Goal: Task Accomplishment & Management: Complete application form

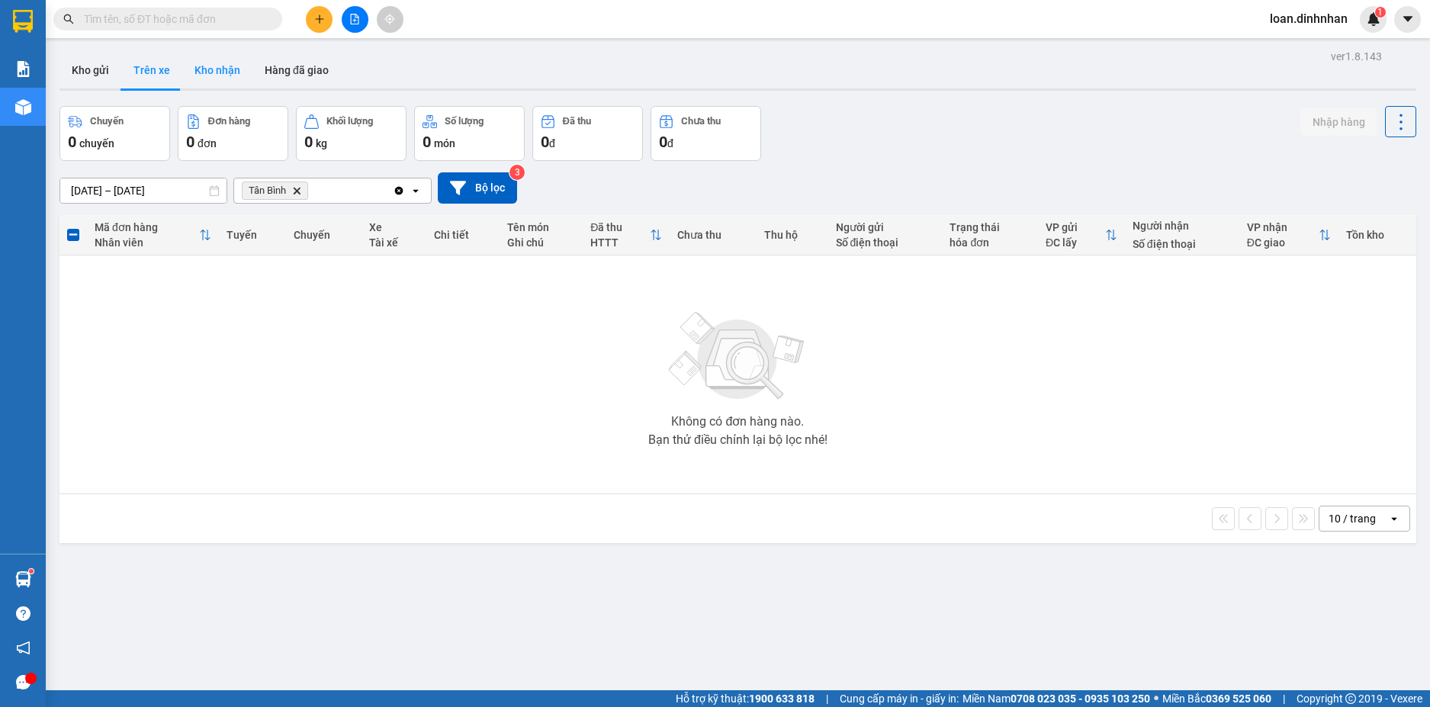
click at [221, 75] on button "Kho nhận" at bounding box center [217, 70] width 70 height 37
type input "[DATE] – [DATE]"
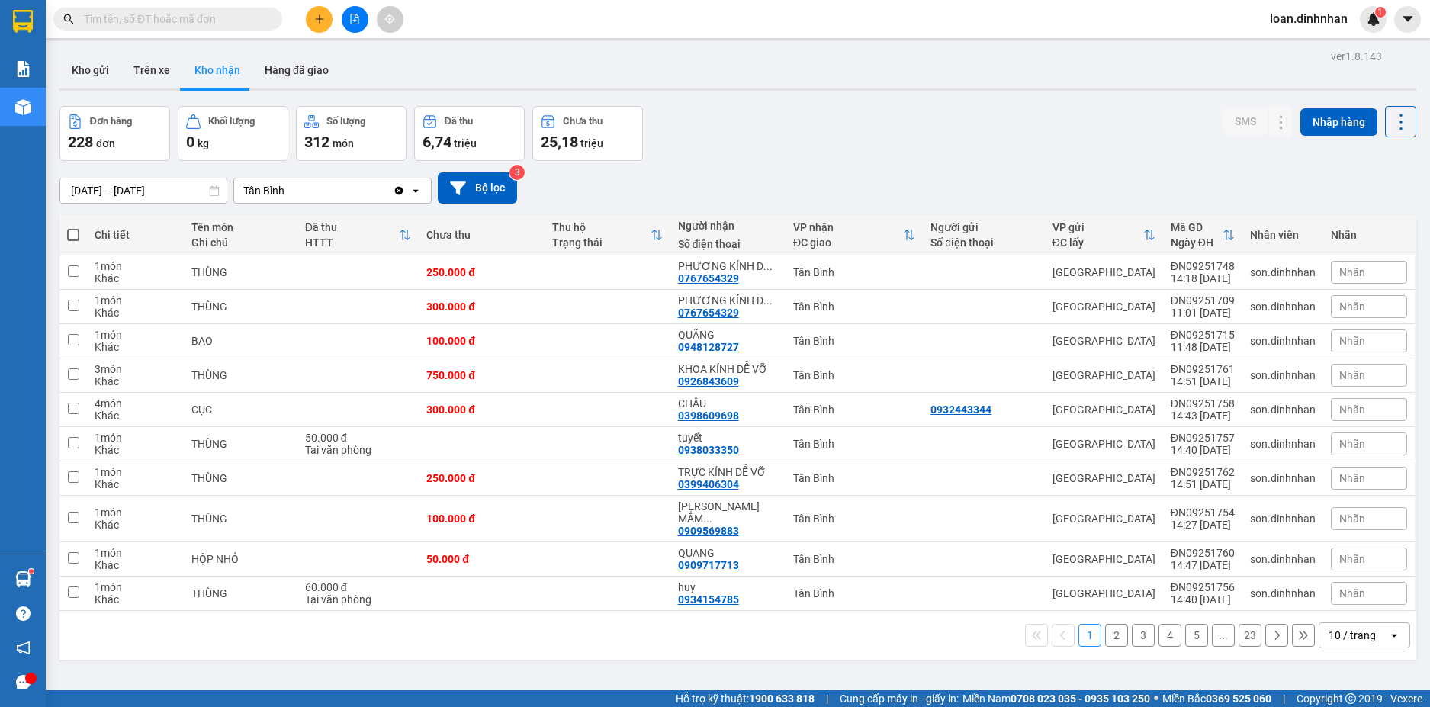
scroll to position [70, 0]
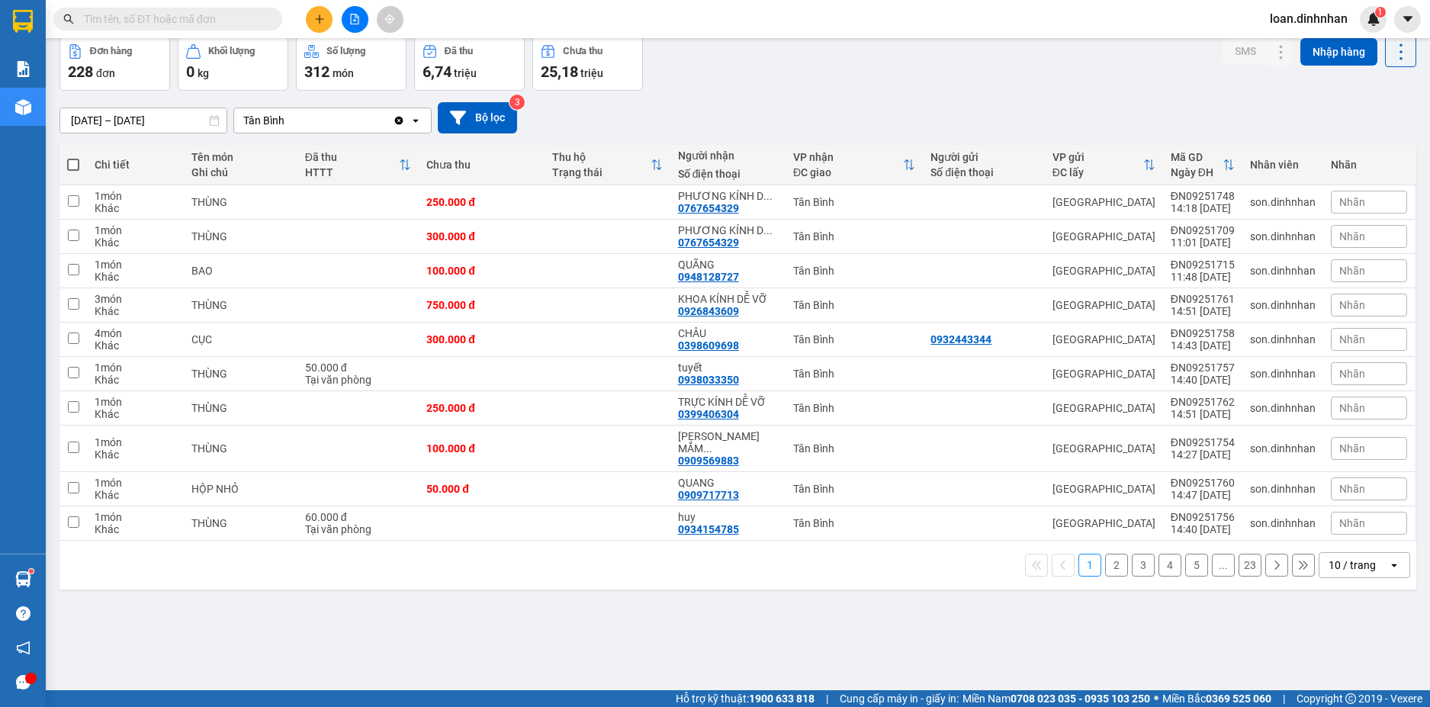
click at [1105, 554] on button "2" at bounding box center [1116, 565] width 23 height 23
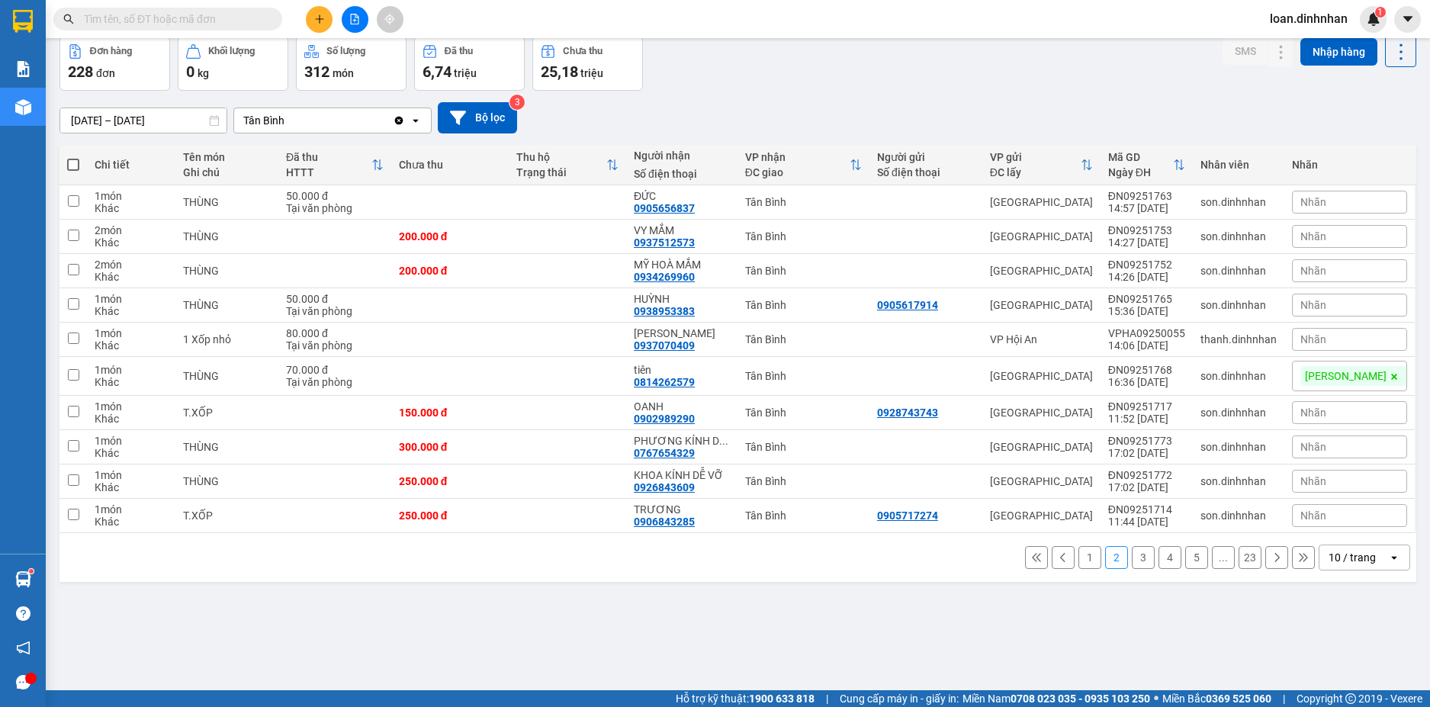
drag, startPoint x: 1177, startPoint y: 551, endPoint x: 1208, endPoint y: 552, distance: 30.5
click at [1185, 551] on button "5" at bounding box center [1196, 557] width 23 height 23
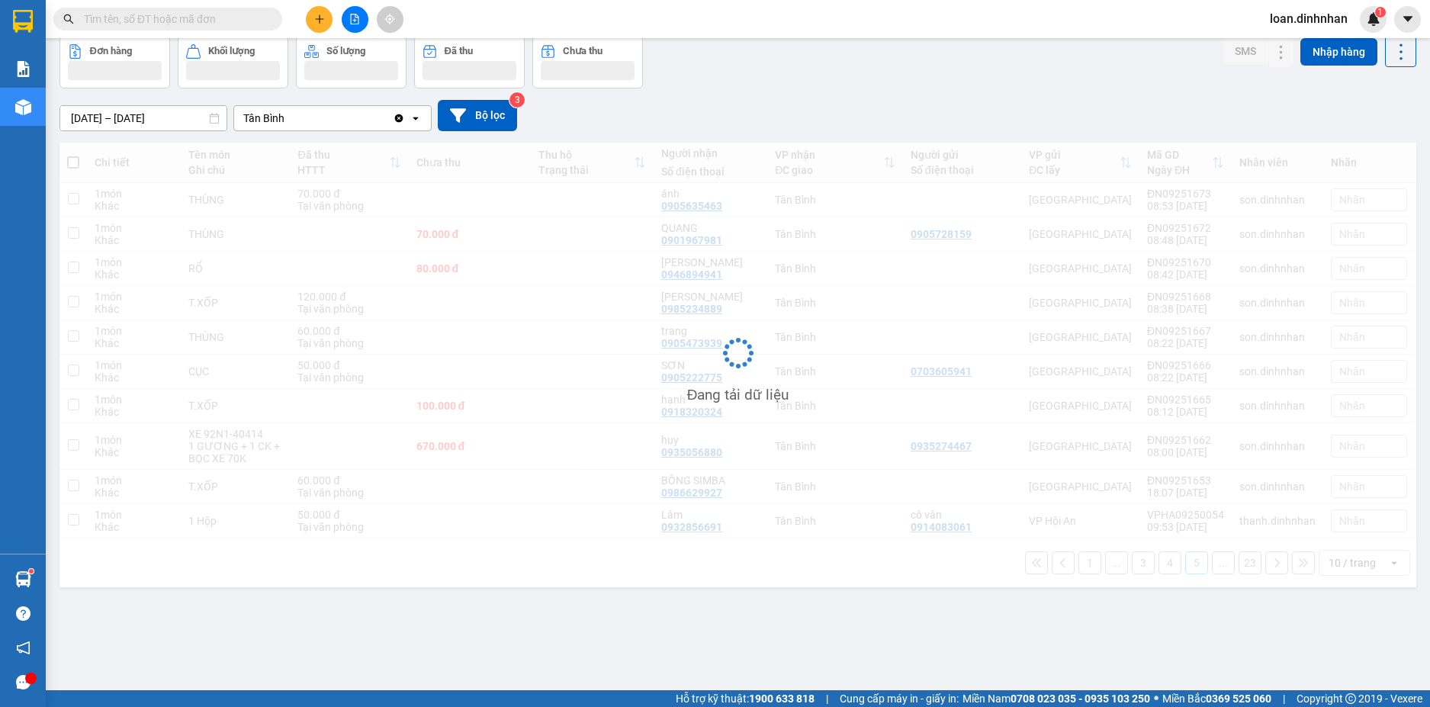
click at [1374, 556] on div "Đang tải dữ liệu" at bounding box center [737, 365] width 1356 height 444
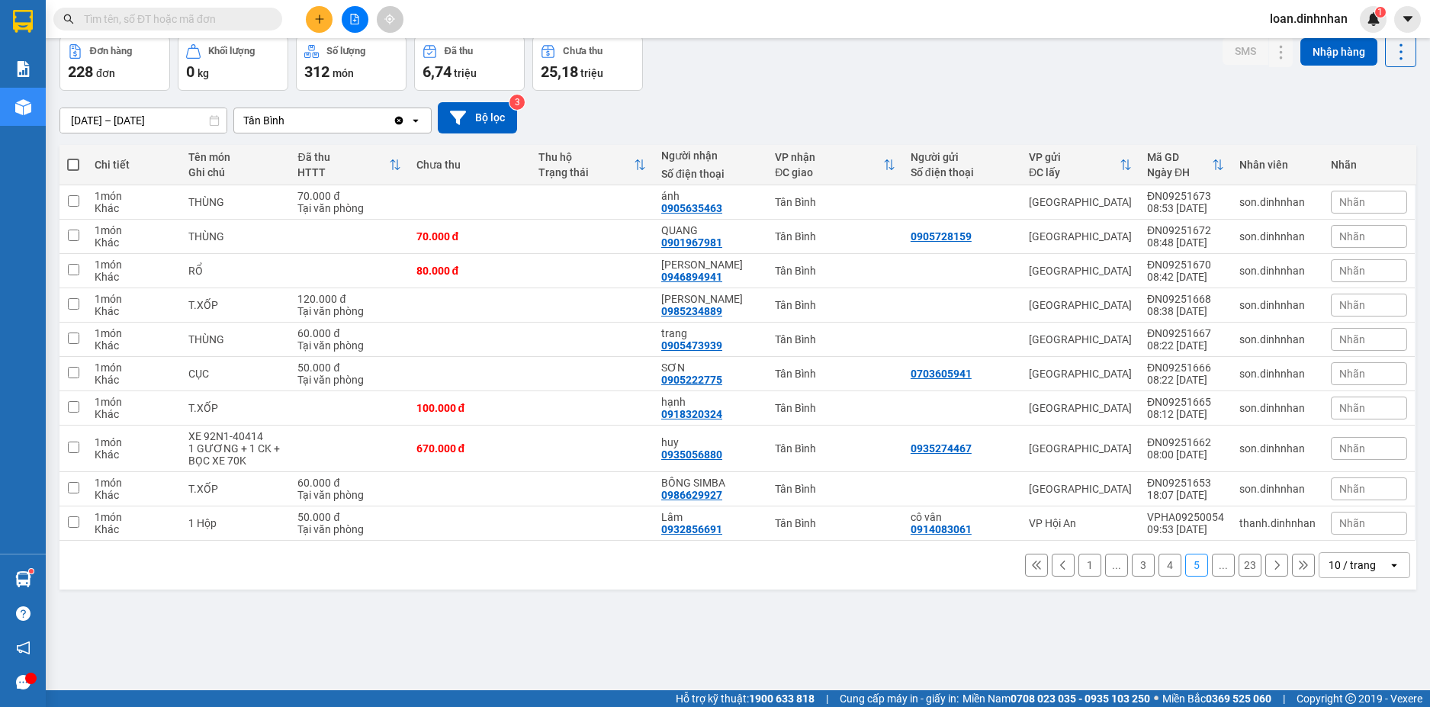
click at [1368, 562] on div "10 / trang" at bounding box center [1353, 565] width 69 height 24
click at [903, 407] on td at bounding box center [962, 408] width 118 height 34
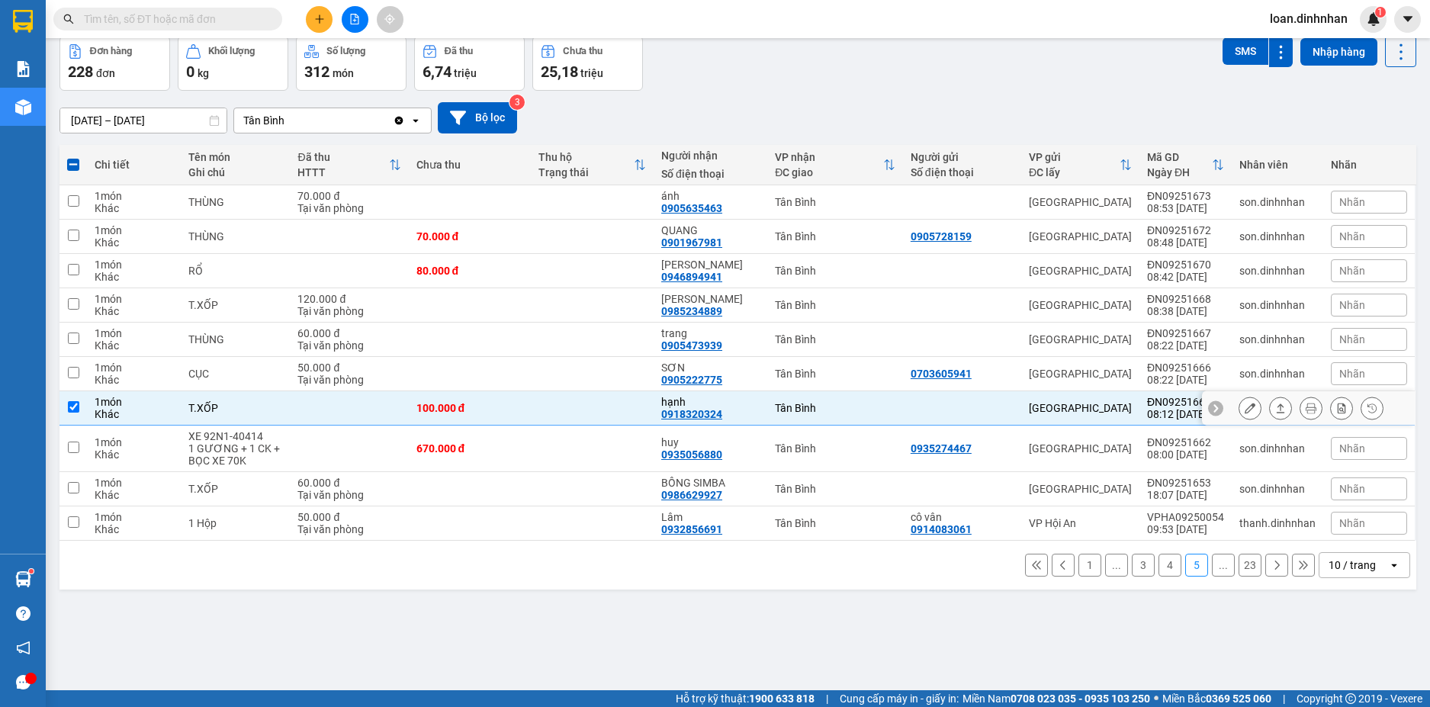
click at [1113, 409] on div "[GEOGRAPHIC_DATA]" at bounding box center [1080, 408] width 103 height 12
checkbox input "false"
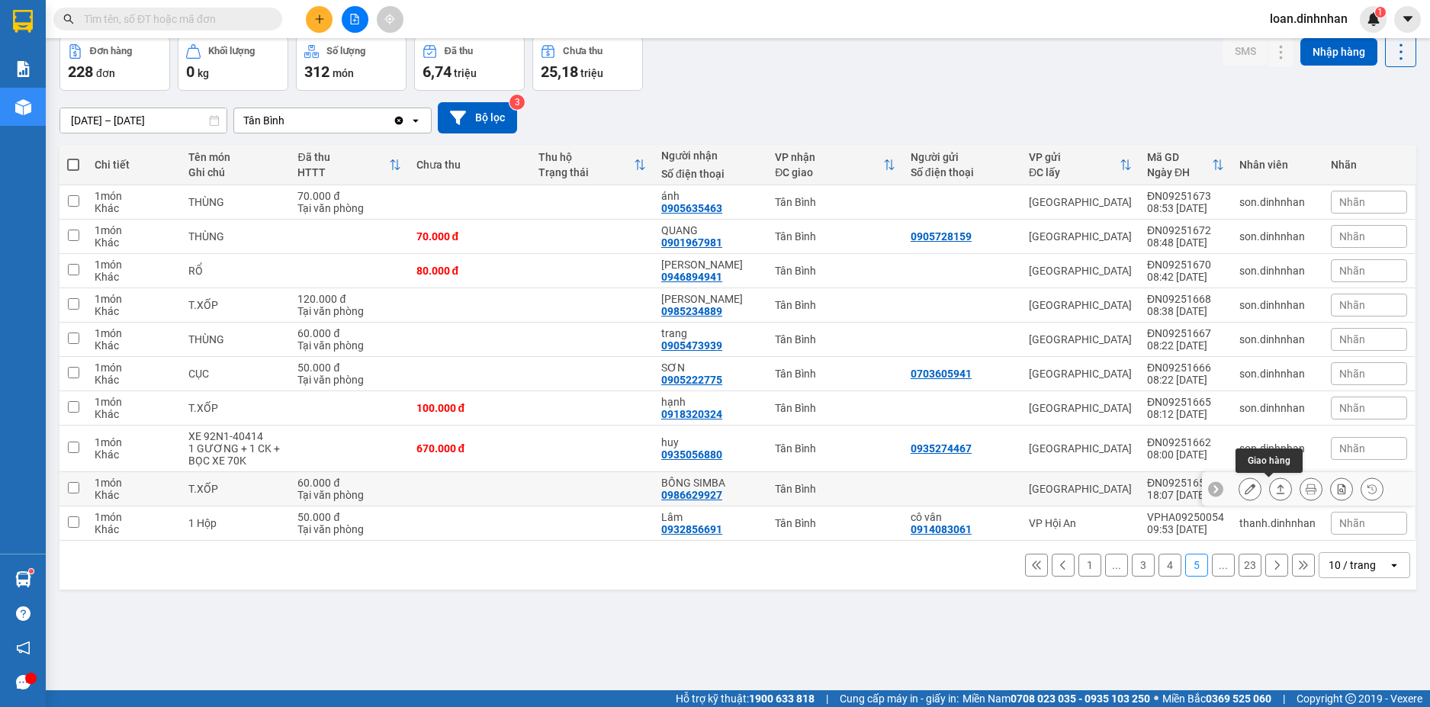
click at [1276, 486] on icon at bounding box center [1280, 488] width 8 height 9
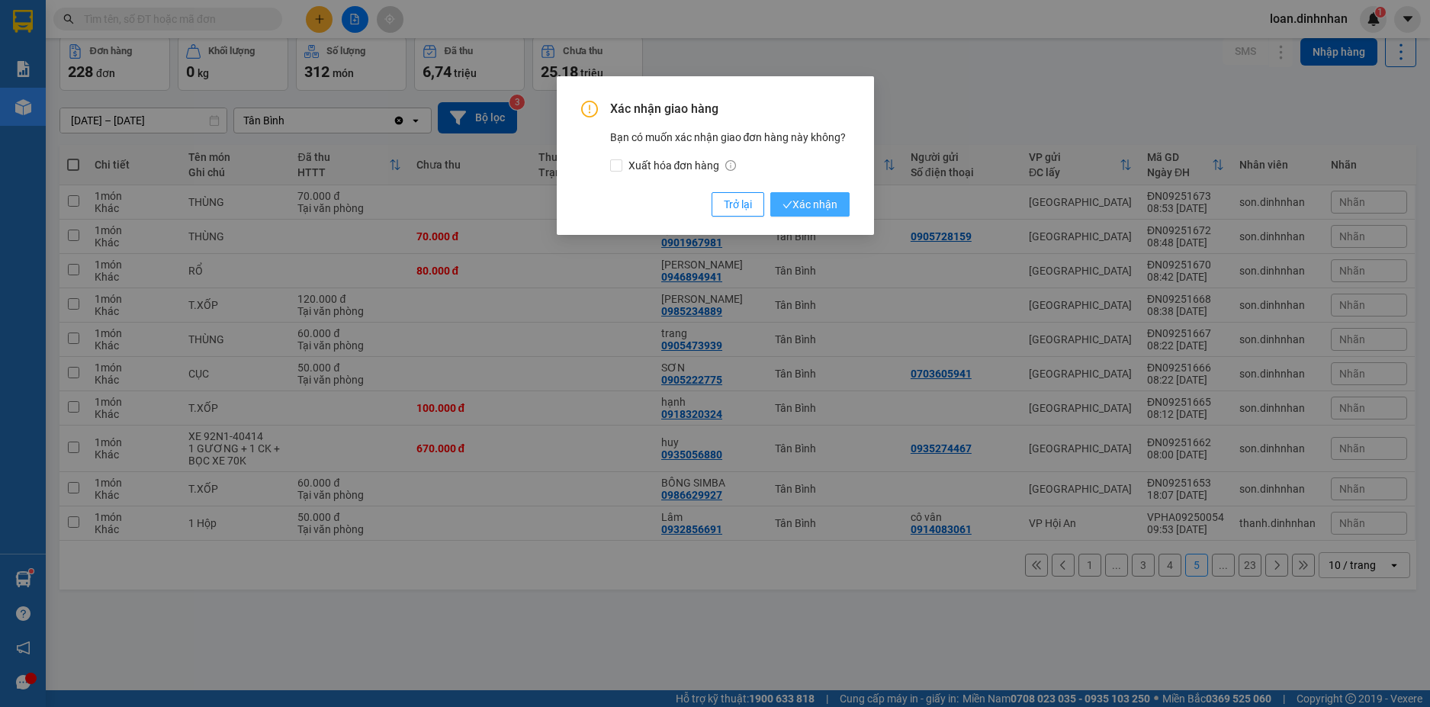
click at [825, 204] on span "Xác nhận" at bounding box center [809, 204] width 55 height 17
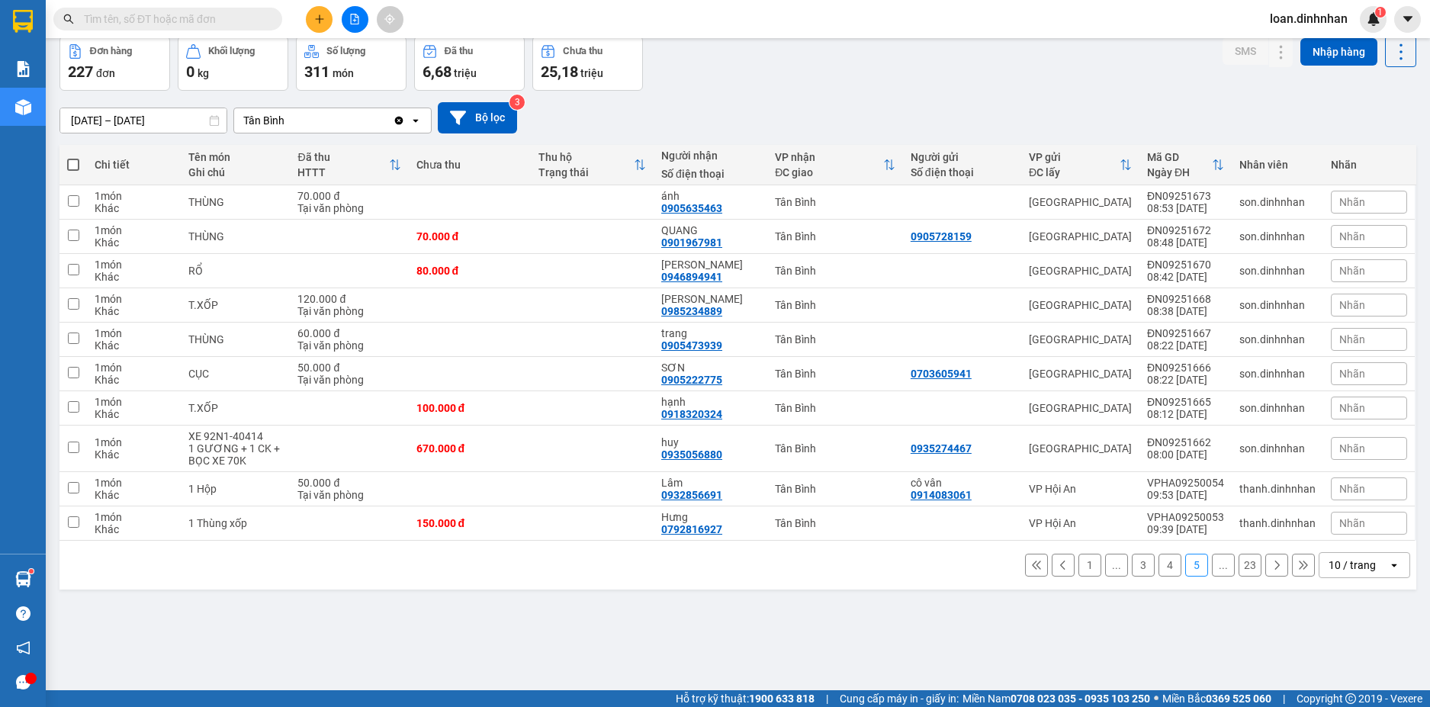
click at [1238, 563] on button "23" at bounding box center [1249, 565] width 23 height 23
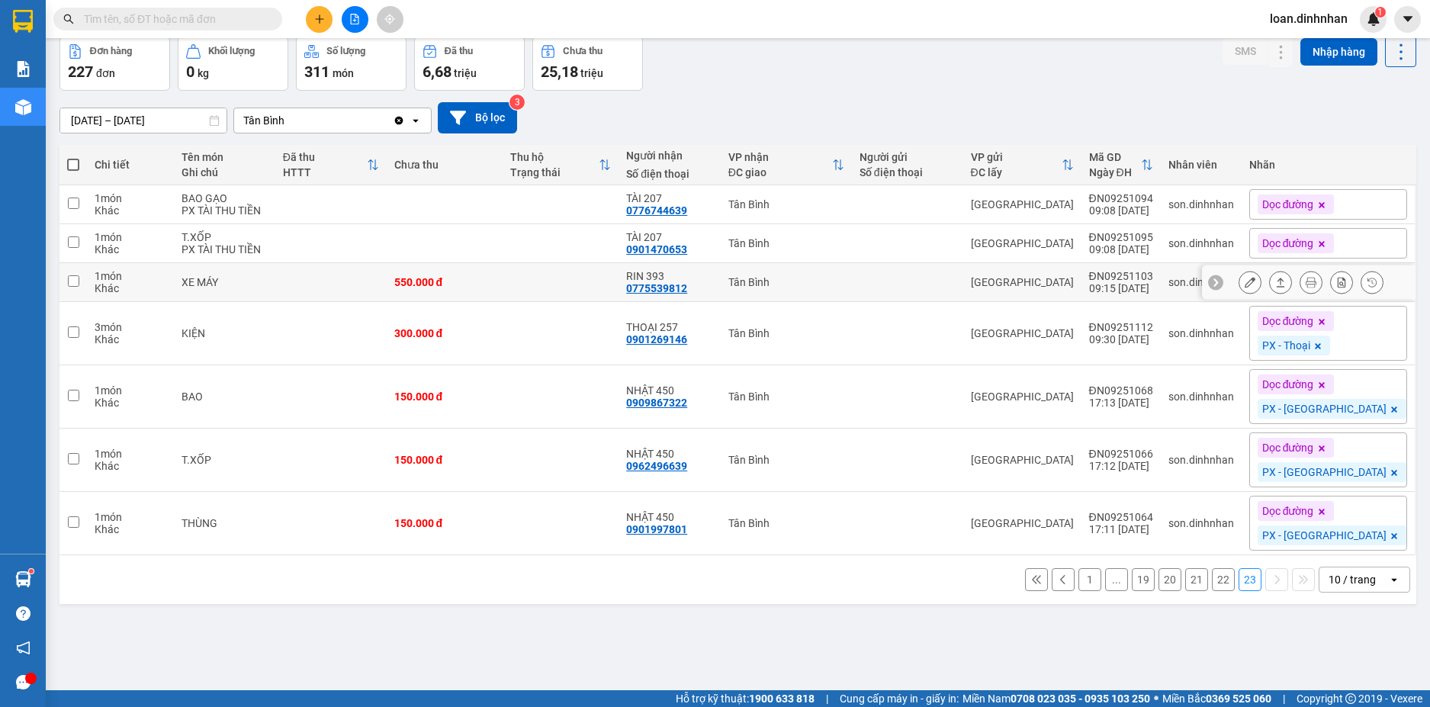
scroll to position [0, 0]
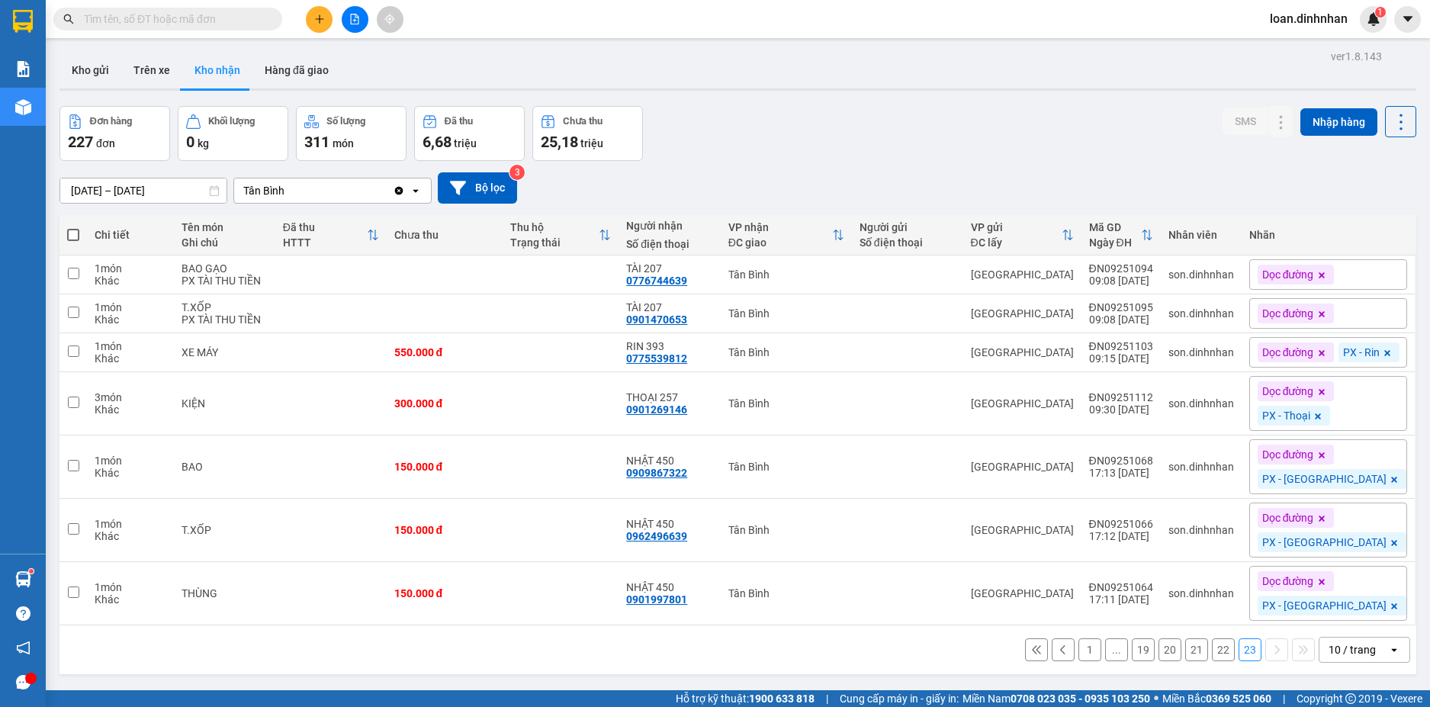
click at [265, 24] on span at bounding box center [167, 19] width 229 height 23
click at [270, 17] on span at bounding box center [271, 19] width 9 height 17
drag, startPoint x: 228, startPoint y: 12, endPoint x: 211, endPoint y: 34, distance: 27.1
click at [222, 23] on input "text" at bounding box center [174, 19] width 180 height 17
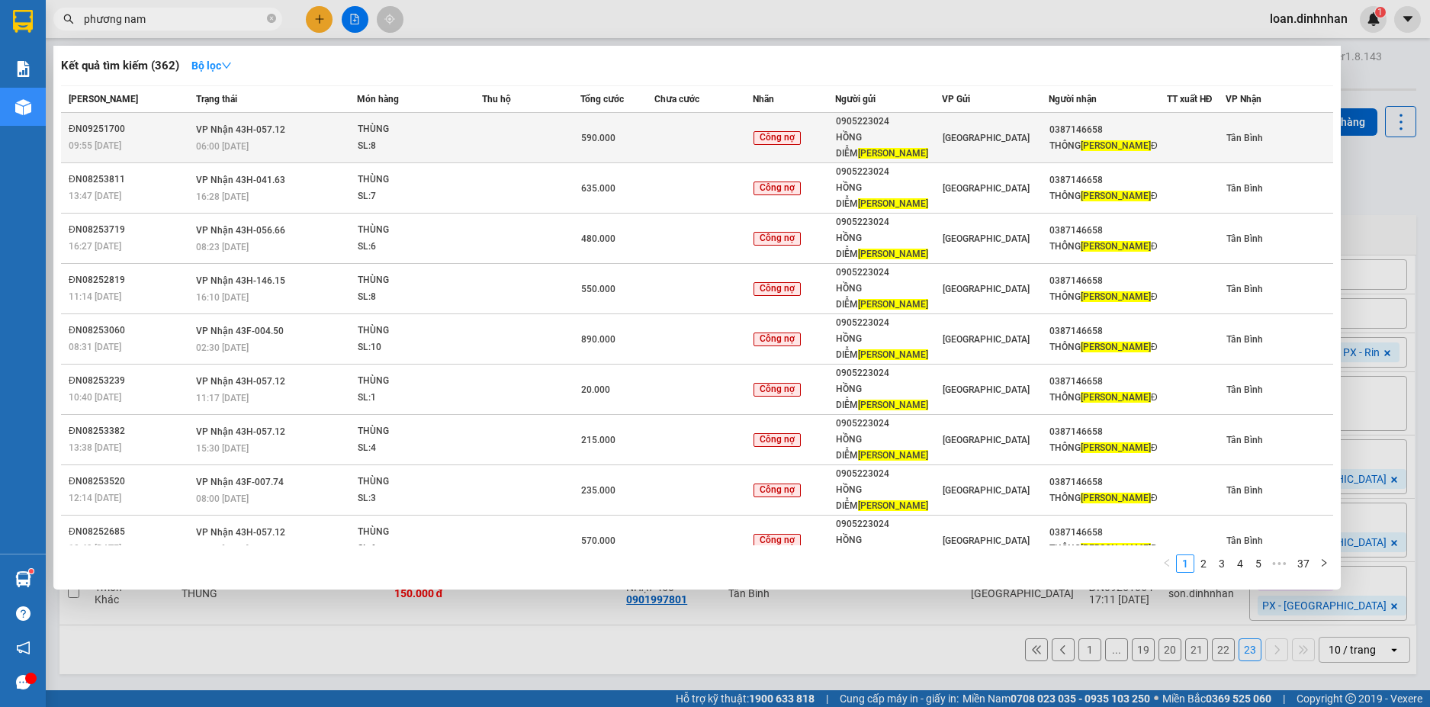
type input "phương nam"
click at [933, 146] on div "HỒNG DIỄM PHƯƠNG NAM" at bounding box center [888, 146] width 105 height 32
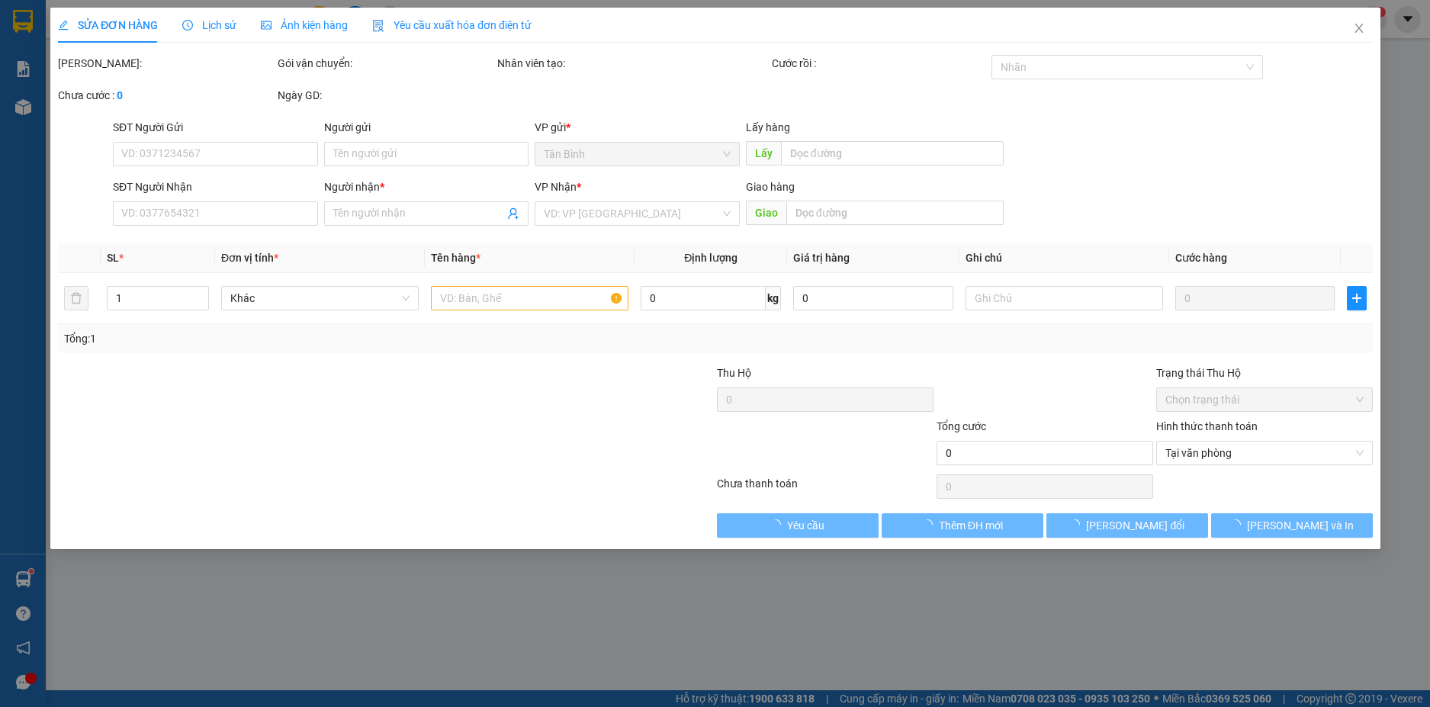
type input "0905223024"
type input "HỒNG DIỄM PHƯƠNG NAM"
type input "0387146658"
type input "THÔNG PHƯƠNG NAM Đ"
type input "590.000"
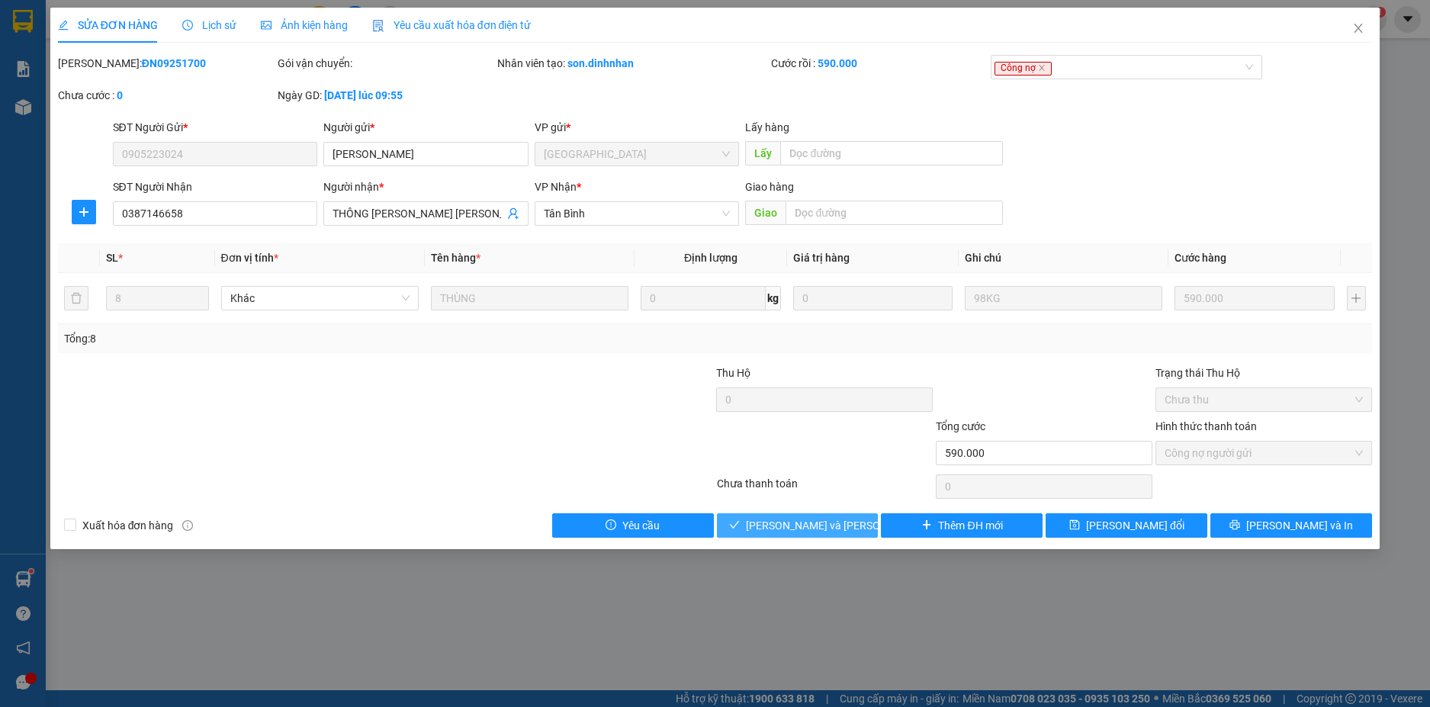
click at [798, 528] on span "[PERSON_NAME] và [PERSON_NAME] hàng" at bounding box center [849, 525] width 206 height 17
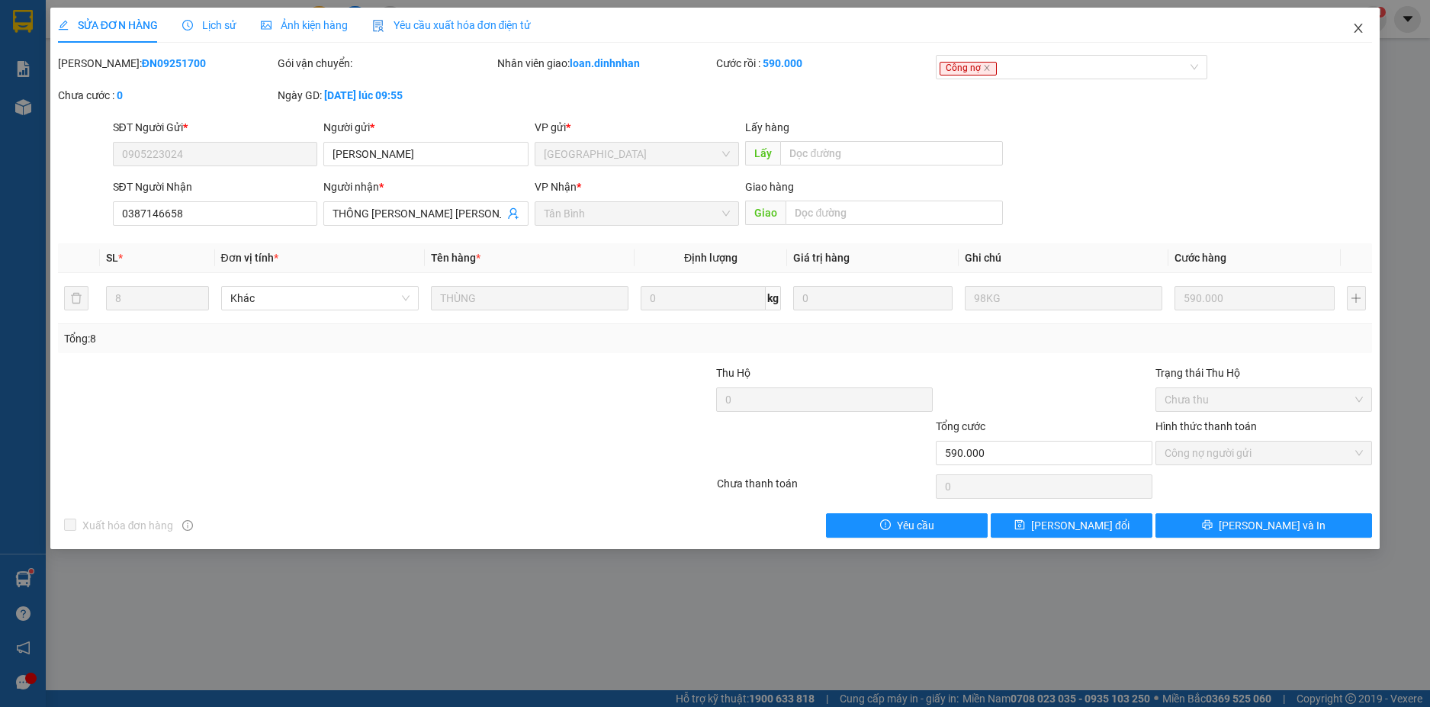
click at [1353, 22] on span "Close" at bounding box center [1358, 29] width 43 height 43
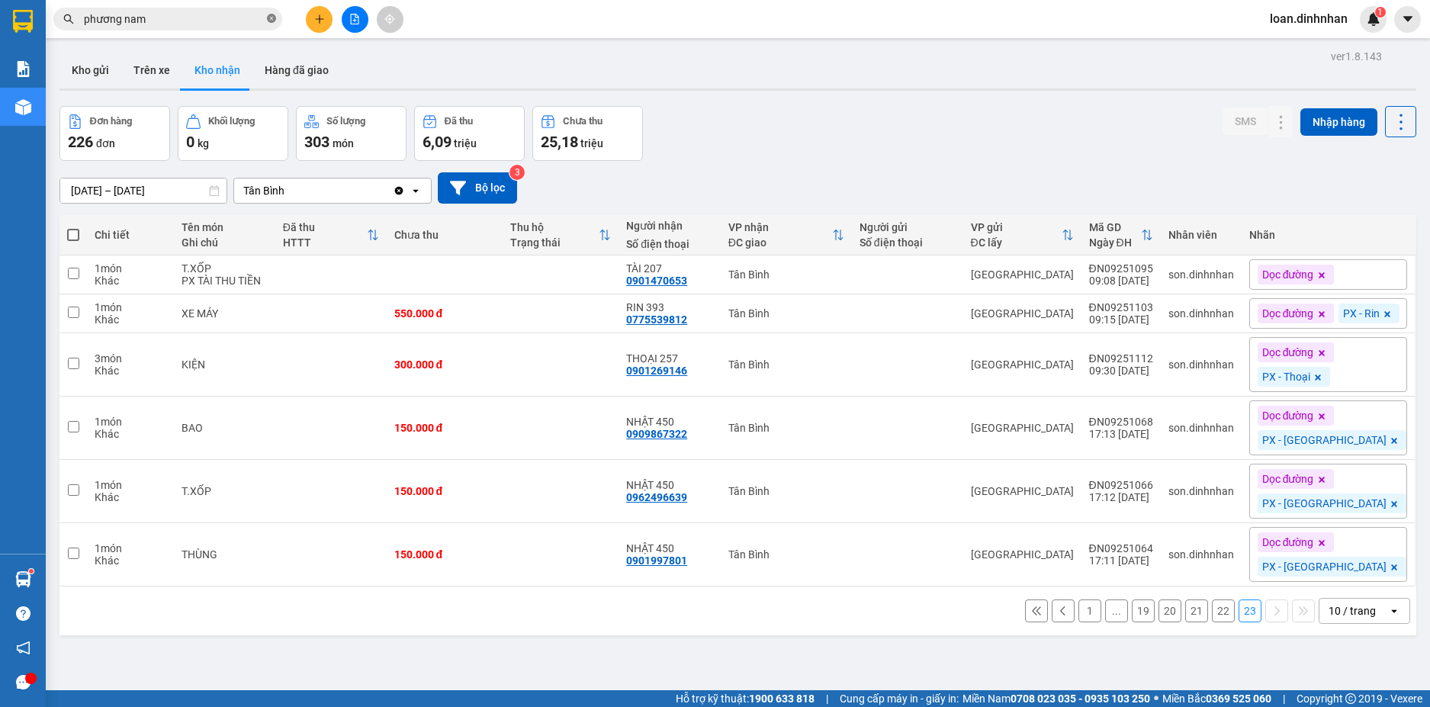
click at [272, 16] on icon "close-circle" at bounding box center [271, 18] width 9 height 9
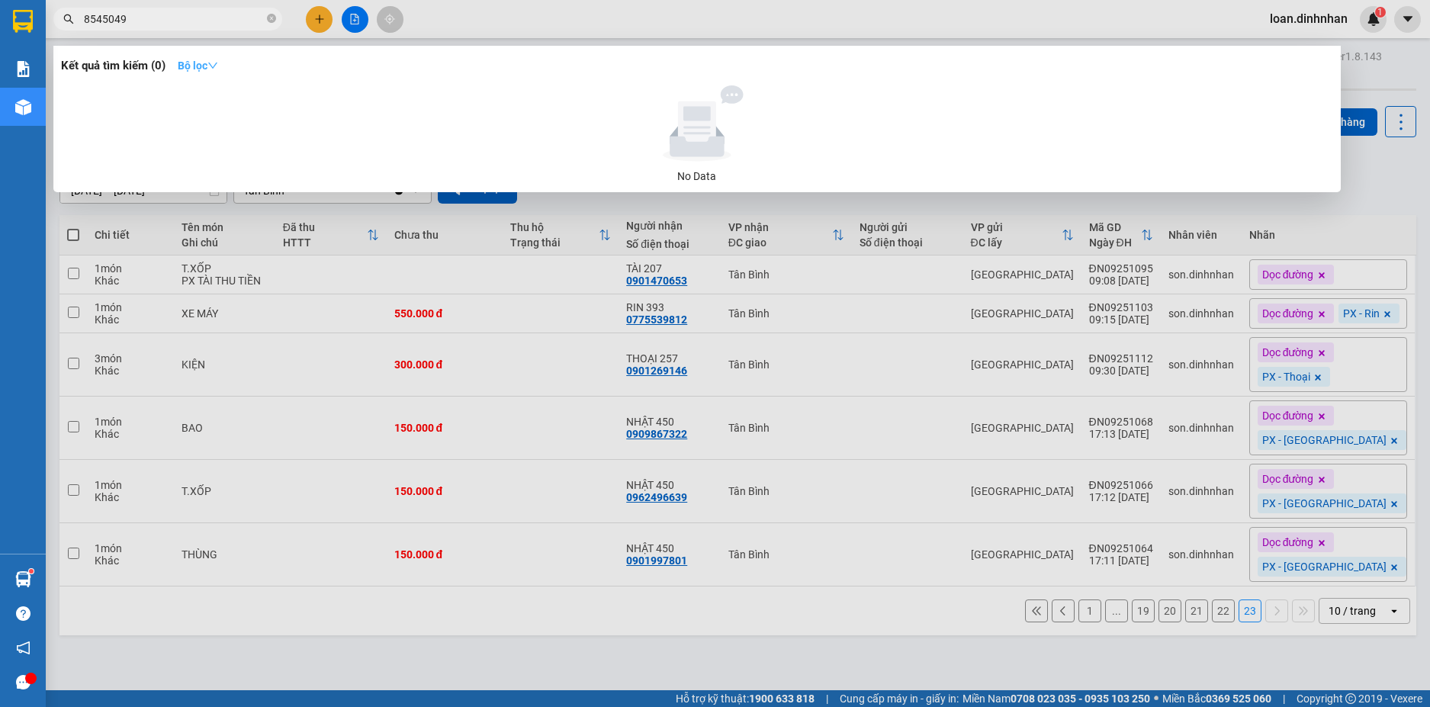
drag, startPoint x: 215, startPoint y: 57, endPoint x: 210, endPoint y: 64, distance: 8.7
click at [214, 59] on button "Bộ lọc" at bounding box center [197, 65] width 65 height 24
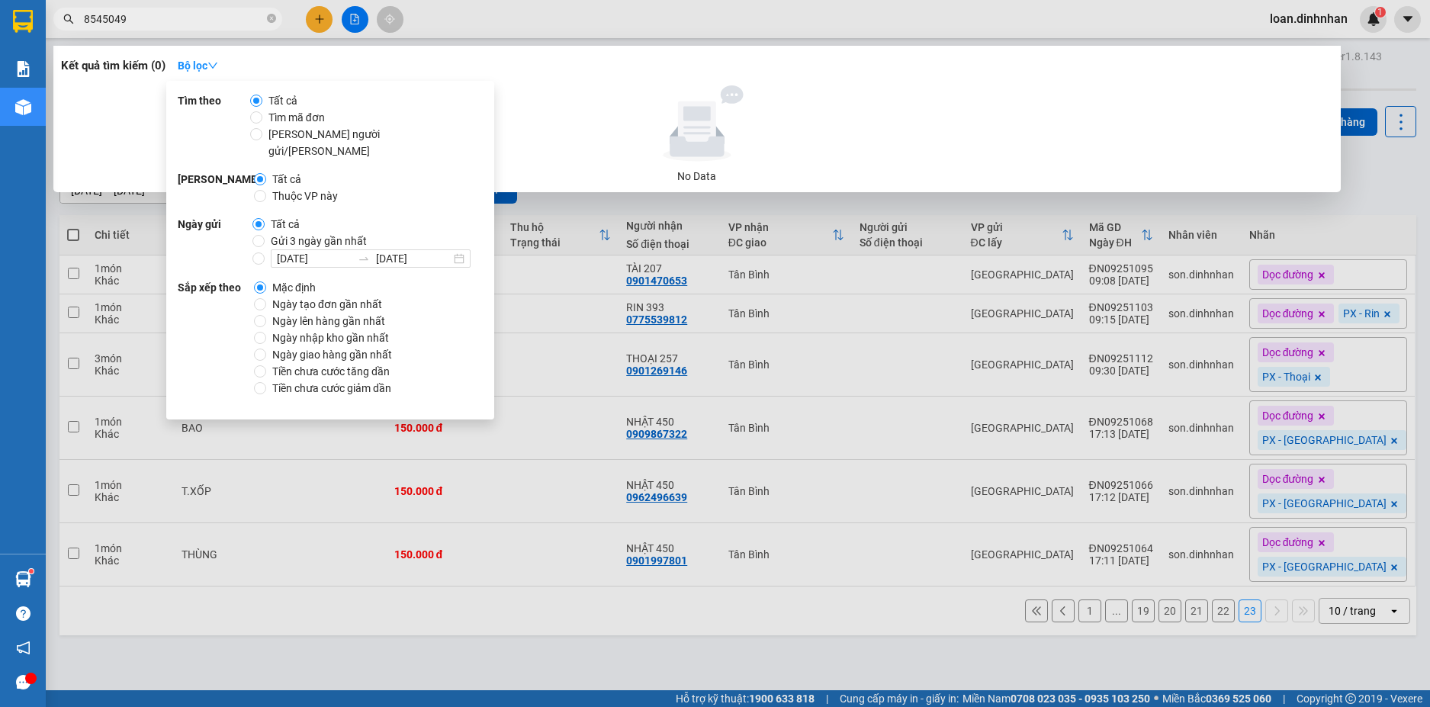
click at [227, 15] on input "8545049" at bounding box center [174, 19] width 180 height 17
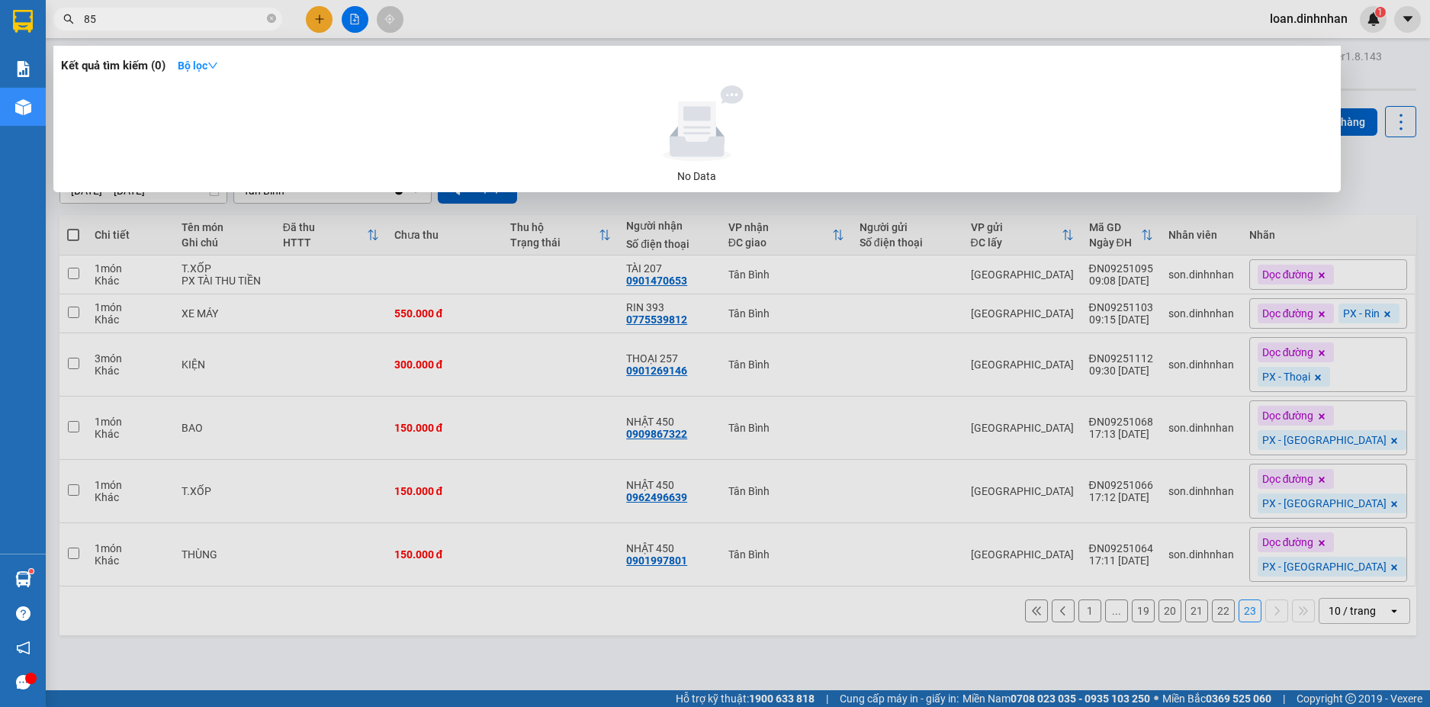
type input "8"
type input "5049"
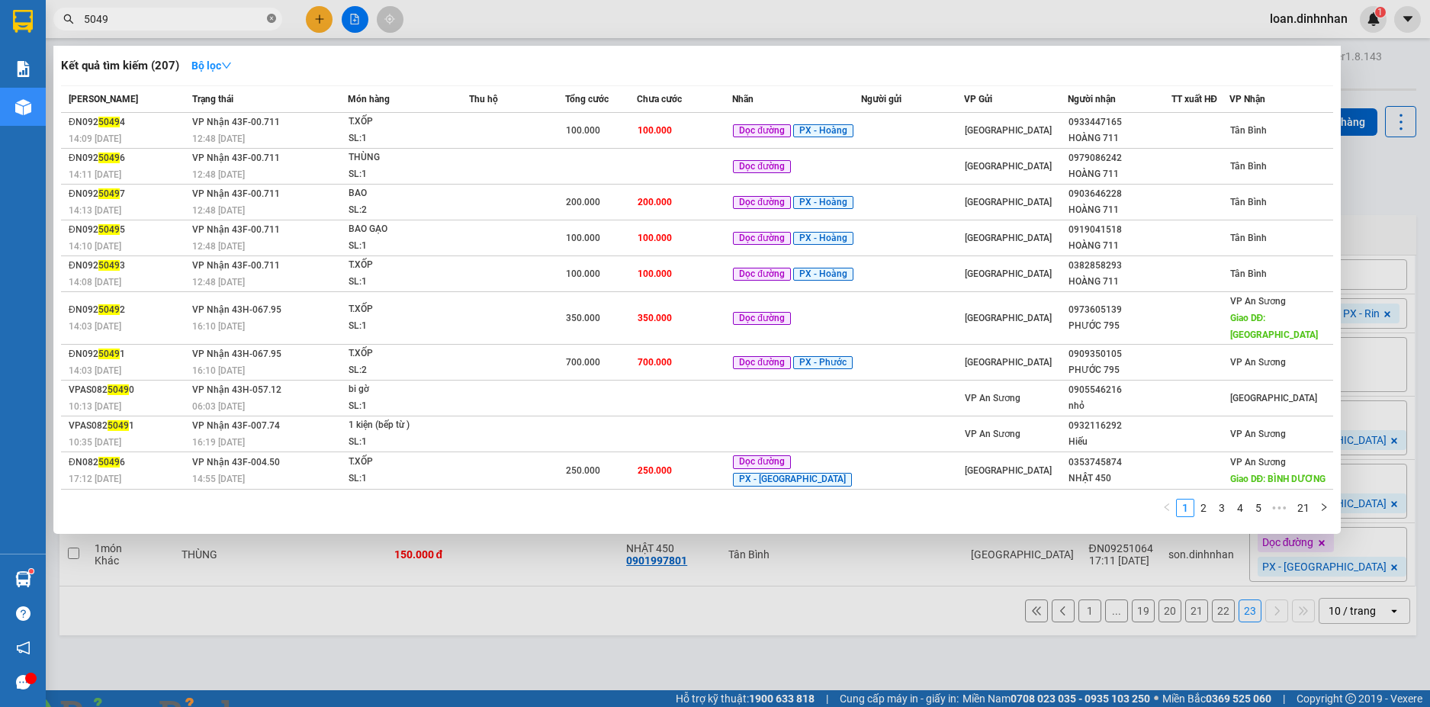
click at [270, 20] on icon "close-circle" at bounding box center [271, 18] width 9 height 9
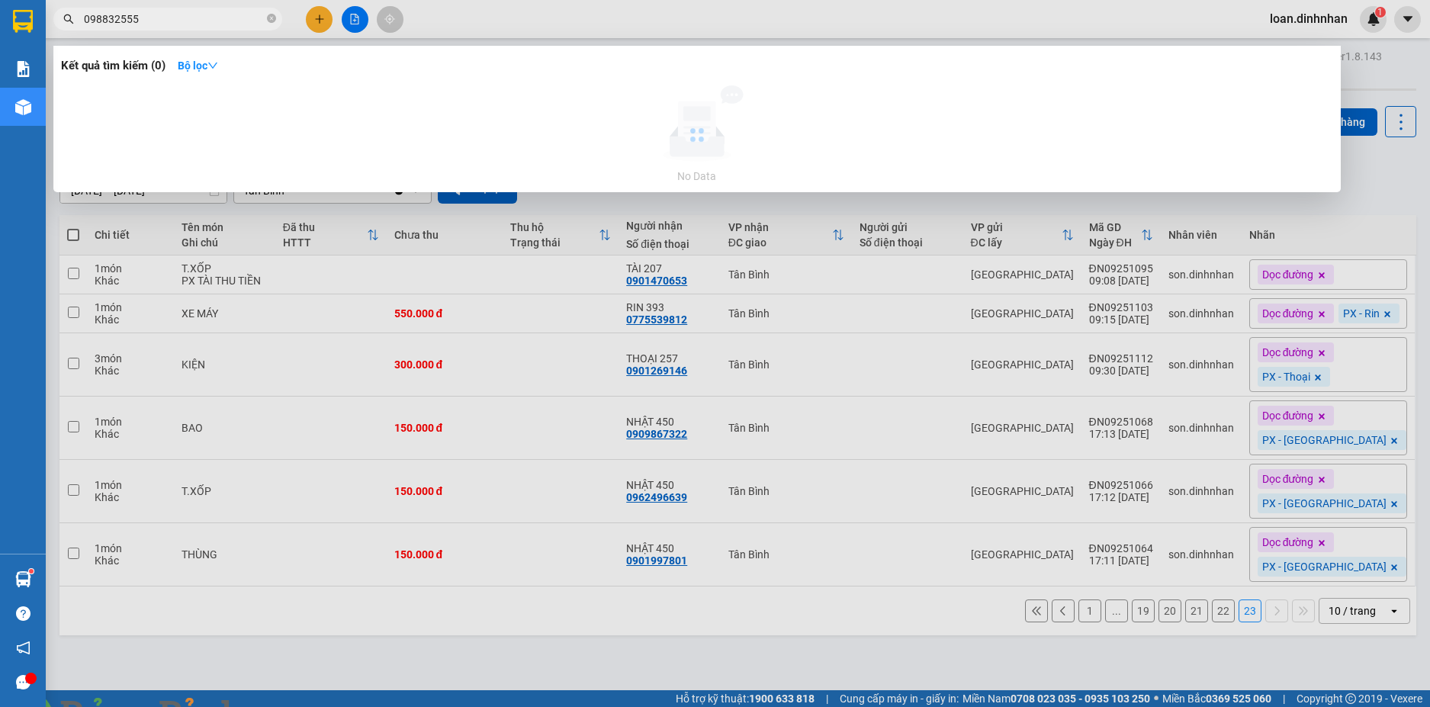
type input "0988325550"
click at [270, 18] on icon "close-circle" at bounding box center [271, 18] width 9 height 9
type input "5550"
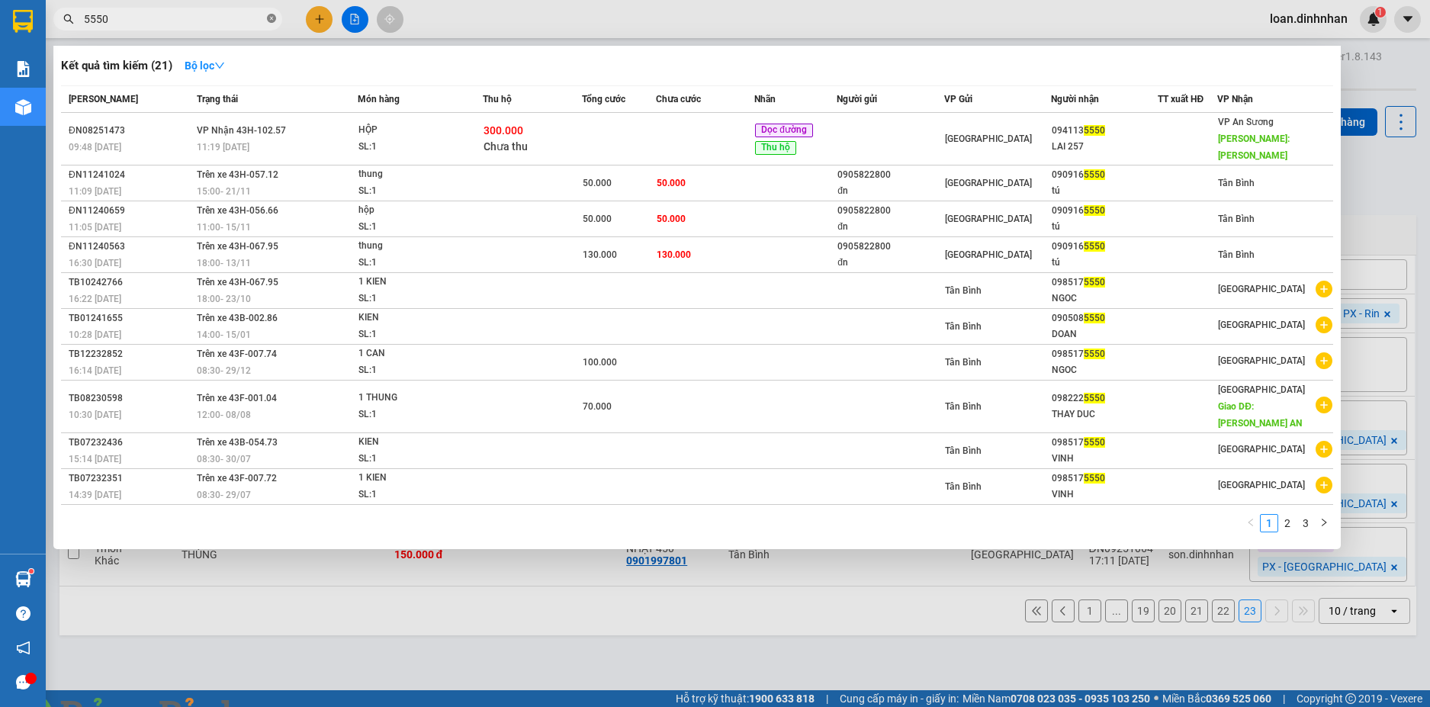
click at [271, 16] on icon "close-circle" at bounding box center [271, 18] width 9 height 9
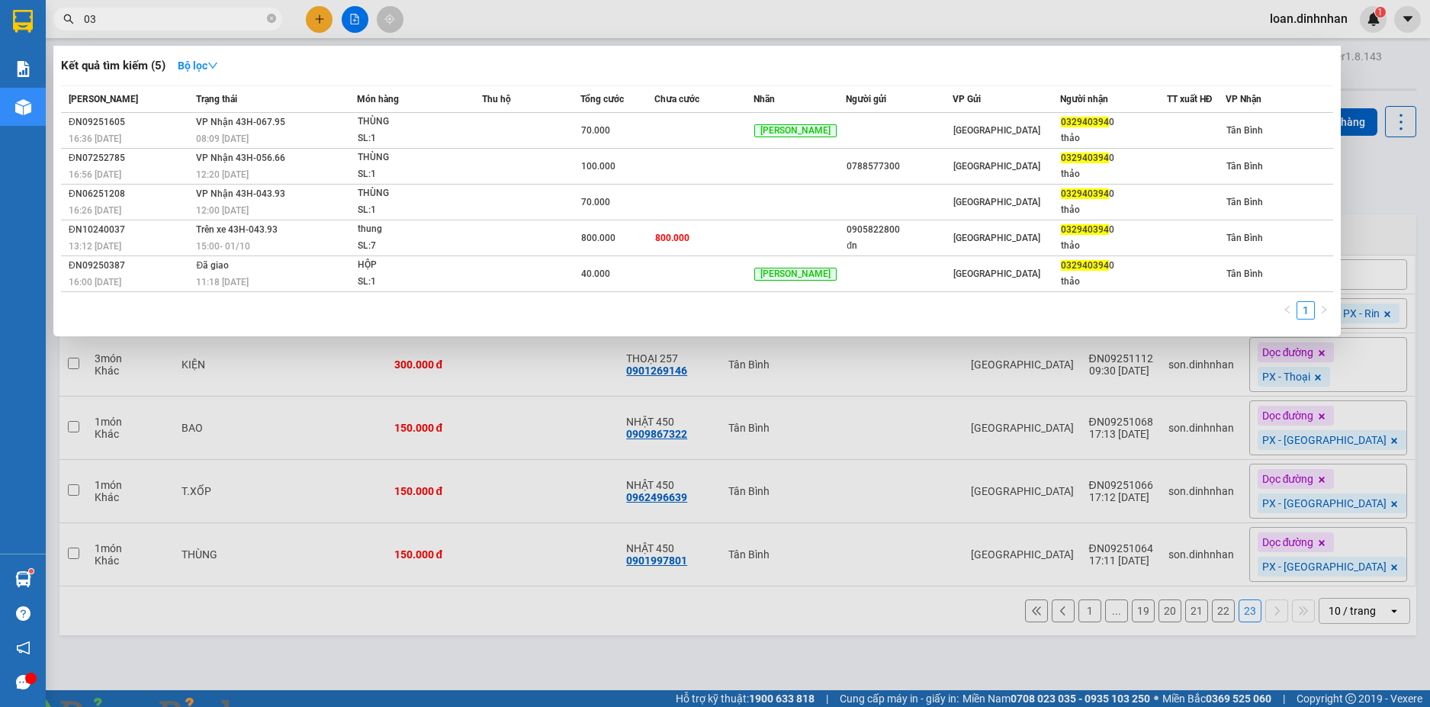
type input "0"
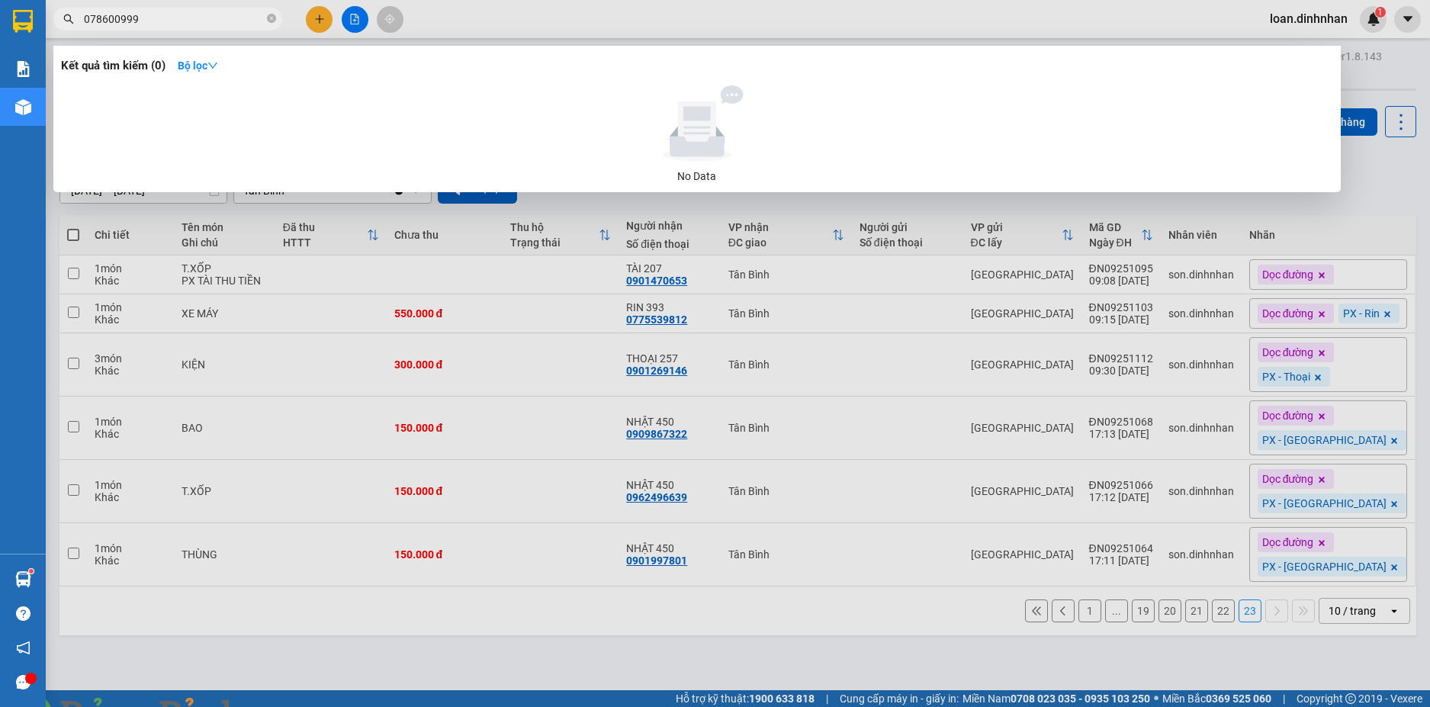
type input "078600999"
click at [281, 706] on span at bounding box center [262, 715] width 37 height 15
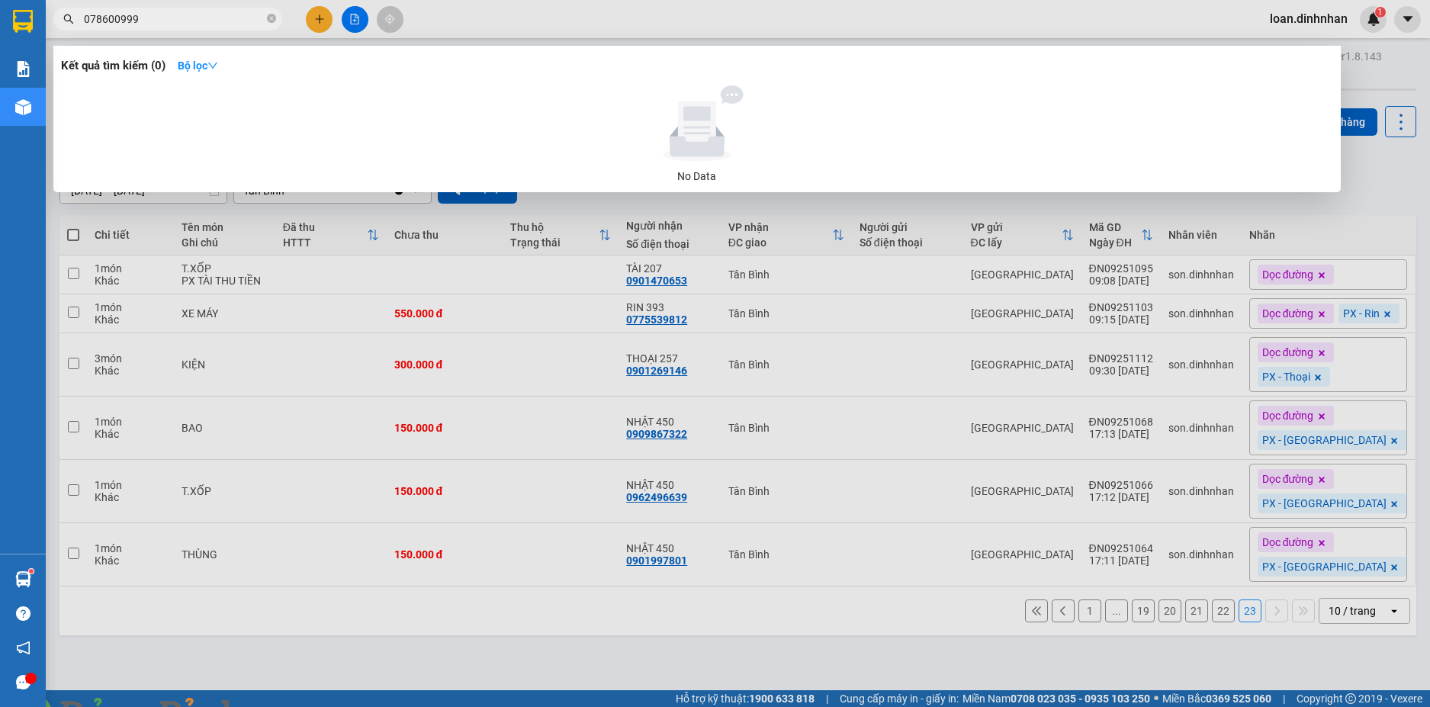
click at [281, 706] on span at bounding box center [262, 715] width 37 height 15
click at [1390, 165] on div at bounding box center [715, 353] width 1430 height 707
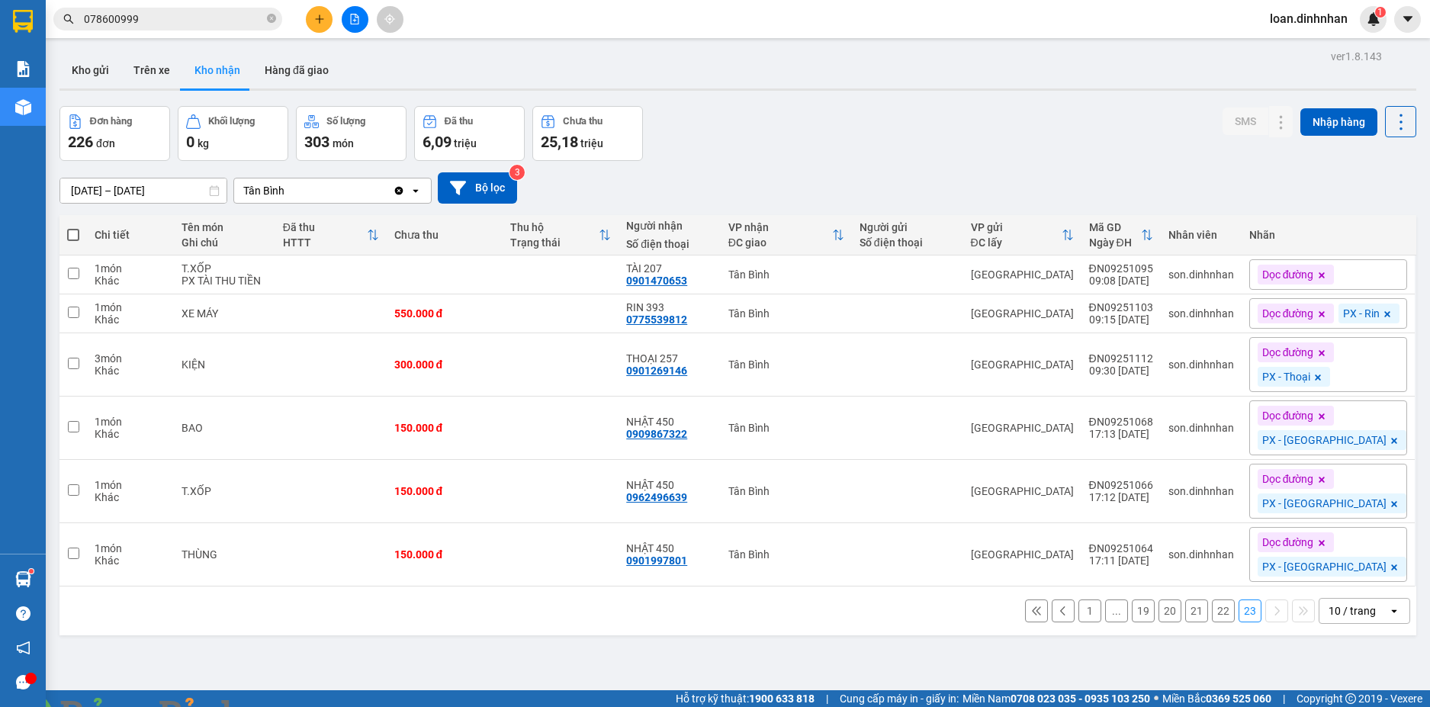
click at [281, 706] on img at bounding box center [275, 715] width 9 height 9
click at [1362, 17] on div "1" at bounding box center [1372, 19] width 27 height 27
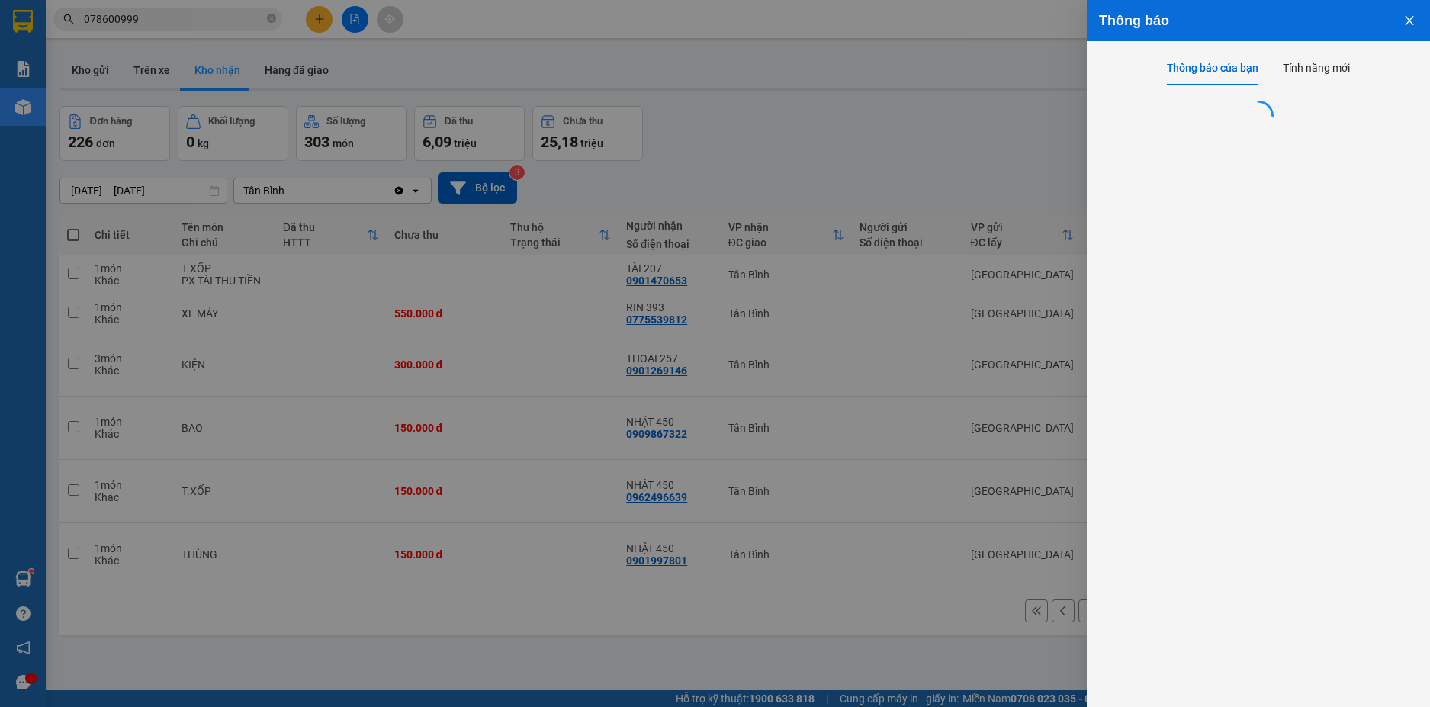
click at [1401, 18] on button "Close" at bounding box center [1408, 19] width 41 height 39
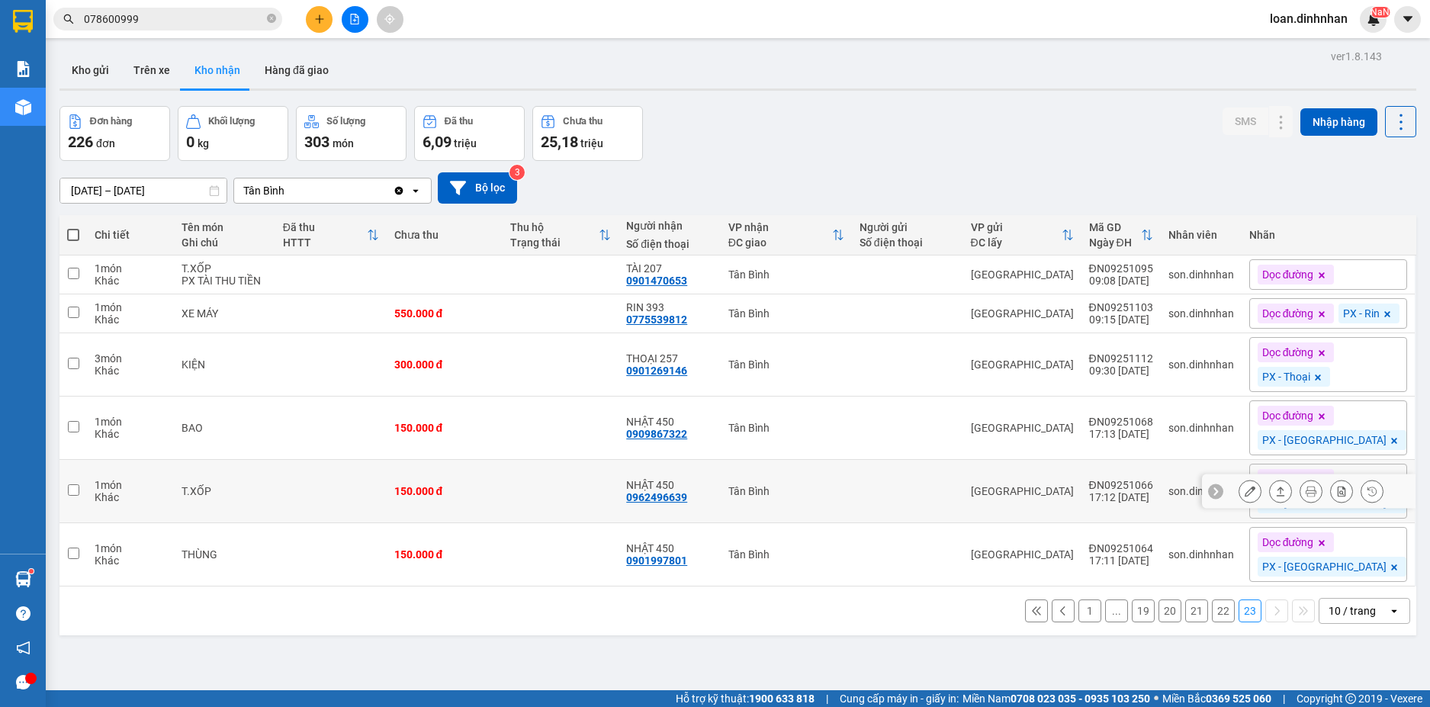
scroll to position [70, 0]
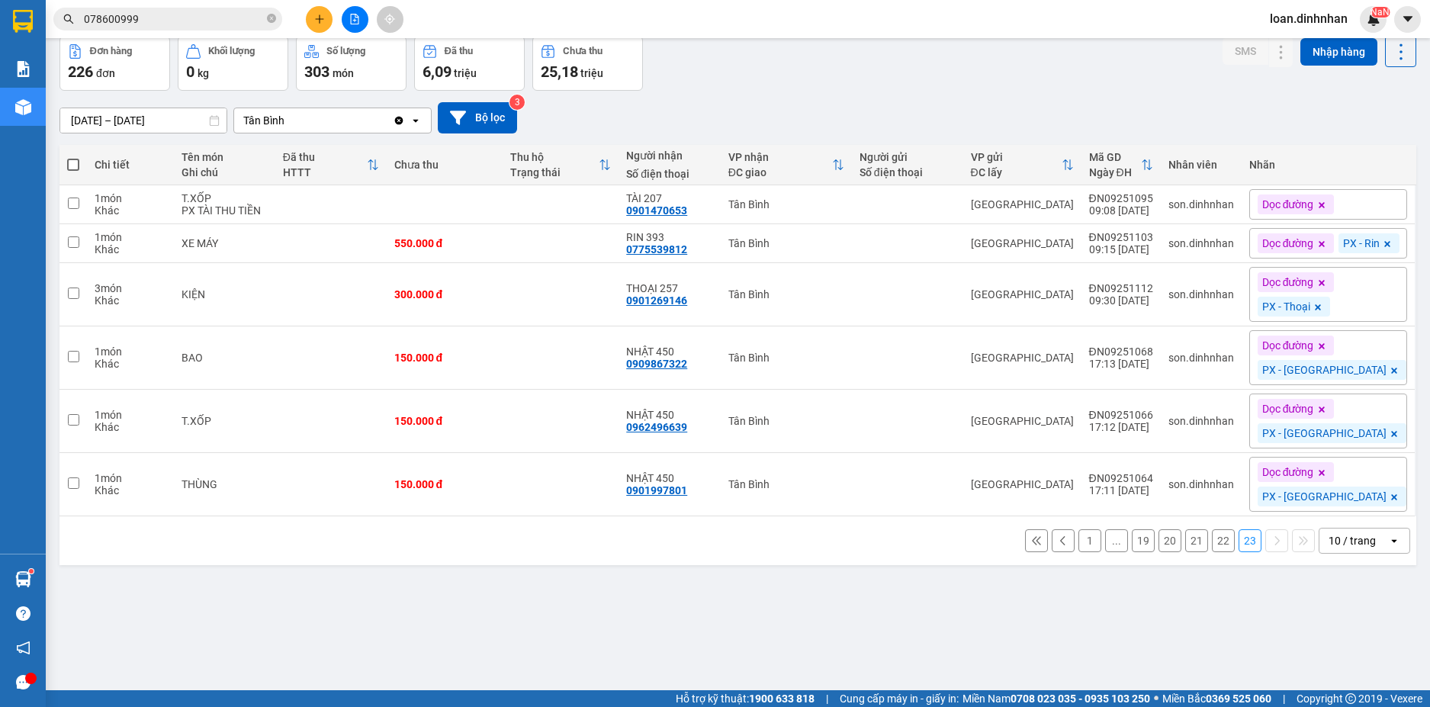
click at [1141, 554] on div "1 ... 19 20 21 22 23 10 / trang open" at bounding box center [738, 541] width 1344 height 26
click at [1139, 552] on button "19" at bounding box center [1142, 540] width 23 height 23
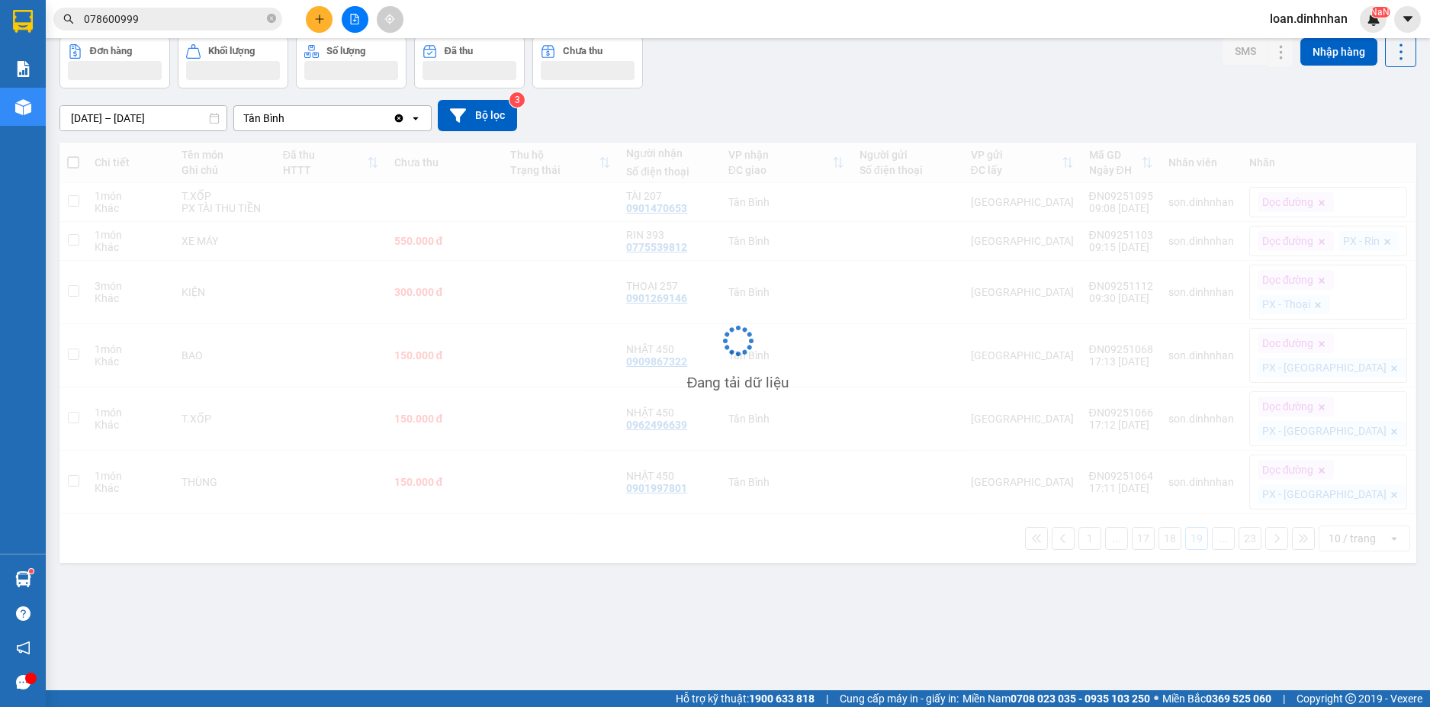
scroll to position [0, 0]
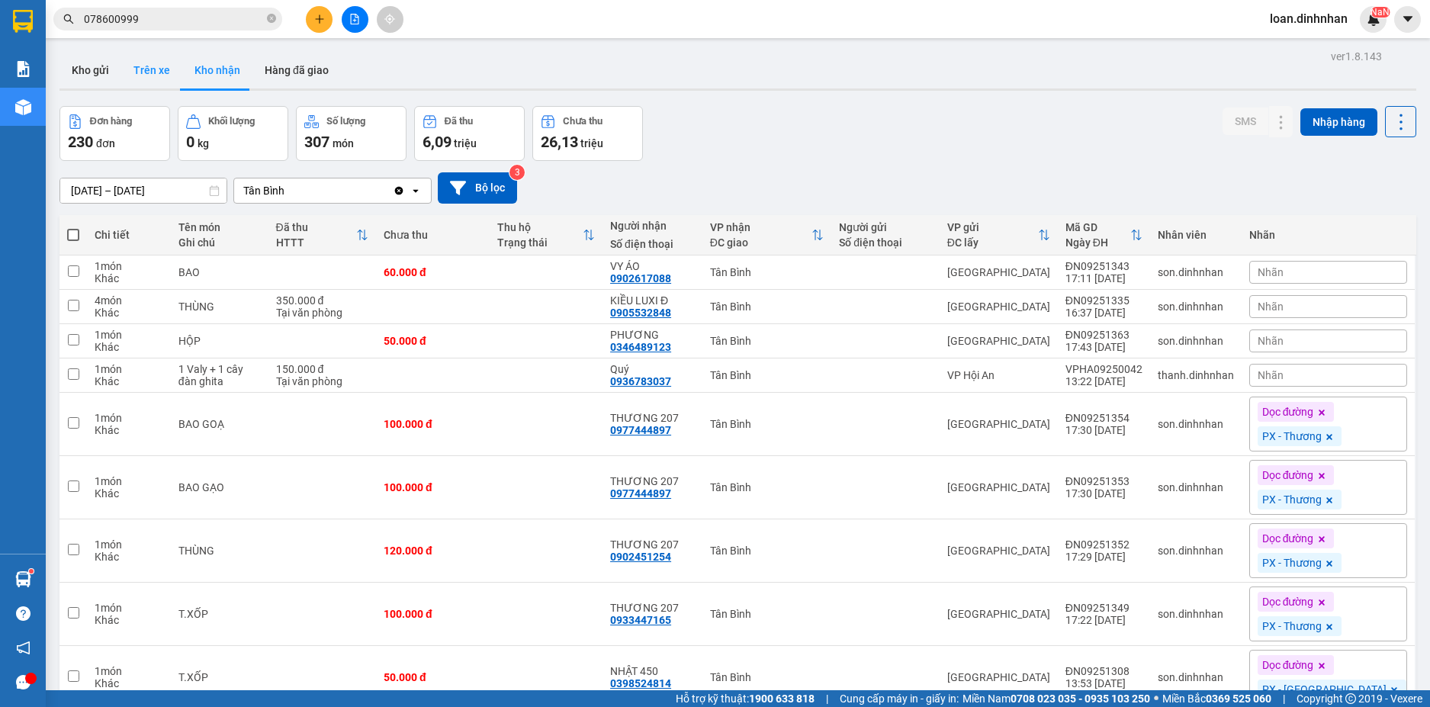
click at [163, 69] on button "Trên xe" at bounding box center [151, 70] width 61 height 37
type input "13/09/2025 – 15/09/2025"
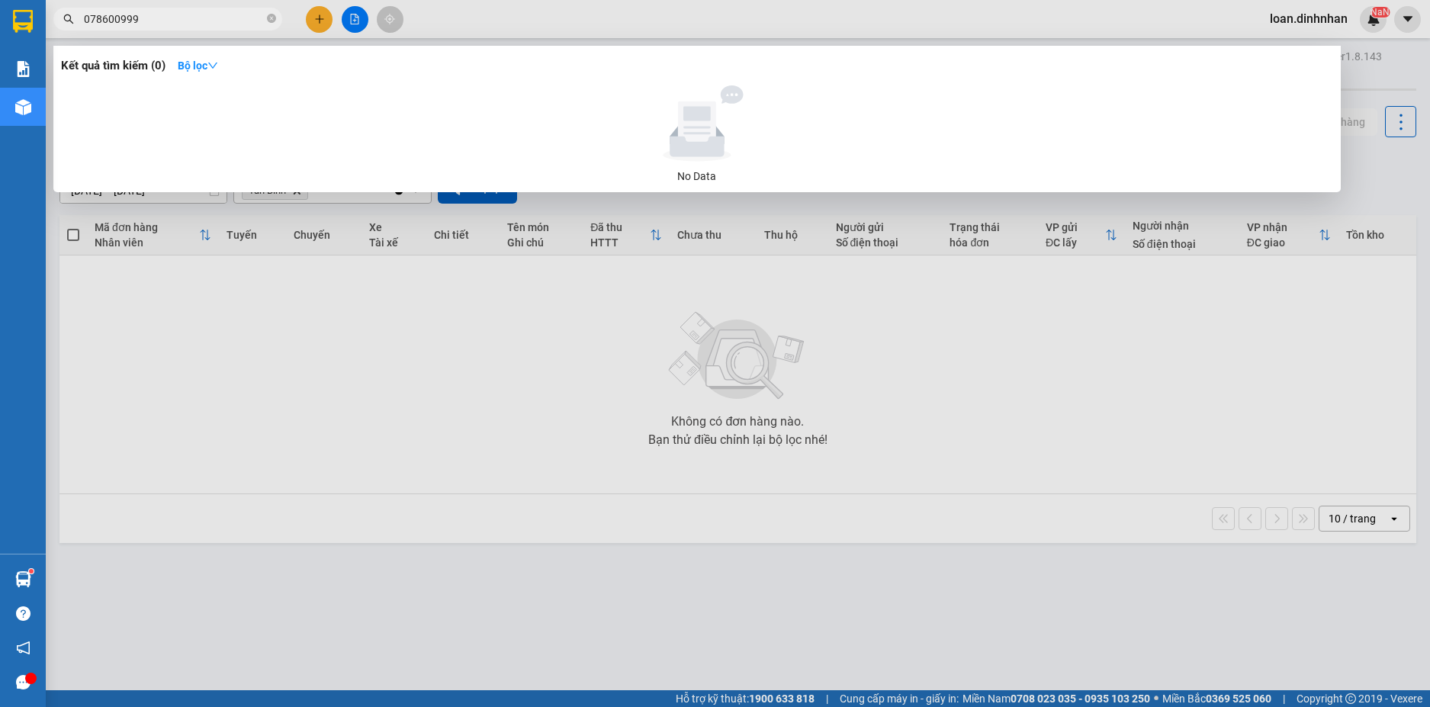
drag, startPoint x: 155, startPoint y: 10, endPoint x: 178, endPoint y: 10, distance: 22.9
click at [156, 9] on span "078600999" at bounding box center [167, 19] width 229 height 23
click at [274, 21] on icon "close-circle" at bounding box center [271, 18] width 9 height 9
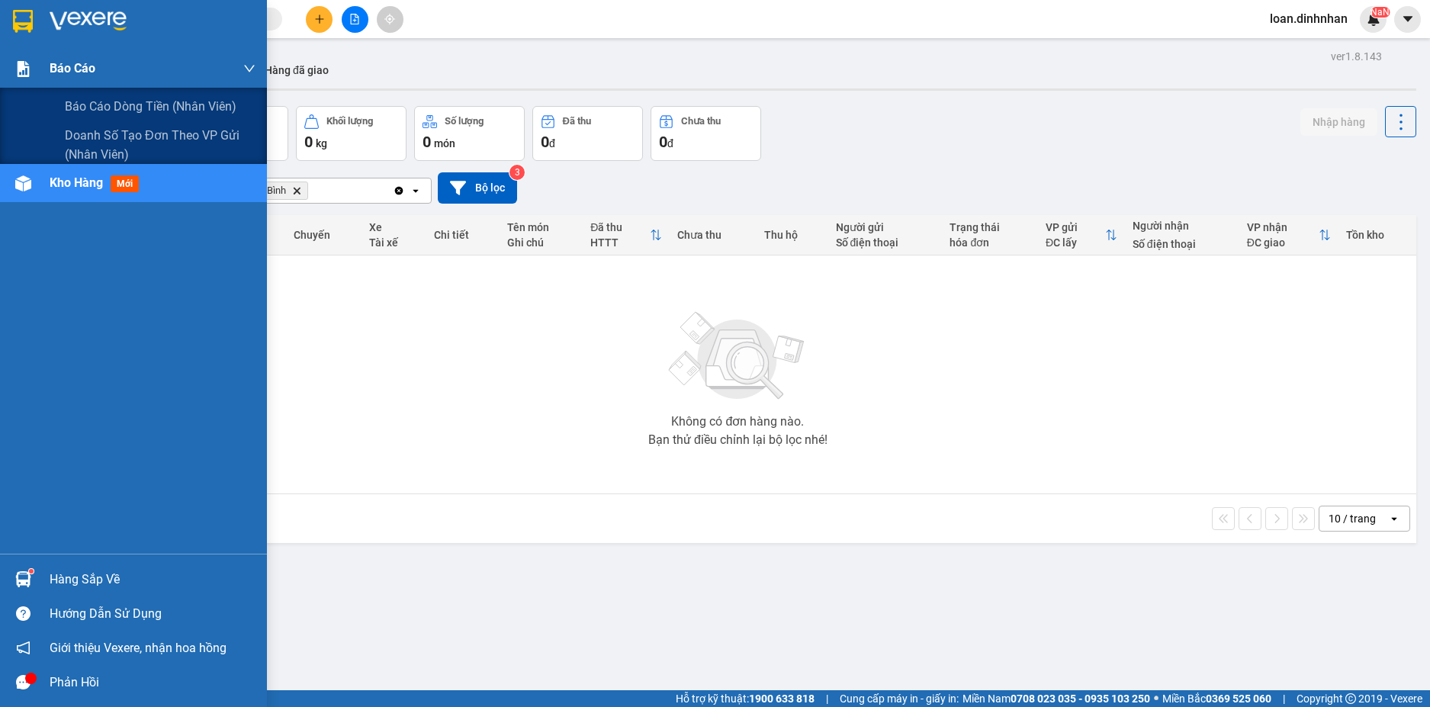
click at [45, 60] on div "Báo cáo" at bounding box center [133, 69] width 267 height 38
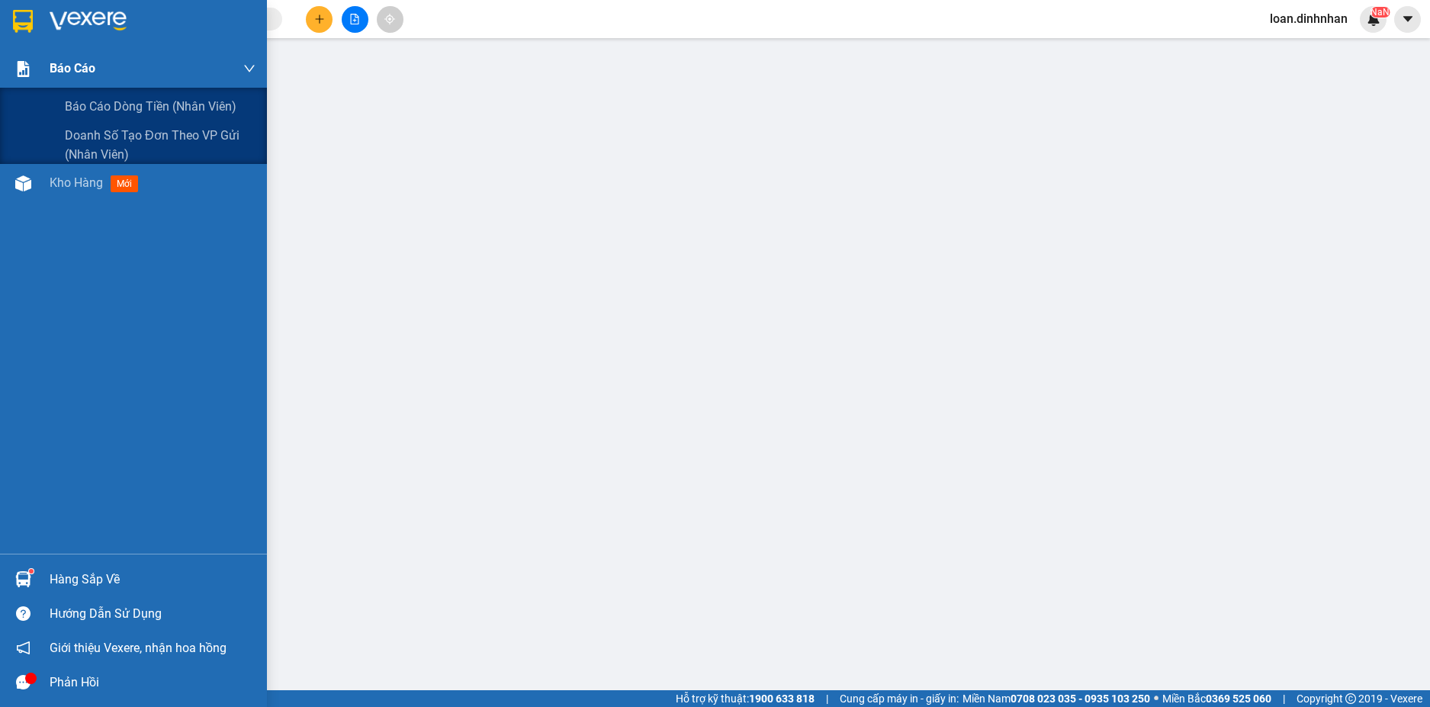
click at [79, 75] on span "Báo cáo" at bounding box center [73, 68] width 46 height 19
click at [81, 95] on div "Báo cáo dòng tiền (nhân viên)" at bounding box center [160, 107] width 191 height 38
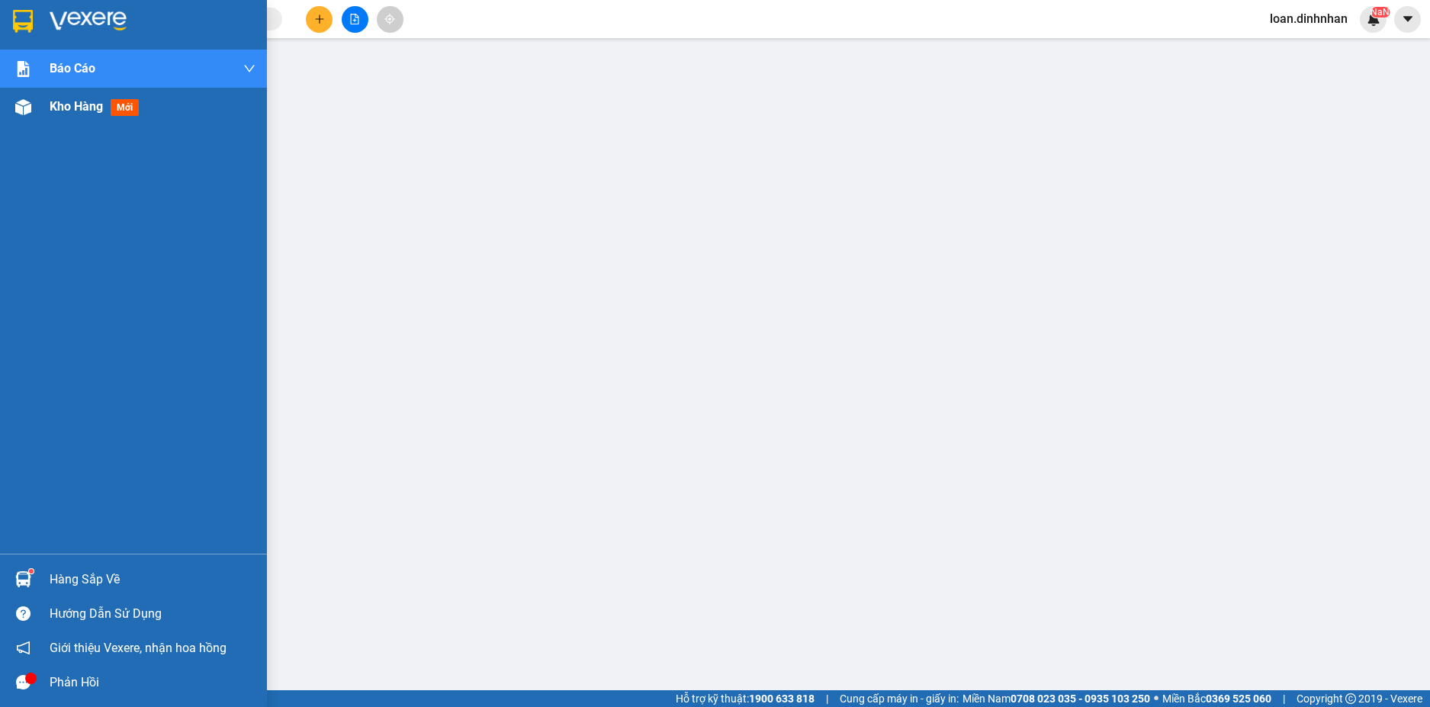
click at [44, 118] on div "Kho hàng mới" at bounding box center [133, 107] width 267 height 38
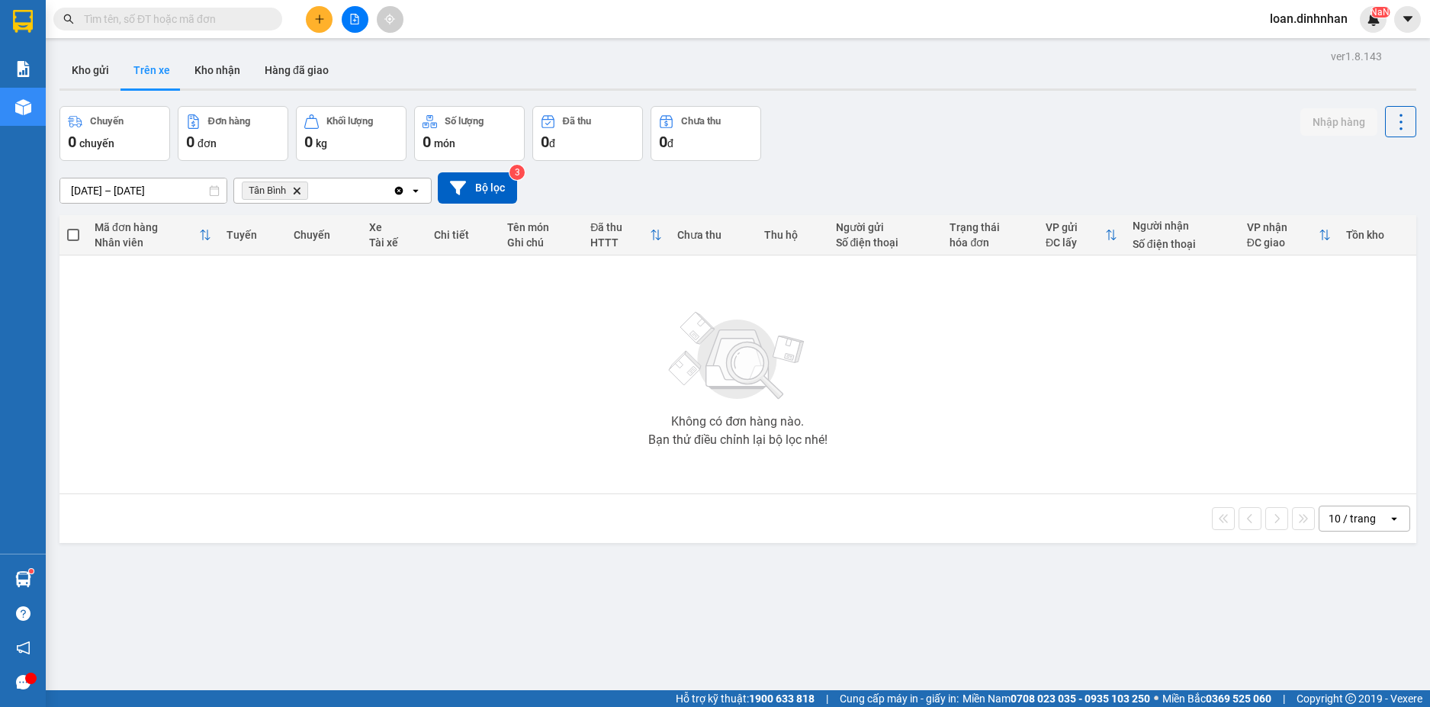
click at [214, 14] on input "text" at bounding box center [174, 19] width 180 height 17
click at [174, 14] on input "text" at bounding box center [174, 19] width 180 height 17
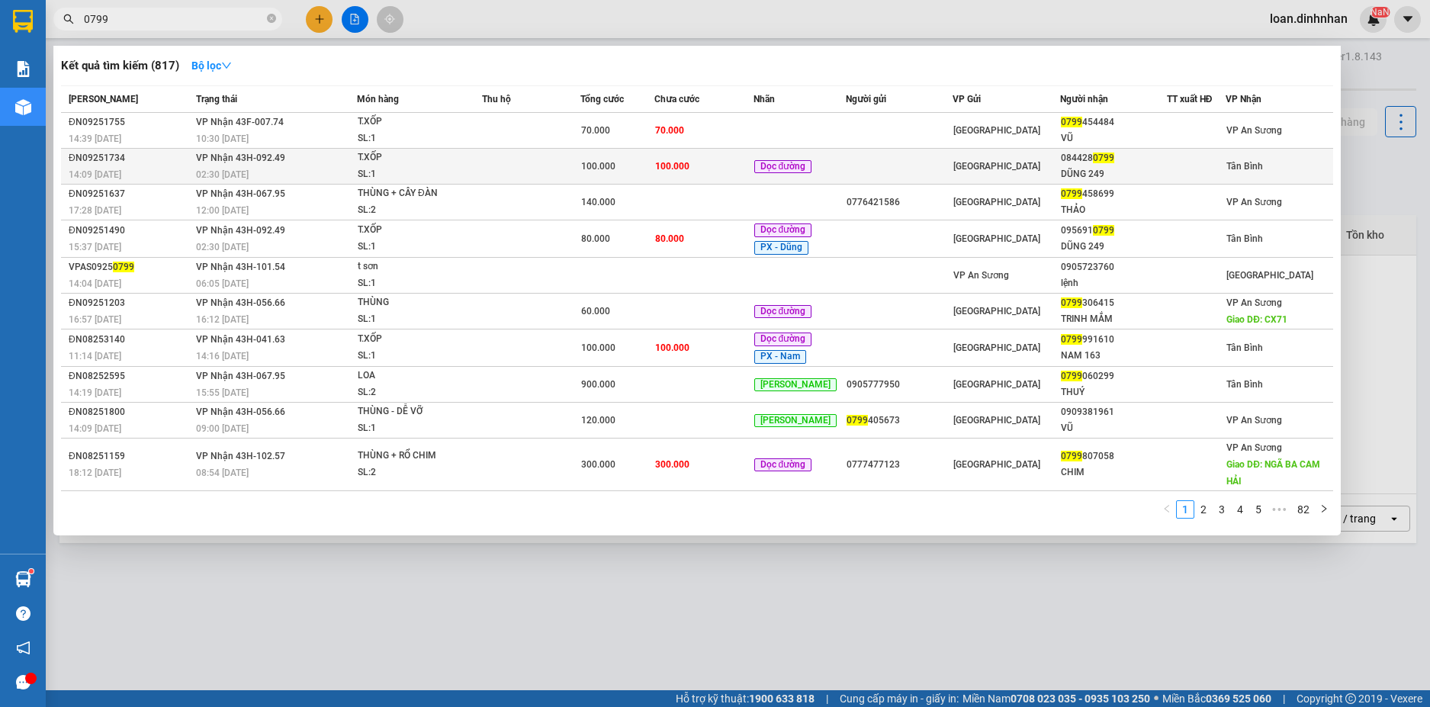
type input "0799"
click at [642, 162] on div "100.000" at bounding box center [617, 166] width 72 height 17
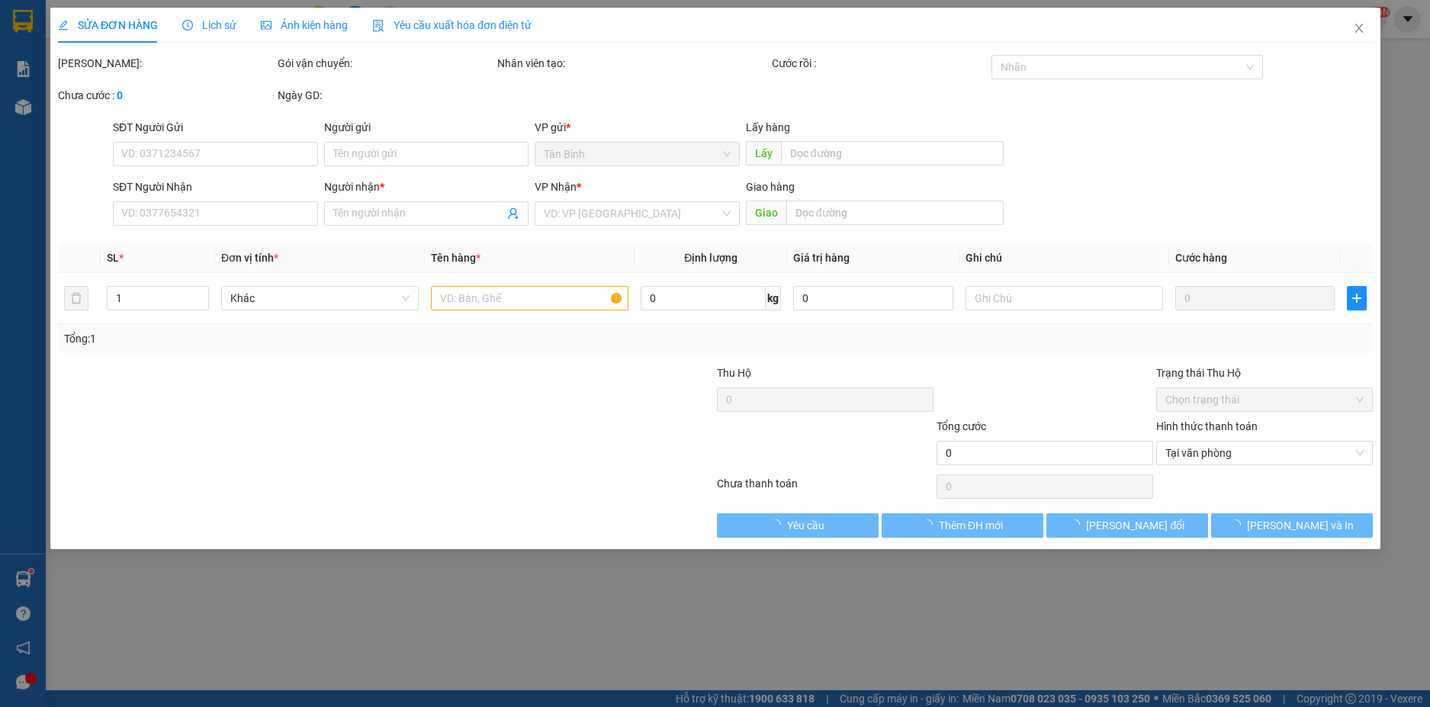
type input "0844280799"
type input "DŨNG 249"
type input "100.000"
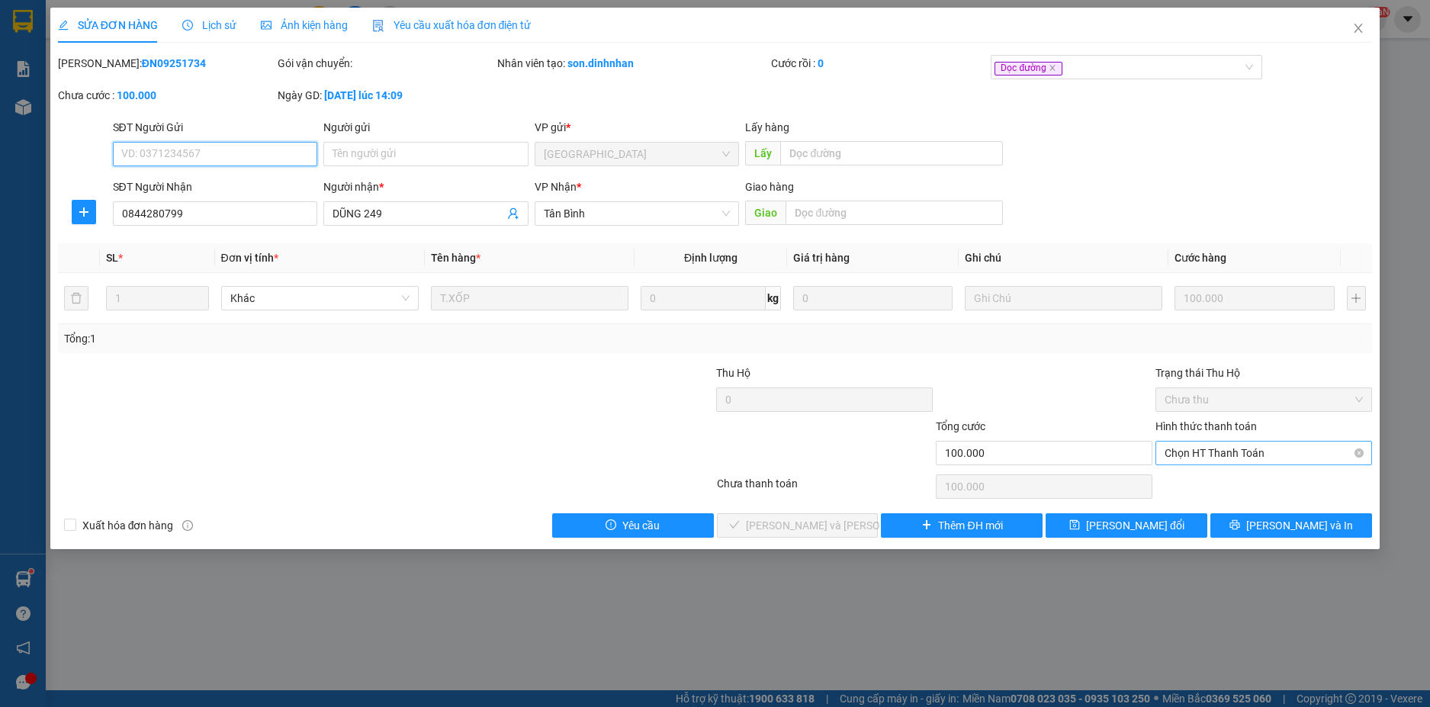
click at [1270, 451] on span "Chọn HT Thanh Toán" at bounding box center [1263, 452] width 198 height 23
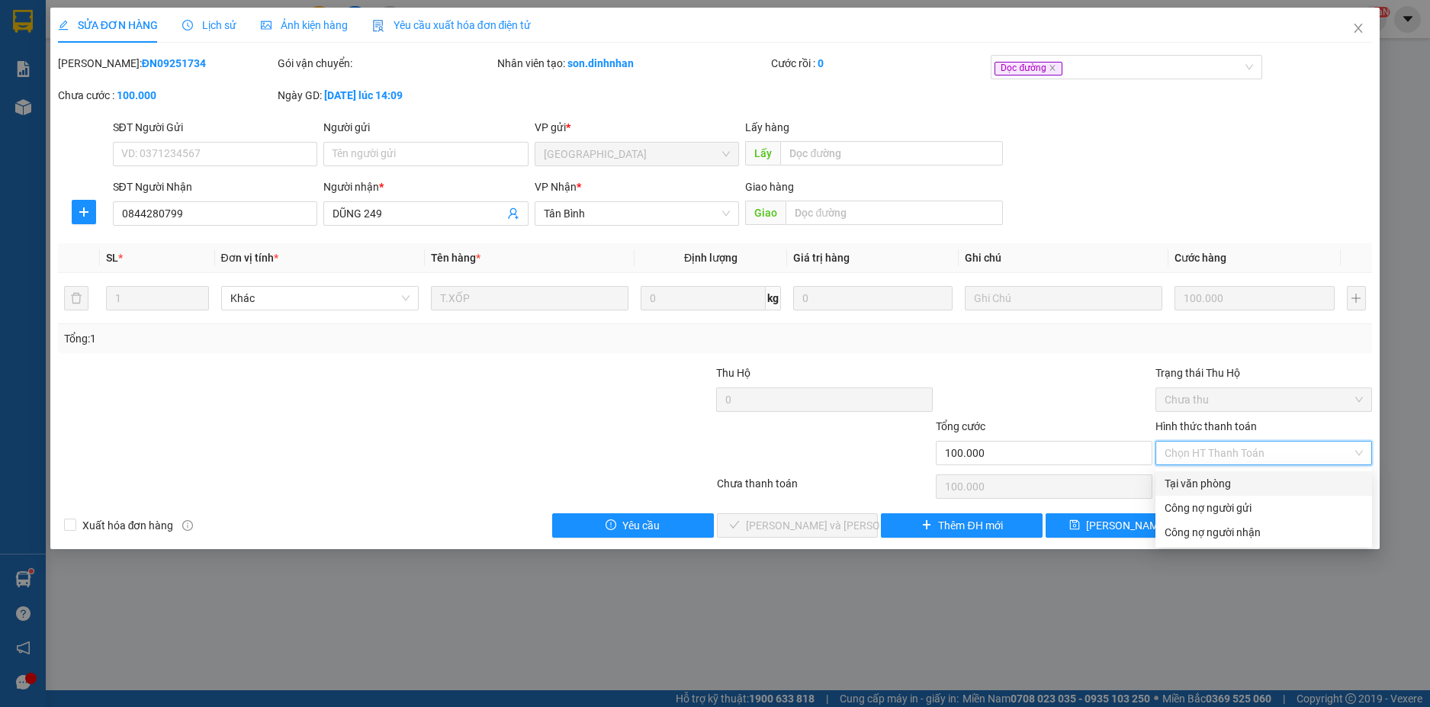
click at [1208, 475] on div "Tại văn phòng" at bounding box center [1263, 483] width 198 height 17
type input "0"
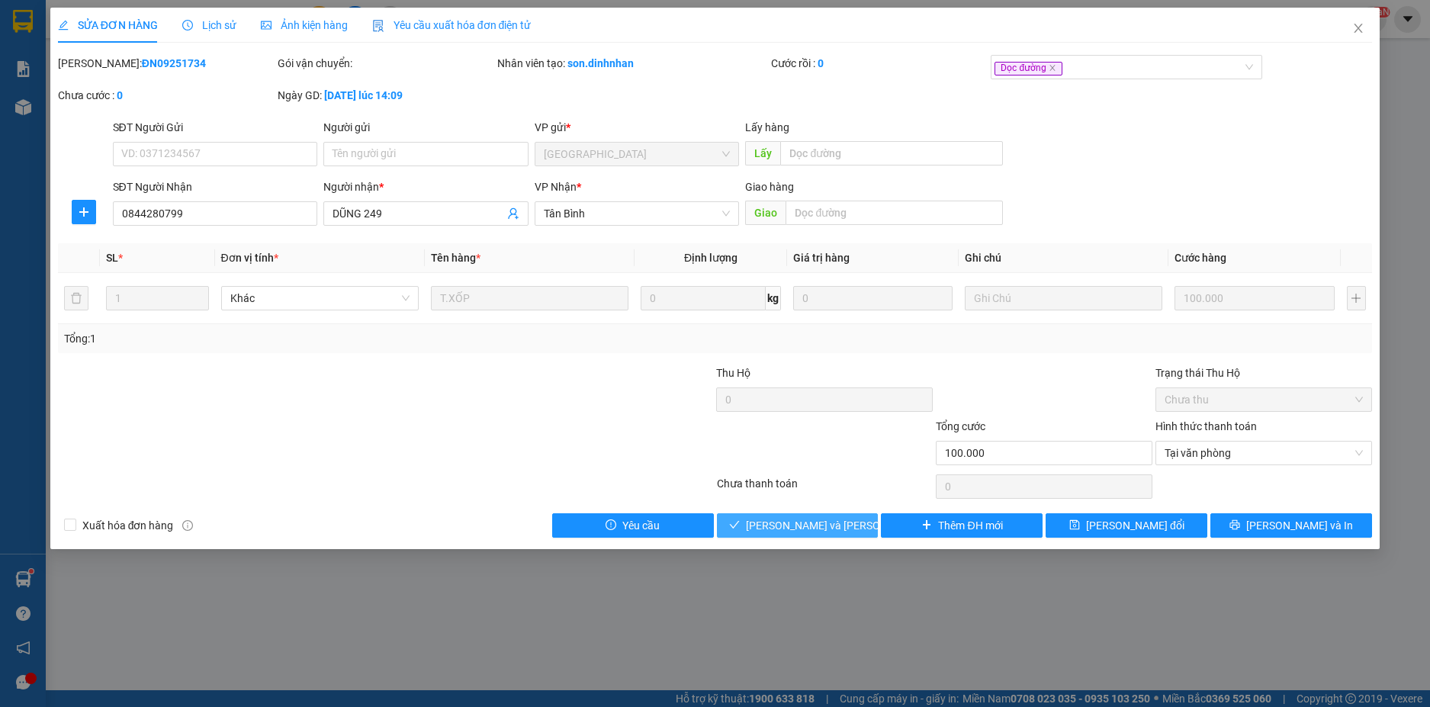
click at [814, 515] on button "[PERSON_NAME] và [PERSON_NAME] hàng" at bounding box center [798, 525] width 162 height 24
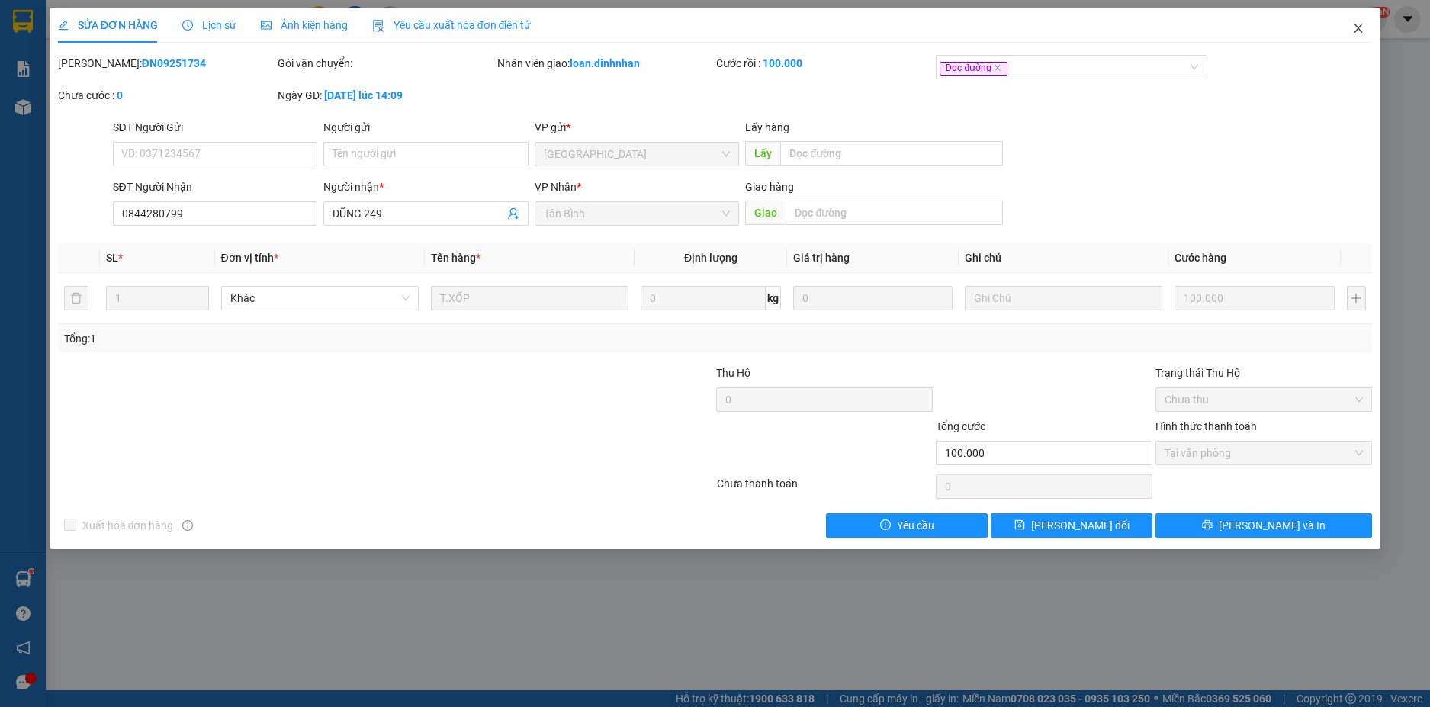
click at [1362, 24] on icon "close" at bounding box center [1358, 28] width 12 height 12
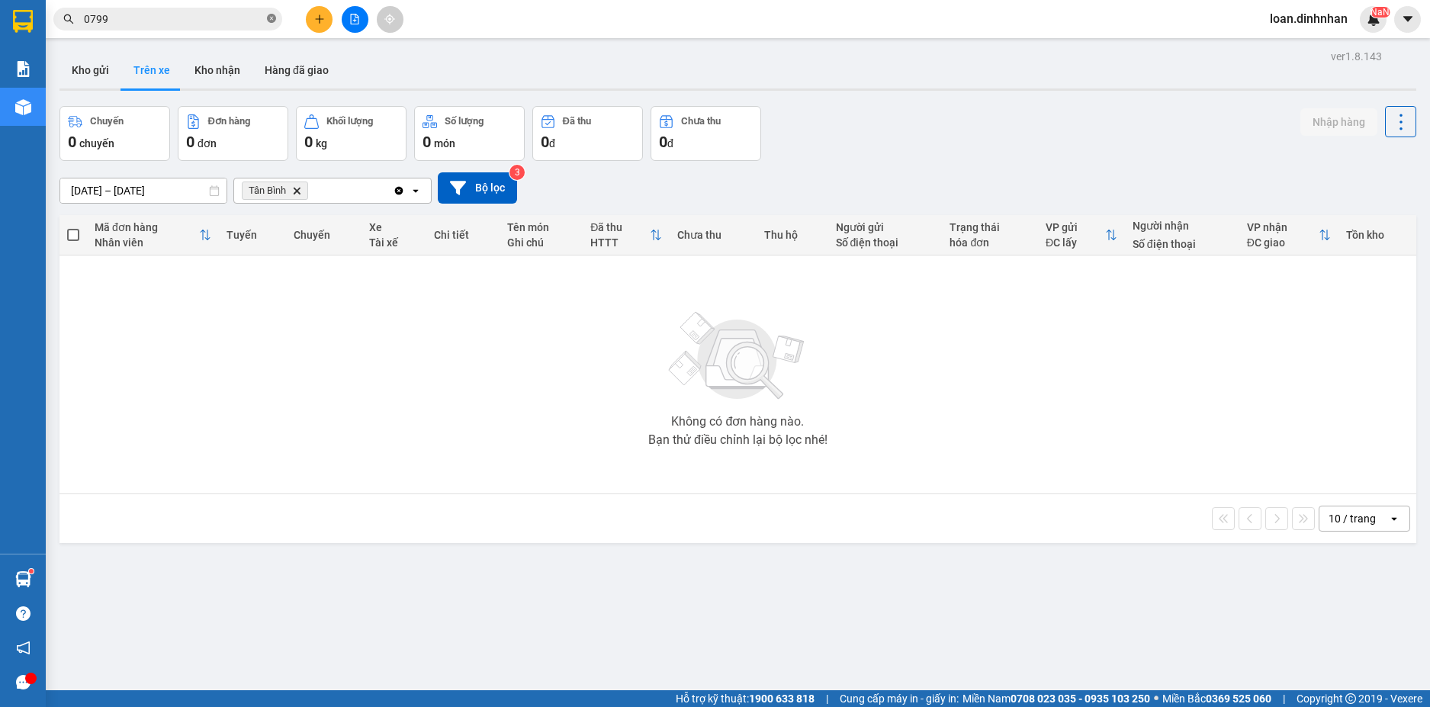
click at [271, 16] on icon "close-circle" at bounding box center [271, 18] width 9 height 9
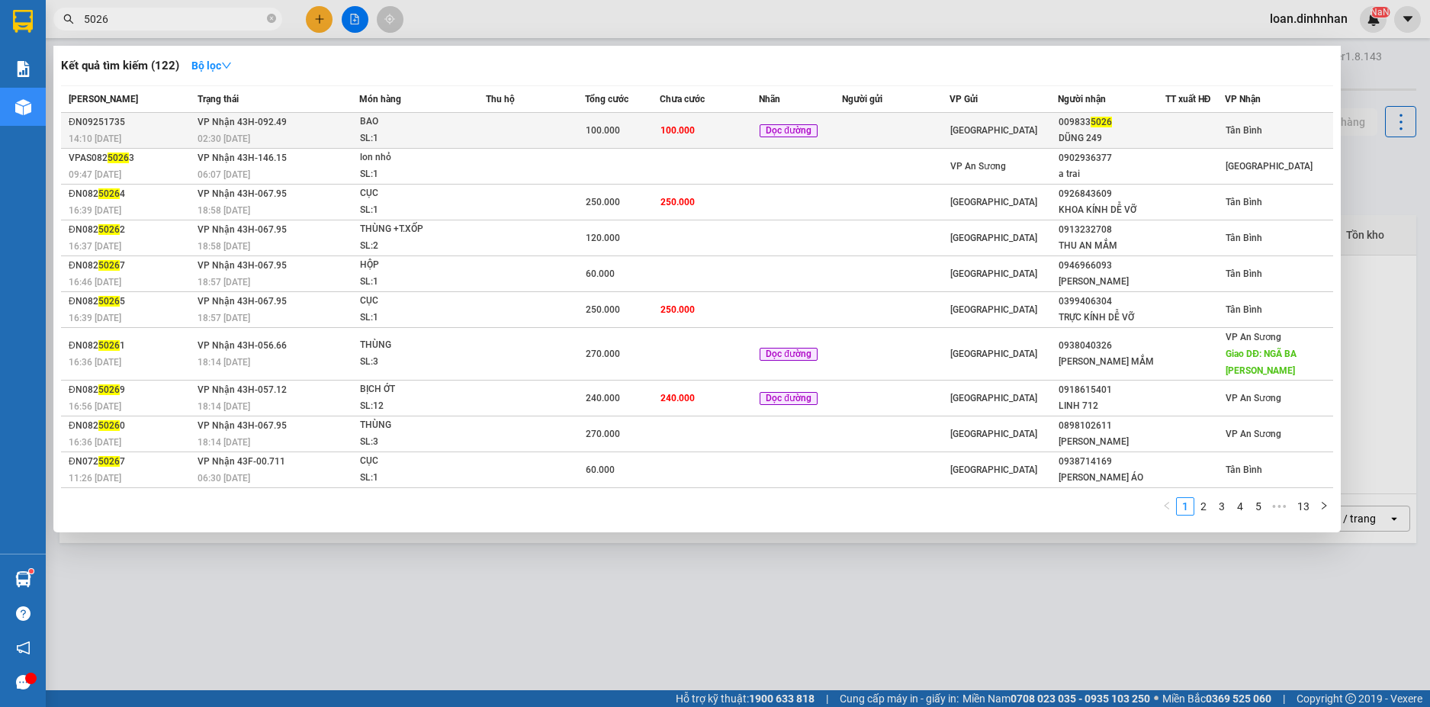
type input "5026"
click at [392, 125] on div "BAO" at bounding box center [417, 122] width 114 height 17
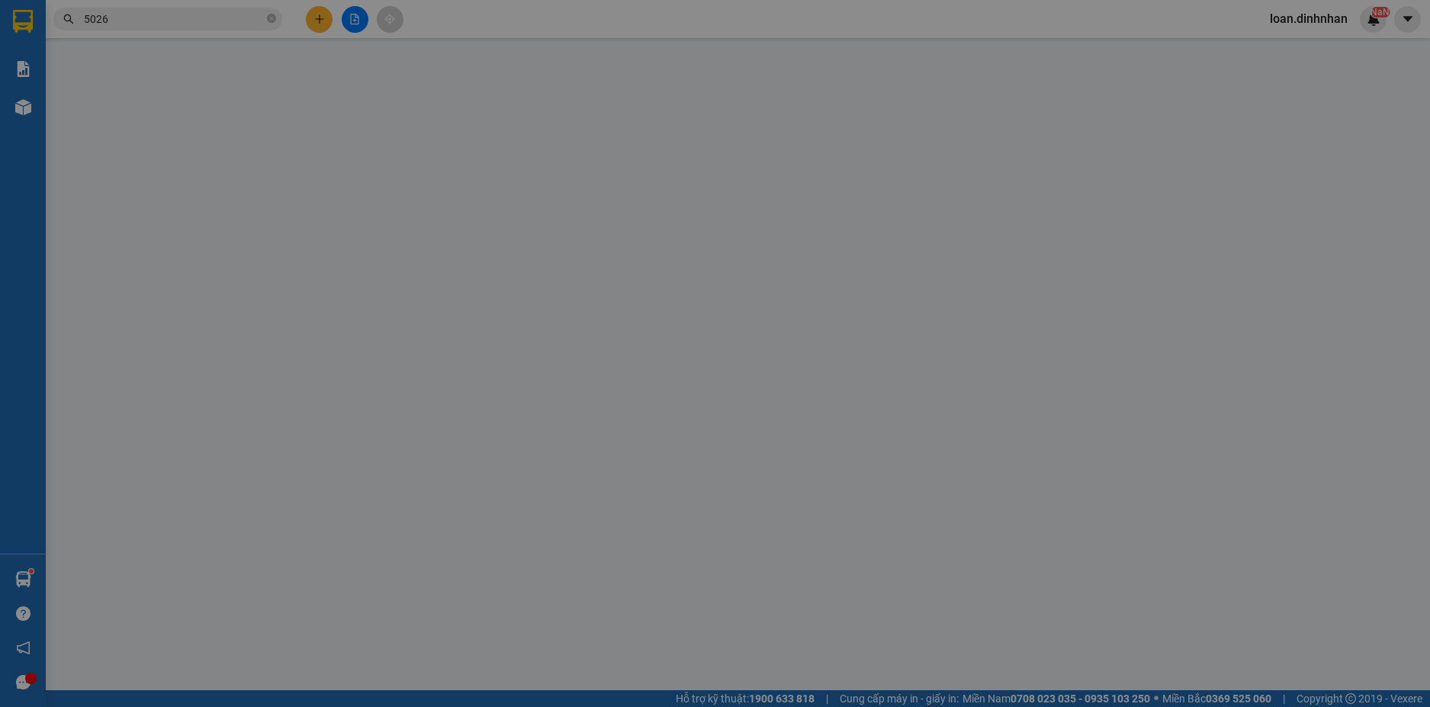
type input "0098335026"
type input "DŨNG 249"
type input "100.000"
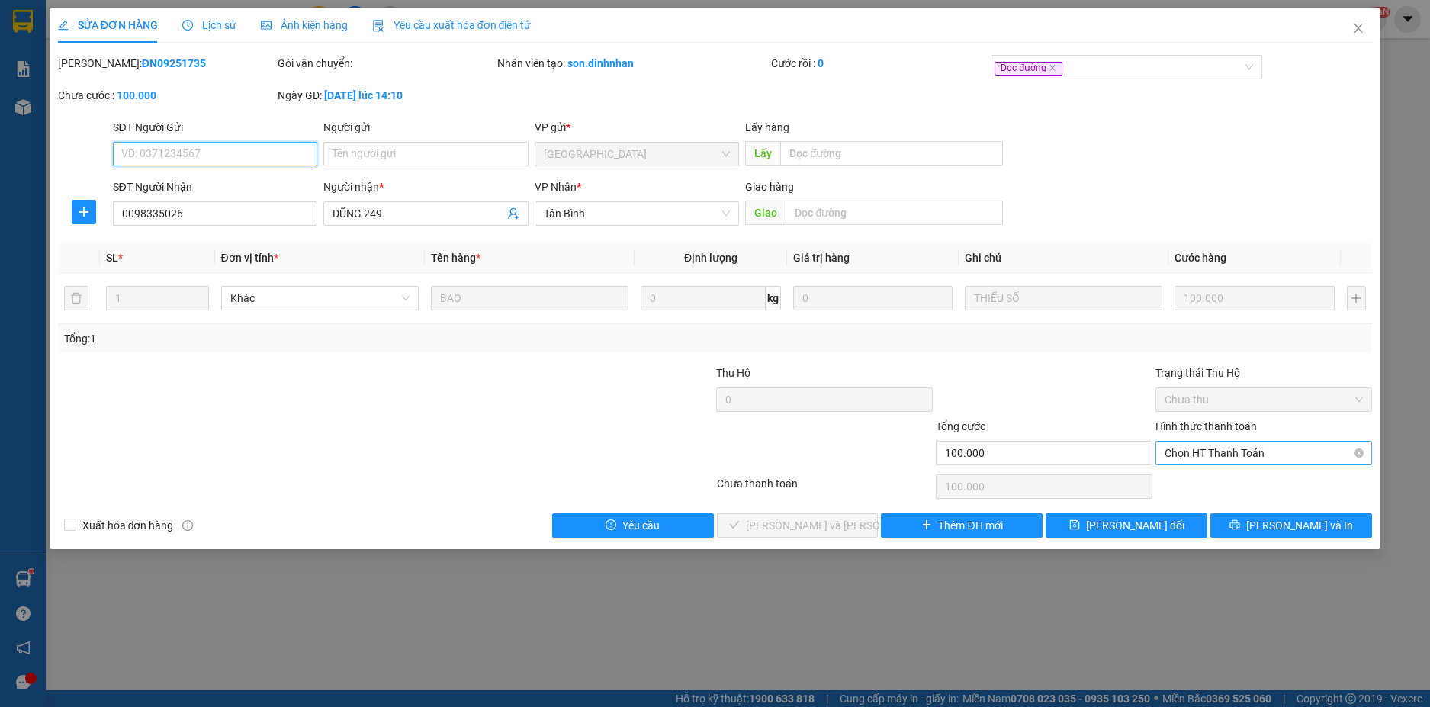
click at [1259, 454] on span "Chọn HT Thanh Toán" at bounding box center [1263, 452] width 198 height 23
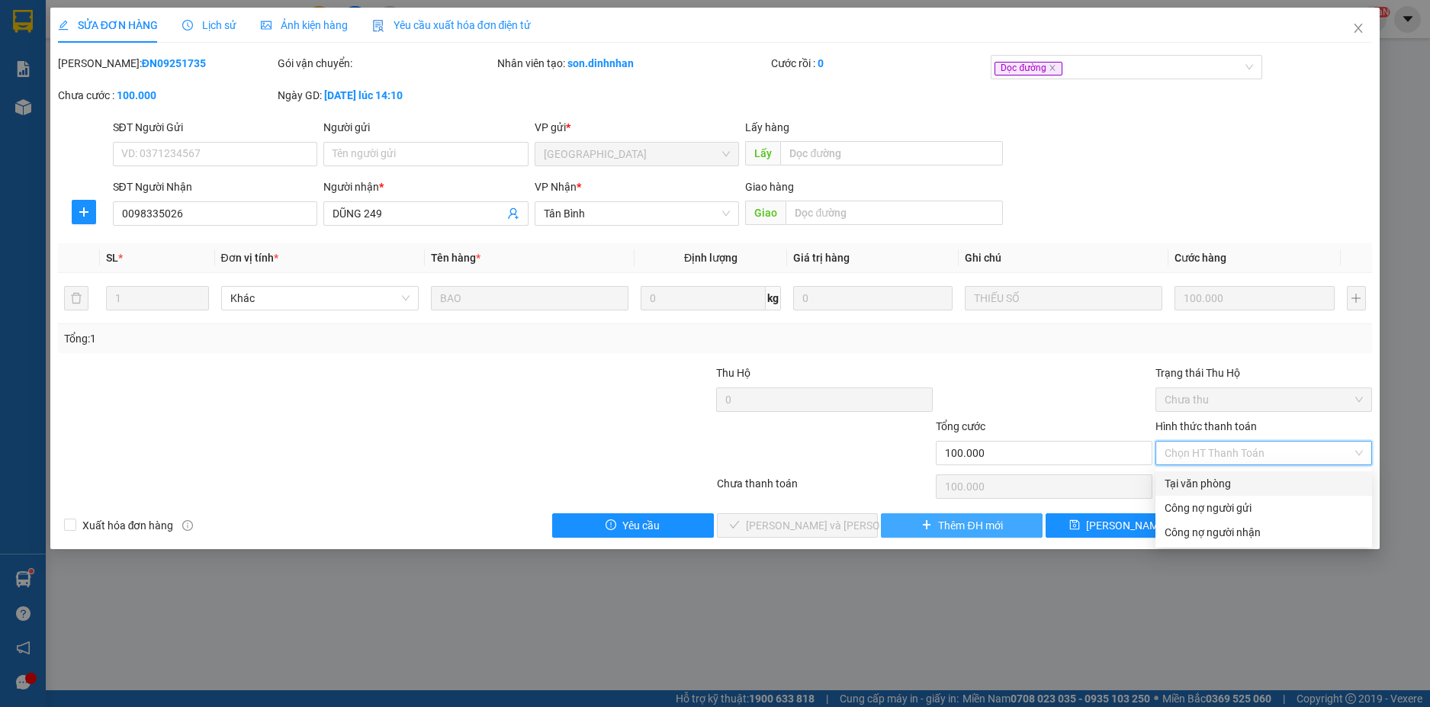
drag, startPoint x: 1205, startPoint y: 481, endPoint x: 1025, endPoint y: 515, distance: 183.2
click at [1203, 481] on div "Tại văn phòng" at bounding box center [1263, 483] width 198 height 17
type input "0"
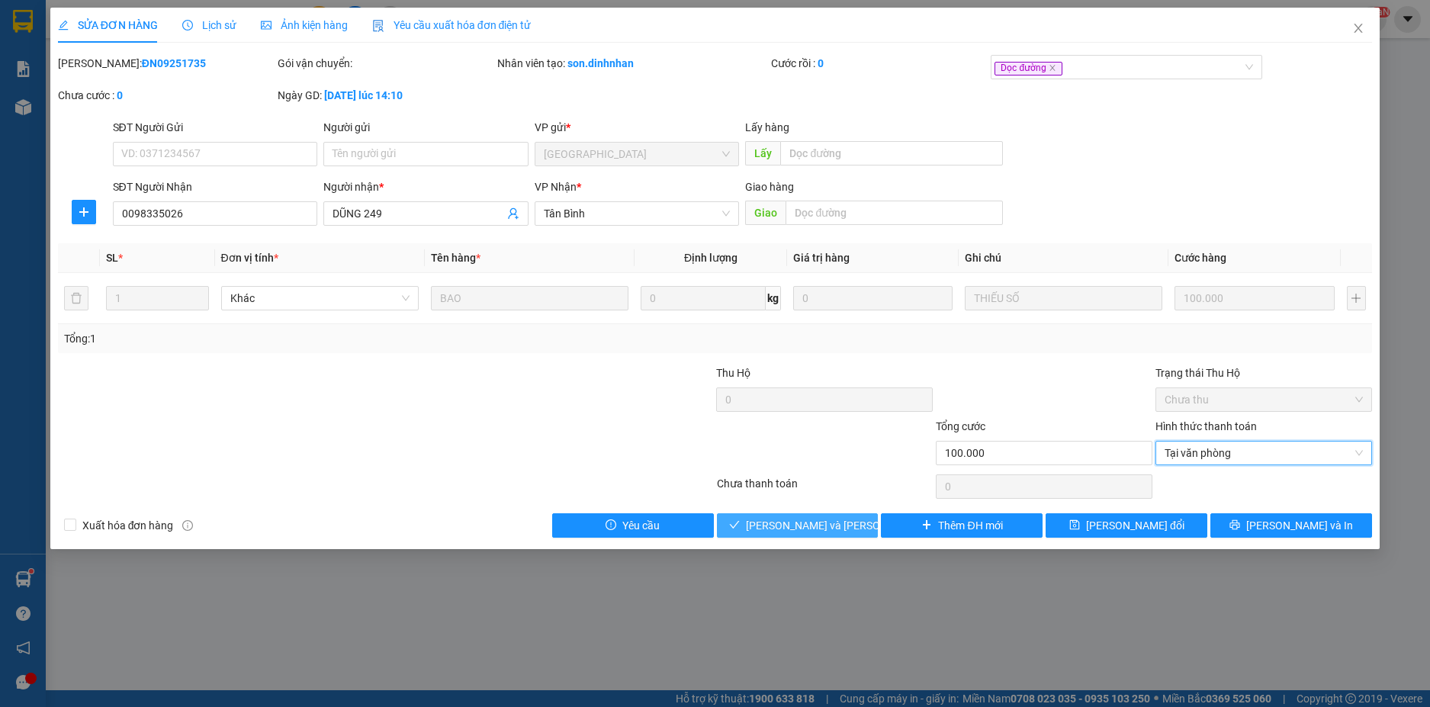
click at [832, 518] on span "[PERSON_NAME] và [PERSON_NAME] hàng" at bounding box center [849, 525] width 206 height 17
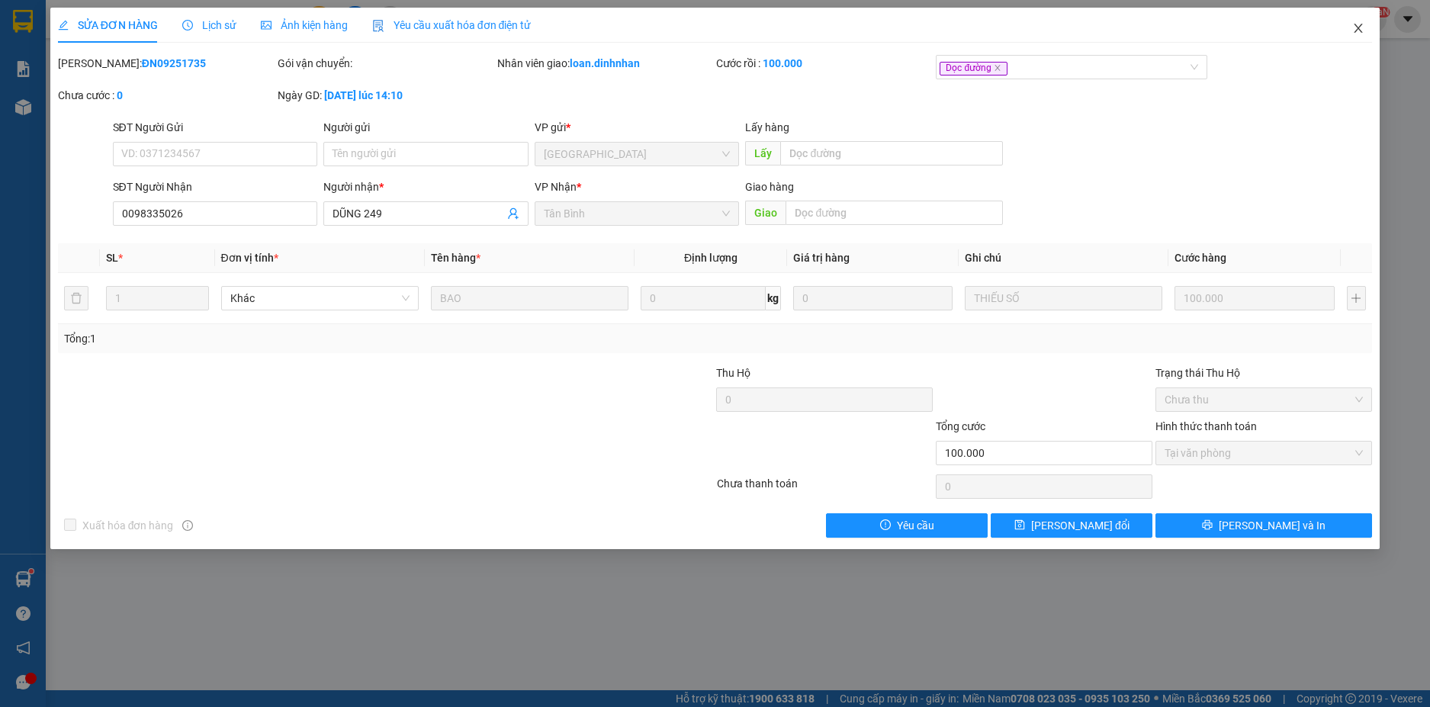
click at [1356, 21] on span "Close" at bounding box center [1358, 29] width 43 height 43
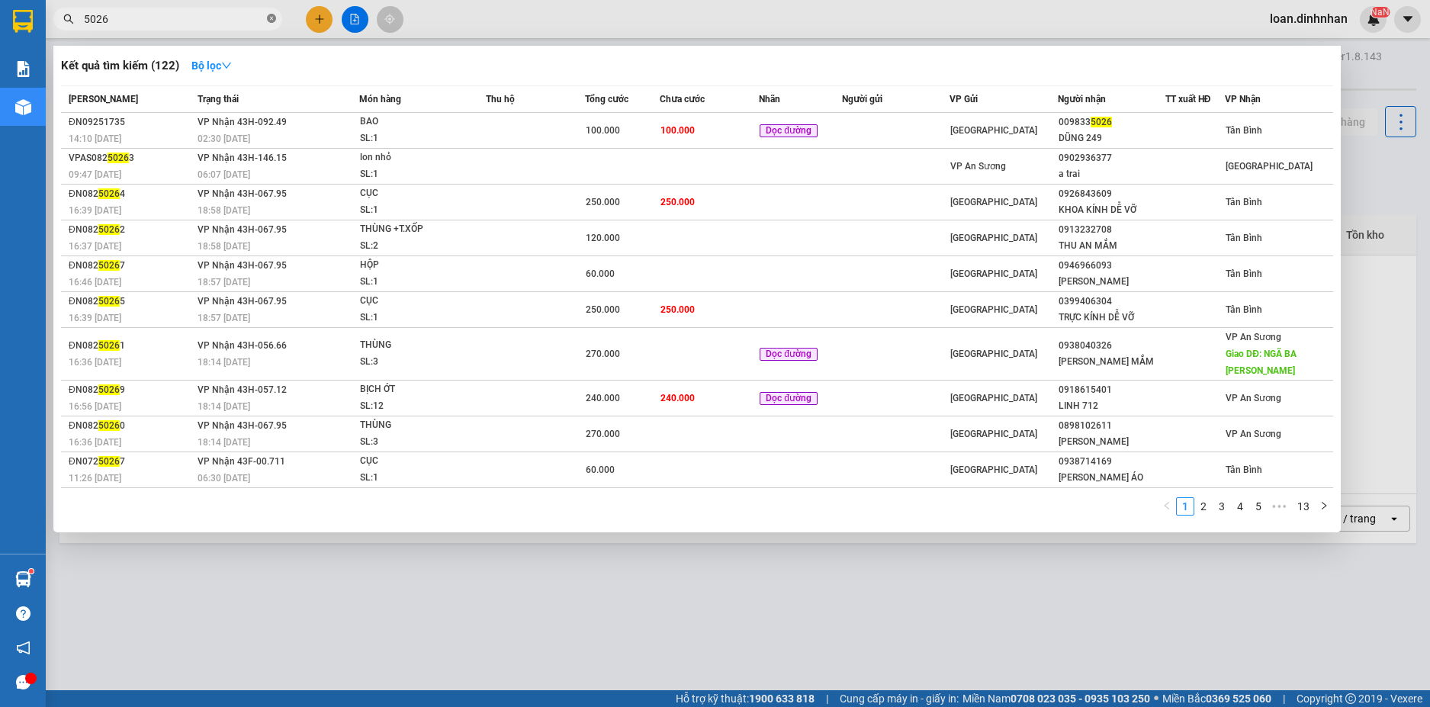
click at [269, 22] on icon "close-circle" at bounding box center [271, 18] width 9 height 9
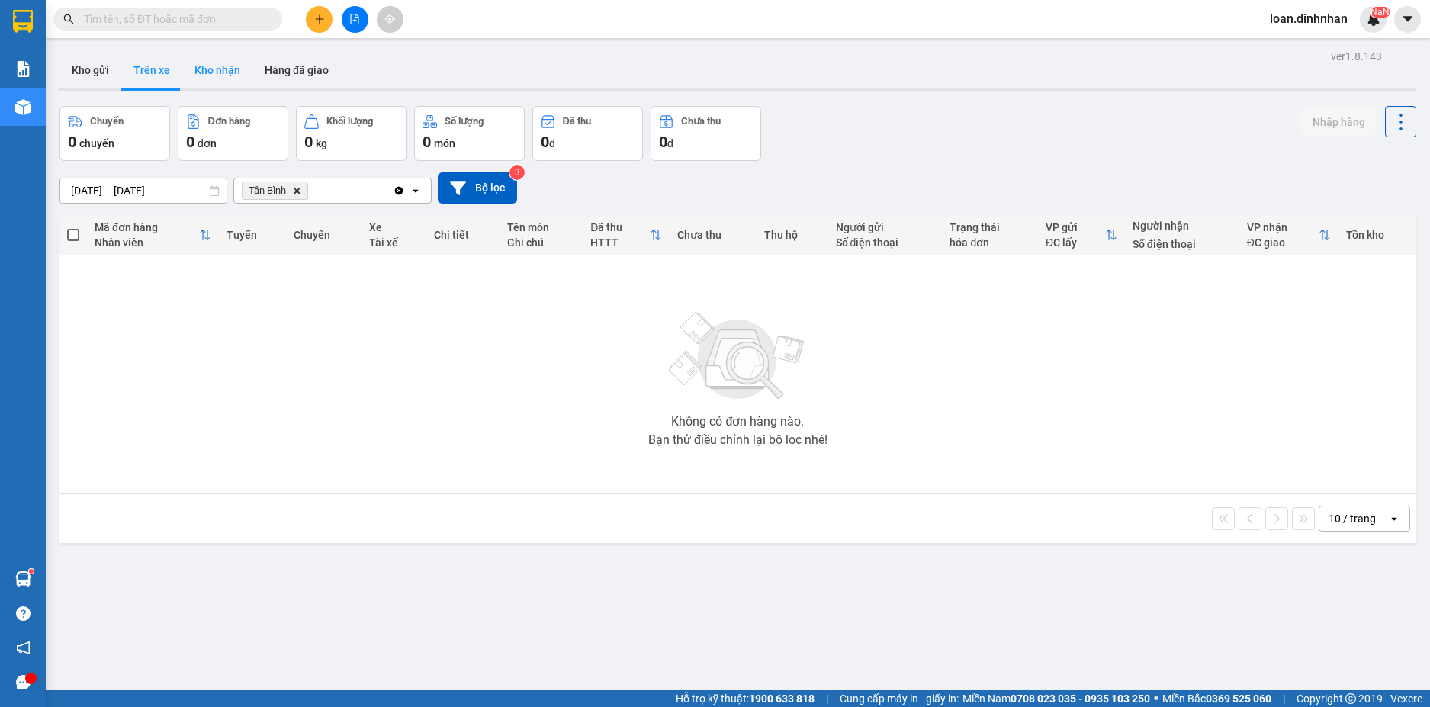
click at [228, 66] on button "Kho nhận" at bounding box center [217, 70] width 70 height 37
type input "[DATE] – [DATE]"
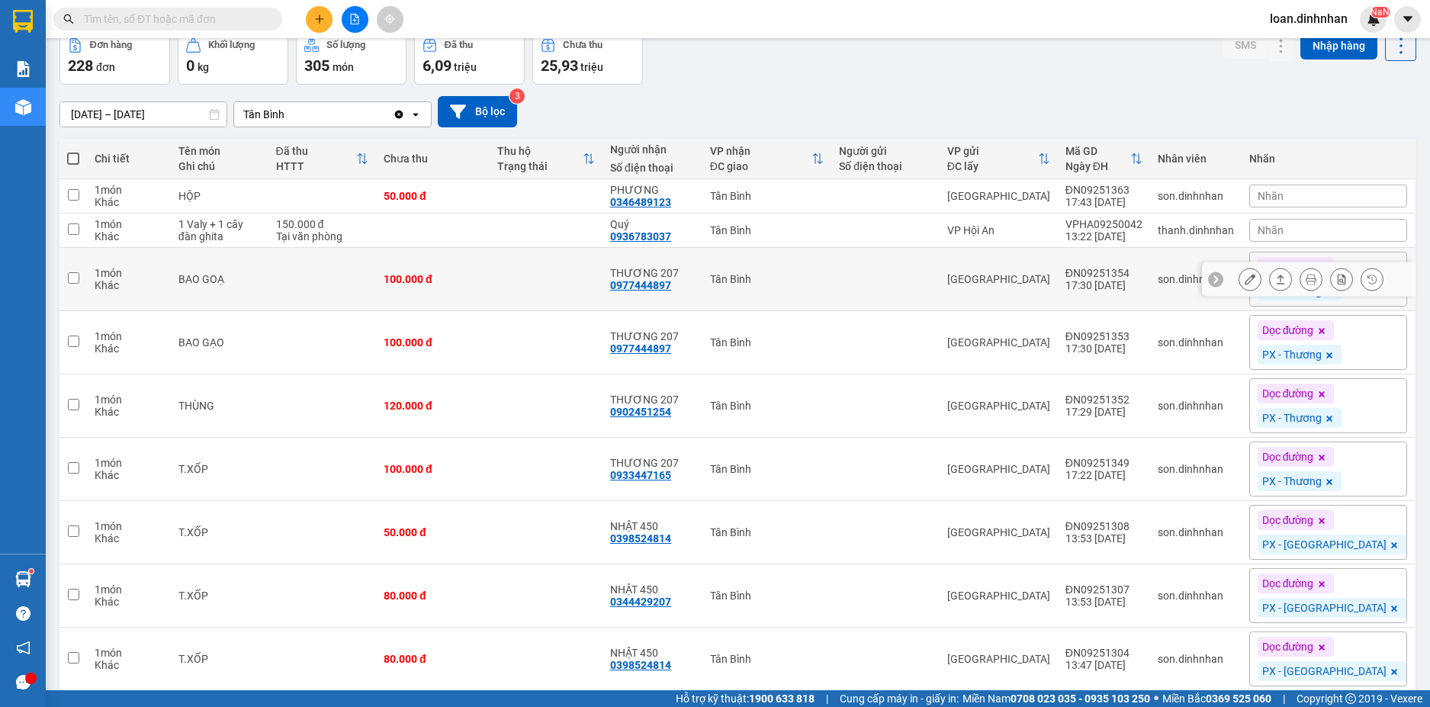
scroll to position [203, 0]
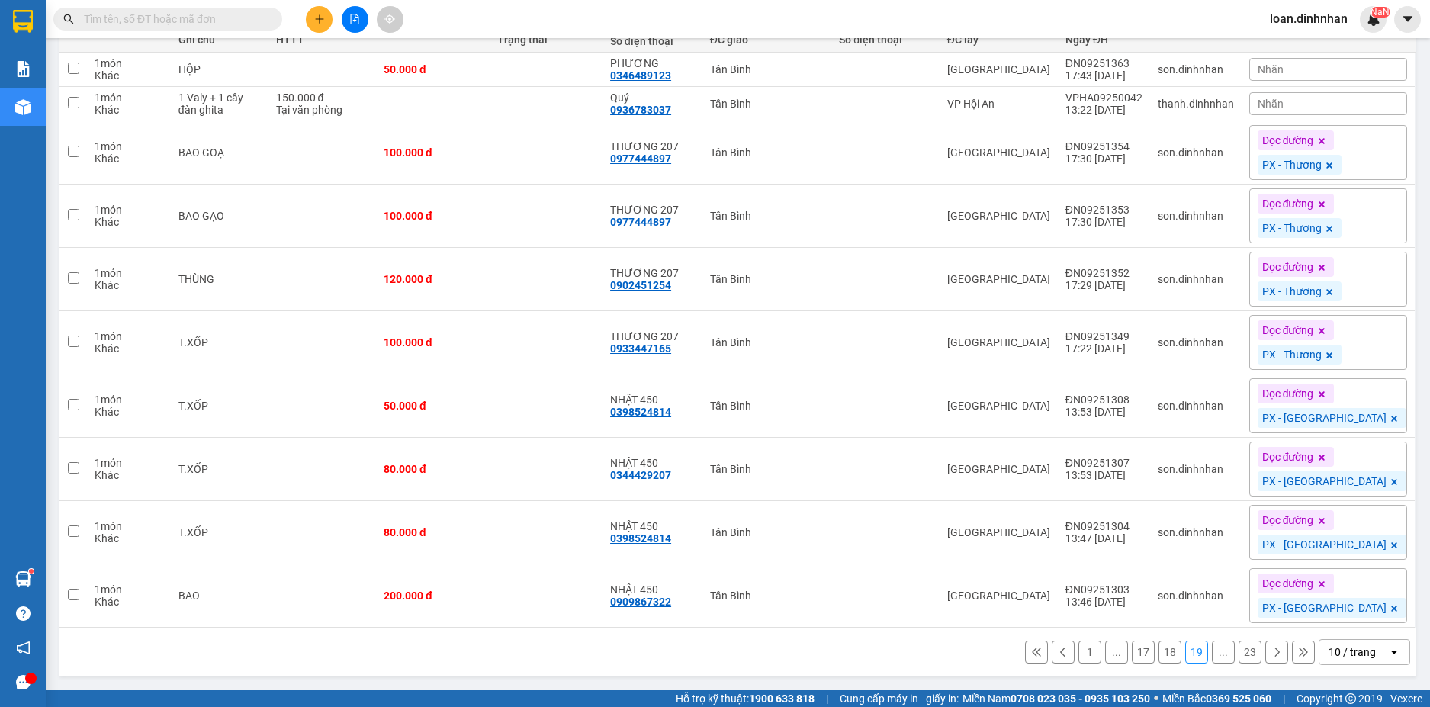
click at [1362, 650] on div "10 / trang" at bounding box center [1353, 652] width 69 height 24
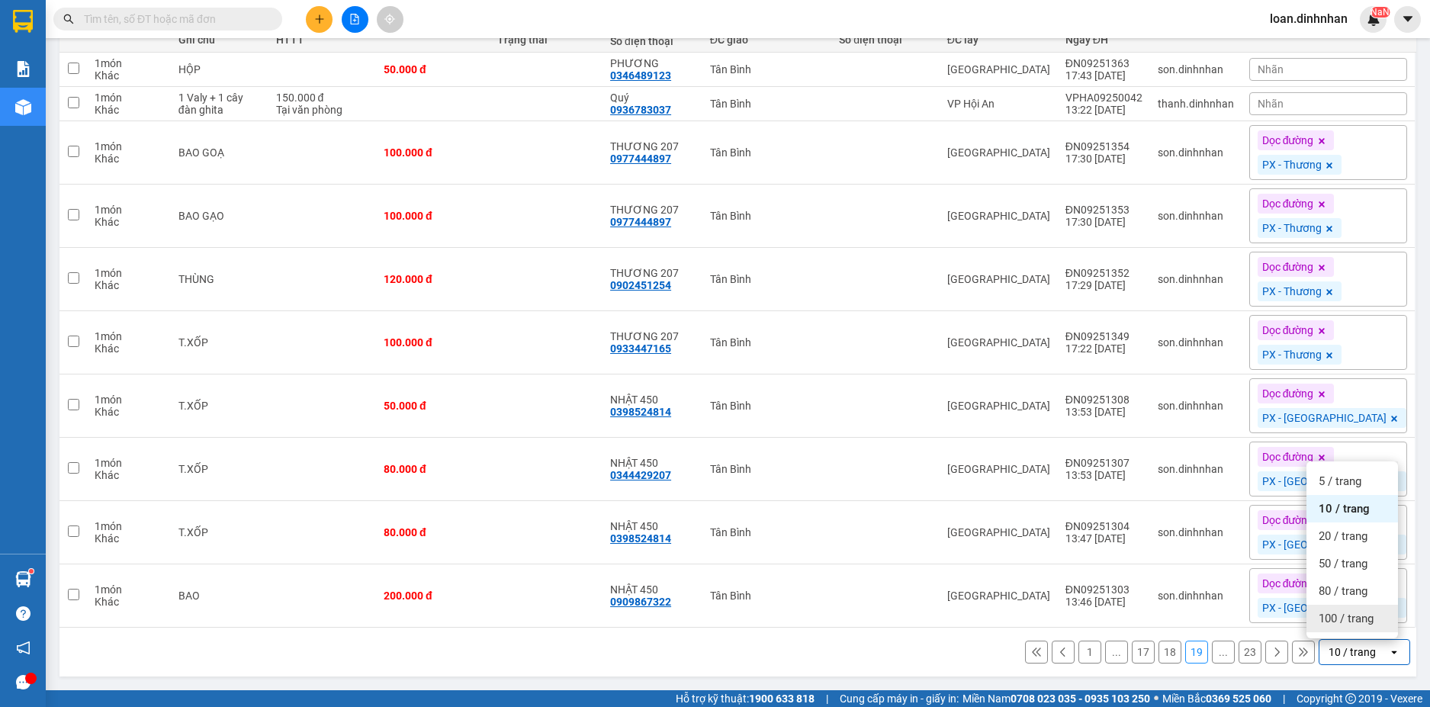
click at [1352, 616] on span "100 / trang" at bounding box center [1345, 618] width 55 height 15
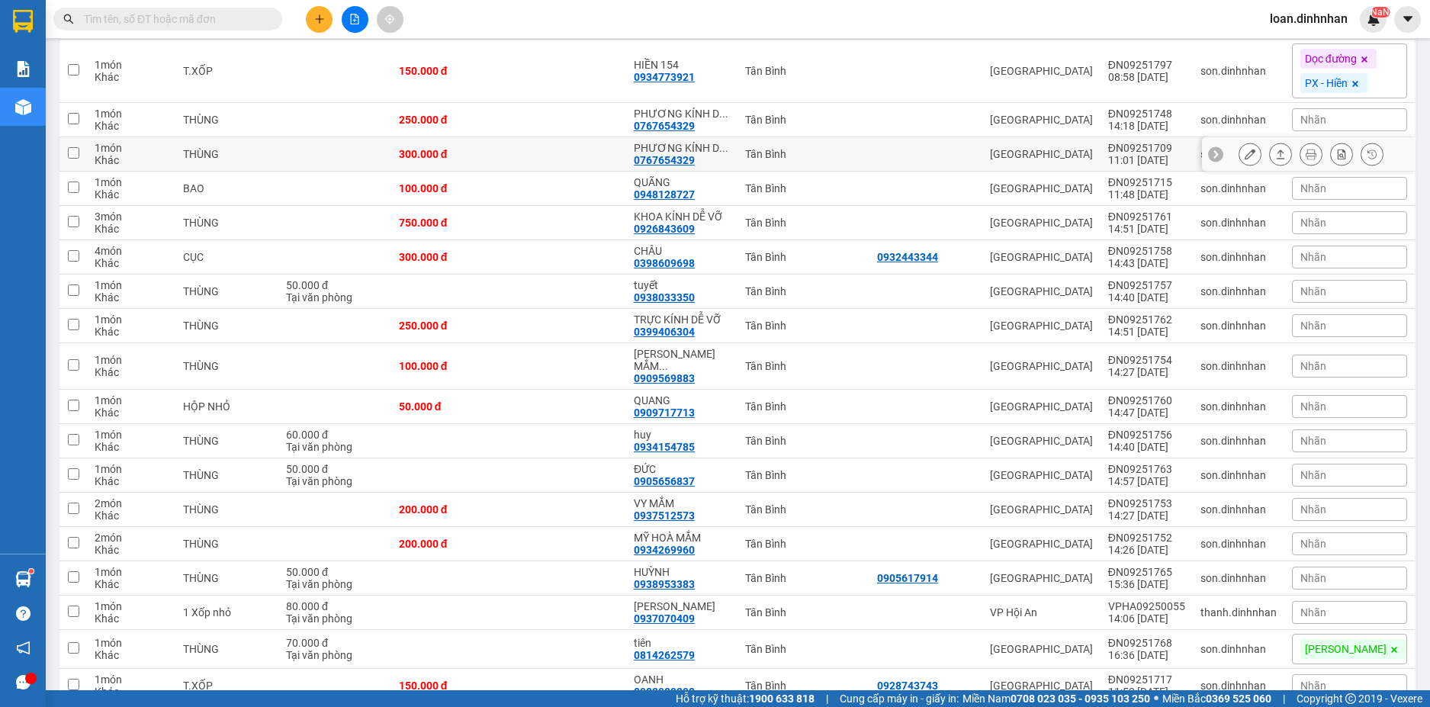
scroll to position [0, 0]
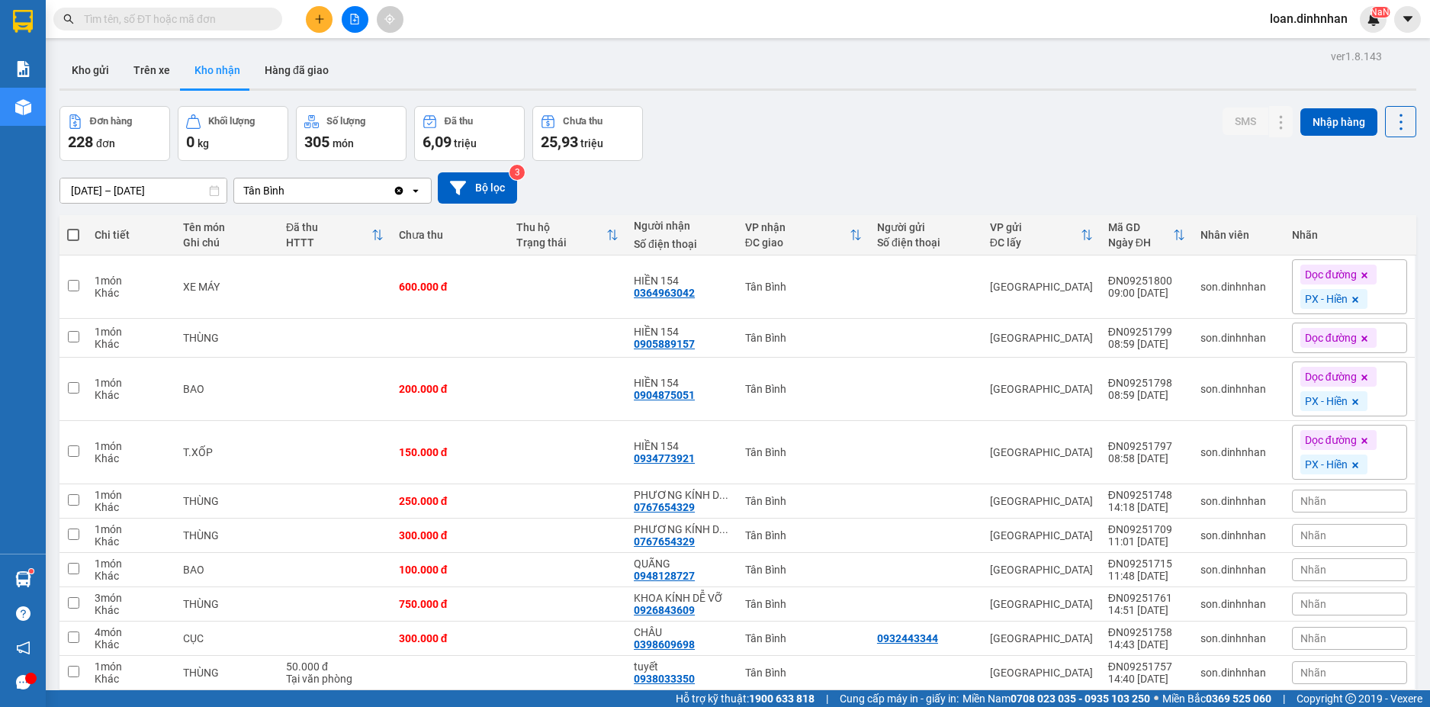
click at [217, 24] on input "text" at bounding box center [174, 19] width 180 height 17
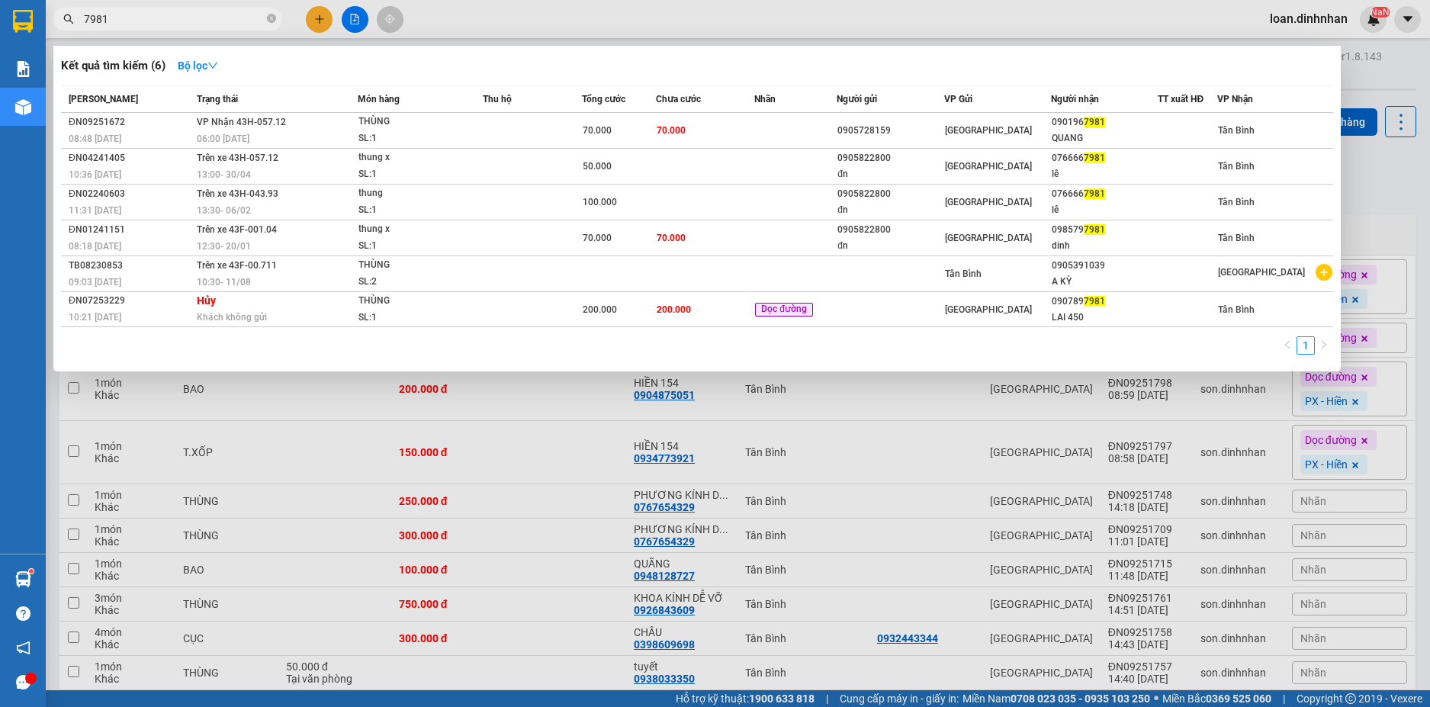
type input "7981"
drag, startPoint x: 220, startPoint y: 489, endPoint x: 236, endPoint y: 475, distance: 21.6
click at [221, 489] on div at bounding box center [715, 353] width 1430 height 707
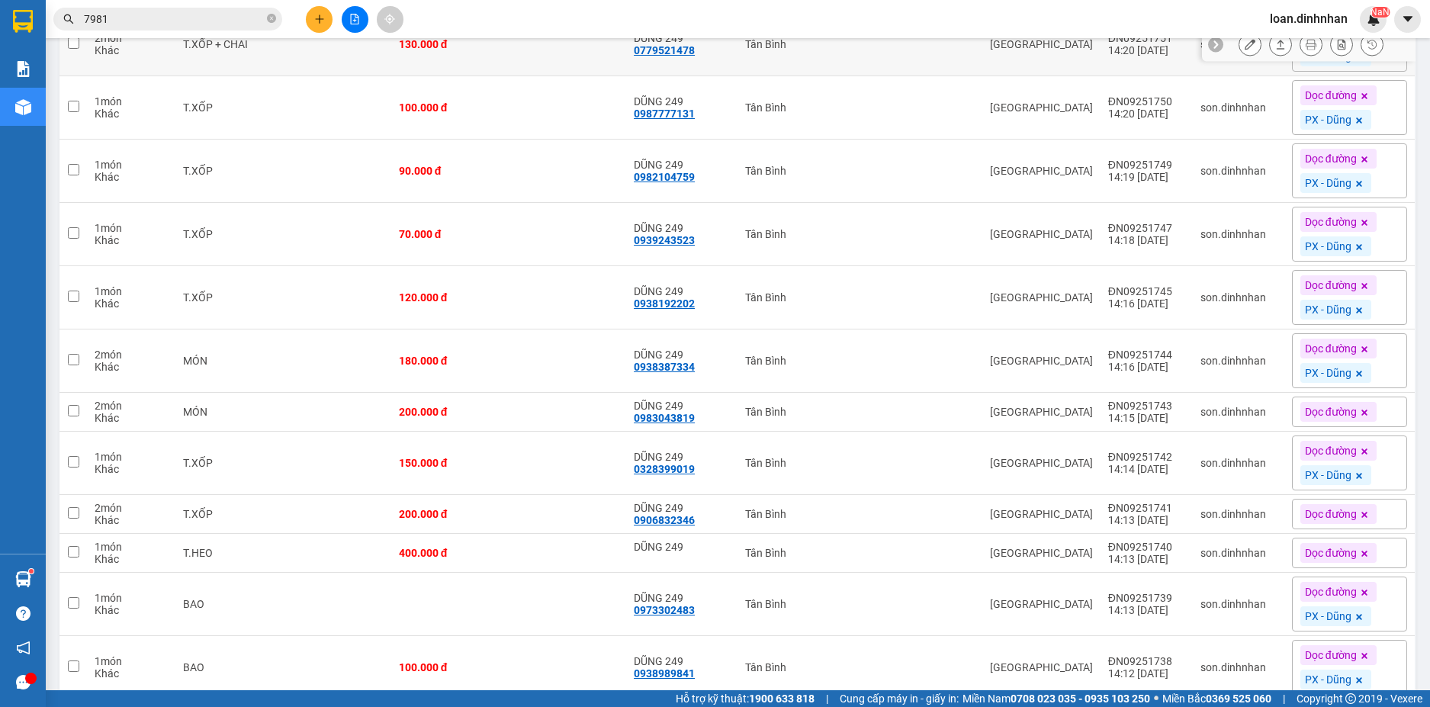
scroll to position [2516, 0]
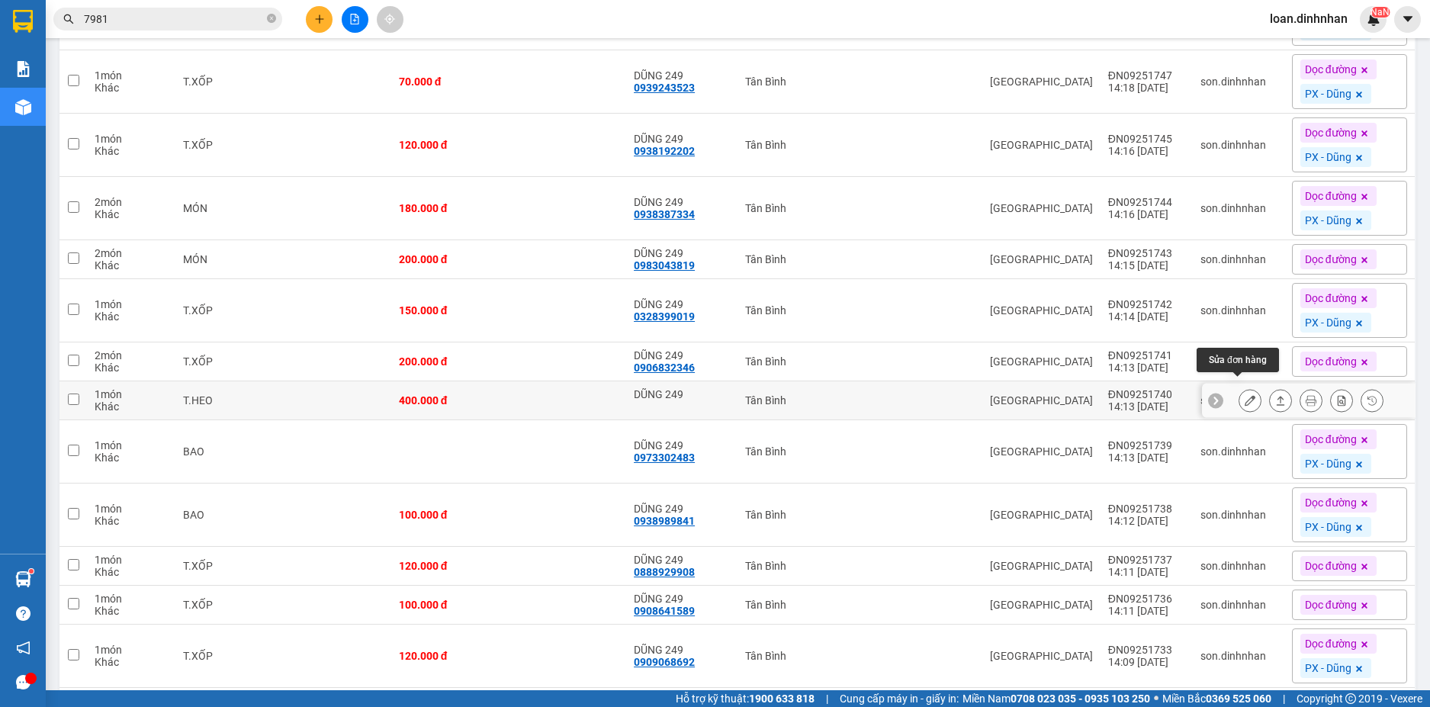
click at [1244, 395] on icon at bounding box center [1249, 400] width 11 height 11
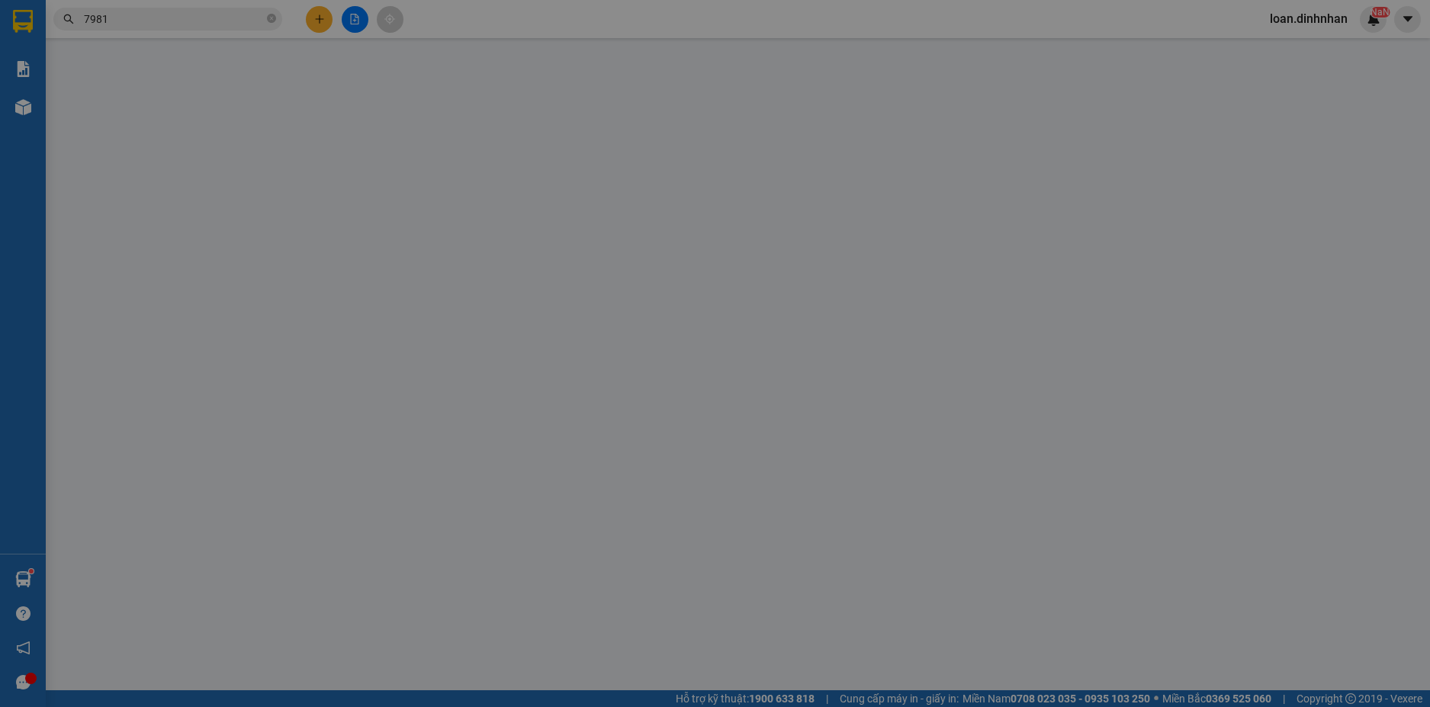
type input "DŨNG 249"
type input "400.000"
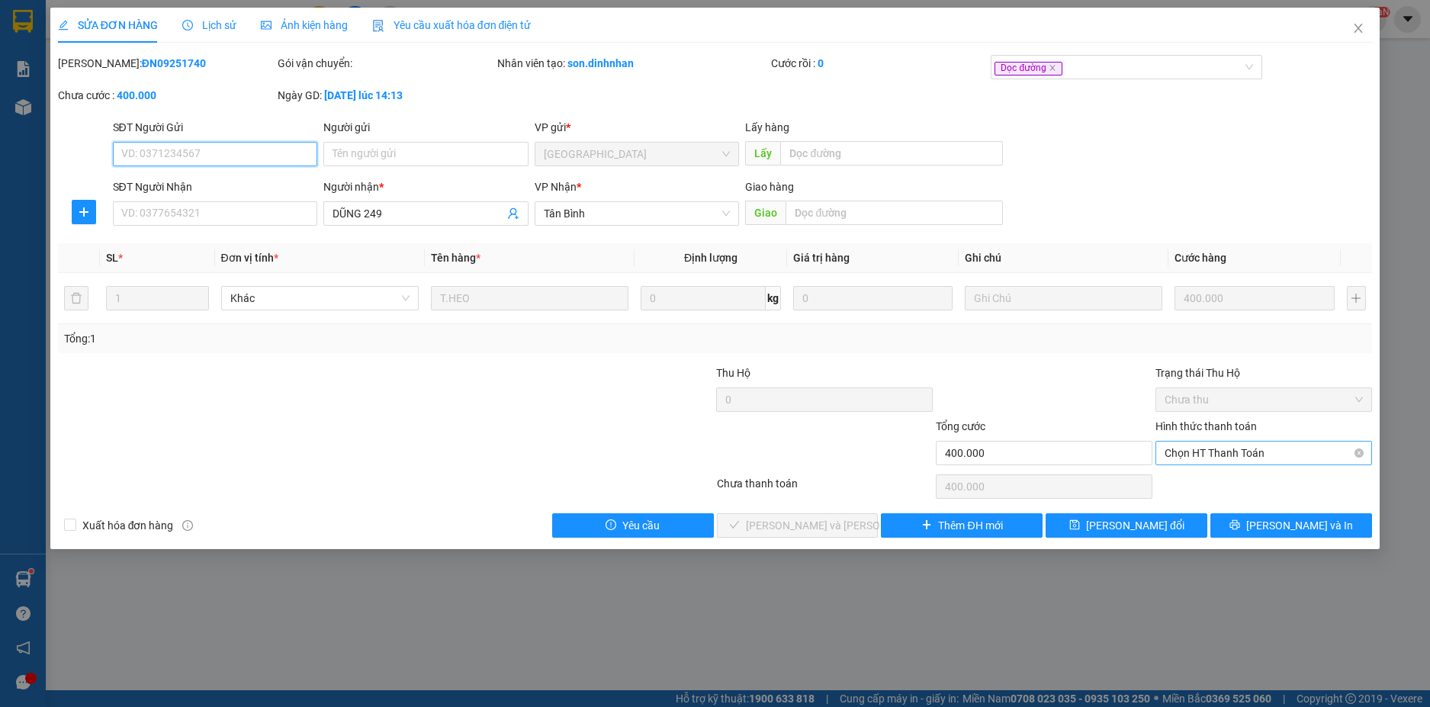
click at [1174, 453] on span "Chọn HT Thanh Toán" at bounding box center [1263, 452] width 198 height 23
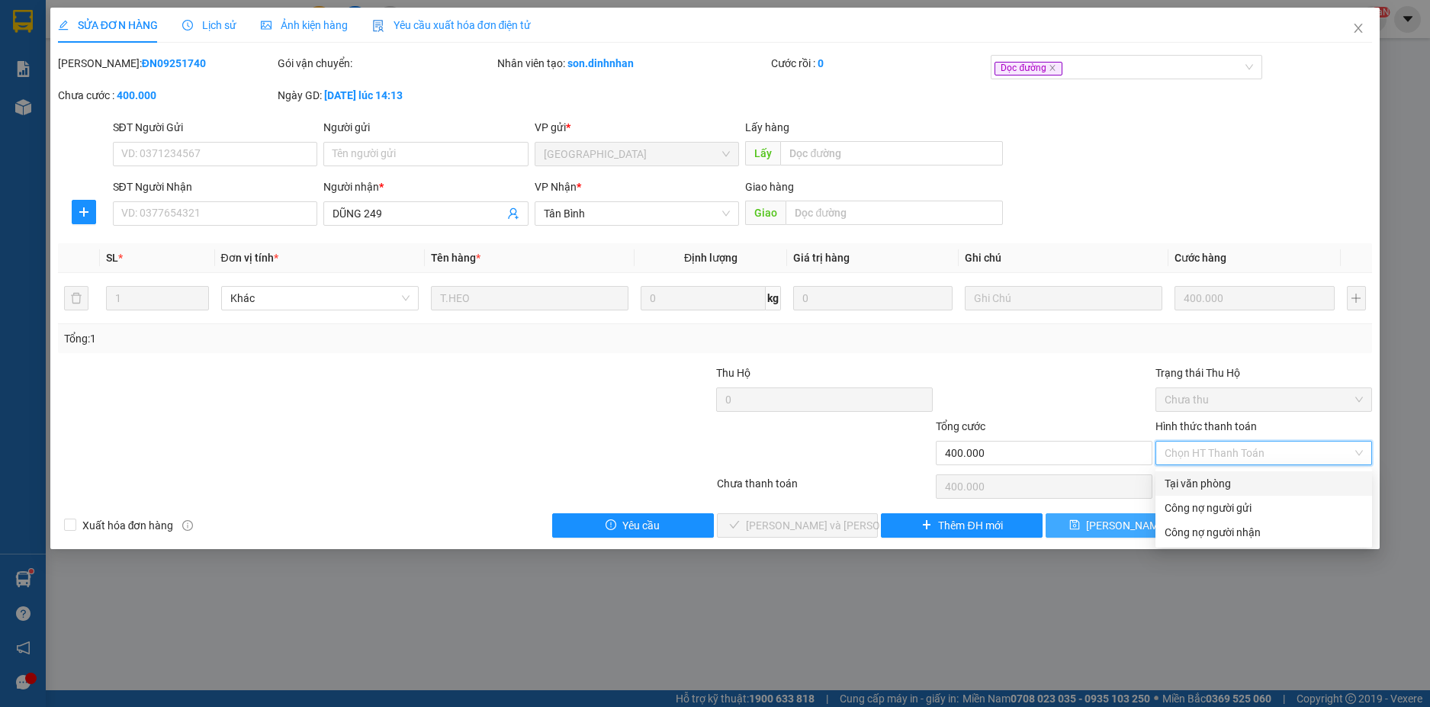
drag, startPoint x: 1168, startPoint y: 472, endPoint x: 1165, endPoint y: 528, distance: 56.5
click at [1168, 494] on div "Tại văn phòng" at bounding box center [1263, 483] width 217 height 24
type input "0"
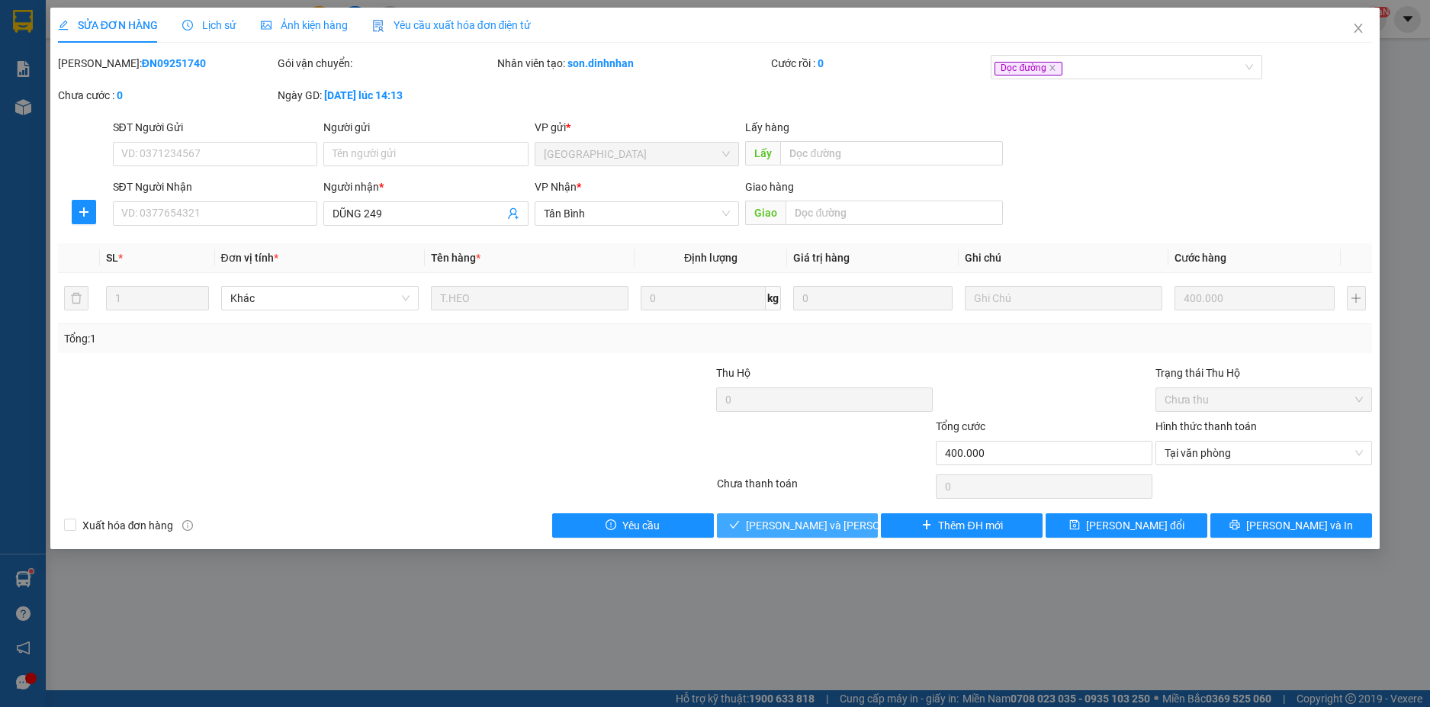
click at [775, 522] on span "[PERSON_NAME] và [PERSON_NAME] hàng" at bounding box center [849, 525] width 206 height 17
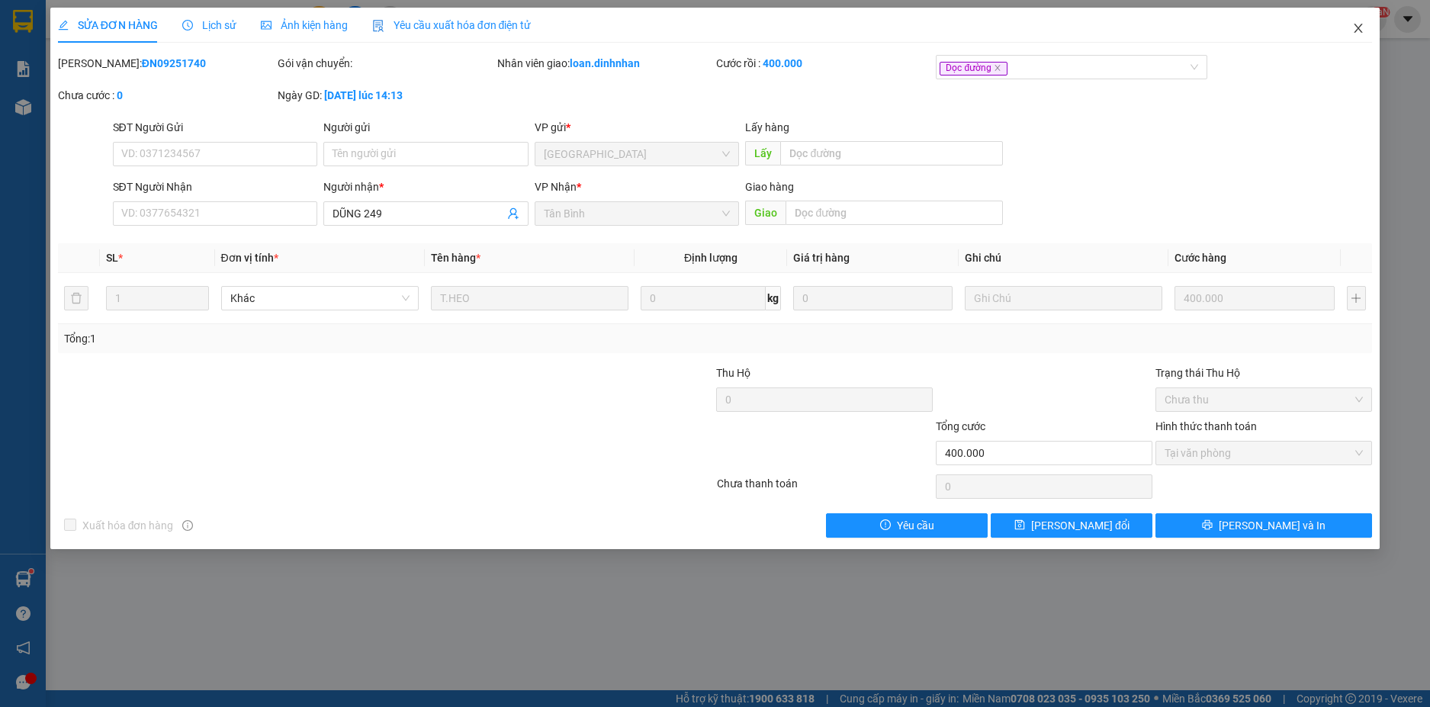
click at [1356, 28] on icon "close" at bounding box center [1358, 28] width 12 height 12
click at [1356, 23] on span "loan.dinhnhan" at bounding box center [1308, 18] width 102 height 19
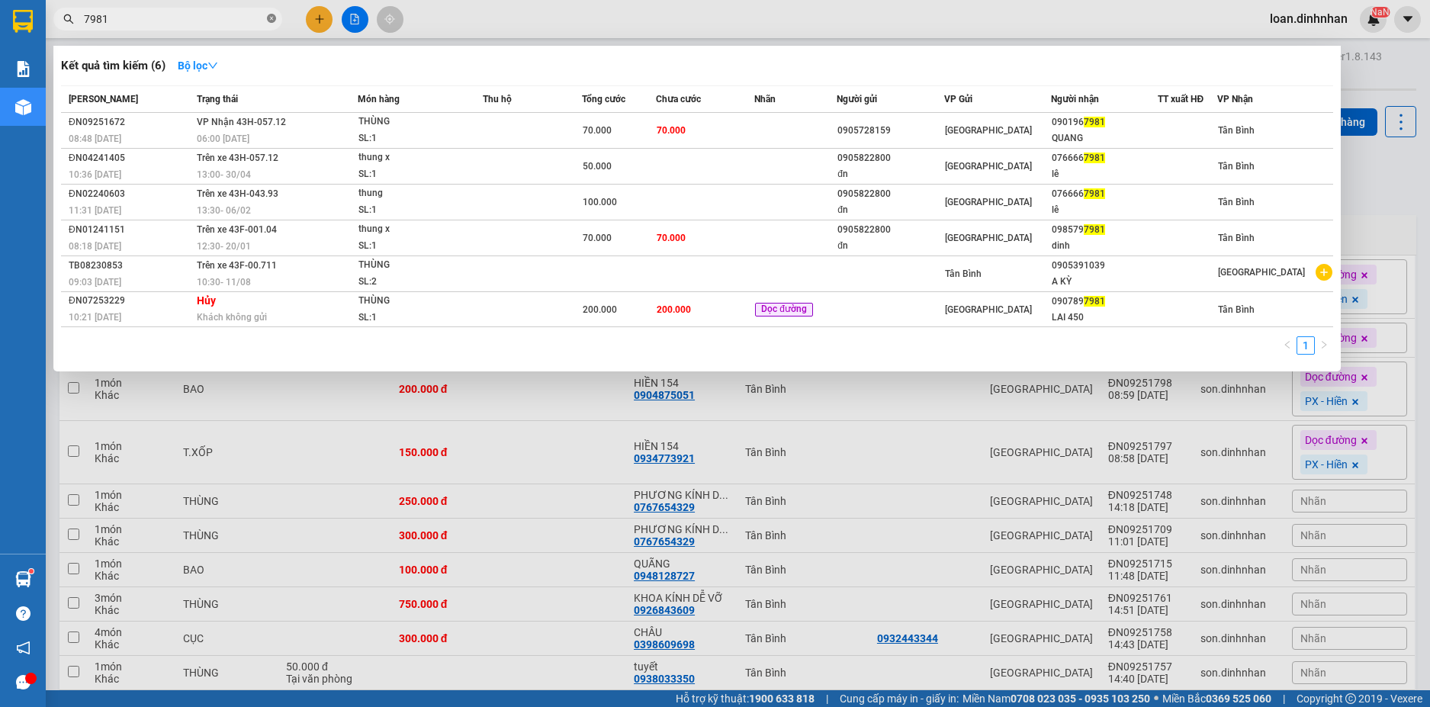
click at [268, 17] on icon "close-circle" at bounding box center [271, 18] width 9 height 9
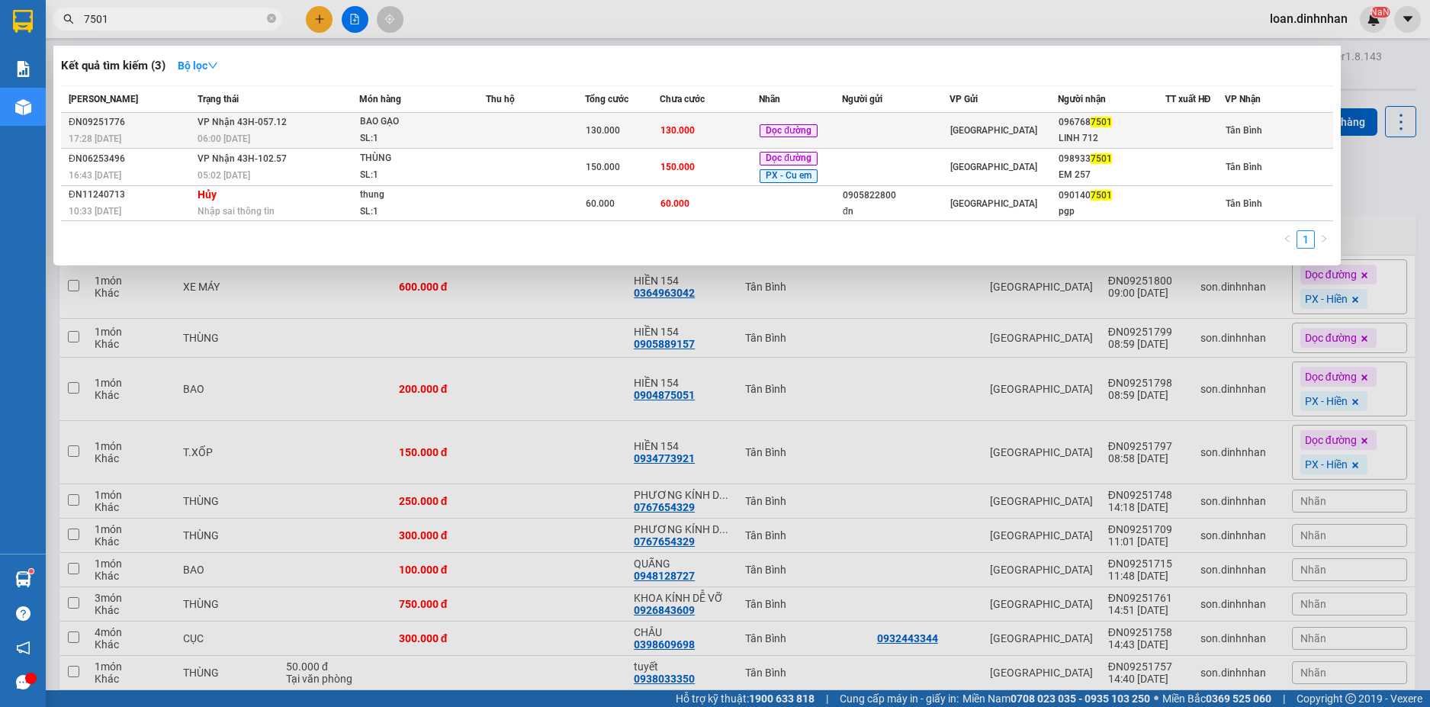
type input "7501"
click at [600, 136] on span "130.000" at bounding box center [603, 130] width 34 height 11
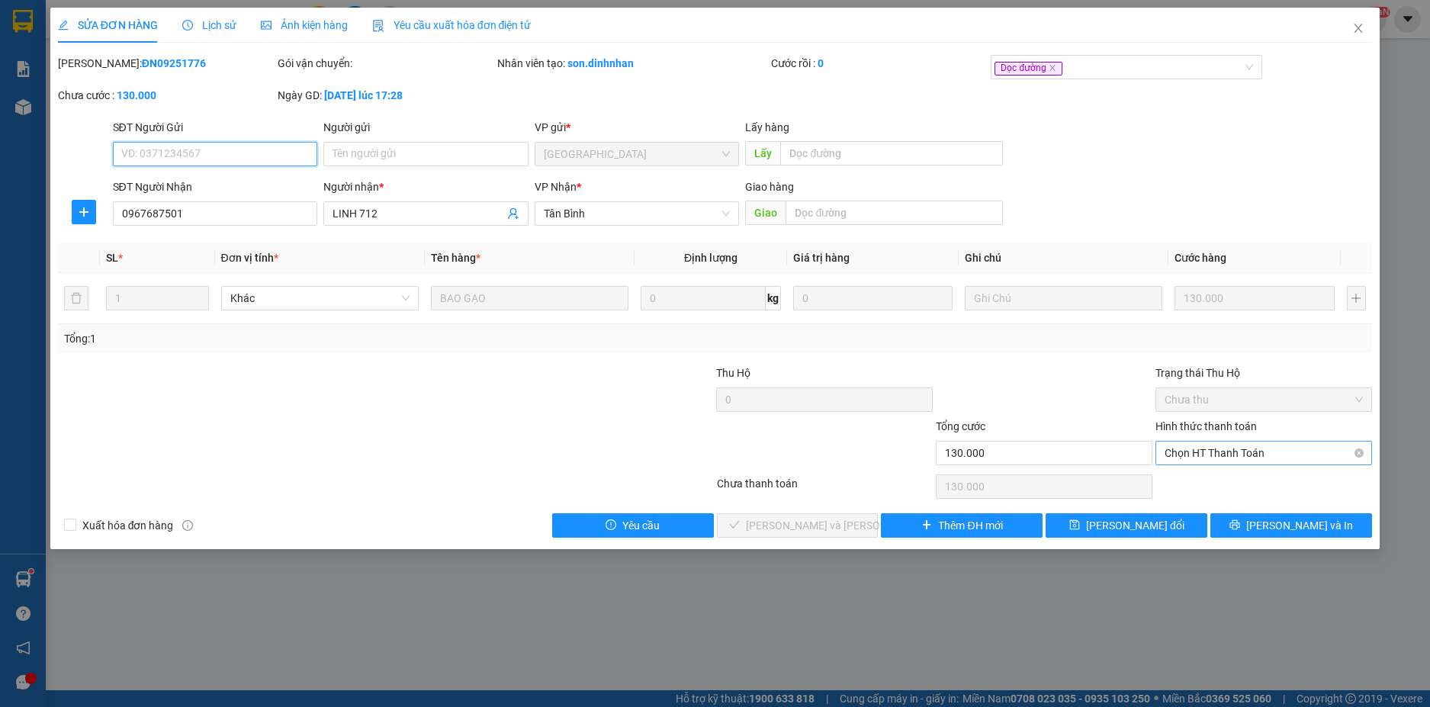
click at [1195, 451] on span "Chọn HT Thanh Toán" at bounding box center [1263, 452] width 198 height 23
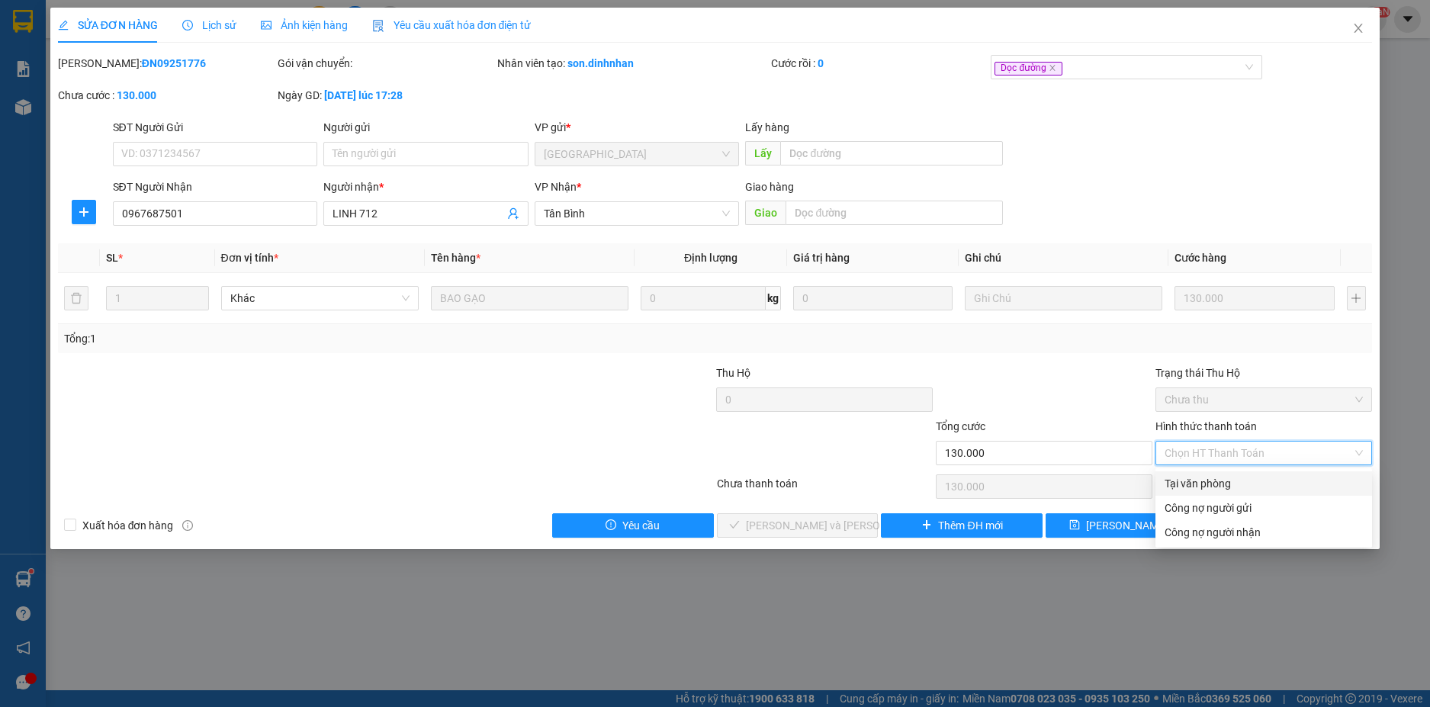
click at [1187, 479] on div "Tại văn phòng" at bounding box center [1263, 483] width 198 height 17
type input "0"
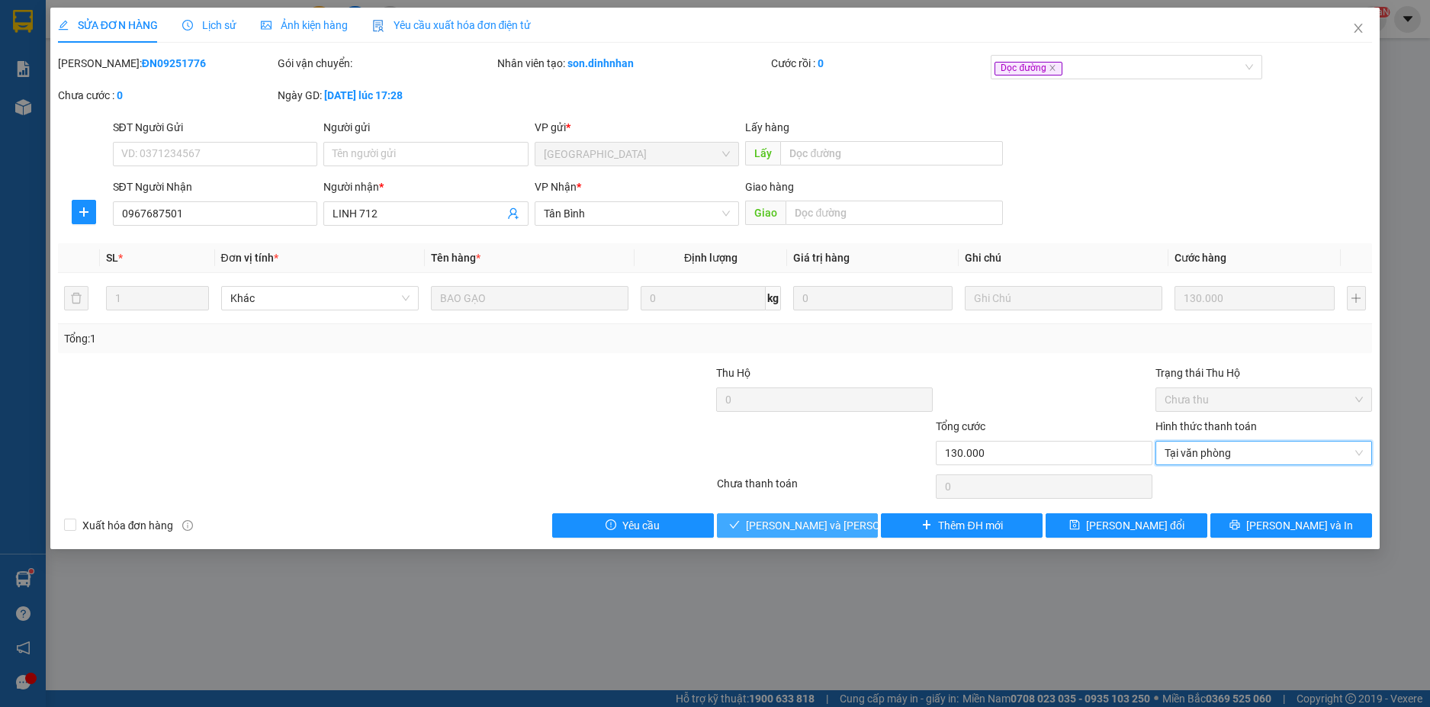
click at [844, 525] on span "[PERSON_NAME] và [PERSON_NAME] hàng" at bounding box center [849, 525] width 206 height 17
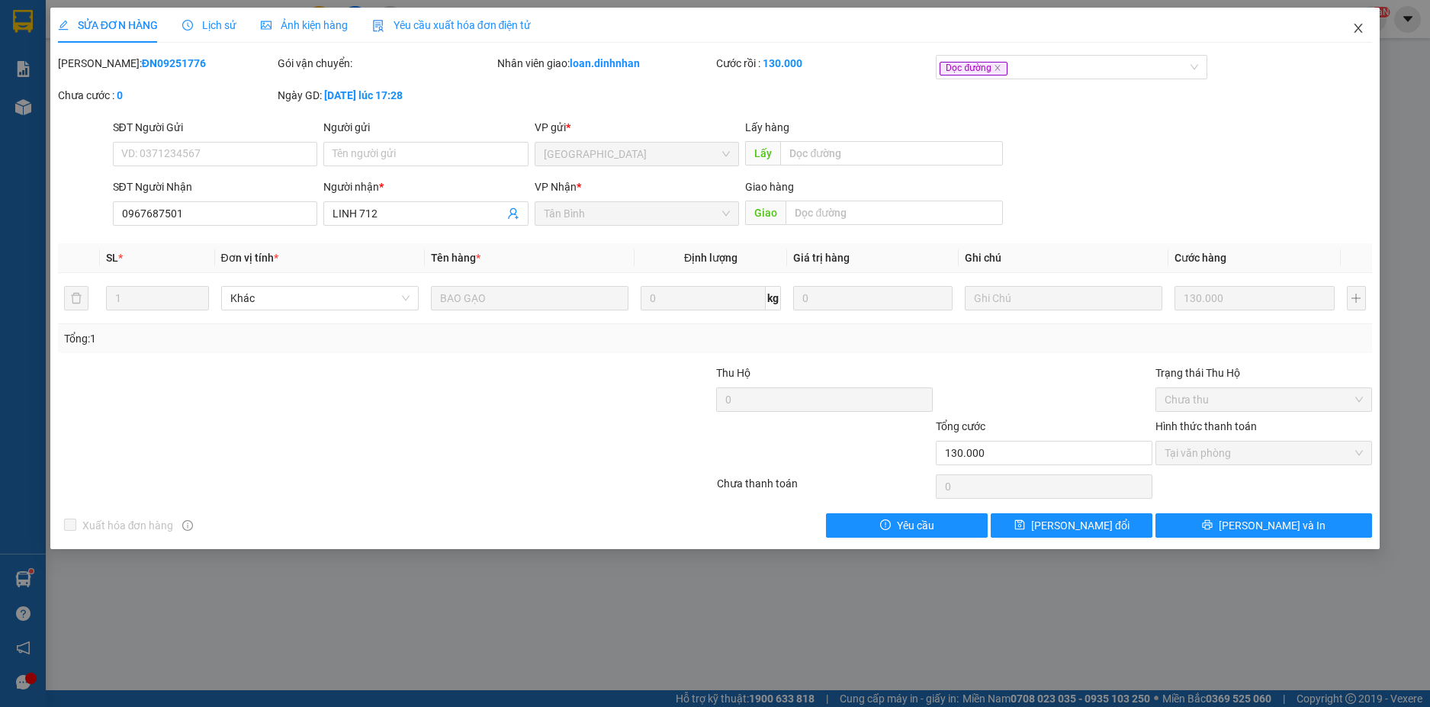
click at [1359, 26] on icon "close" at bounding box center [1358, 28] width 12 height 12
click at [1358, 24] on span "loan.dinhnhan" at bounding box center [1308, 18] width 102 height 19
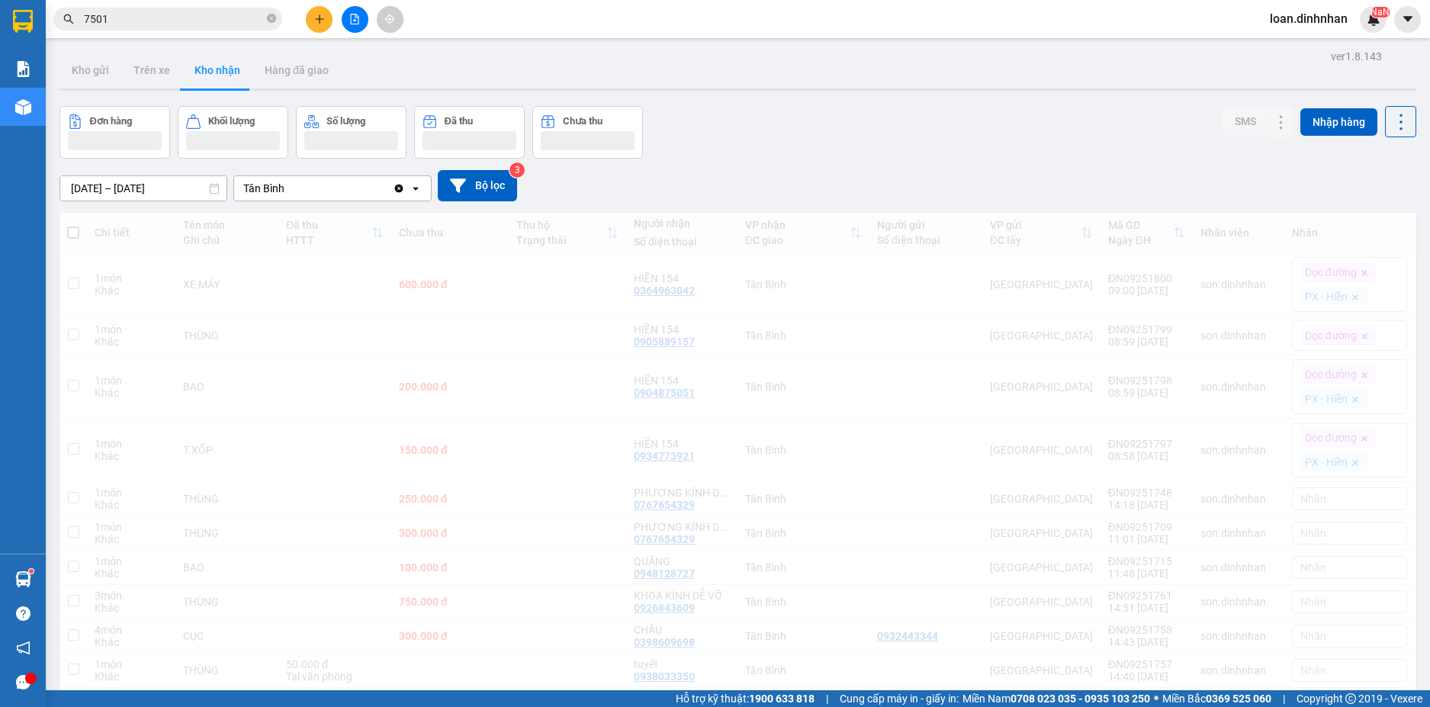
click at [1356, 23] on span "loan.dinhnhan" at bounding box center [1308, 18] width 102 height 19
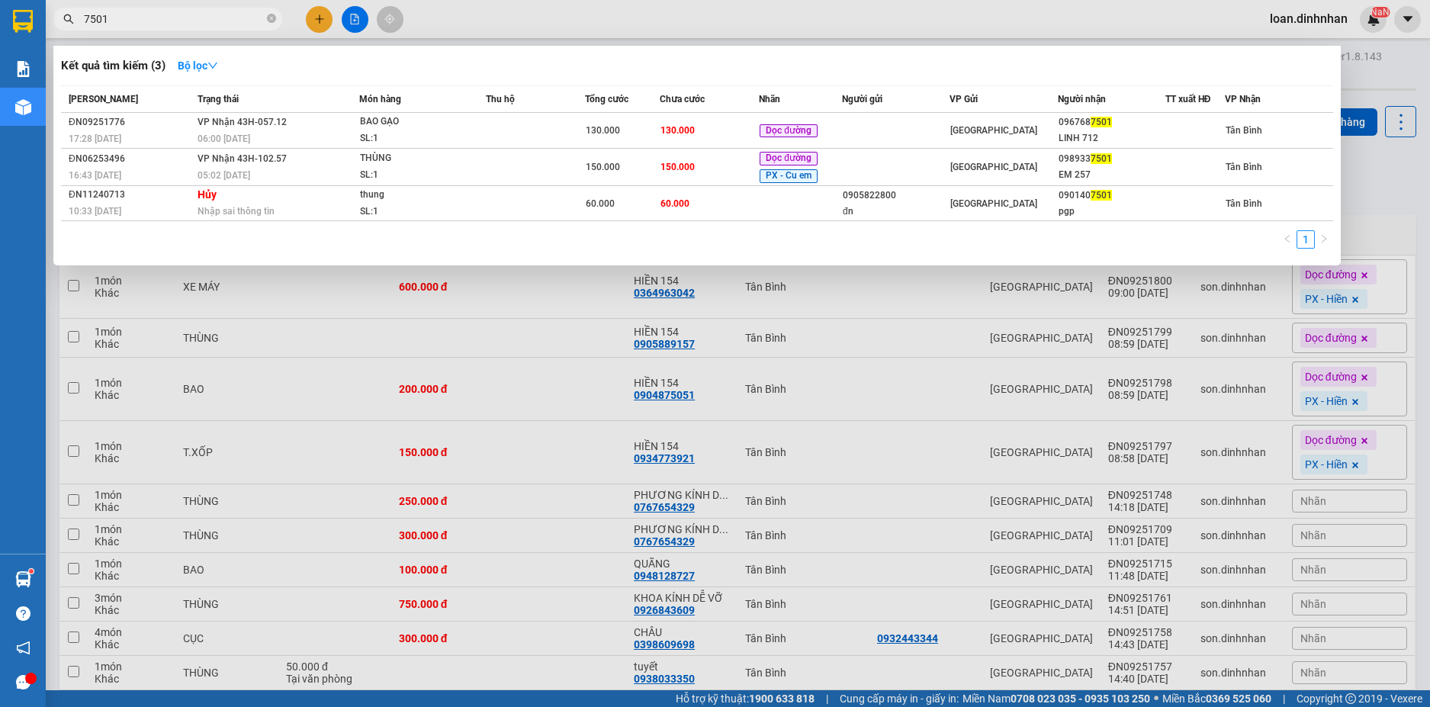
click at [272, 16] on icon "close-circle" at bounding box center [271, 18] width 9 height 9
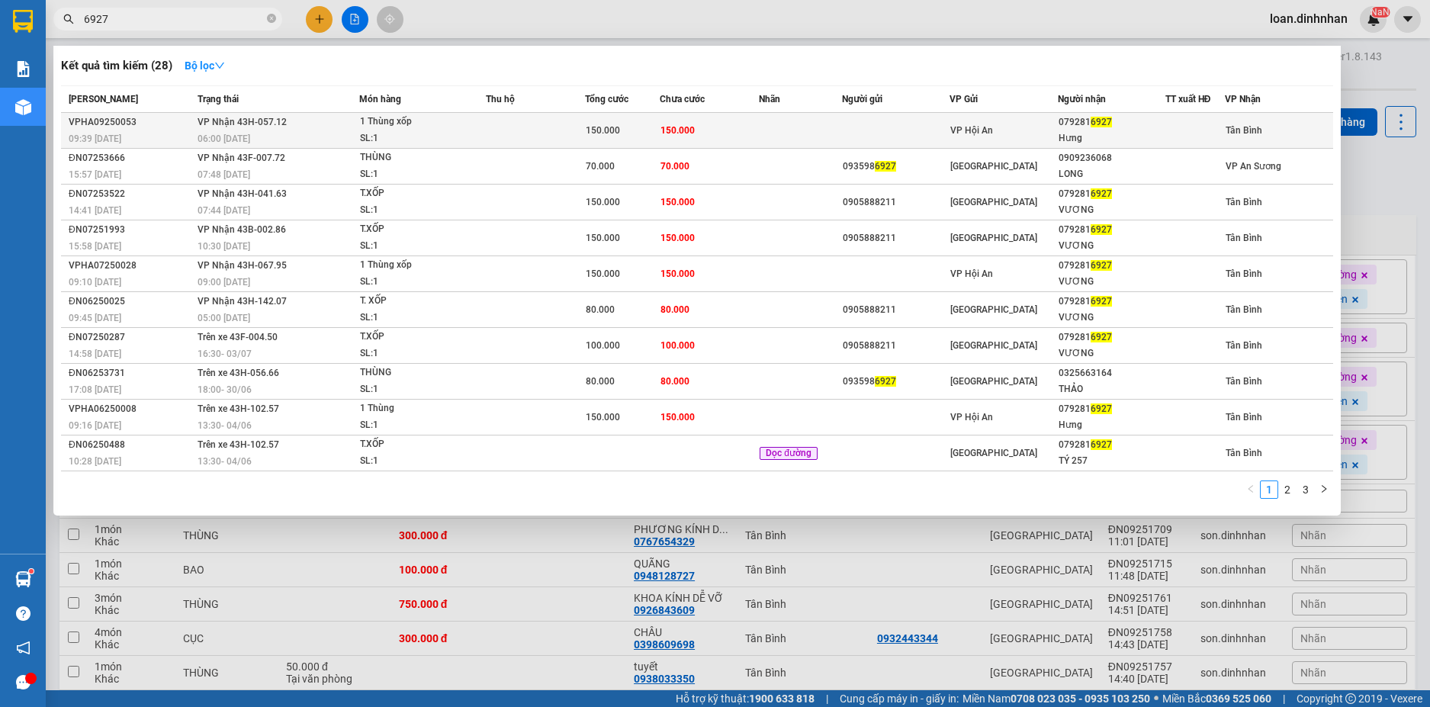
type input "6927"
click at [460, 127] on div "1 Thùng xốp" at bounding box center [417, 122] width 114 height 17
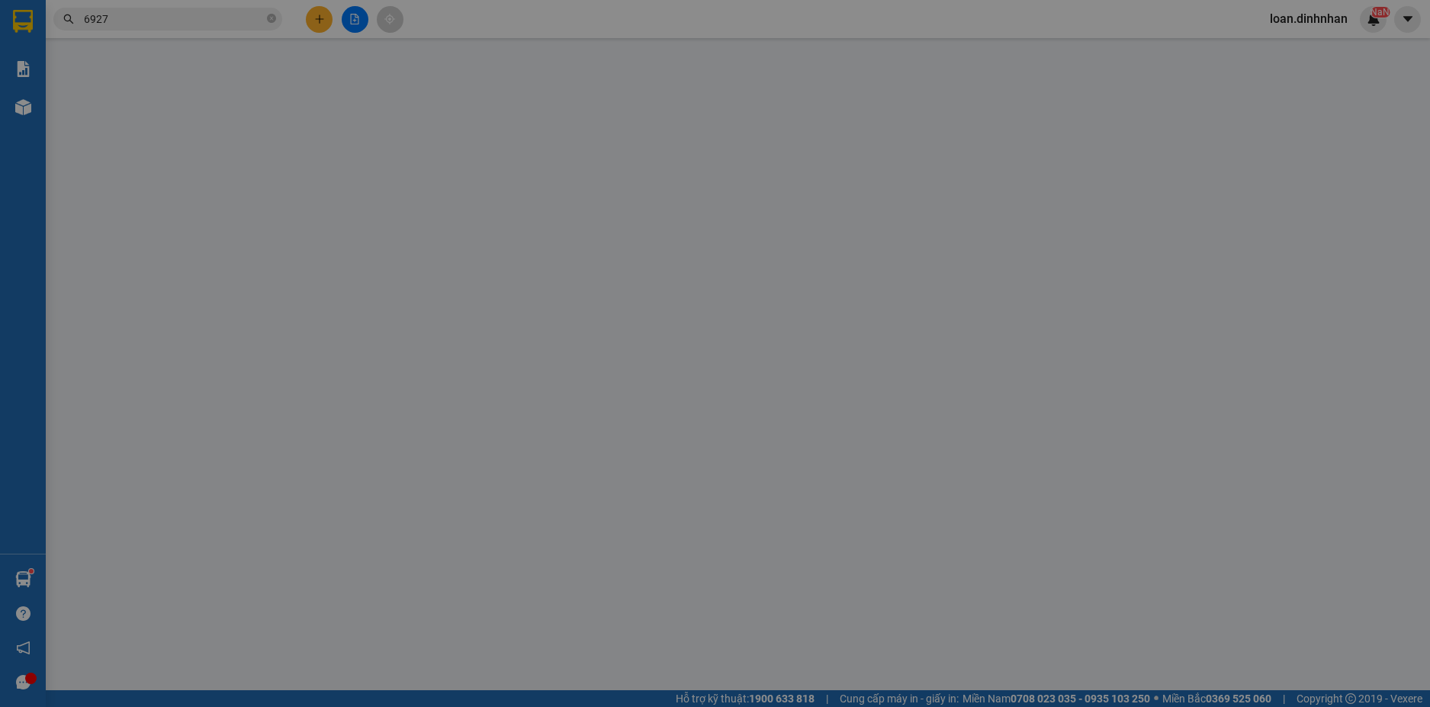
type input "0792816927"
type input "Hưng"
type input "150.000"
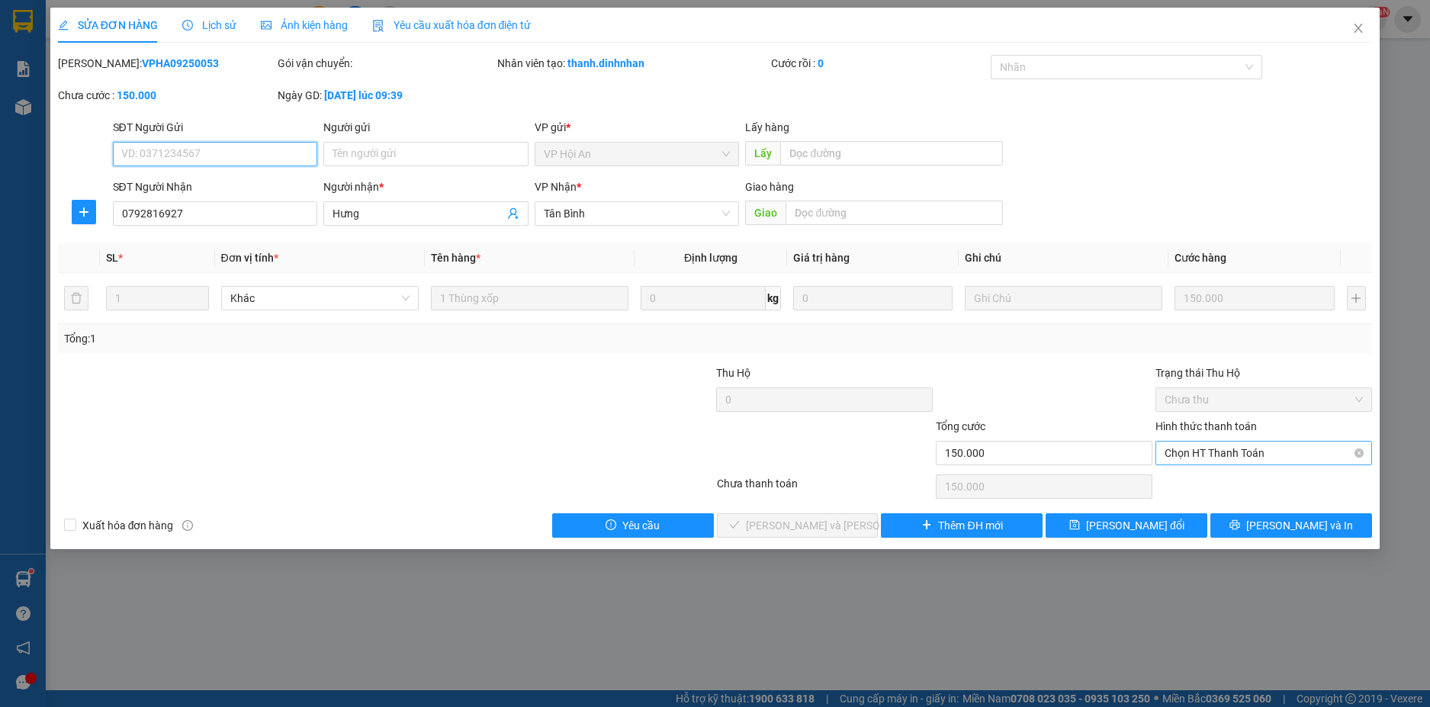
click at [1282, 450] on span "Chọn HT Thanh Toán" at bounding box center [1263, 452] width 198 height 23
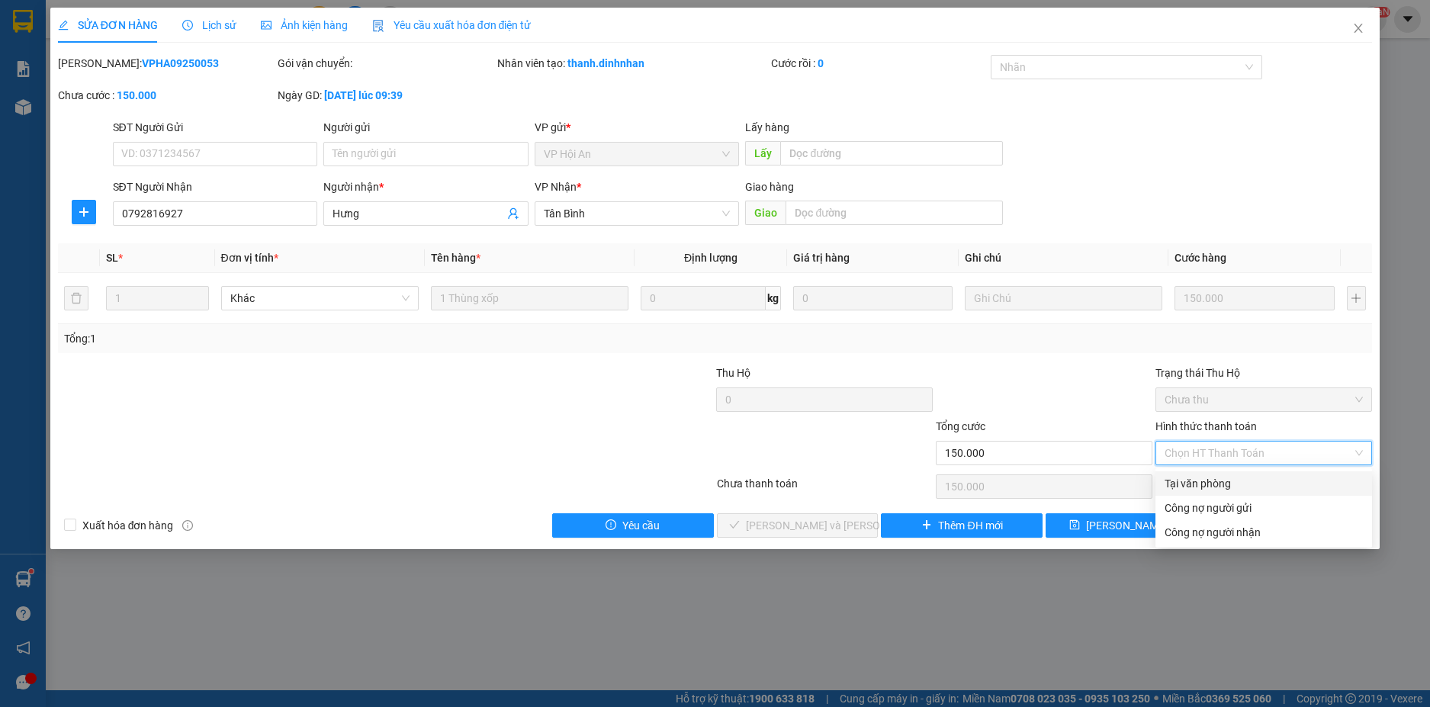
click at [1256, 478] on div "Tại văn phòng" at bounding box center [1263, 483] width 198 height 17
type input "0"
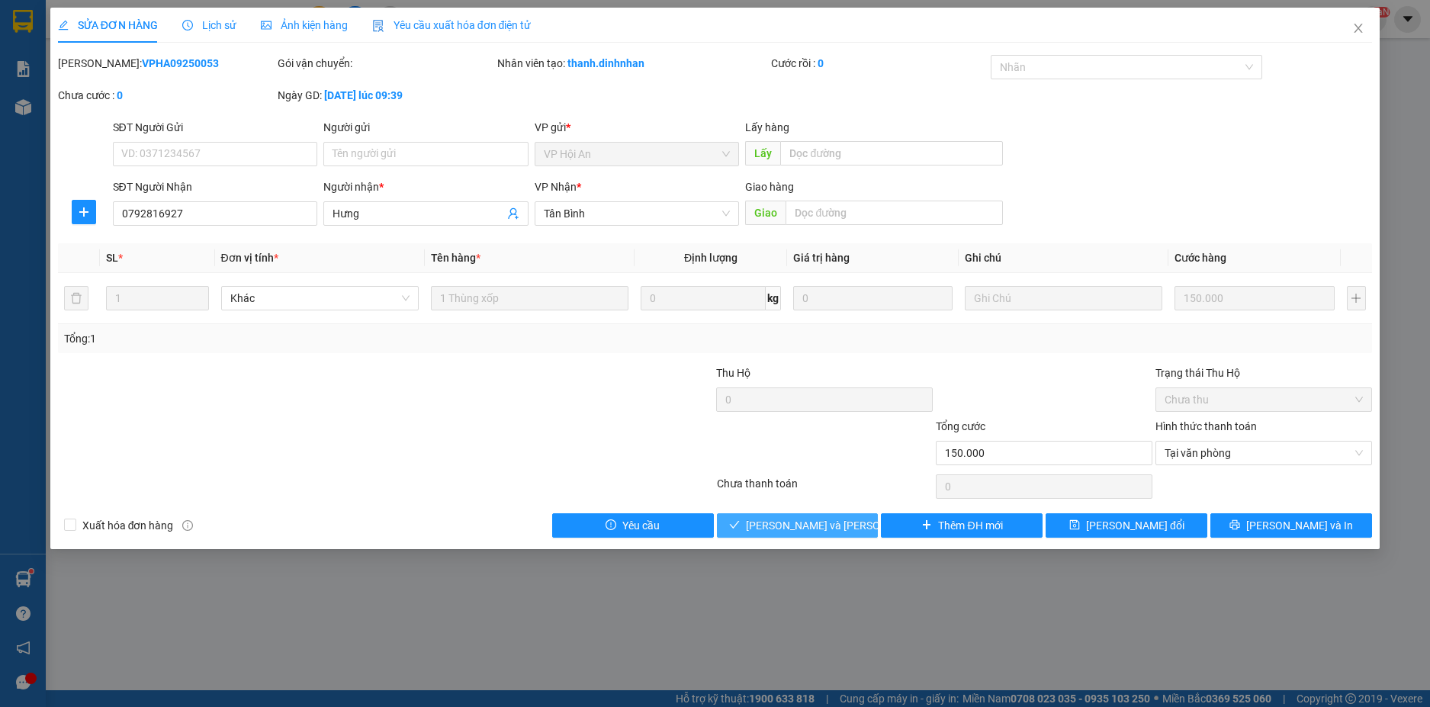
click at [821, 525] on span "[PERSON_NAME] và [PERSON_NAME] hàng" at bounding box center [849, 525] width 206 height 17
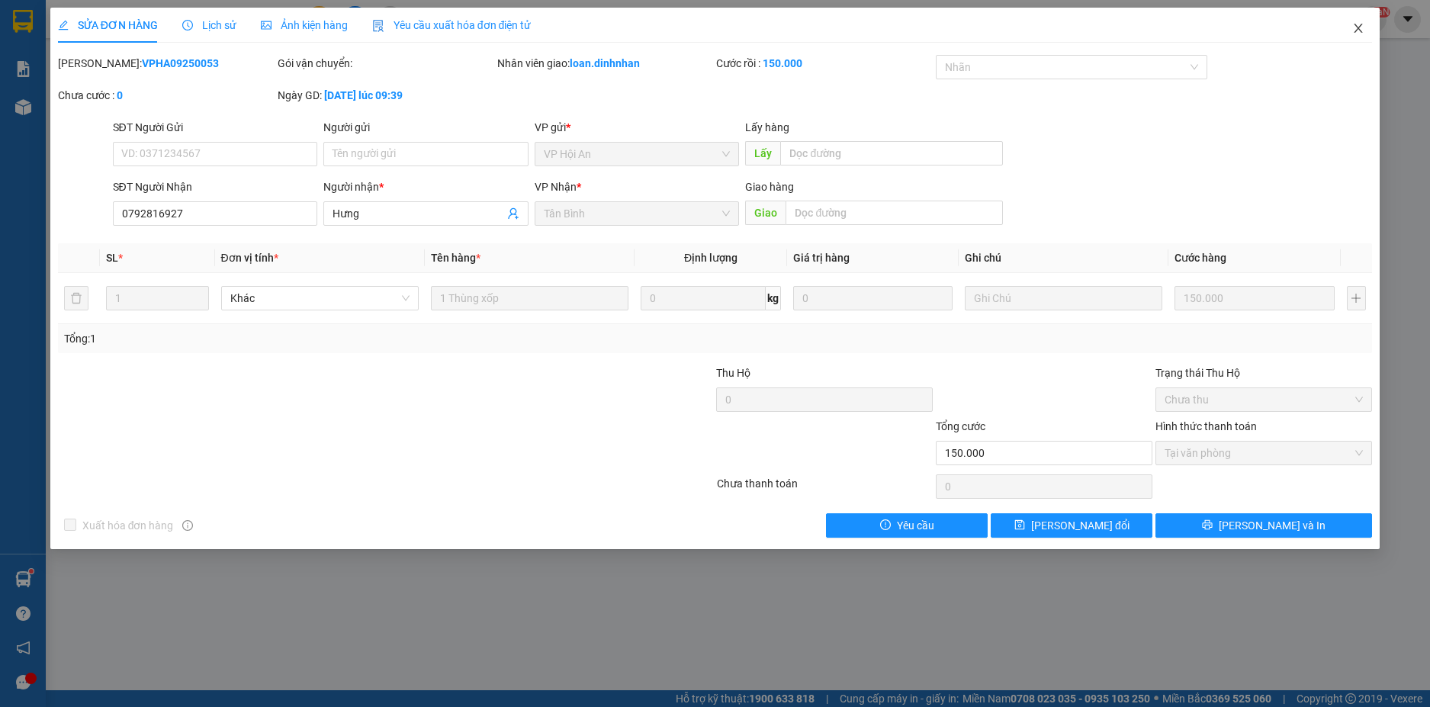
click at [1353, 19] on span "Close" at bounding box center [1358, 29] width 43 height 43
click at [1360, 23] on div "NaN" at bounding box center [1372, 19] width 27 height 27
click at [1352, 24] on body "Kết quả tìm kiếm ( 28 ) Bộ lọc Mã ĐH Trạng thái Món hàng Thu hộ Tổng cước Chưa …" at bounding box center [715, 353] width 1430 height 707
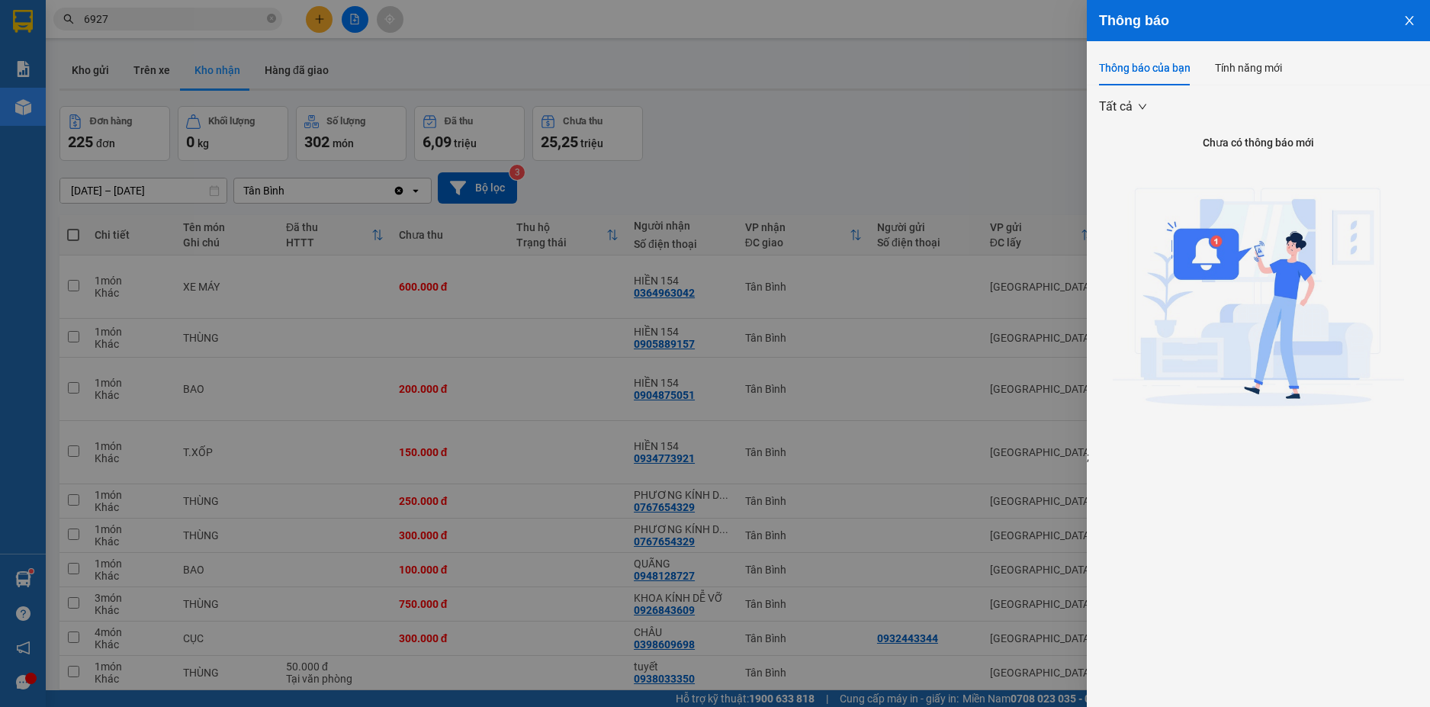
click at [1411, 12] on button "Close" at bounding box center [1408, 19] width 41 height 39
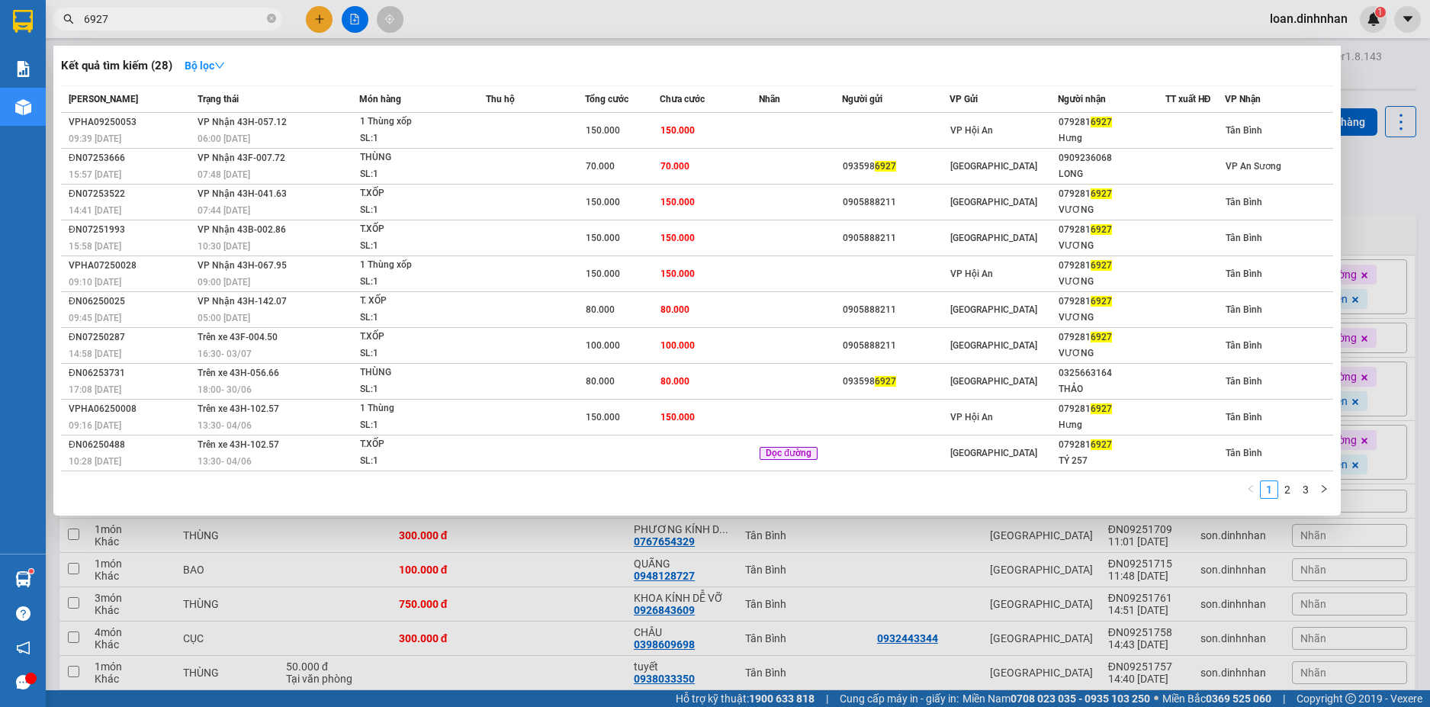
click at [185, 22] on input "6927" at bounding box center [174, 19] width 180 height 17
click at [270, 17] on icon "close-circle" at bounding box center [271, 18] width 9 height 9
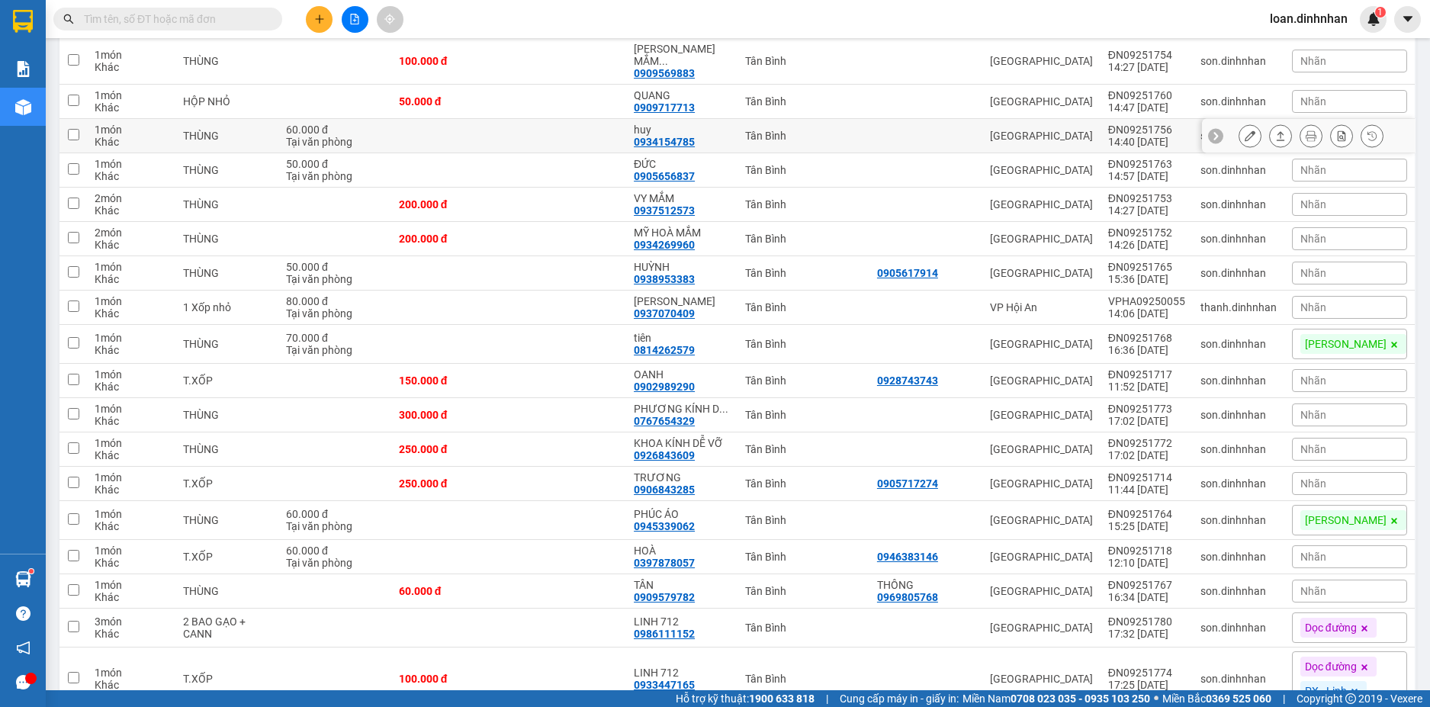
scroll to position [762, 0]
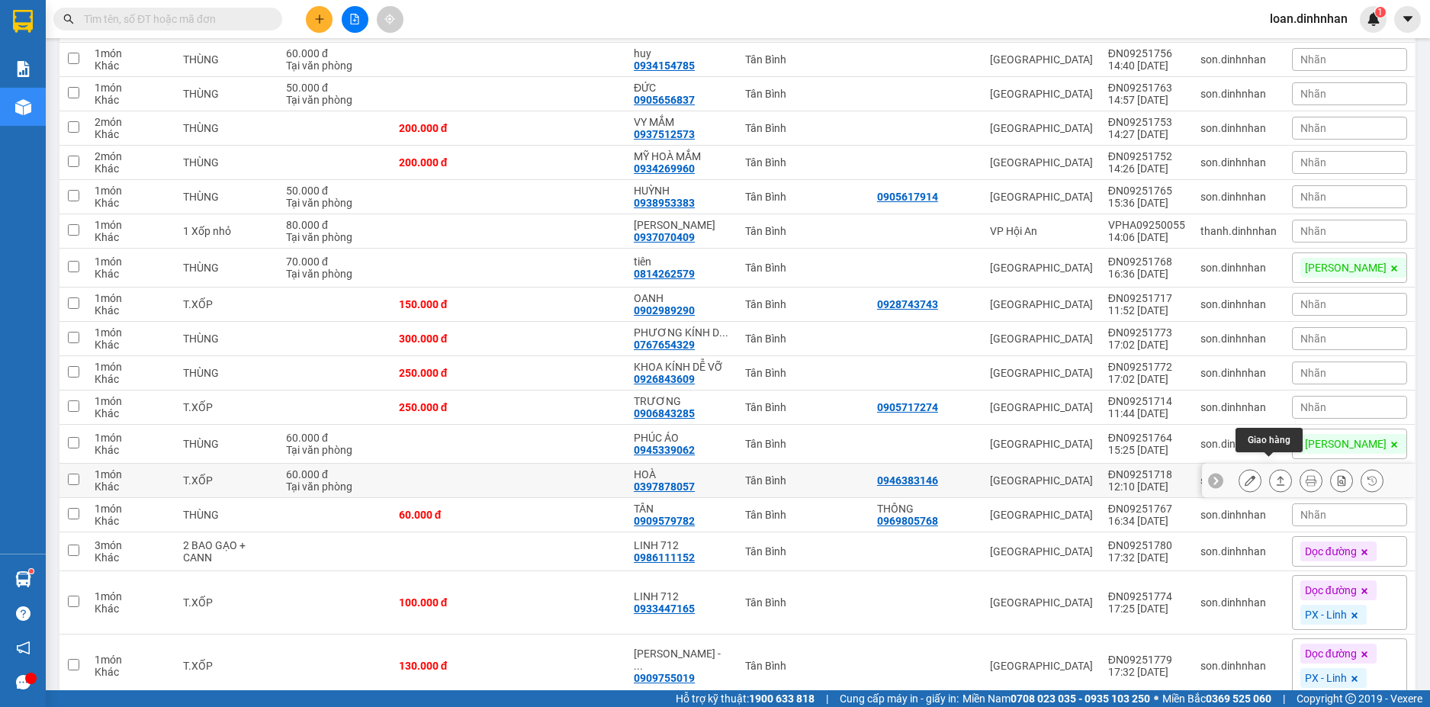
click at [1275, 475] on icon at bounding box center [1280, 480] width 11 height 11
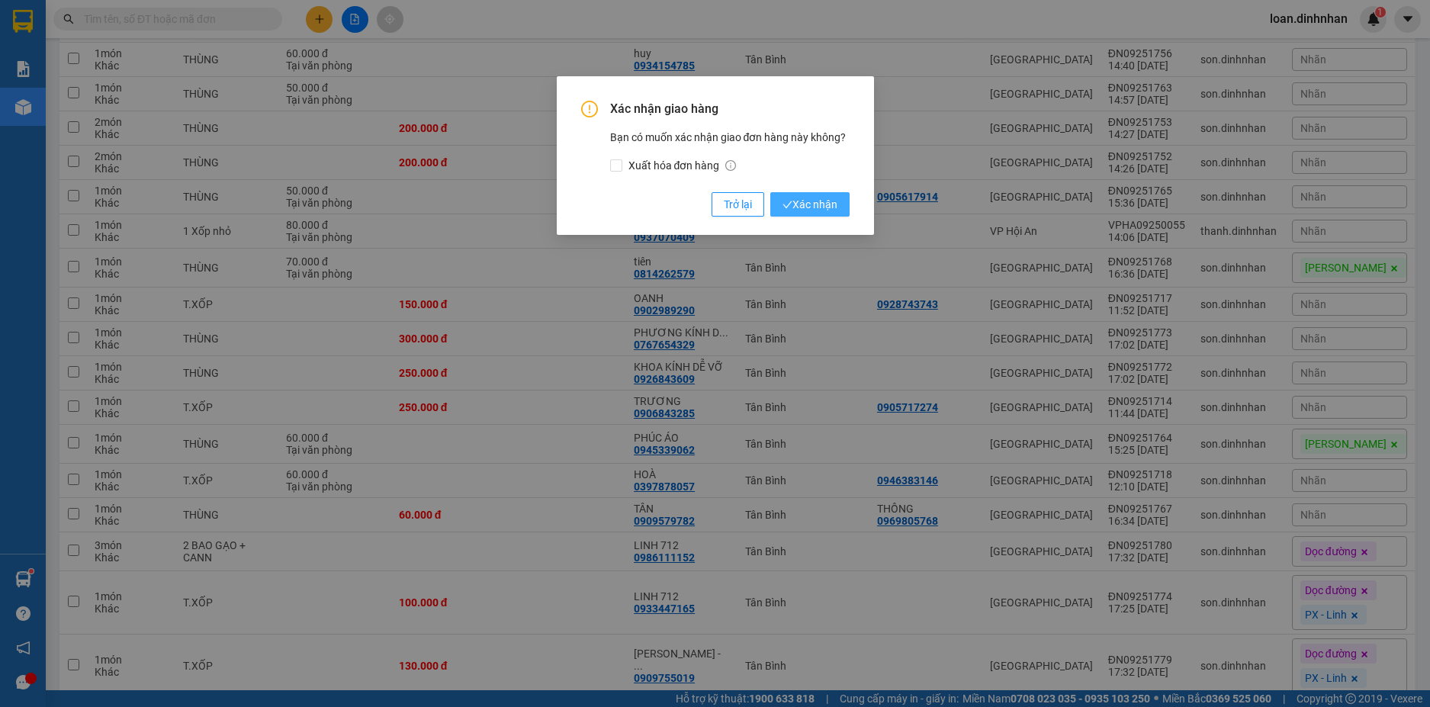
click at [829, 202] on span "Xác nhận" at bounding box center [809, 204] width 55 height 17
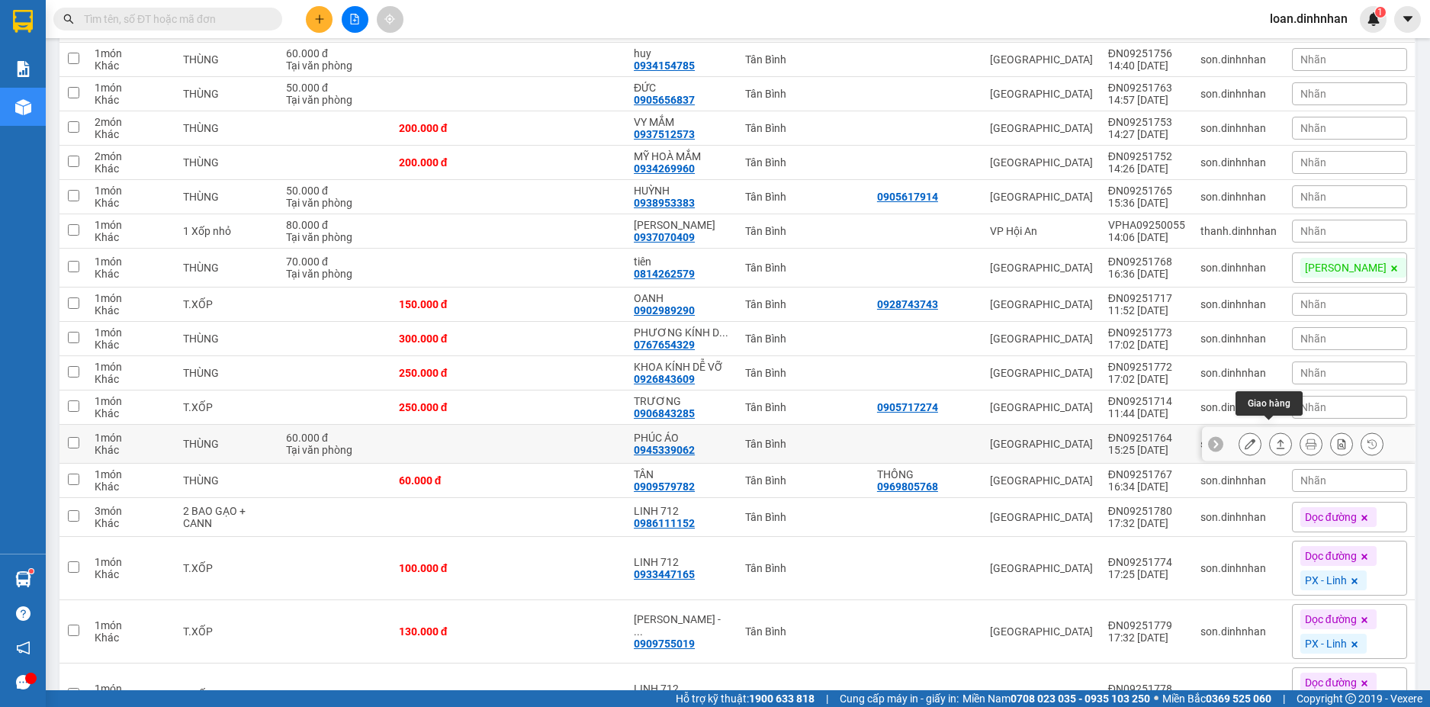
click at [1275, 438] on icon at bounding box center [1280, 443] width 11 height 11
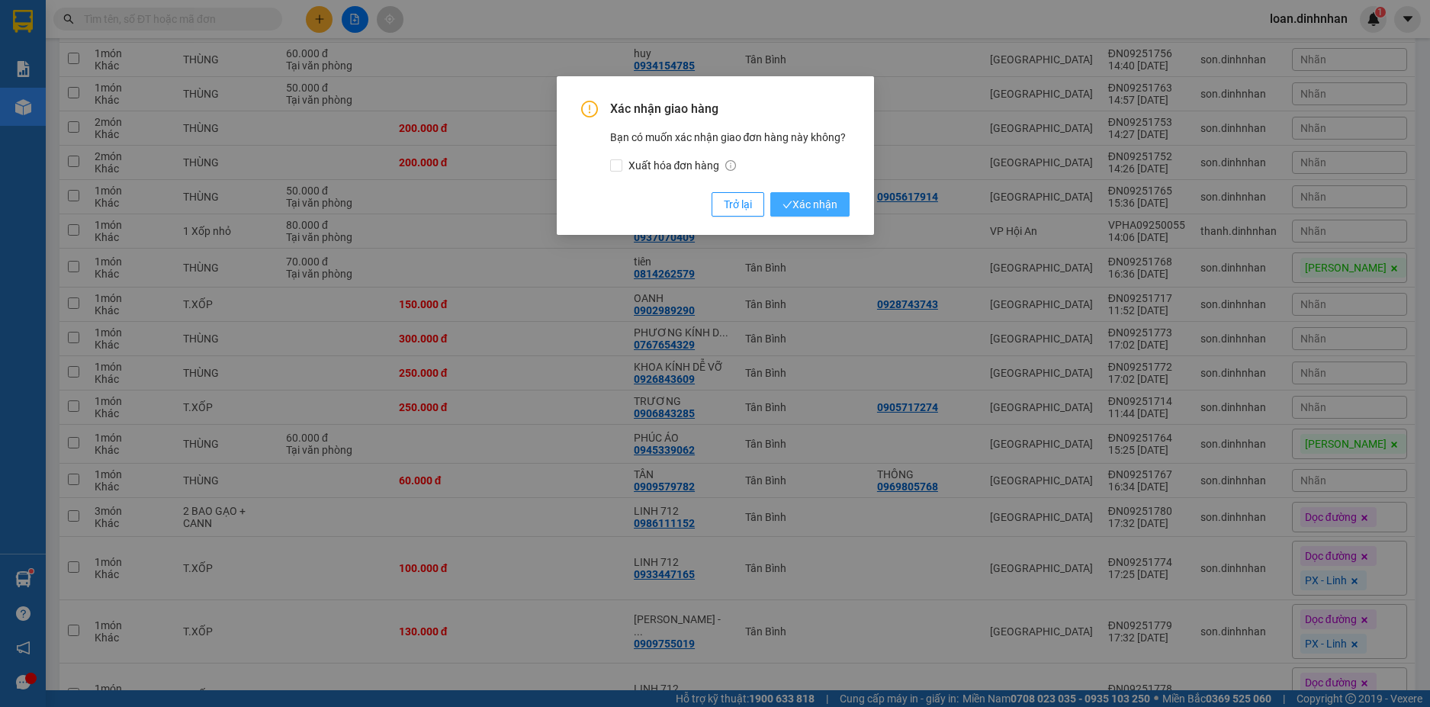
click at [838, 204] on button "Xác nhận" at bounding box center [809, 204] width 79 height 24
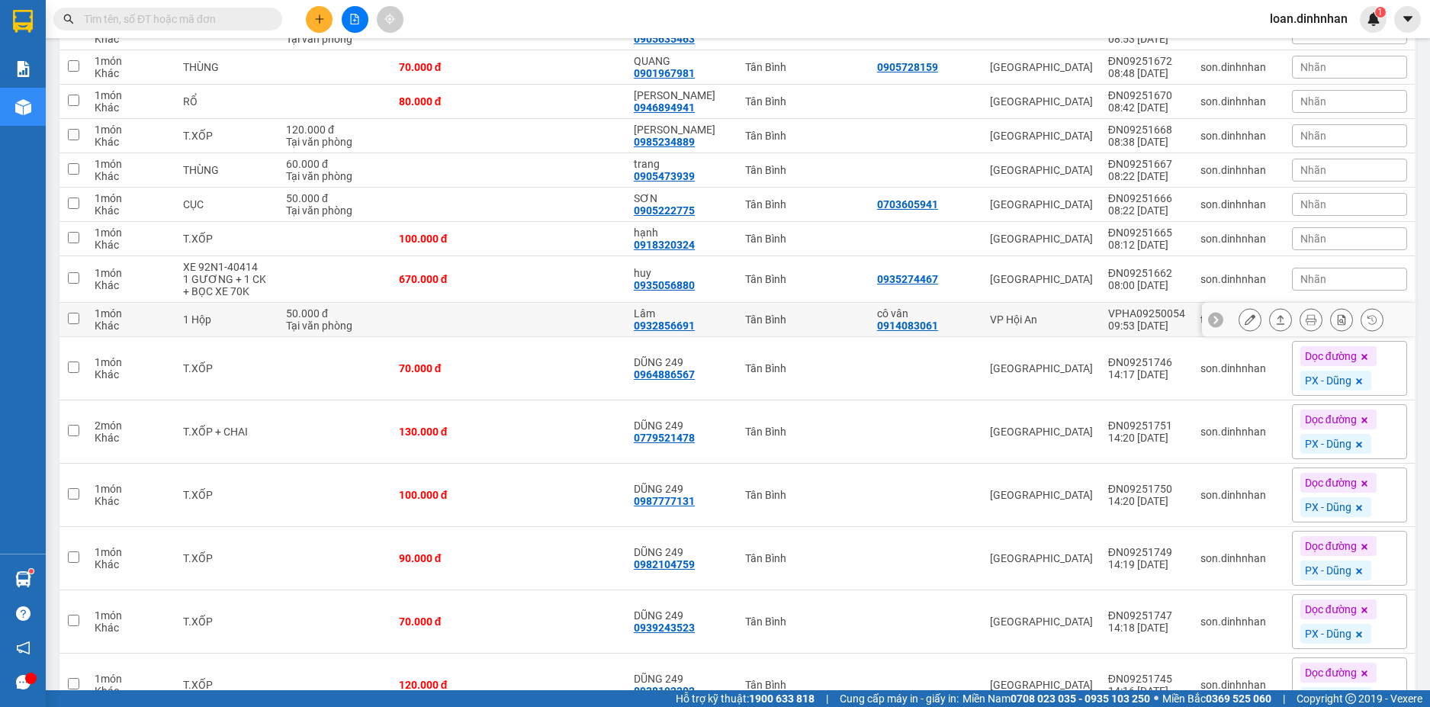
scroll to position [1754, 0]
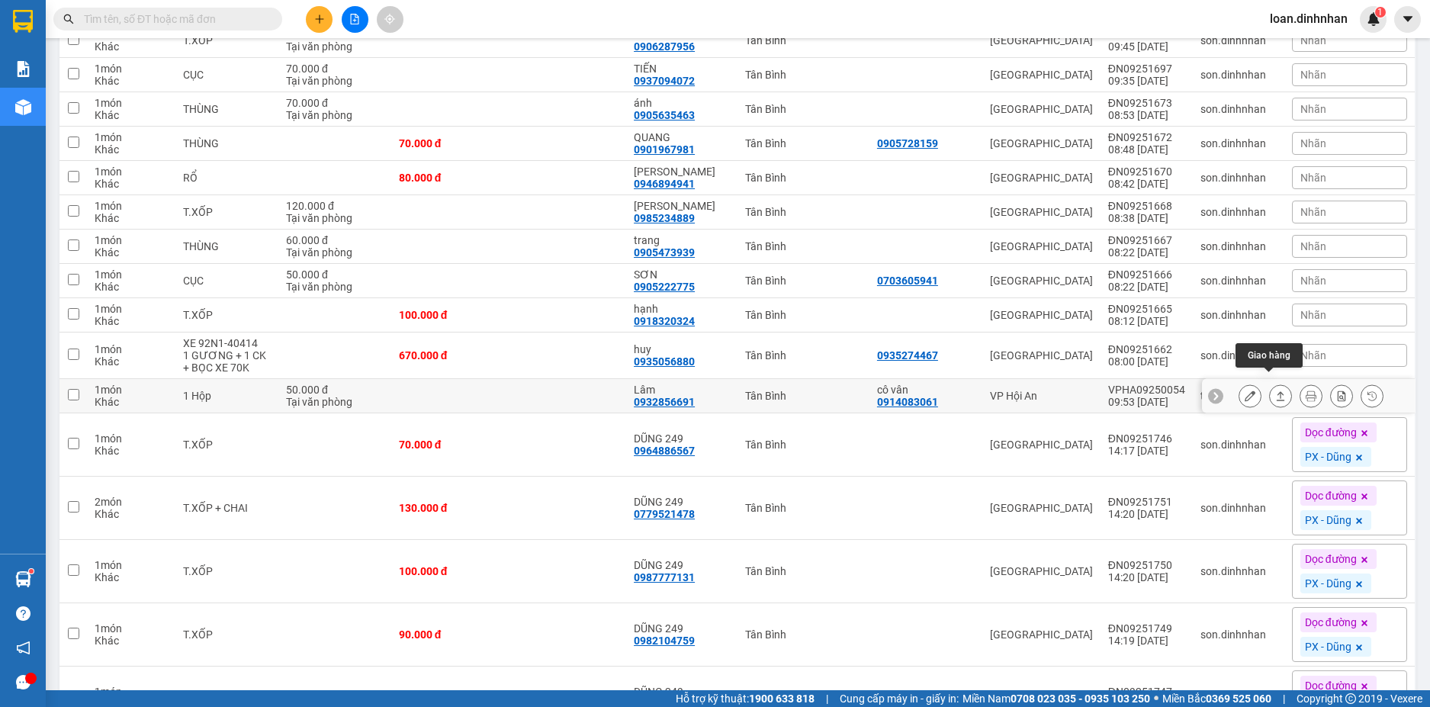
click at [1276, 391] on icon at bounding box center [1280, 395] width 8 height 9
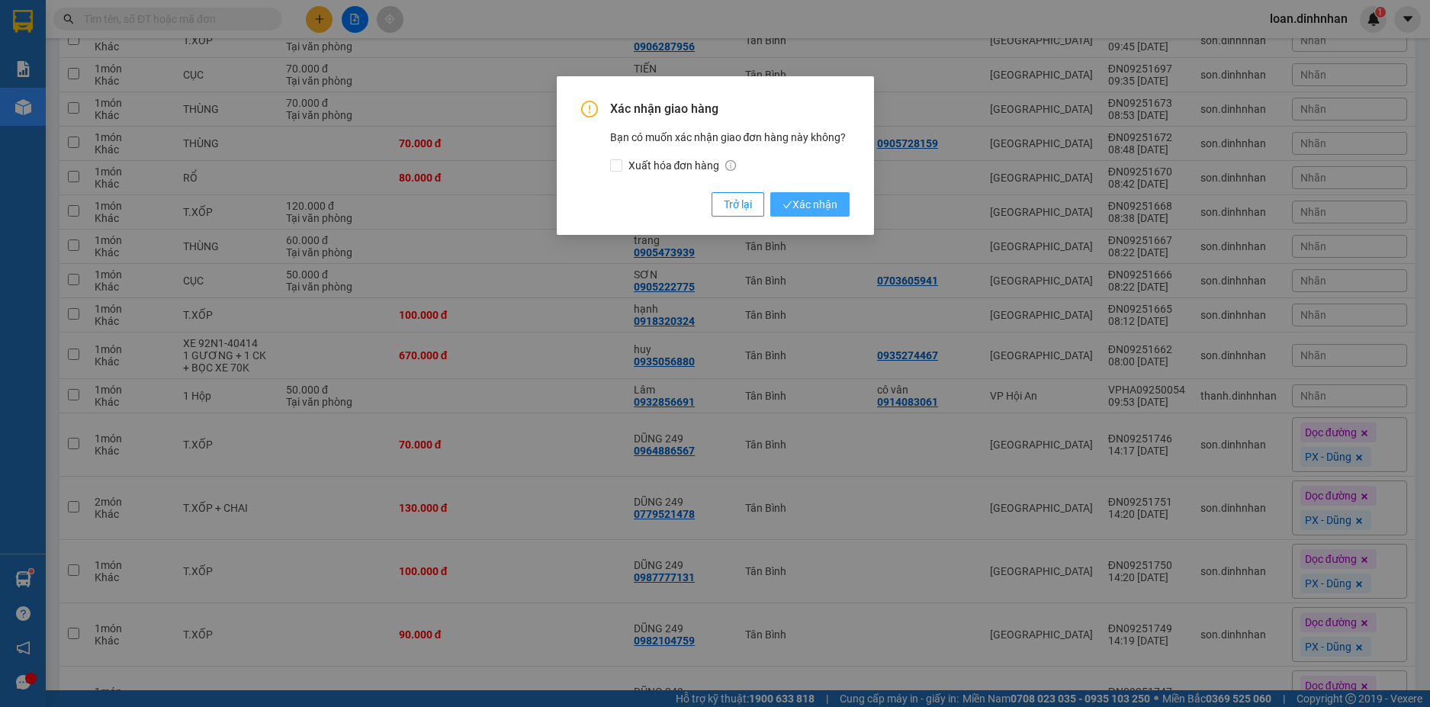
click at [823, 206] on span "Xác nhận" at bounding box center [809, 204] width 55 height 17
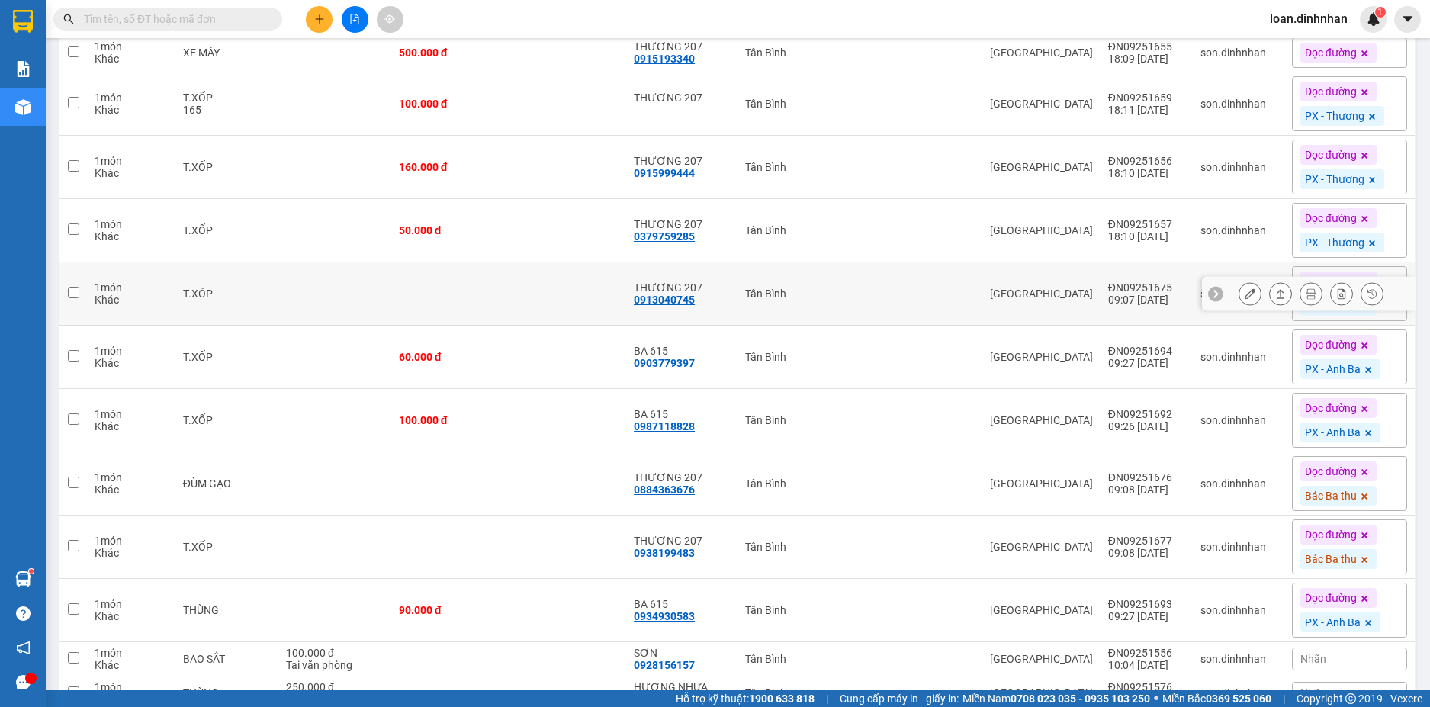
scroll to position [4041, 0]
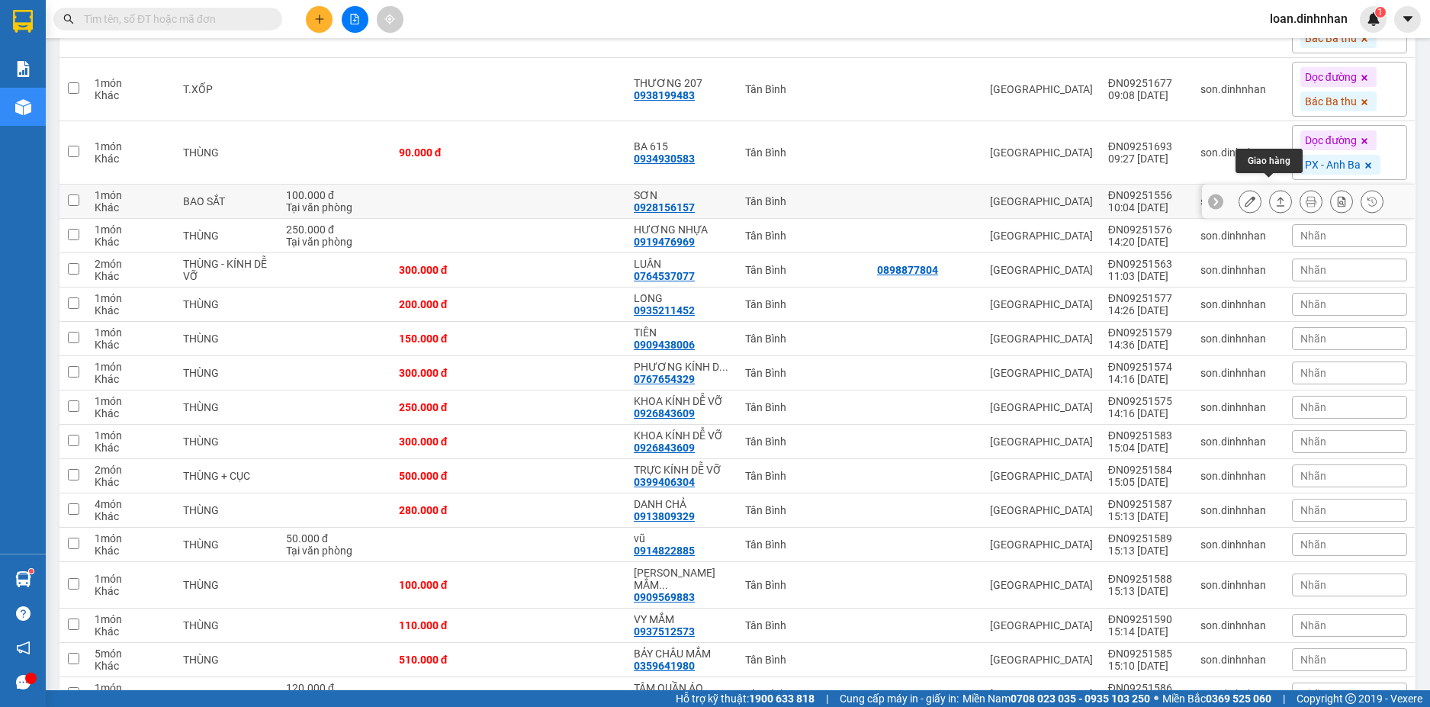
click at [1276, 197] on icon at bounding box center [1280, 201] width 8 height 9
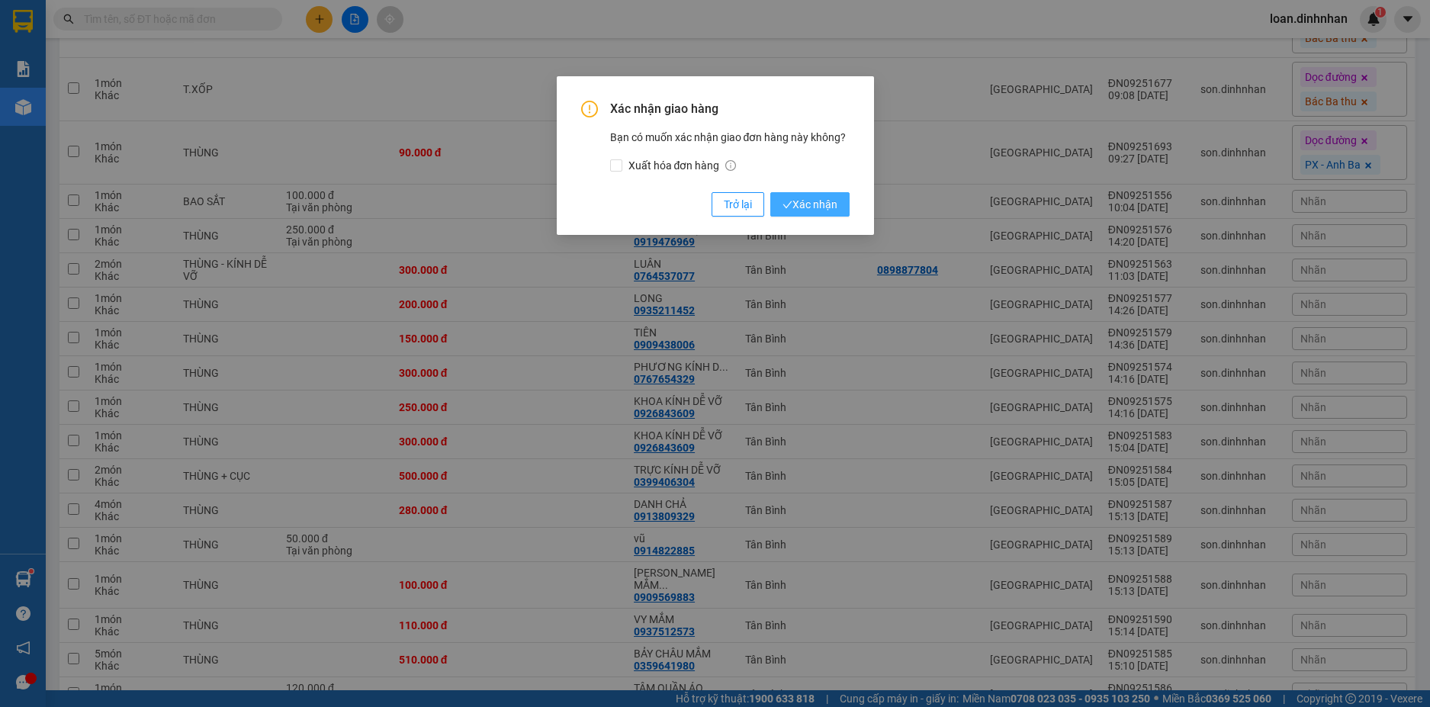
click at [828, 207] on span "Xác nhận" at bounding box center [809, 204] width 55 height 17
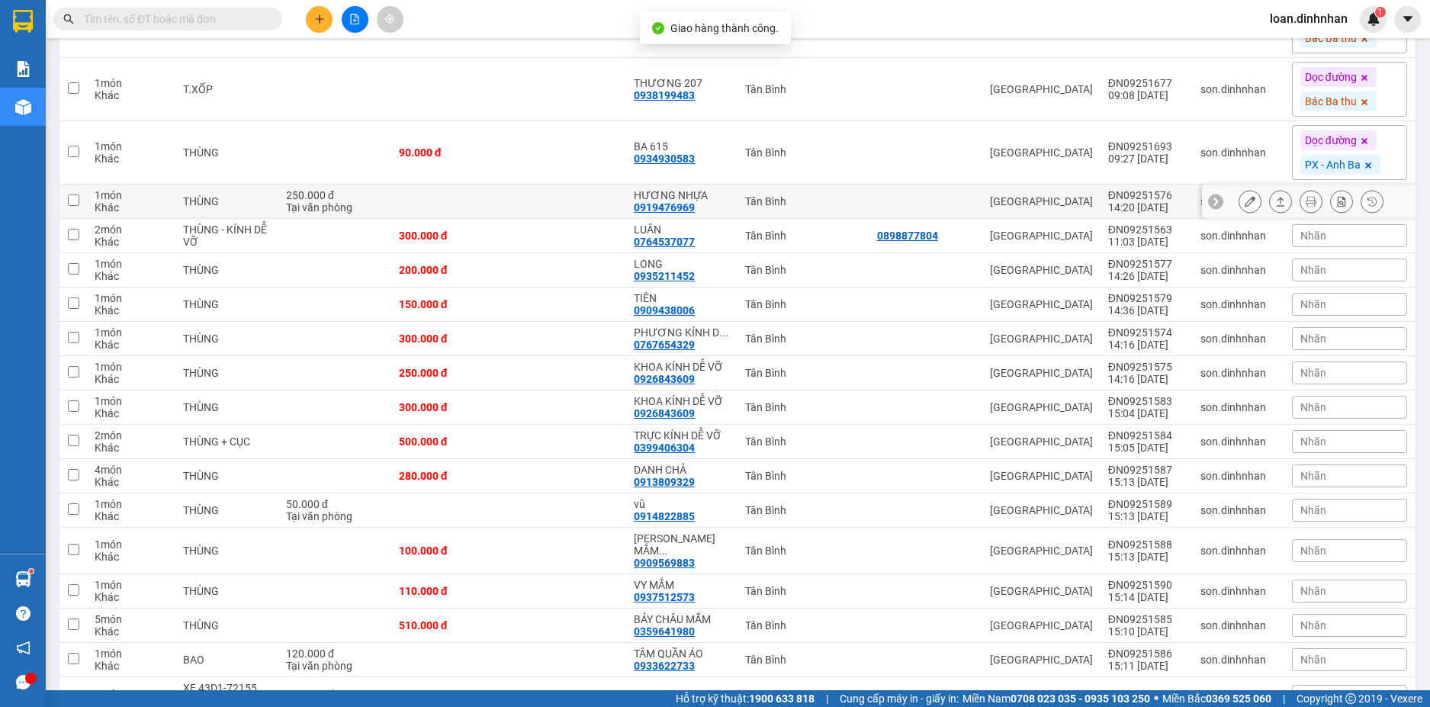
scroll to position [4113, 0]
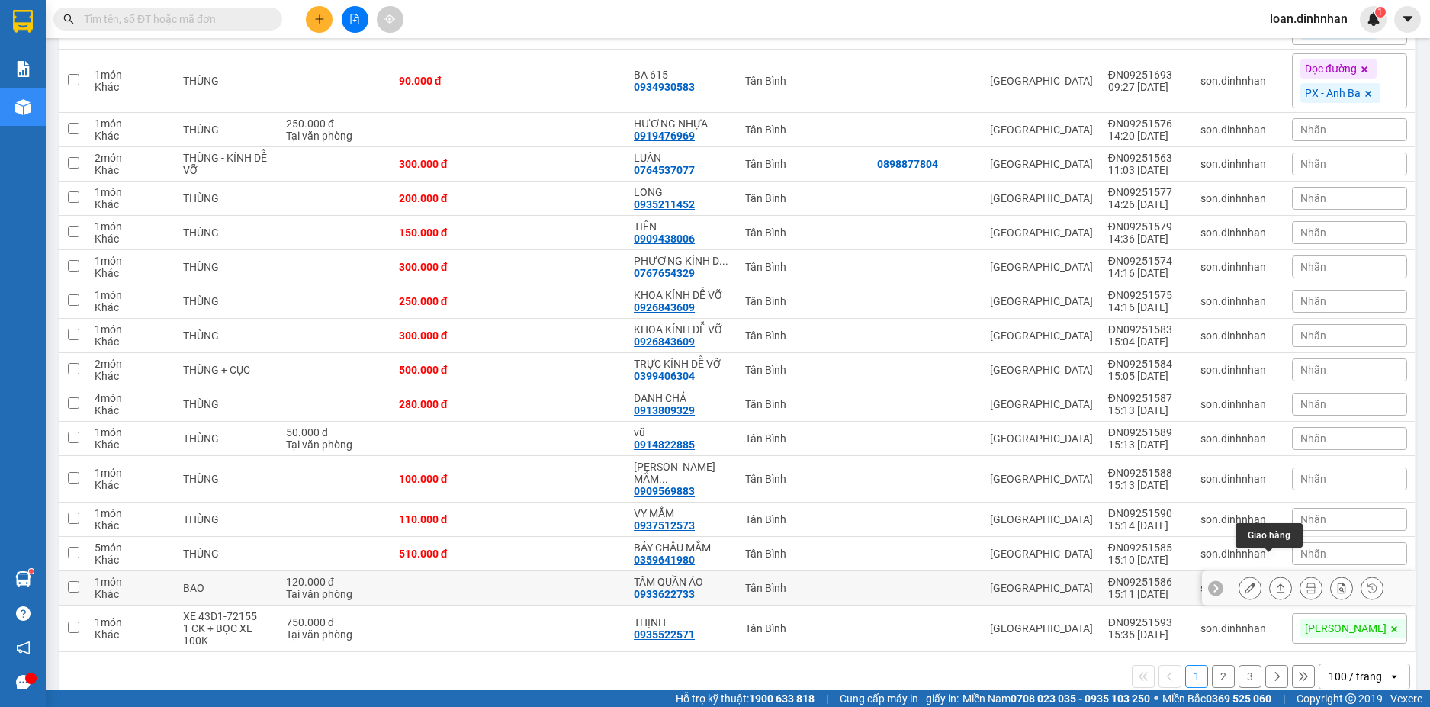
click at [1269, 575] on button at bounding box center [1279, 588] width 21 height 27
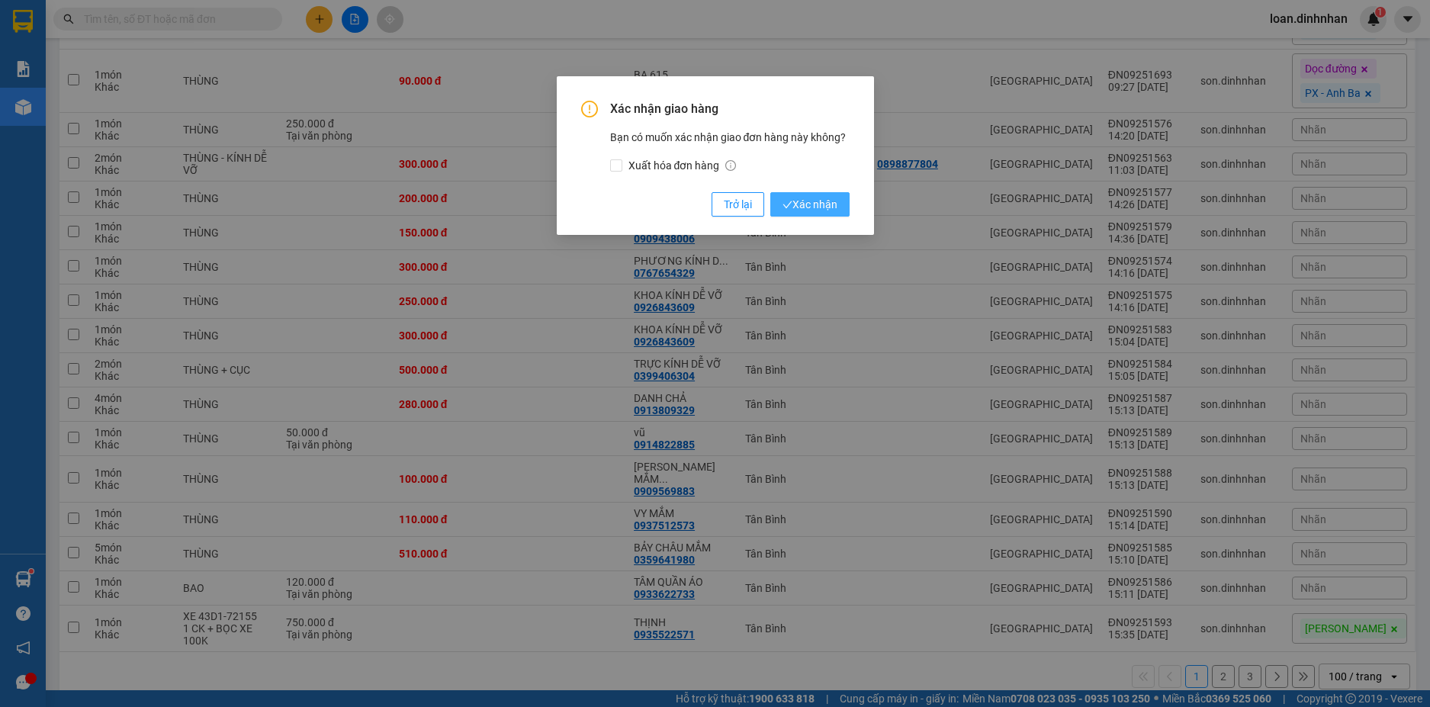
click at [836, 200] on span "Xác nhận" at bounding box center [809, 204] width 55 height 17
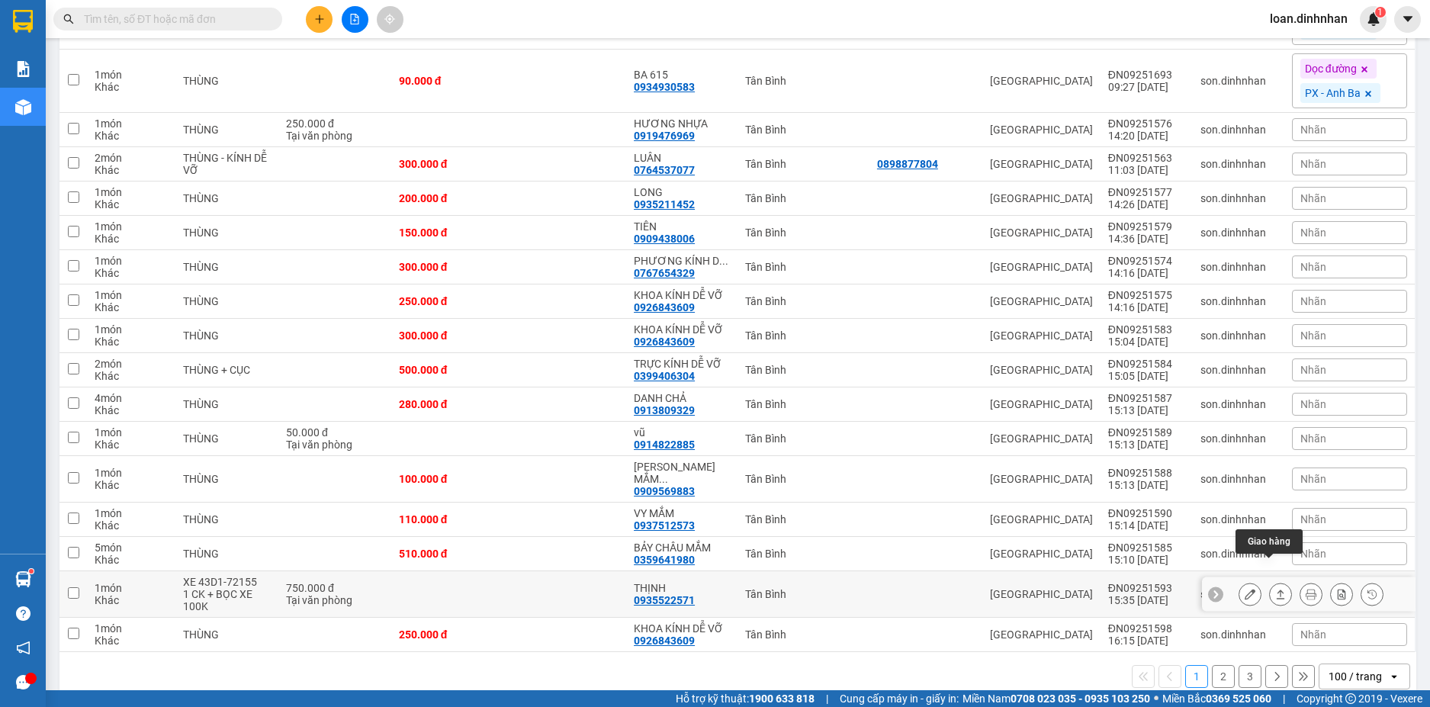
click at [1275, 589] on icon at bounding box center [1280, 594] width 11 height 11
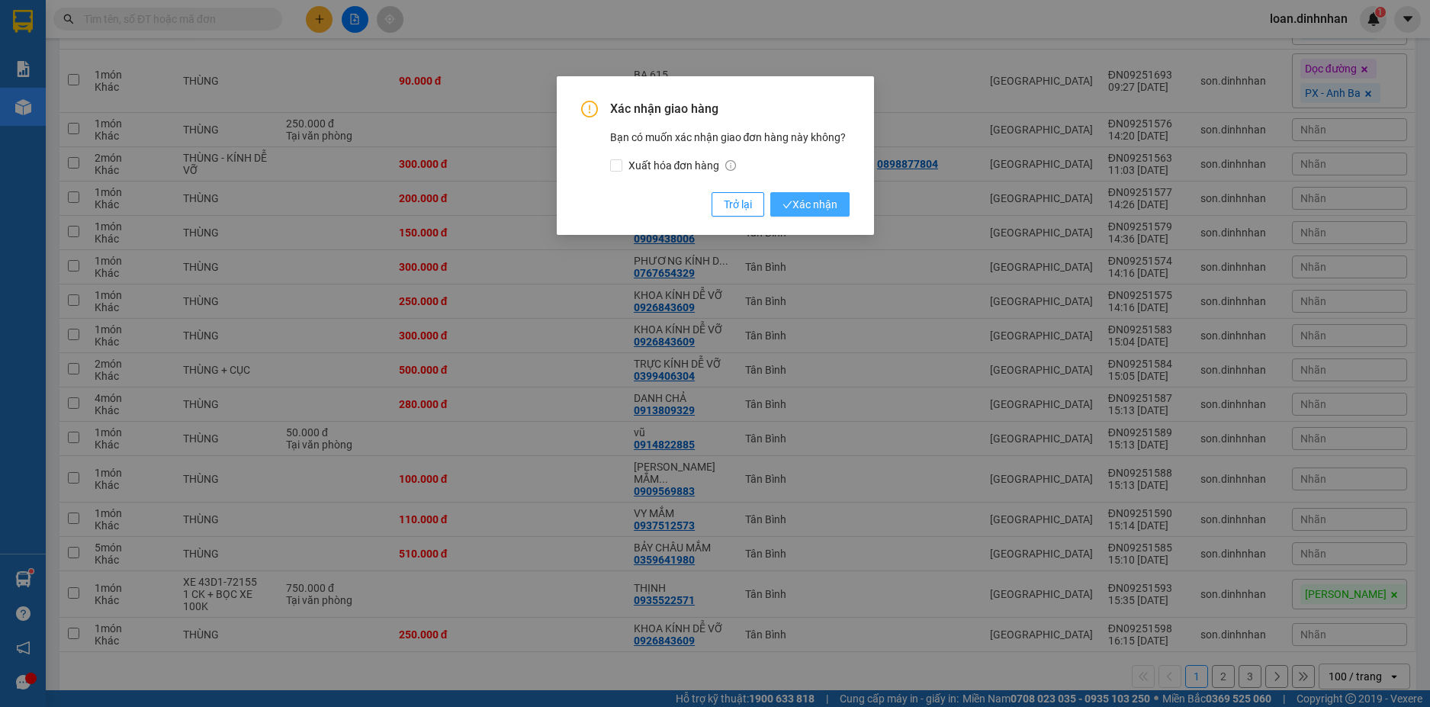
click at [825, 207] on span "Xác nhận" at bounding box center [809, 204] width 55 height 17
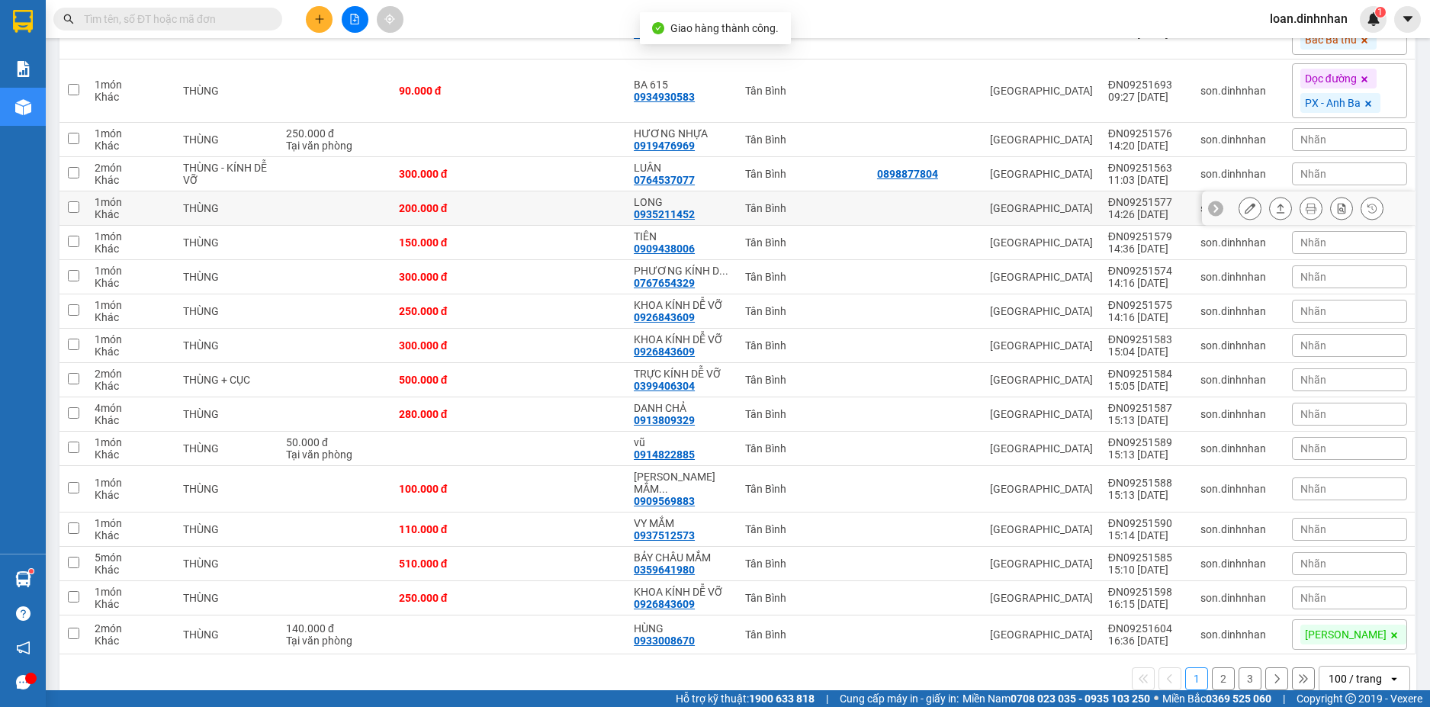
scroll to position [4105, 0]
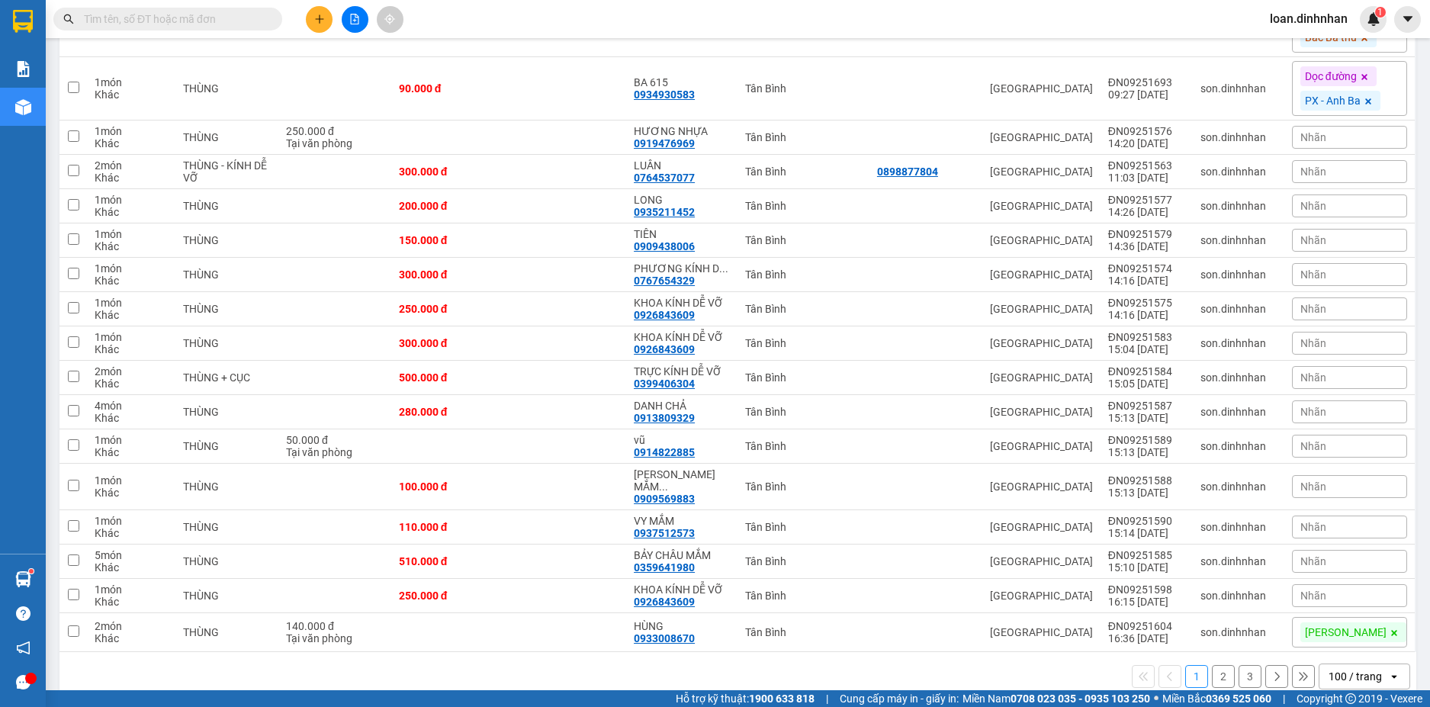
click at [1215, 665] on button "2" at bounding box center [1223, 676] width 23 height 23
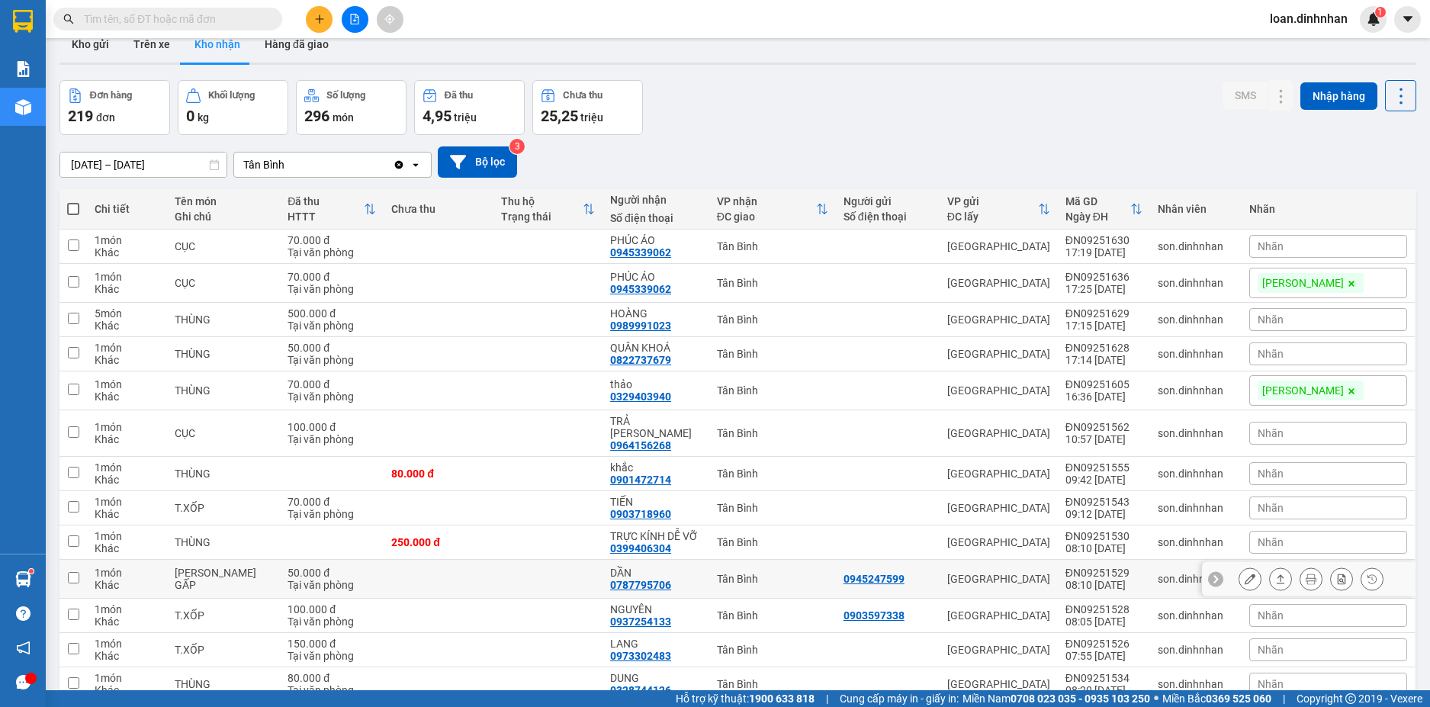
scroll to position [0, 0]
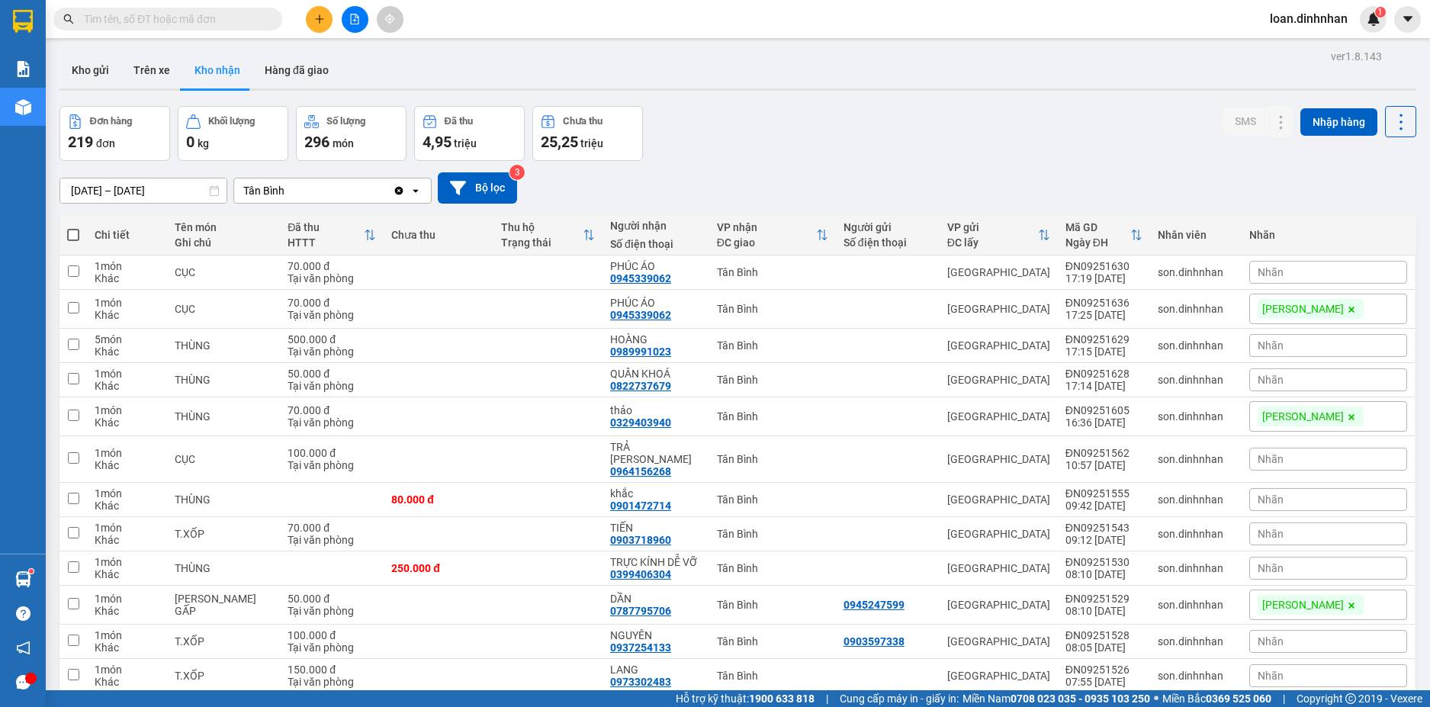
click at [277, 15] on span at bounding box center [167, 19] width 229 height 23
click at [245, 14] on input "text" at bounding box center [174, 19] width 180 height 17
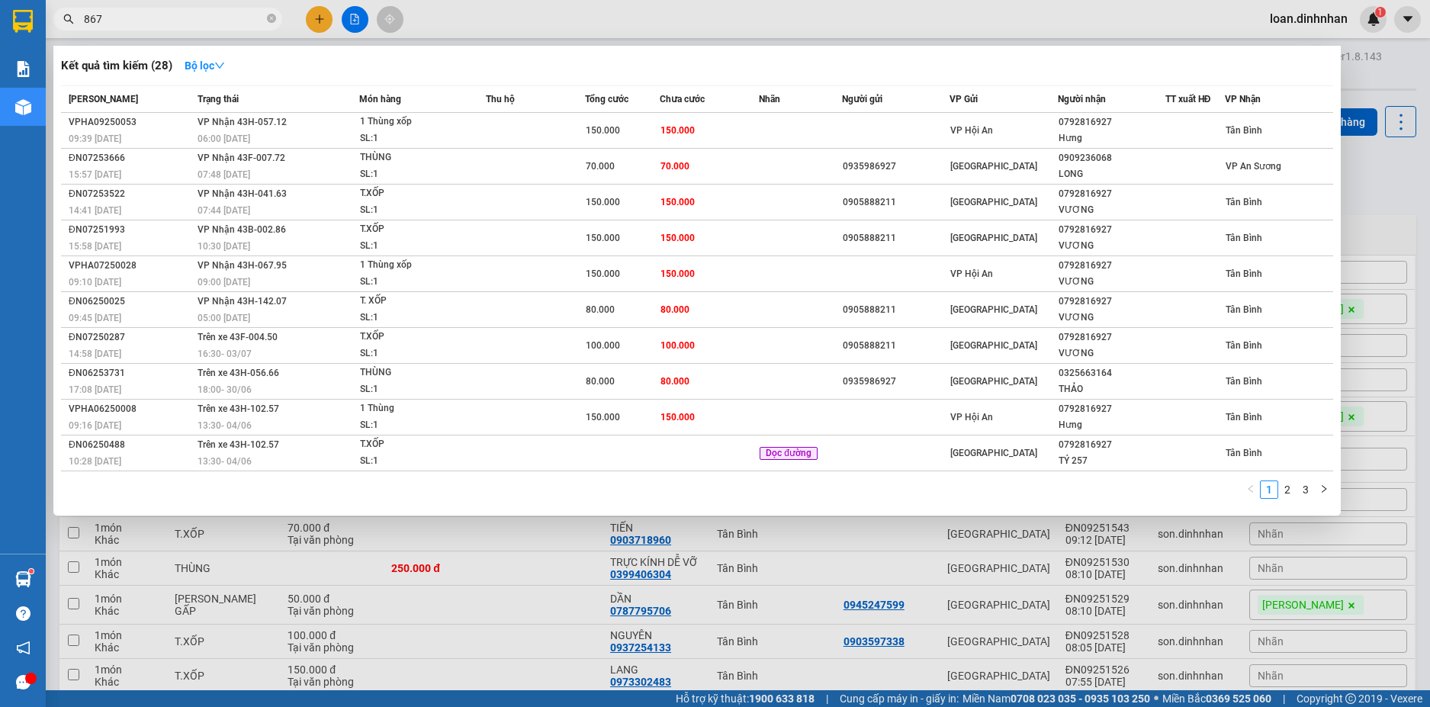
type input "8670"
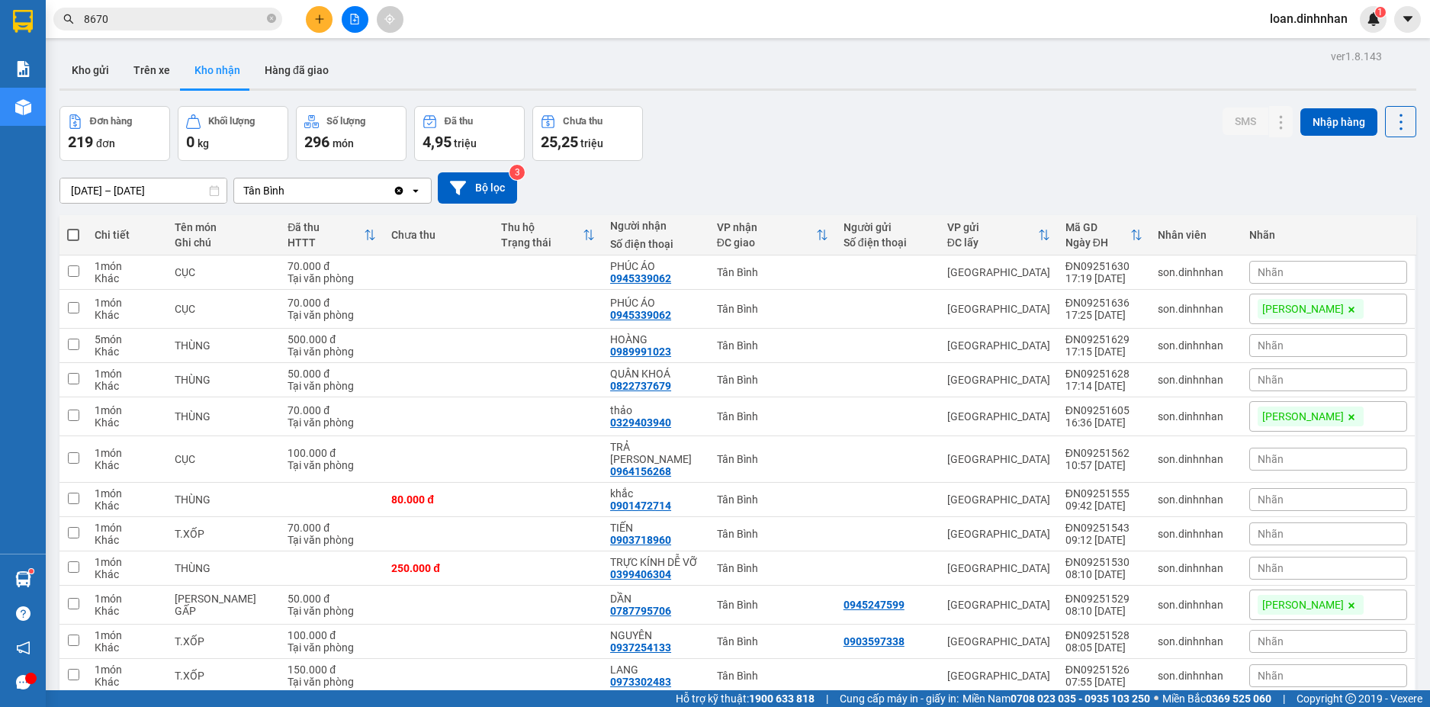
type input "8670"
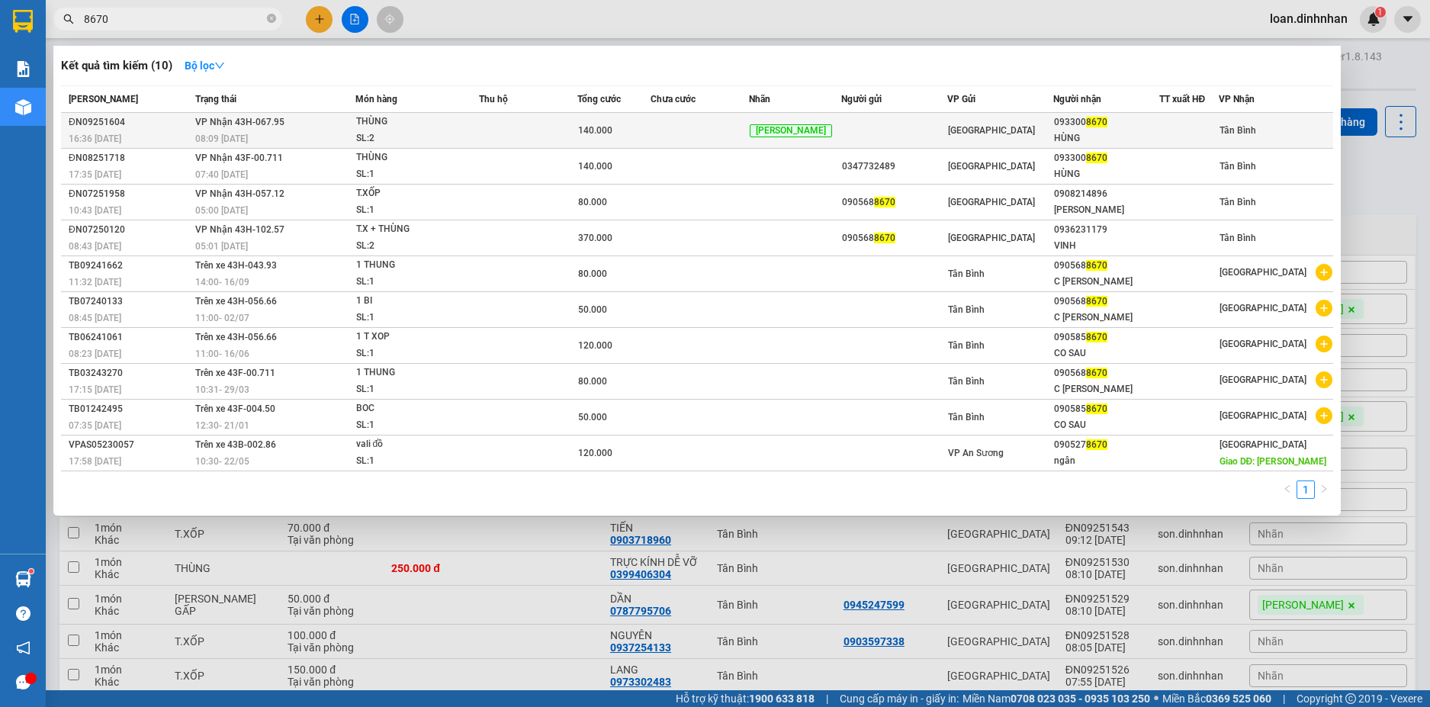
click at [982, 118] on td "[GEOGRAPHIC_DATA]" at bounding box center [1000, 131] width 106 height 36
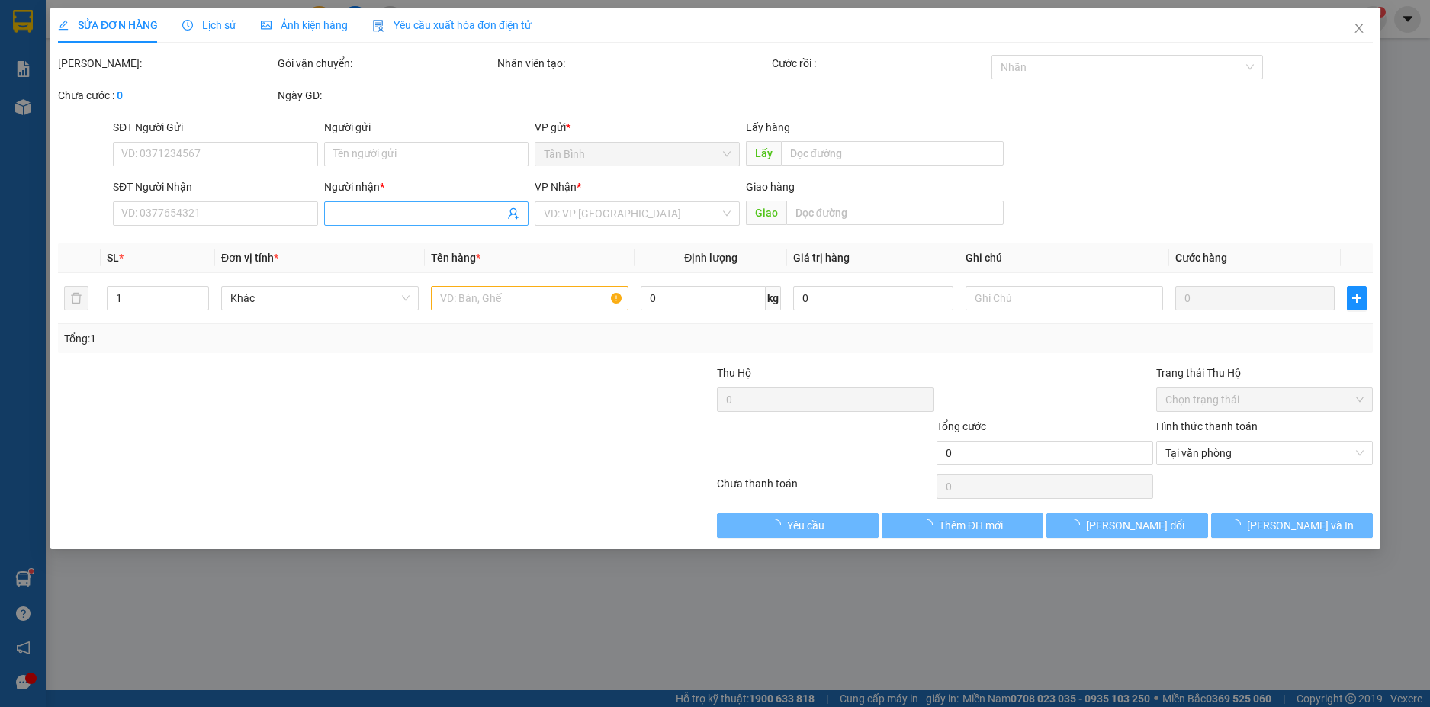
type input "0933008670"
type input "HÙNG"
type input "140.000"
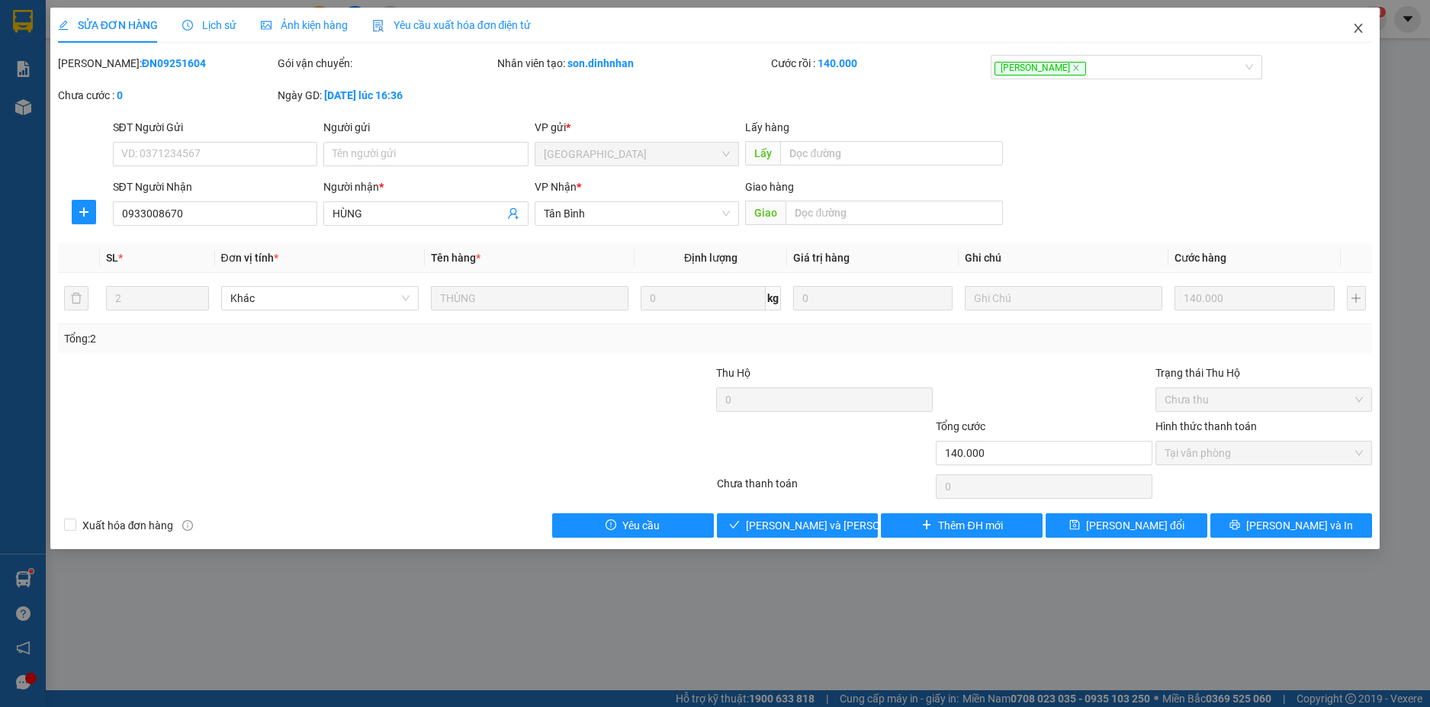
click at [1354, 23] on icon "close" at bounding box center [1358, 28] width 12 height 12
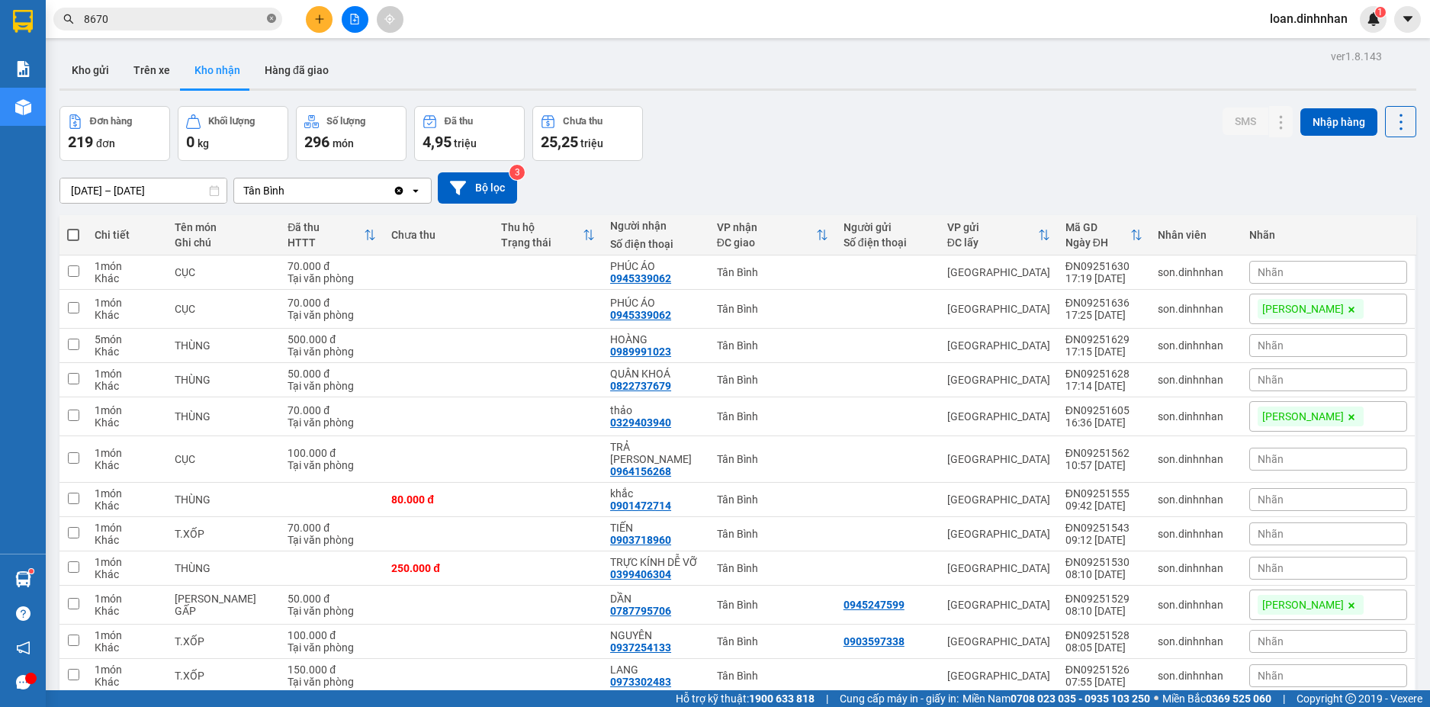
click at [274, 14] on icon "close-circle" at bounding box center [271, 18] width 9 height 9
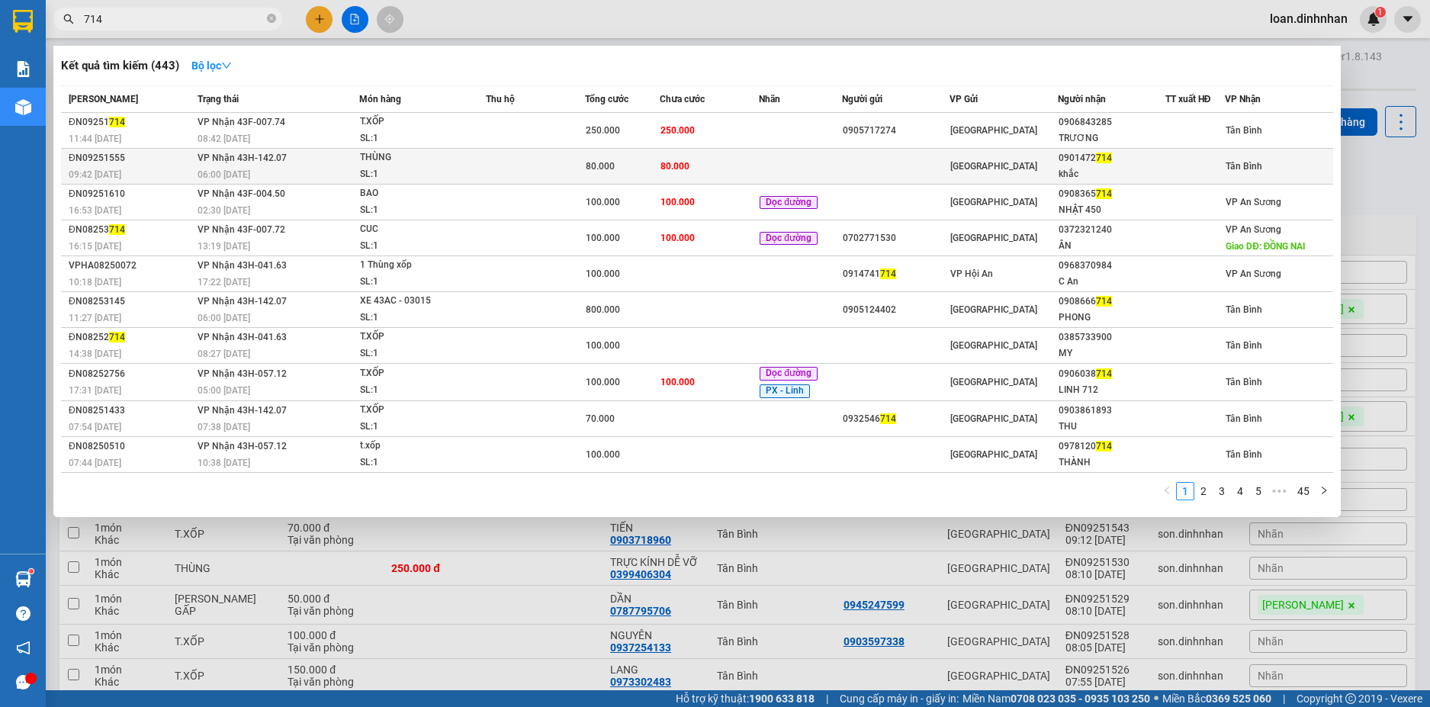
type input "714"
click at [801, 162] on td at bounding box center [800, 167] width 83 height 36
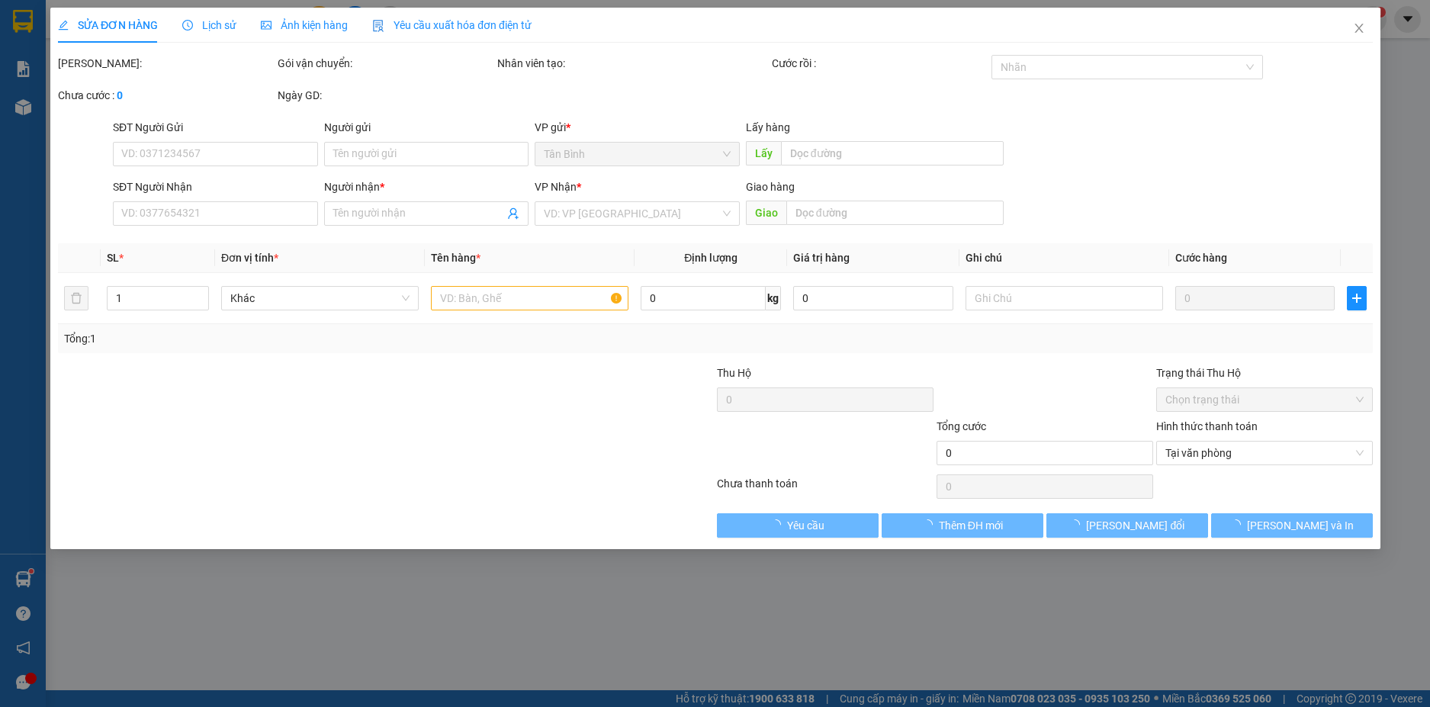
type input "0901472714"
type input "khắc"
type input "80.000"
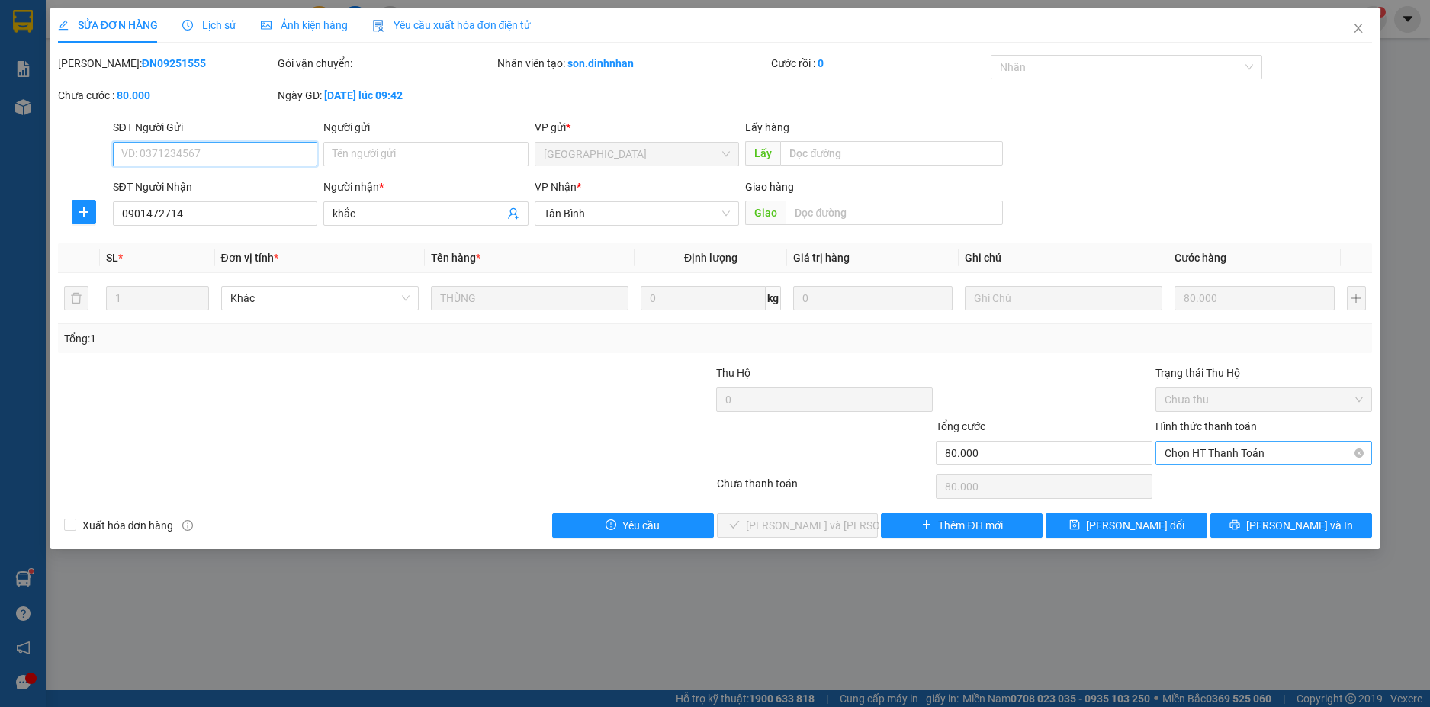
drag, startPoint x: 1215, startPoint y: 451, endPoint x: 1215, endPoint y: 467, distance: 16.0
click at [1215, 453] on span "Chọn HT Thanh Toán" at bounding box center [1263, 452] width 198 height 23
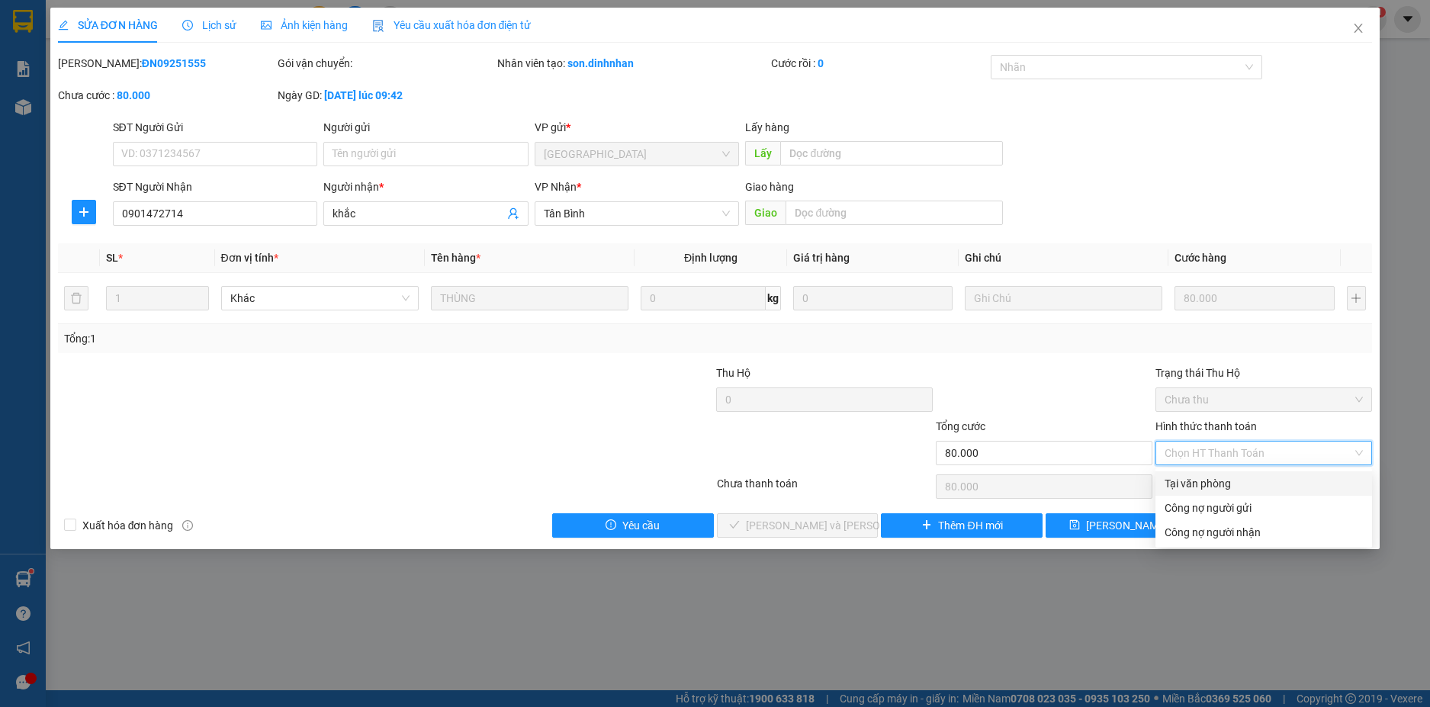
drag, startPoint x: 1215, startPoint y: 467, endPoint x: 1042, endPoint y: 597, distance: 216.2
click at [1205, 496] on div "Tại văn phòng Công nợ người gửi Công nợ người nhận" at bounding box center [1263, 507] width 217 height 73
drag, startPoint x: 1220, startPoint y: 480, endPoint x: 1187, endPoint y: 526, distance: 56.3
click at [1219, 480] on div "Tại văn phòng" at bounding box center [1263, 483] width 198 height 17
type input "0"
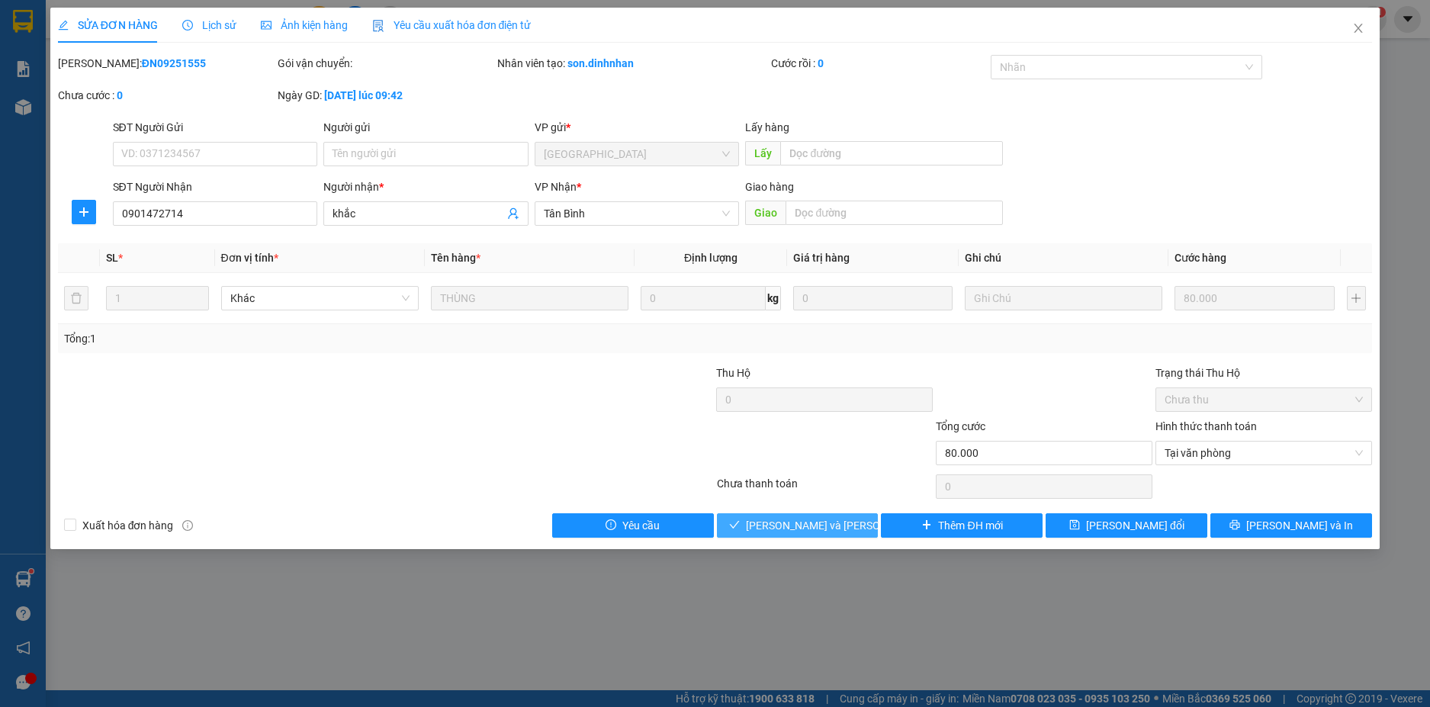
click at [833, 532] on span "[PERSON_NAME] và [PERSON_NAME] hàng" at bounding box center [849, 525] width 206 height 17
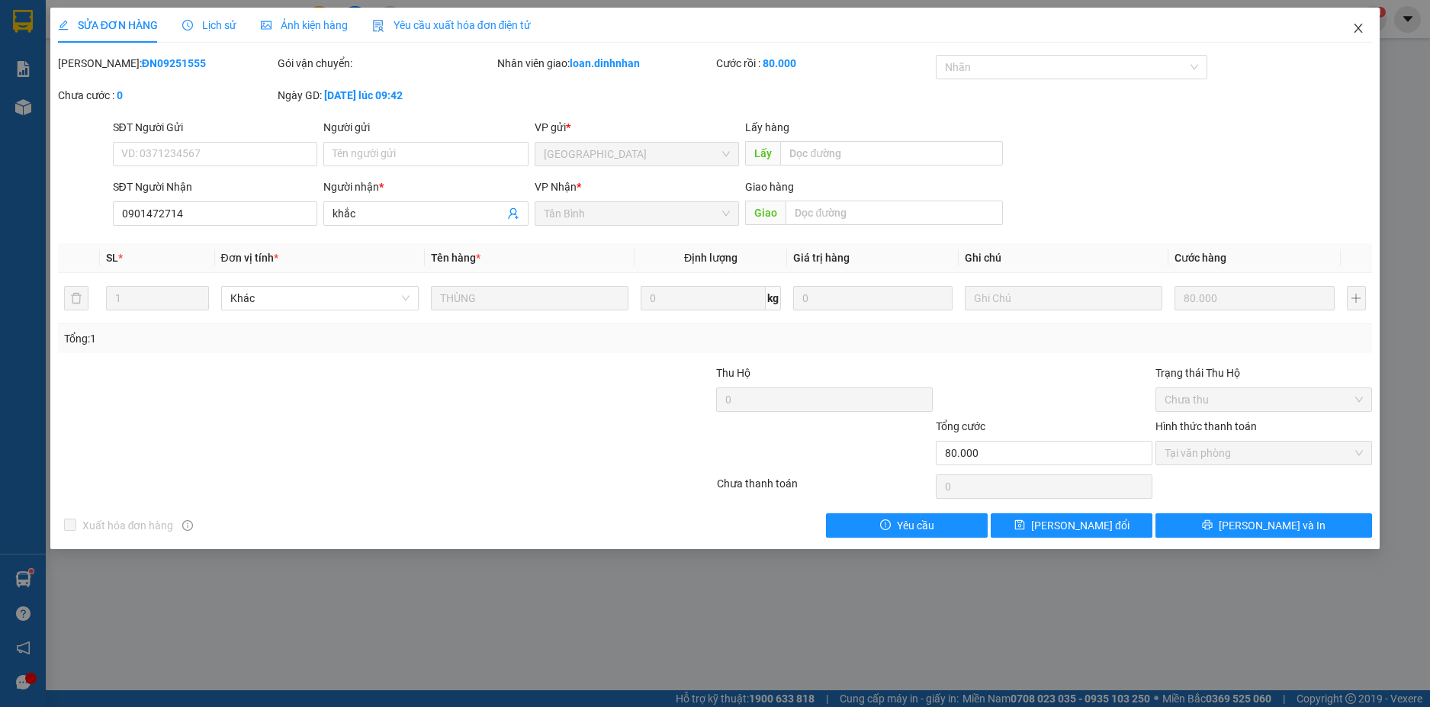
click at [1355, 25] on icon "close" at bounding box center [1358, 28] width 8 height 9
click at [1328, 25] on span "loan.dinhnhan" at bounding box center [1308, 18] width 102 height 19
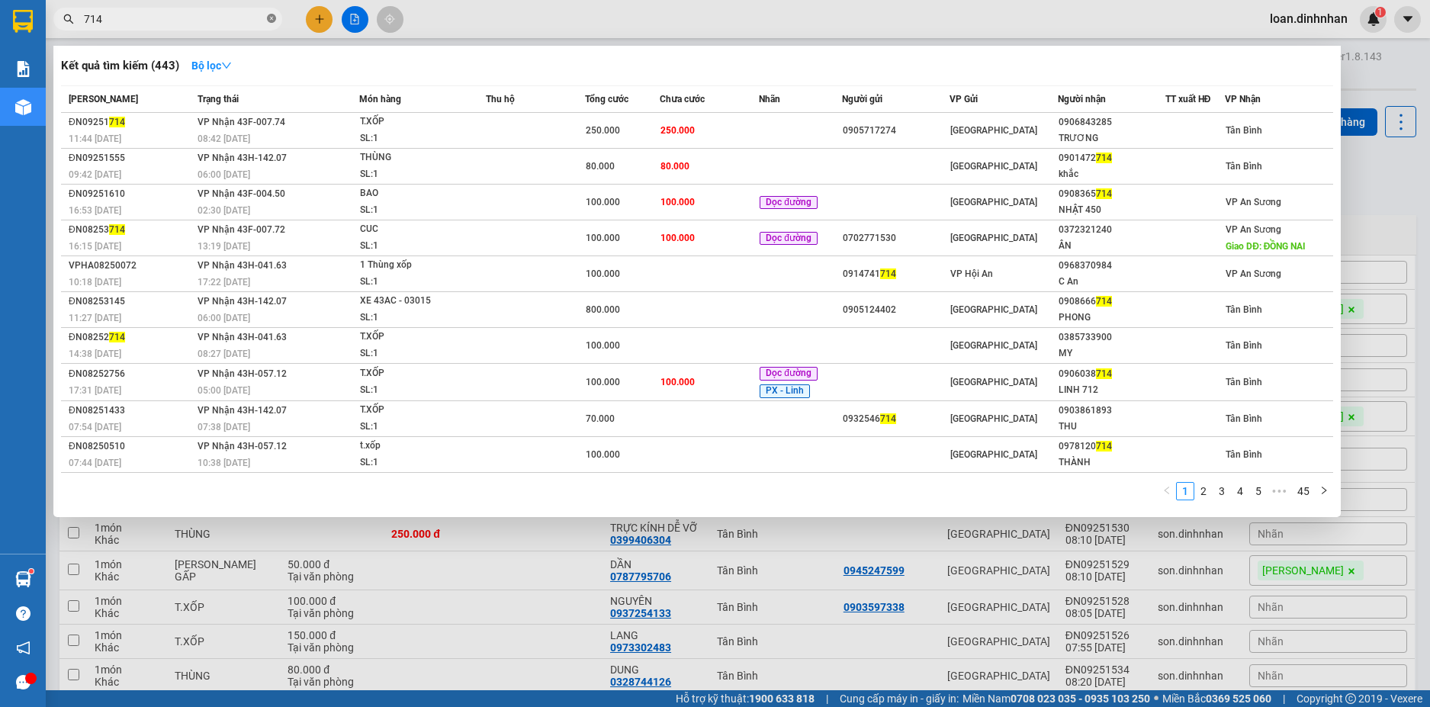
click at [268, 17] on icon "close-circle" at bounding box center [271, 18] width 9 height 9
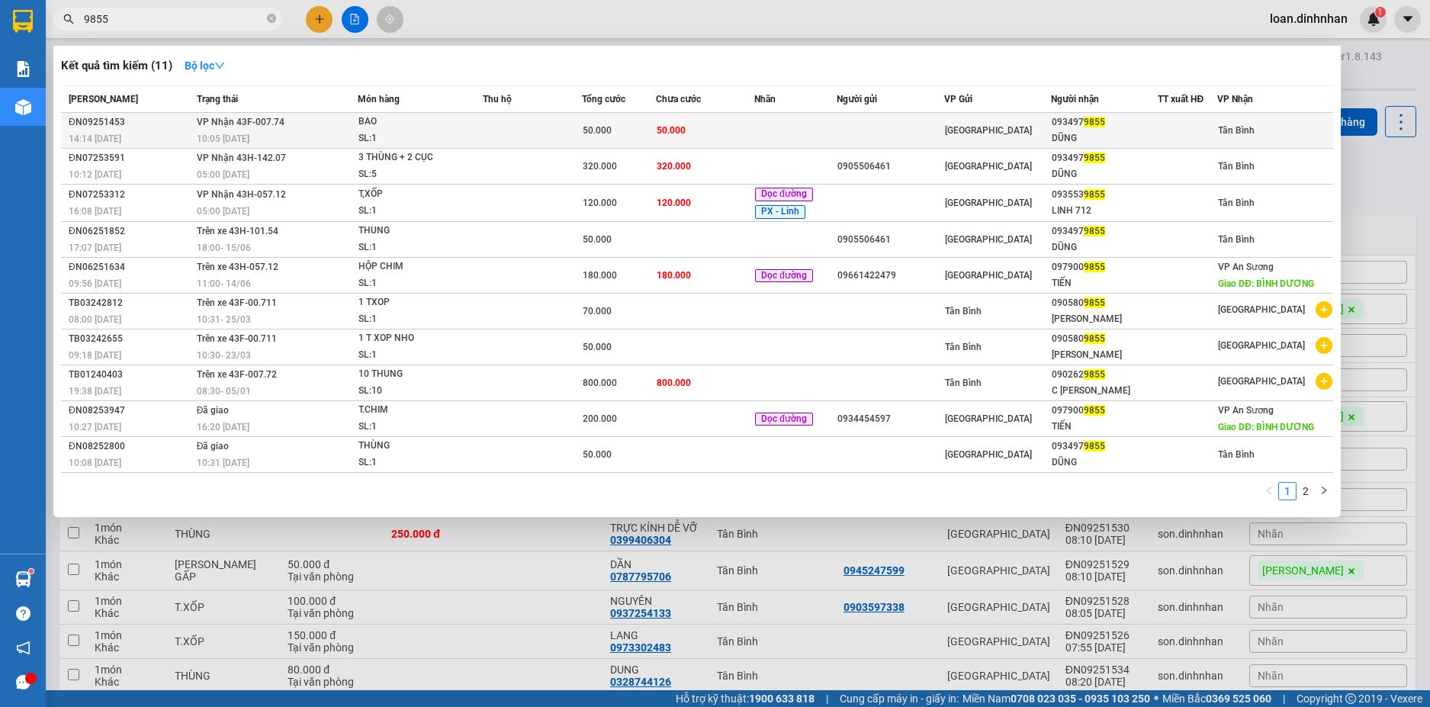
type input "9855"
click at [522, 118] on td at bounding box center [532, 131] width 99 height 36
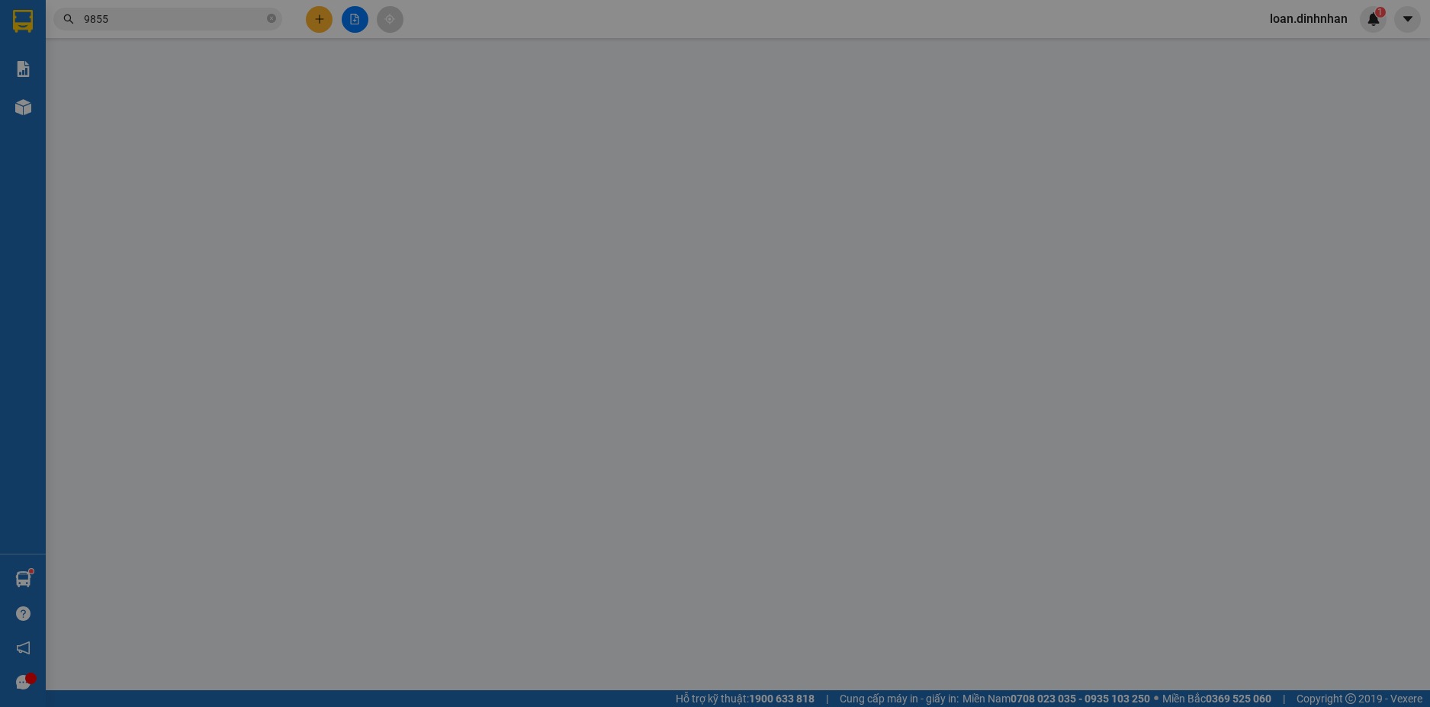
type input "0934979855"
type input "DŨNG"
type input "50.000"
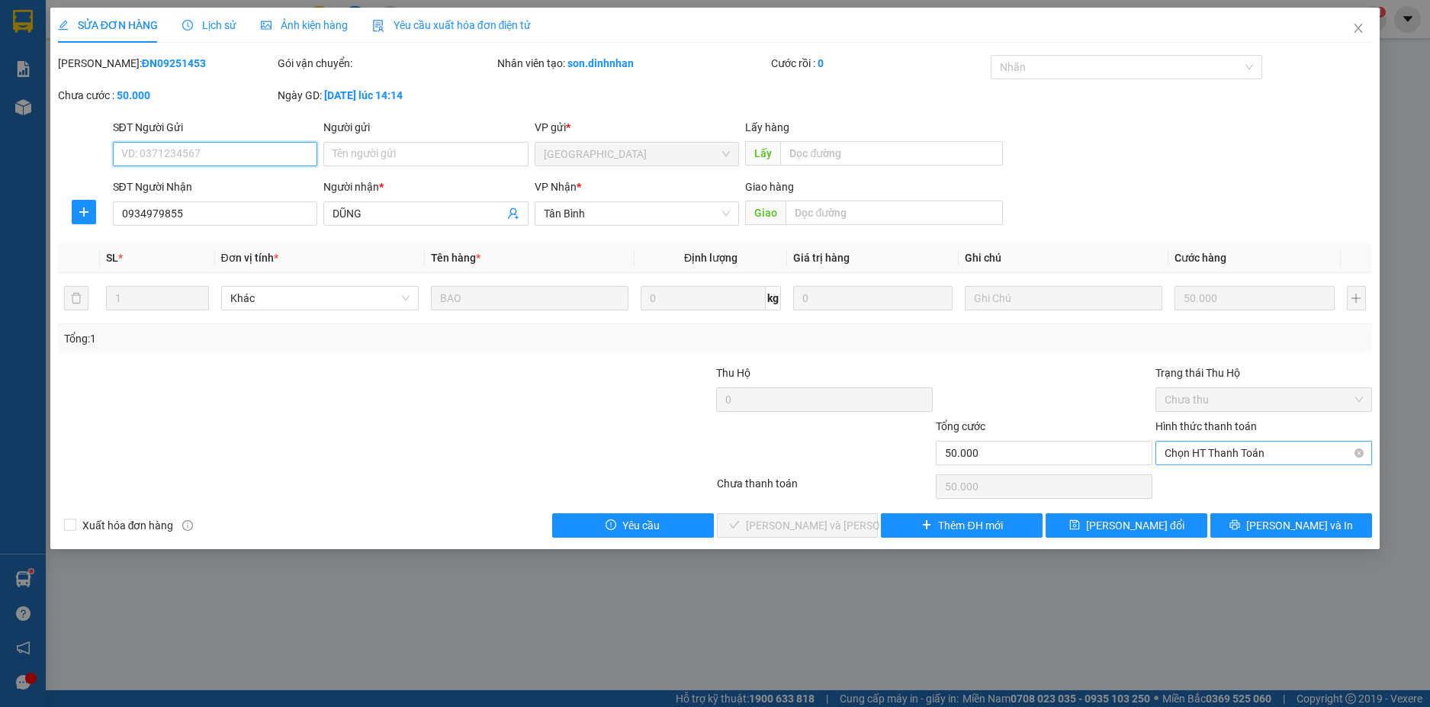
click at [1218, 449] on span "Chọn HT Thanh Toán" at bounding box center [1263, 452] width 198 height 23
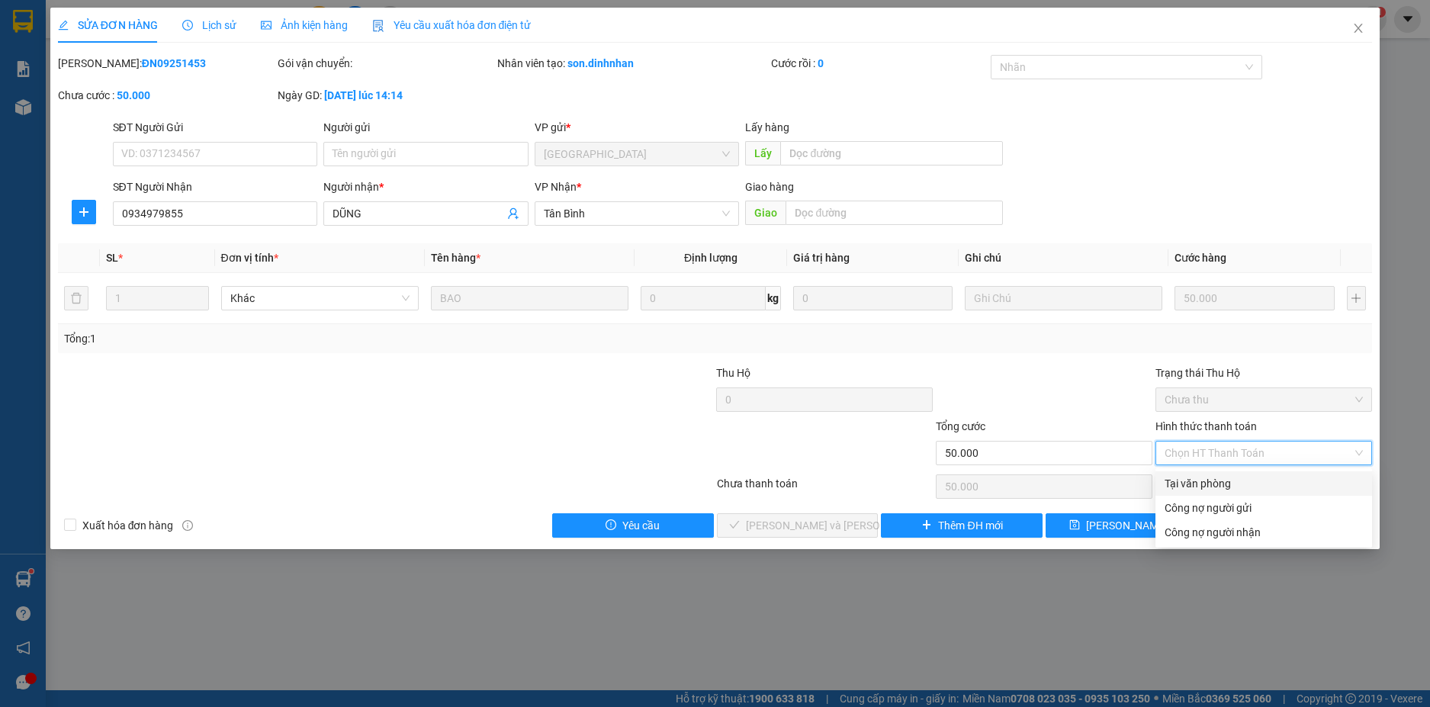
click at [1219, 478] on div "Tại văn phòng" at bounding box center [1263, 483] width 198 height 17
type input "0"
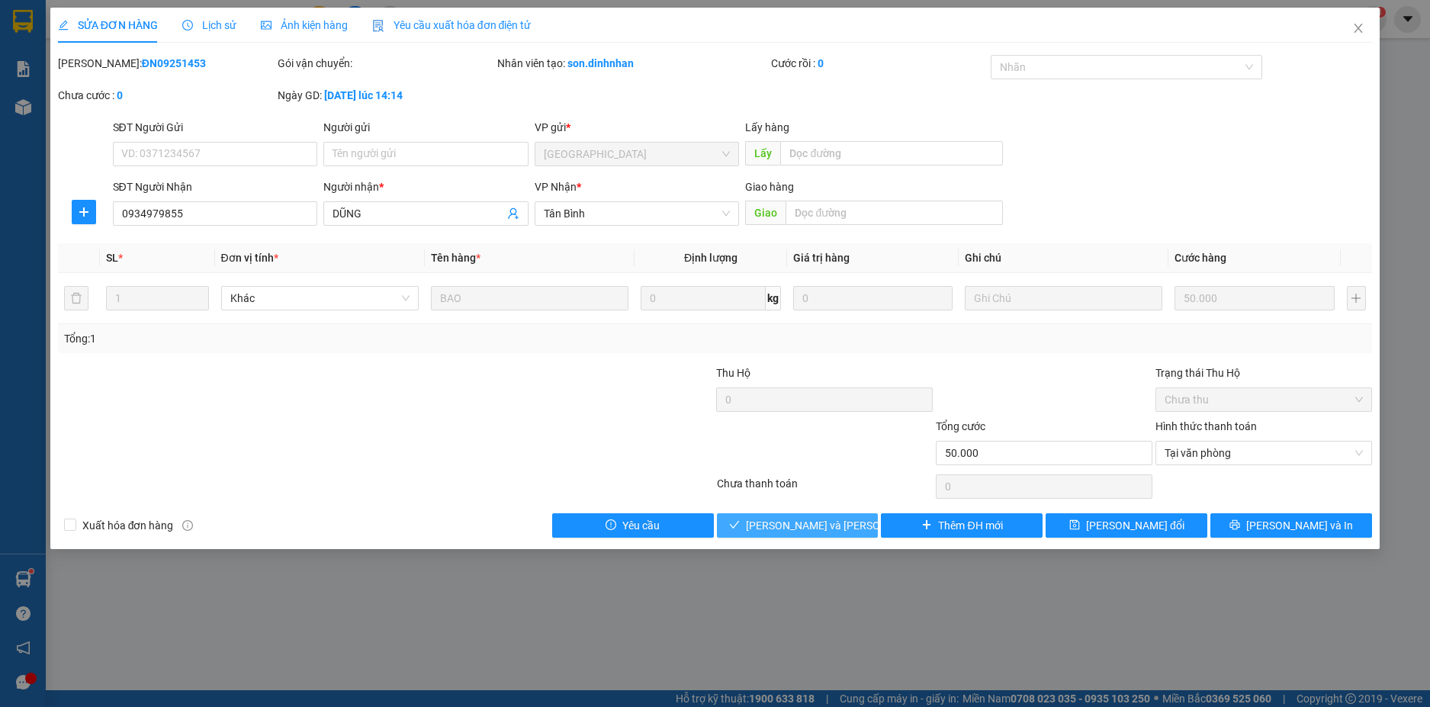
click at [843, 522] on span "[PERSON_NAME] và [PERSON_NAME] hàng" at bounding box center [849, 525] width 206 height 17
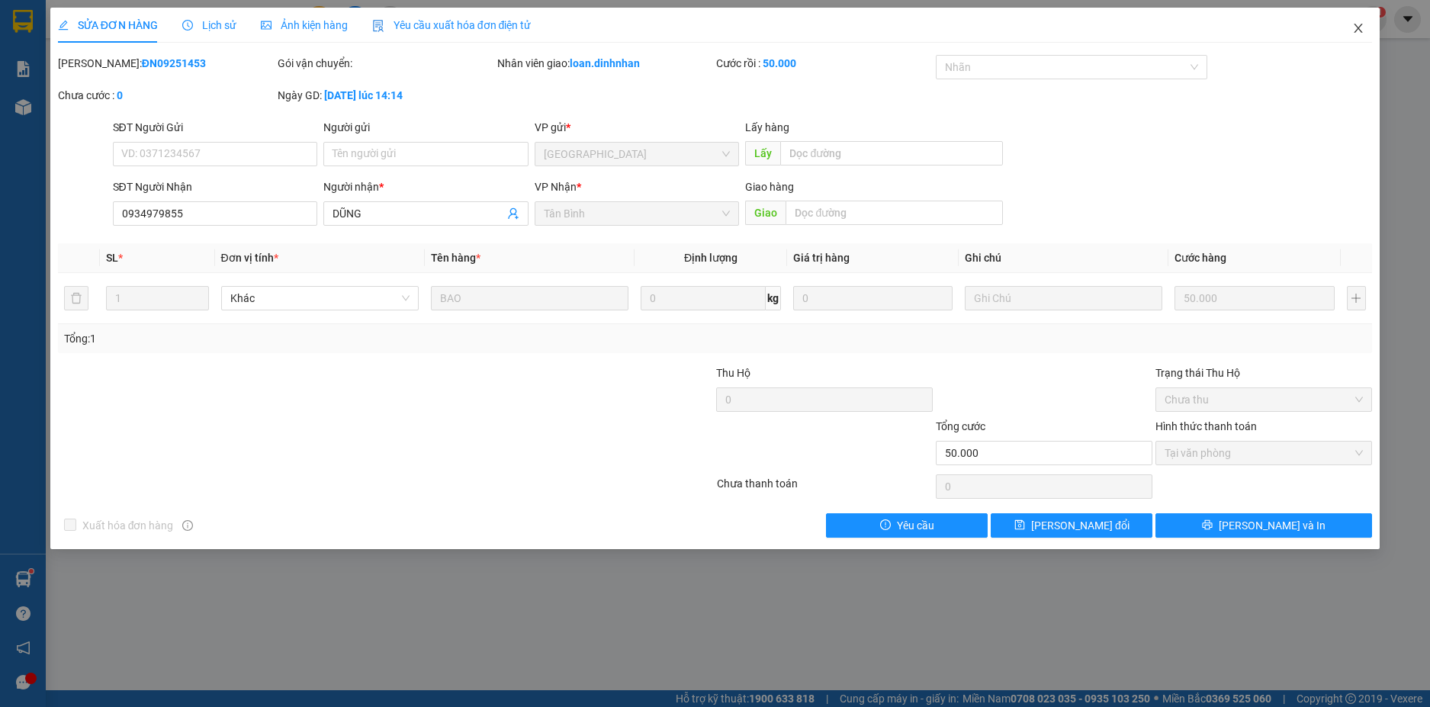
click at [1362, 26] on icon "close" at bounding box center [1358, 28] width 12 height 12
click at [1359, 23] on span "loan.dinhnhan" at bounding box center [1308, 18] width 102 height 19
click at [1358, 23] on span "loan.dinhnhan" at bounding box center [1308, 18] width 102 height 19
click at [1351, 22] on span "loan.dinhnhan" at bounding box center [1308, 18] width 102 height 19
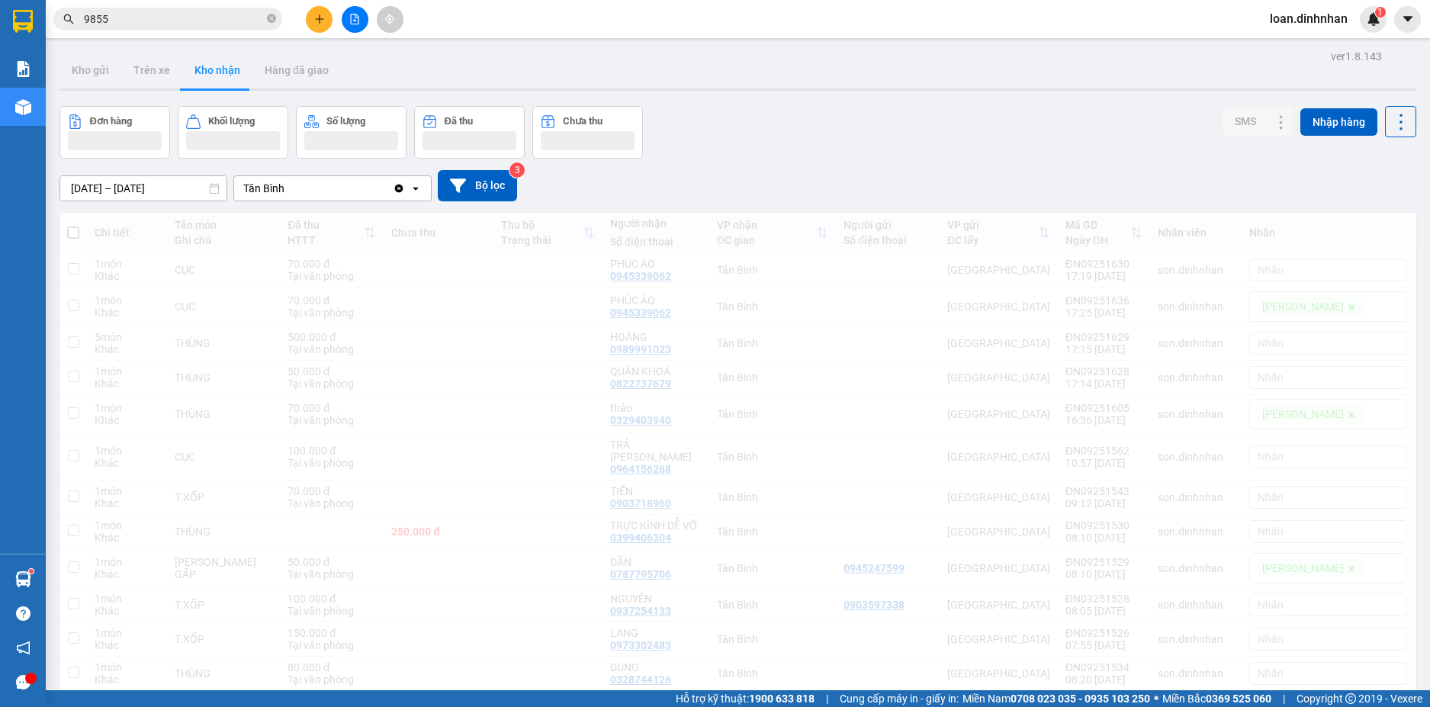
click at [1360, 27] on div "loan.dinhnhan 1" at bounding box center [1321, 19] width 129 height 27
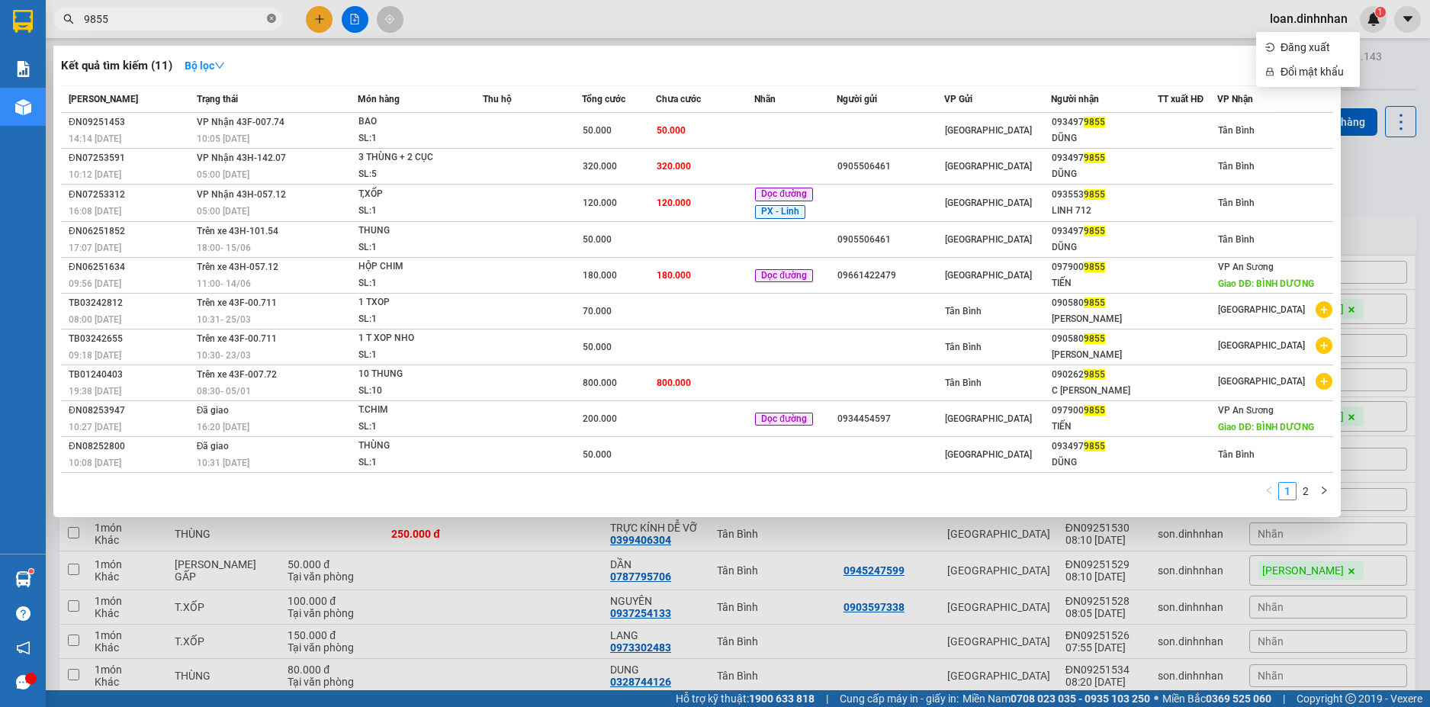
click at [274, 13] on span at bounding box center [271, 19] width 9 height 14
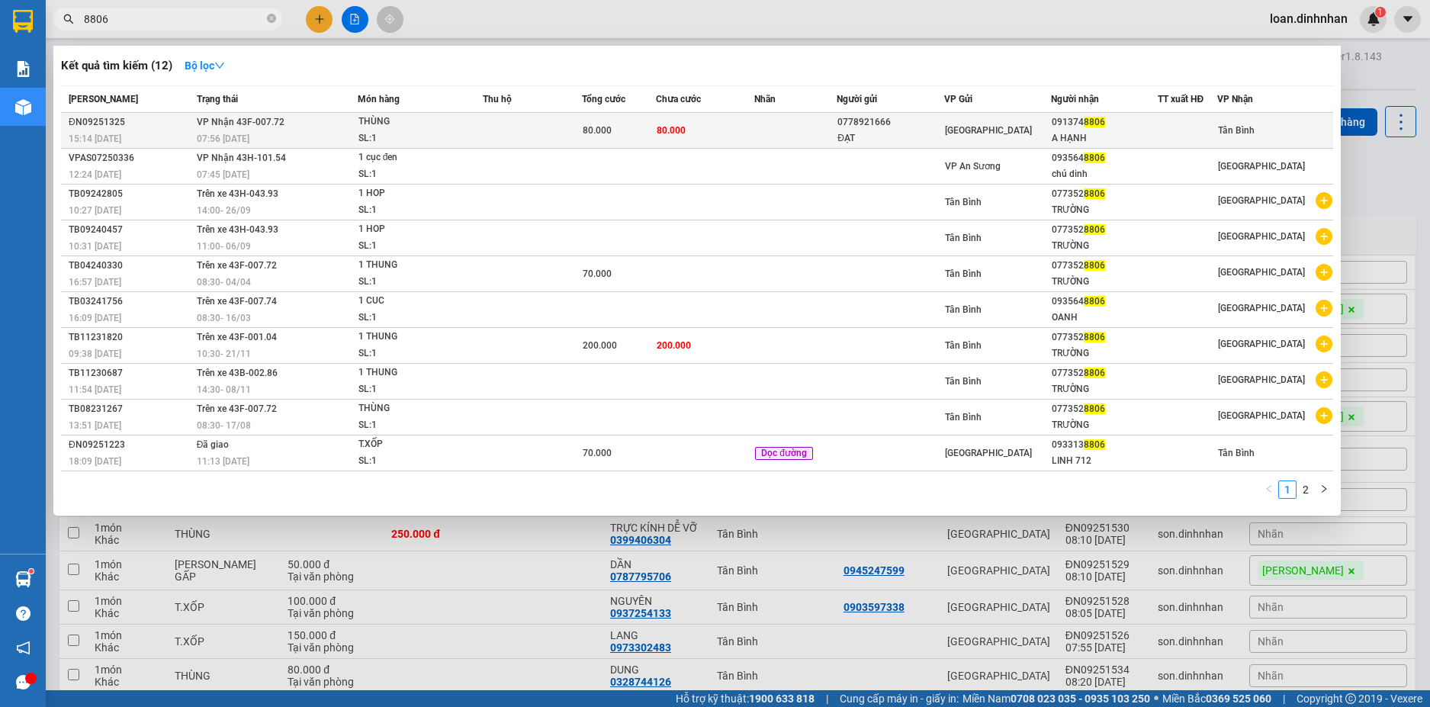
type input "8806"
click at [630, 128] on div "80.000" at bounding box center [619, 130] width 72 height 17
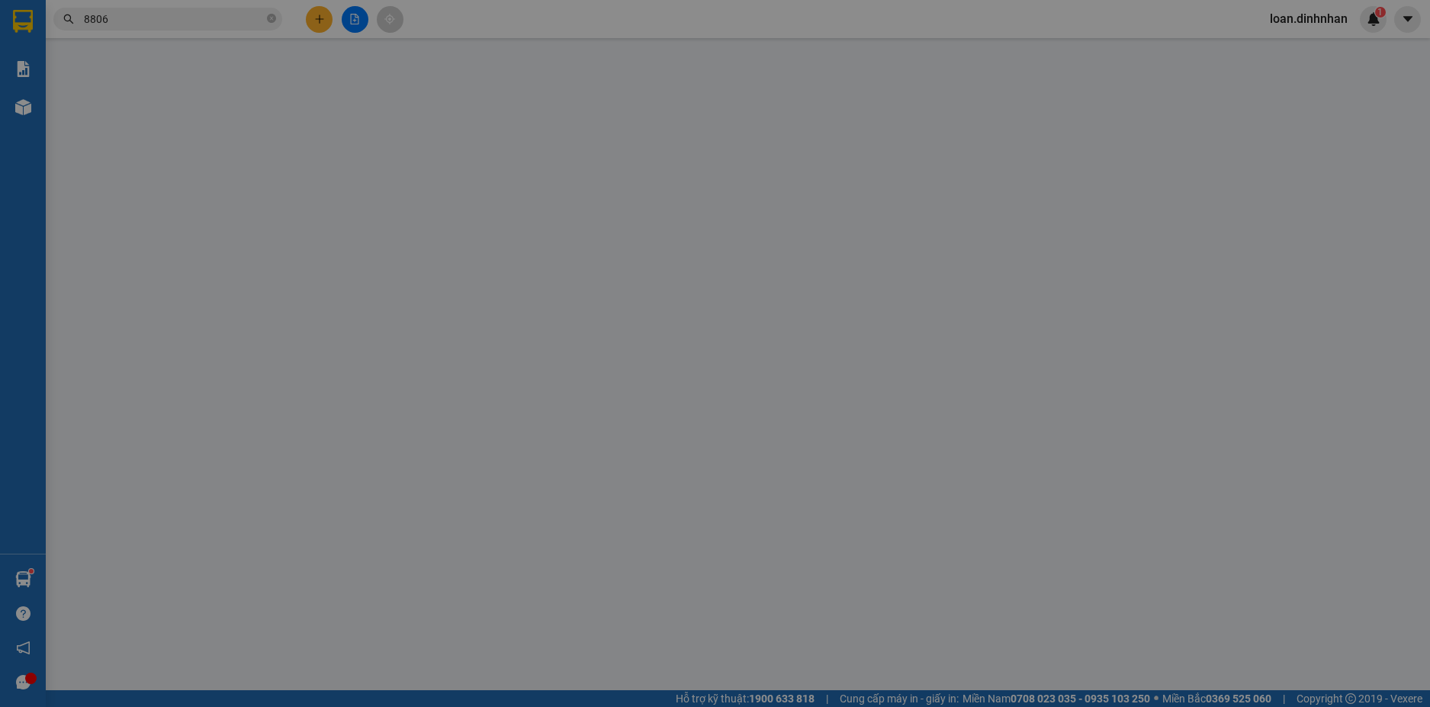
type input "0778921666"
type input "ĐẠT"
type input "0913748806"
type input "A HẠNH"
type input "80.000"
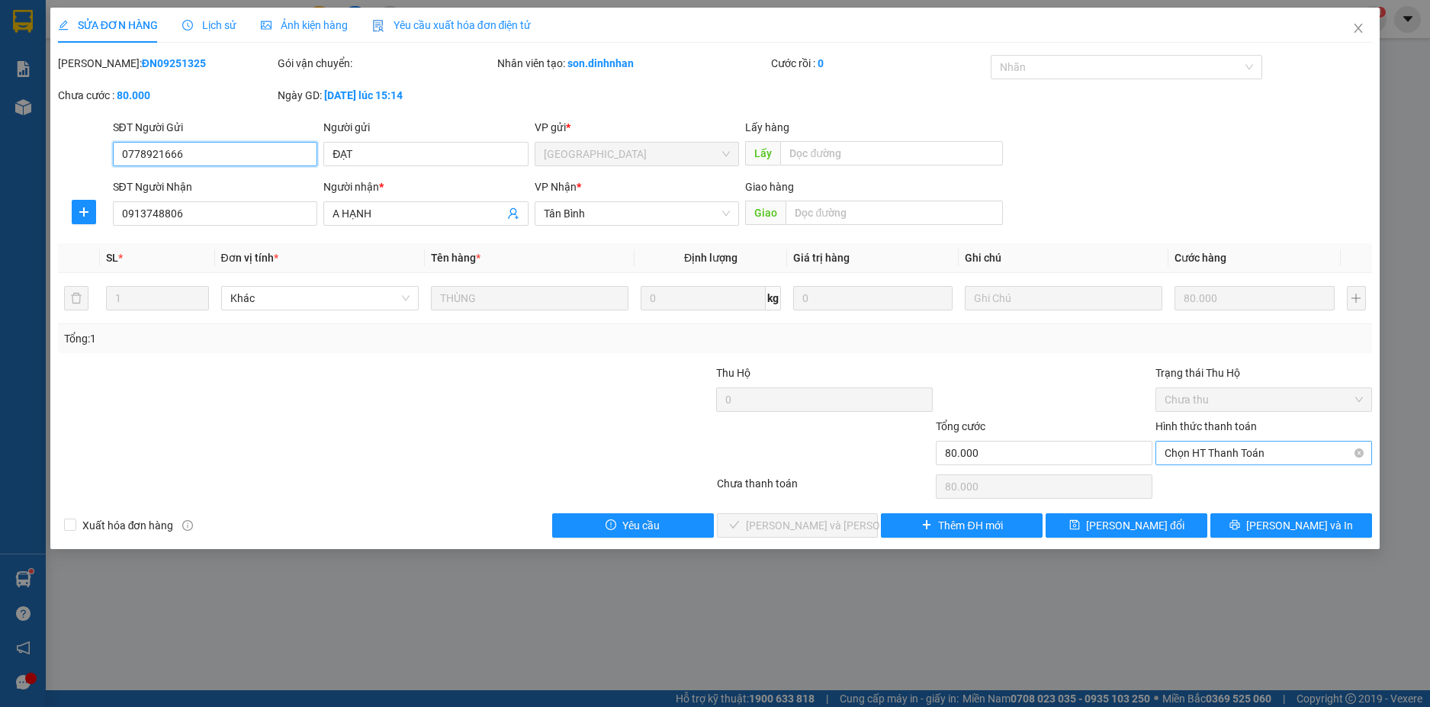
drag, startPoint x: 1218, startPoint y: 448, endPoint x: 1205, endPoint y: 475, distance: 29.7
click at [1218, 453] on span "Chọn HT Thanh Toán" at bounding box center [1263, 452] width 198 height 23
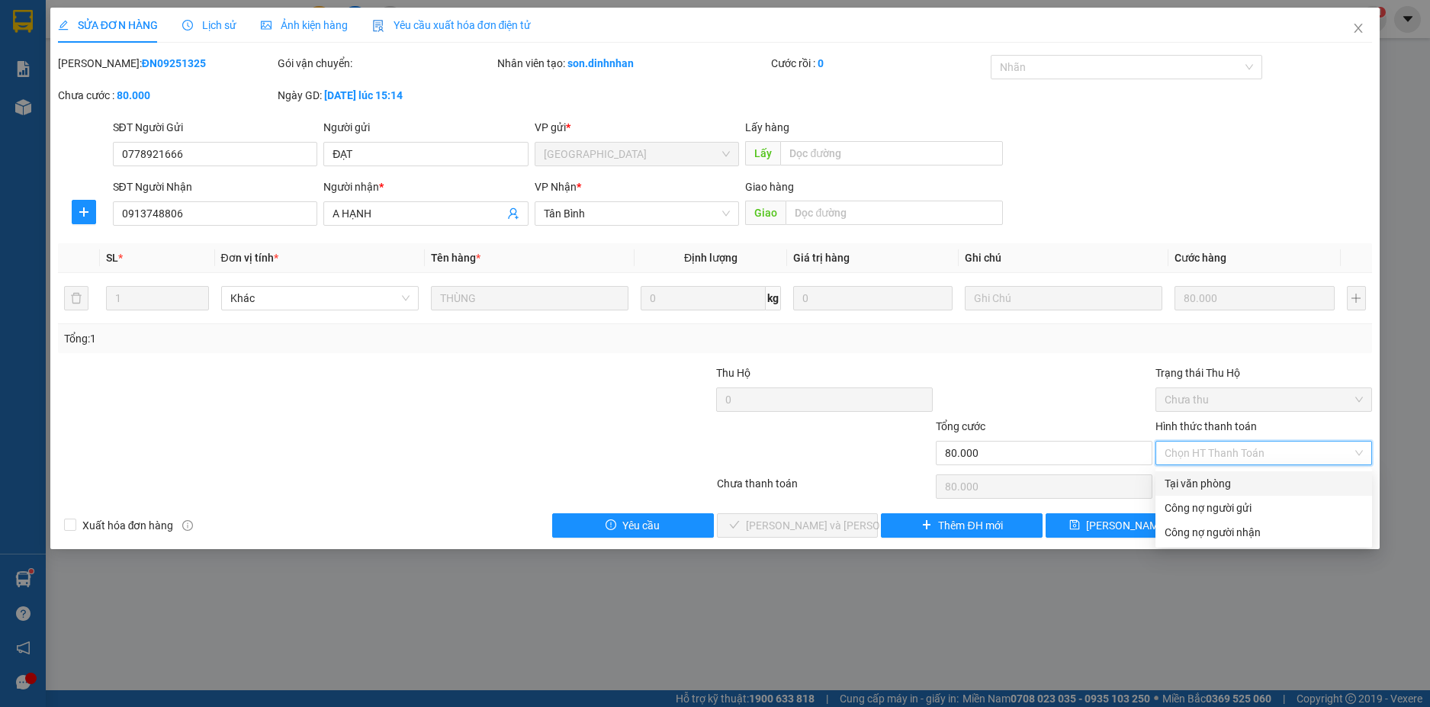
click at [1186, 482] on div "Tại văn phòng" at bounding box center [1263, 483] width 198 height 17
type input "0"
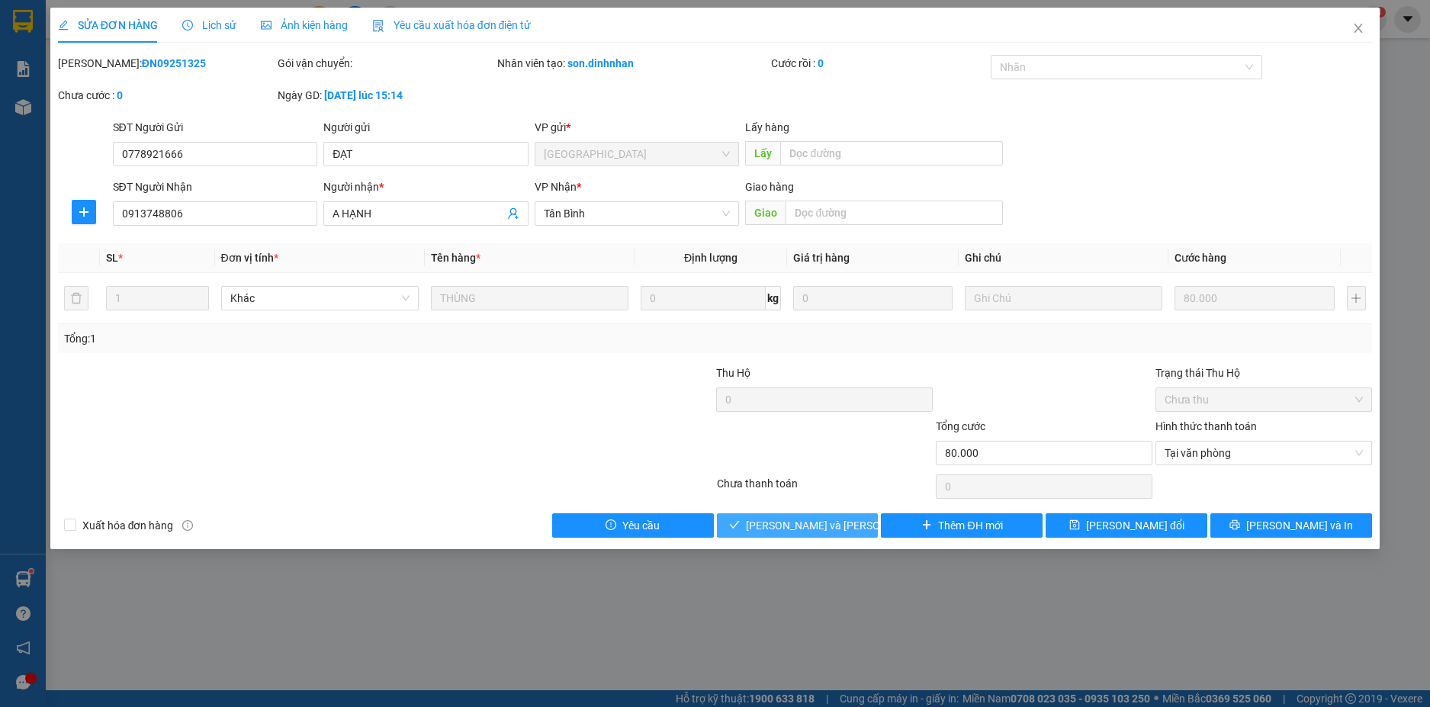
drag, startPoint x: 772, startPoint y: 529, endPoint x: 779, endPoint y: 522, distance: 10.8
click at [776, 524] on span "[PERSON_NAME] và [PERSON_NAME] hàng" at bounding box center [849, 525] width 206 height 17
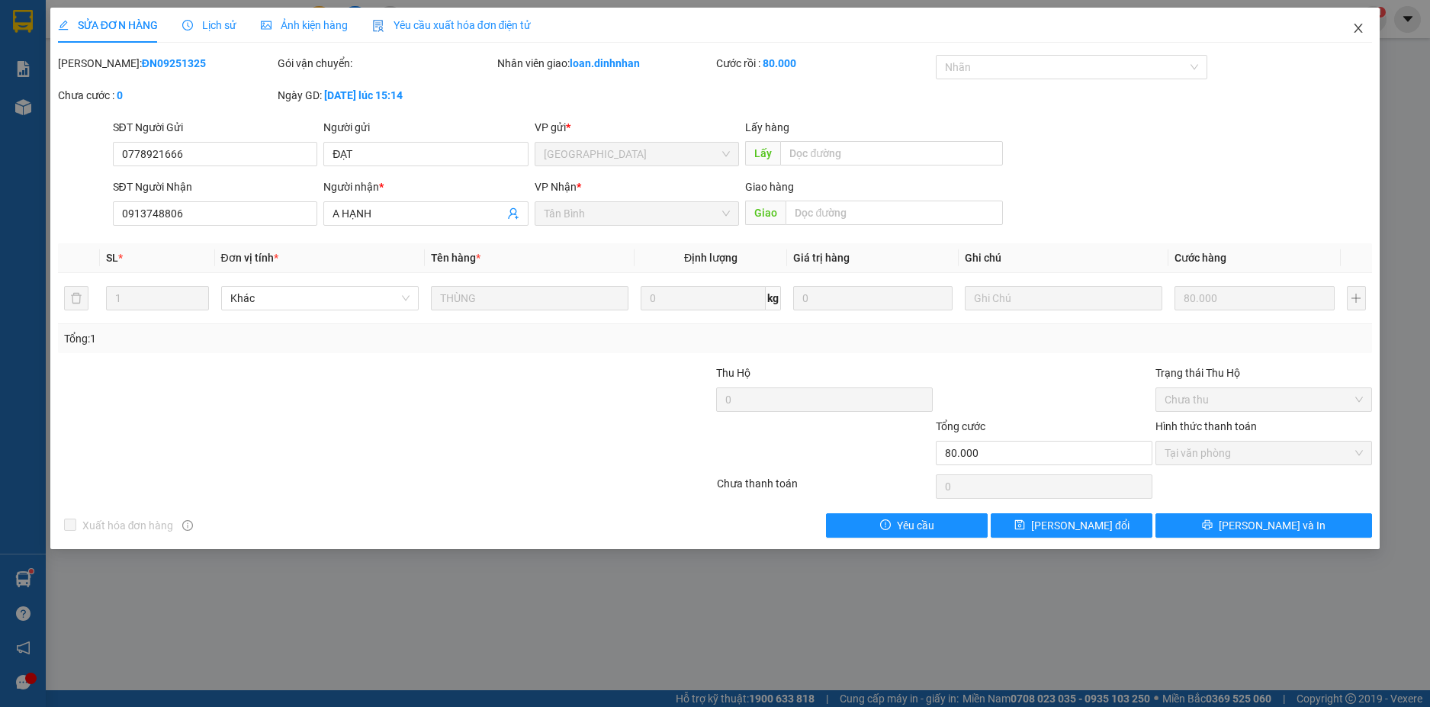
click at [1353, 27] on icon "close" at bounding box center [1358, 28] width 12 height 12
click at [1361, 27] on div "loan.dinhnhan 1" at bounding box center [1321, 19] width 129 height 27
click at [1360, 24] on div "1" at bounding box center [1372, 19] width 27 height 27
click at [1356, 24] on body "Kết quả [PERSON_NAME] ( 12 ) Bộ lọc Mã ĐH Trạng thái Món hàng Thu hộ Tổng [PERS…" at bounding box center [715, 353] width 1430 height 707
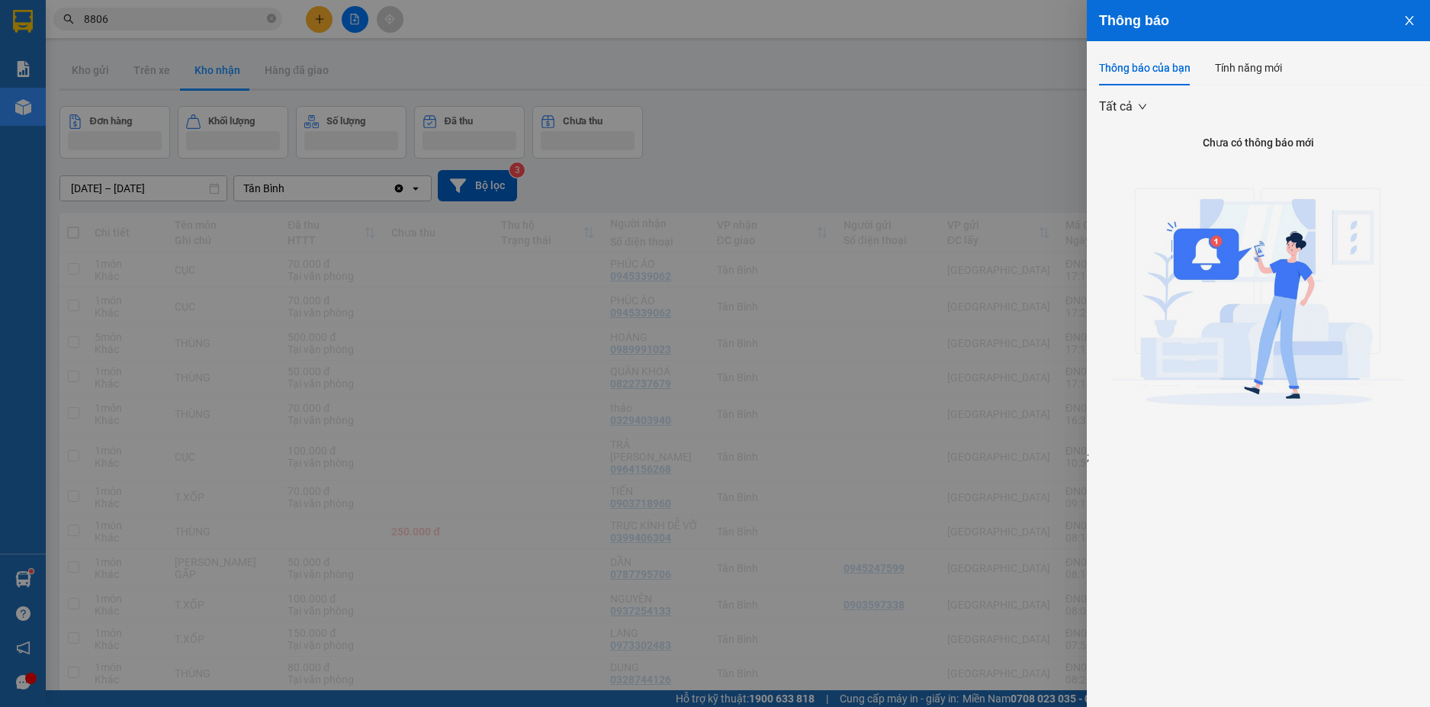
click at [208, 23] on div at bounding box center [715, 353] width 1430 height 707
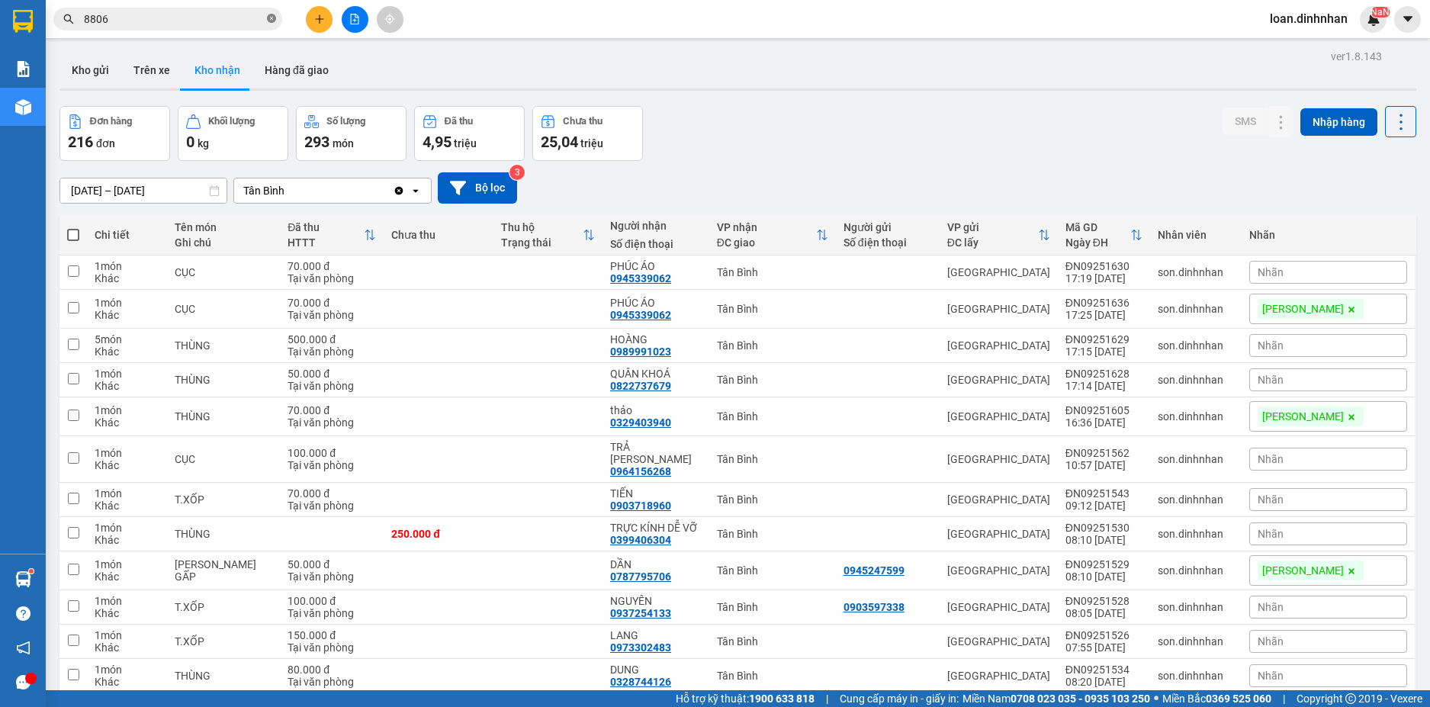
click at [268, 15] on icon "close-circle" at bounding box center [271, 18] width 9 height 9
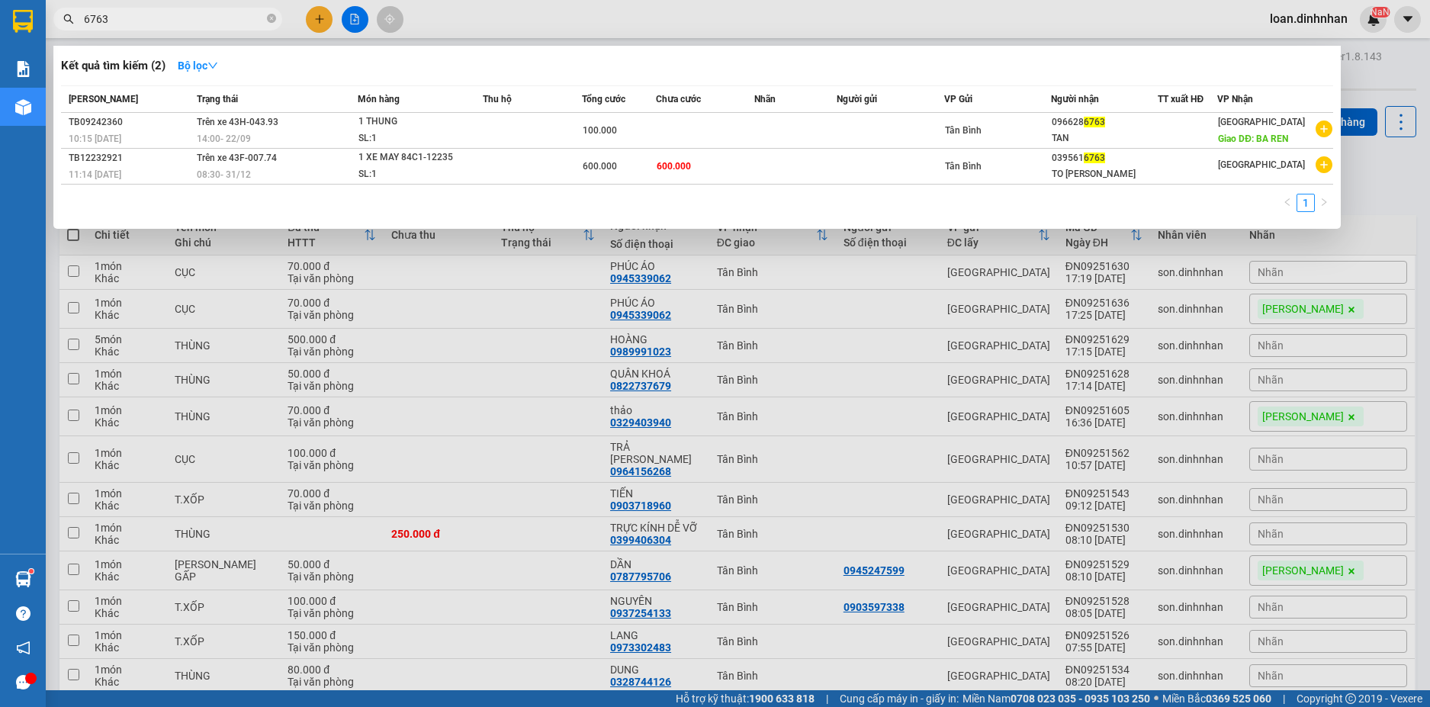
click at [94, 24] on input "6763" at bounding box center [174, 19] width 180 height 17
click at [93, 24] on input "6763" at bounding box center [174, 19] width 180 height 17
click at [85, 22] on input "6763" at bounding box center [174, 19] width 180 height 17
click at [92, 22] on input "6763" at bounding box center [174, 19] width 180 height 17
type input "8763"
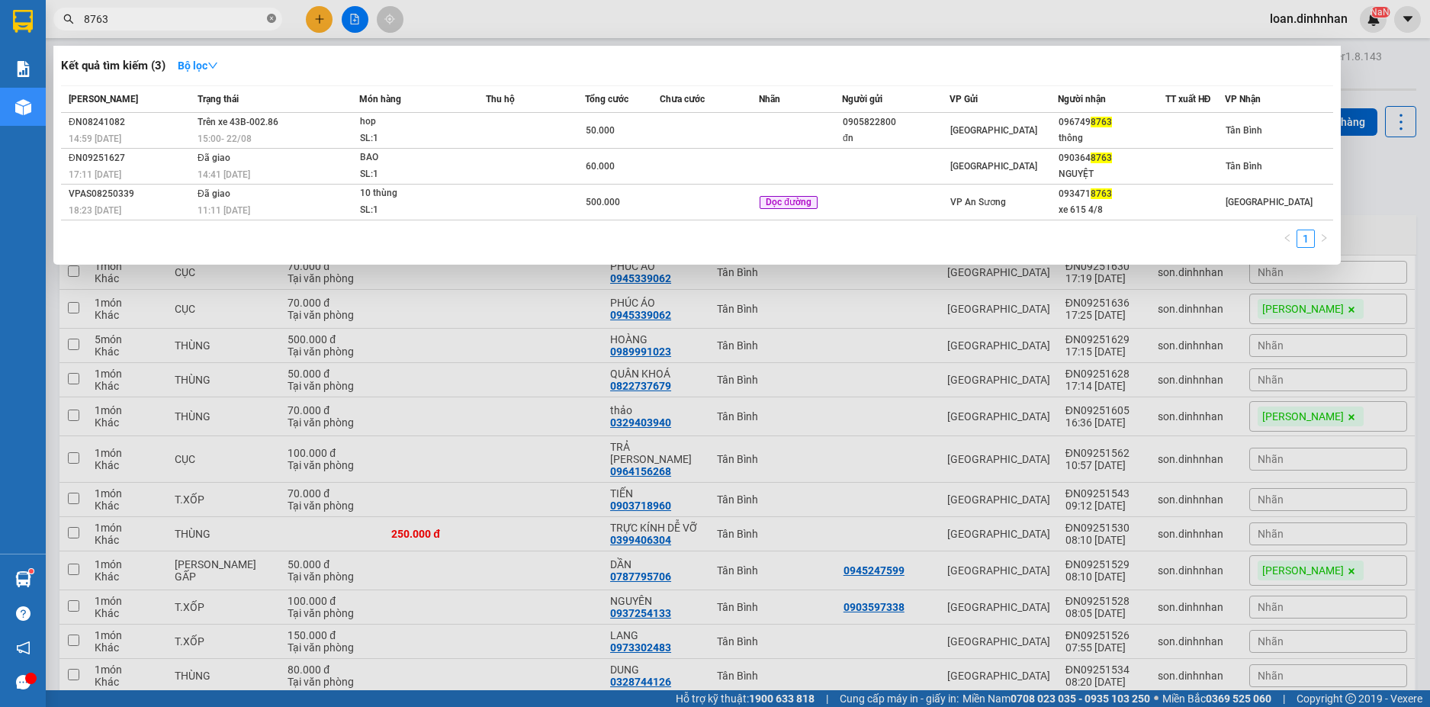
click at [274, 20] on icon "close-circle" at bounding box center [271, 18] width 9 height 9
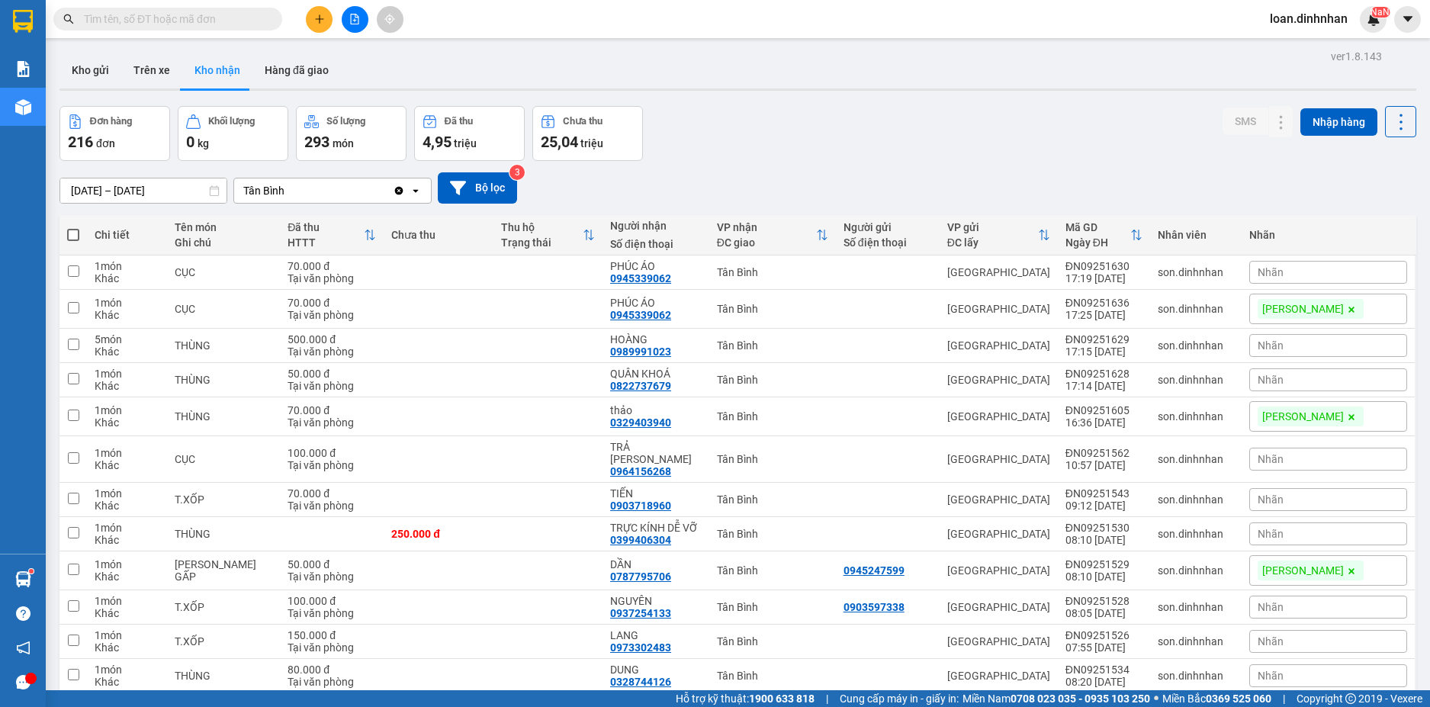
click at [186, 22] on input "text" at bounding box center [174, 19] width 180 height 17
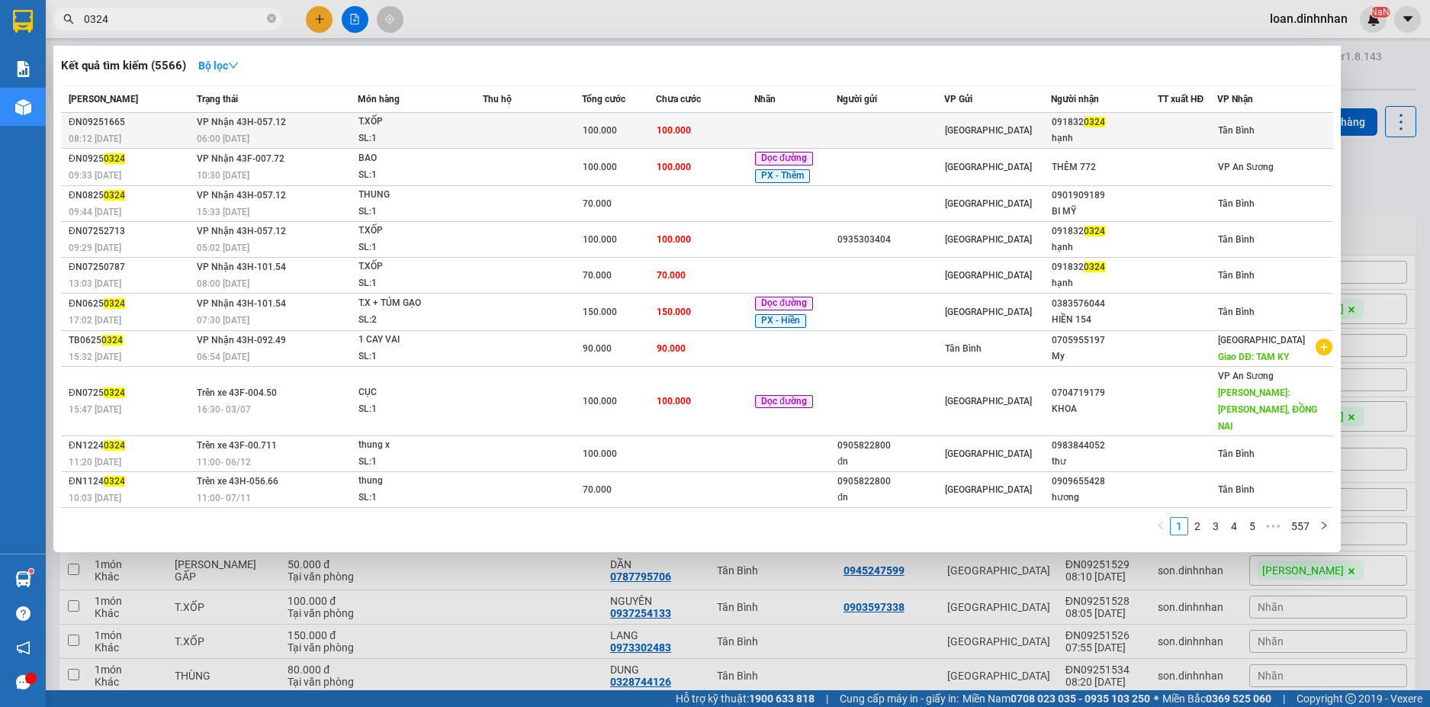
type input "0324"
click at [515, 125] on td at bounding box center [532, 131] width 99 height 36
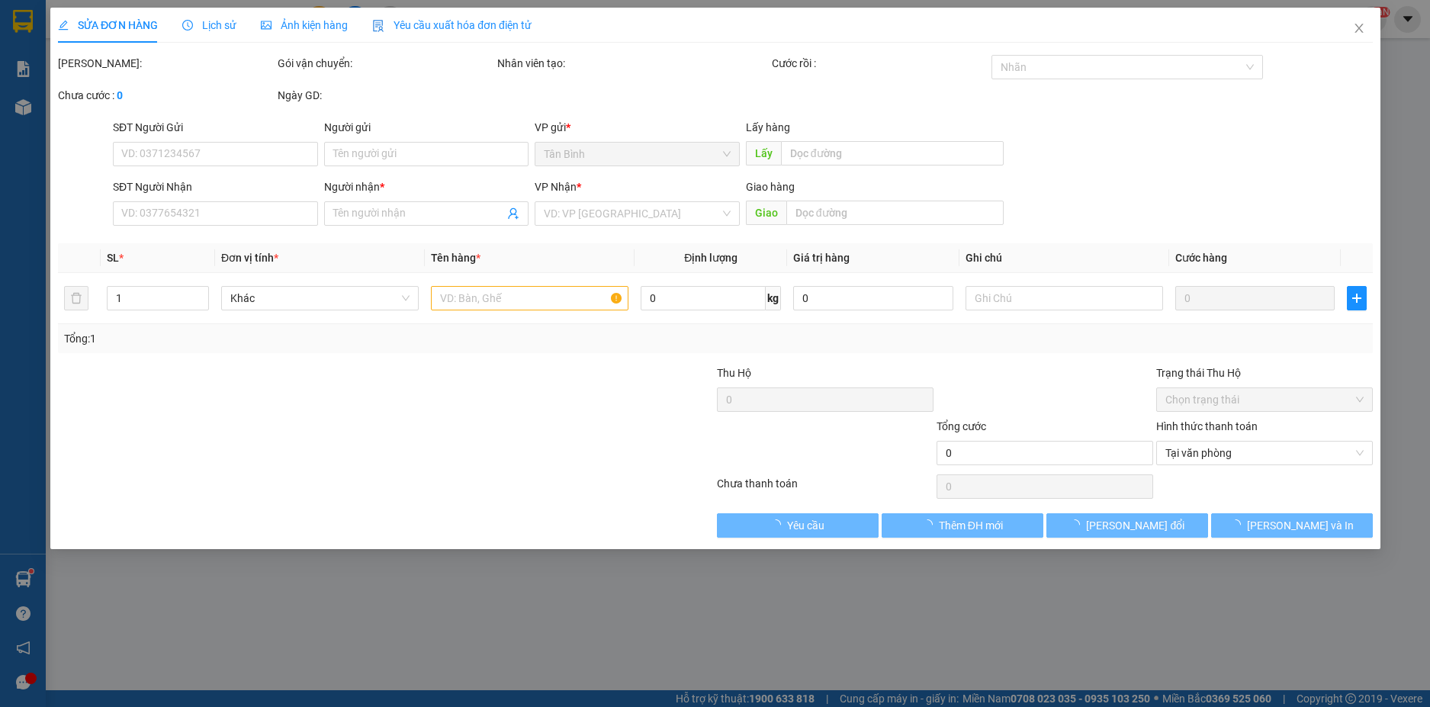
type input "0918320324"
type input "hạnh"
type input "100.000"
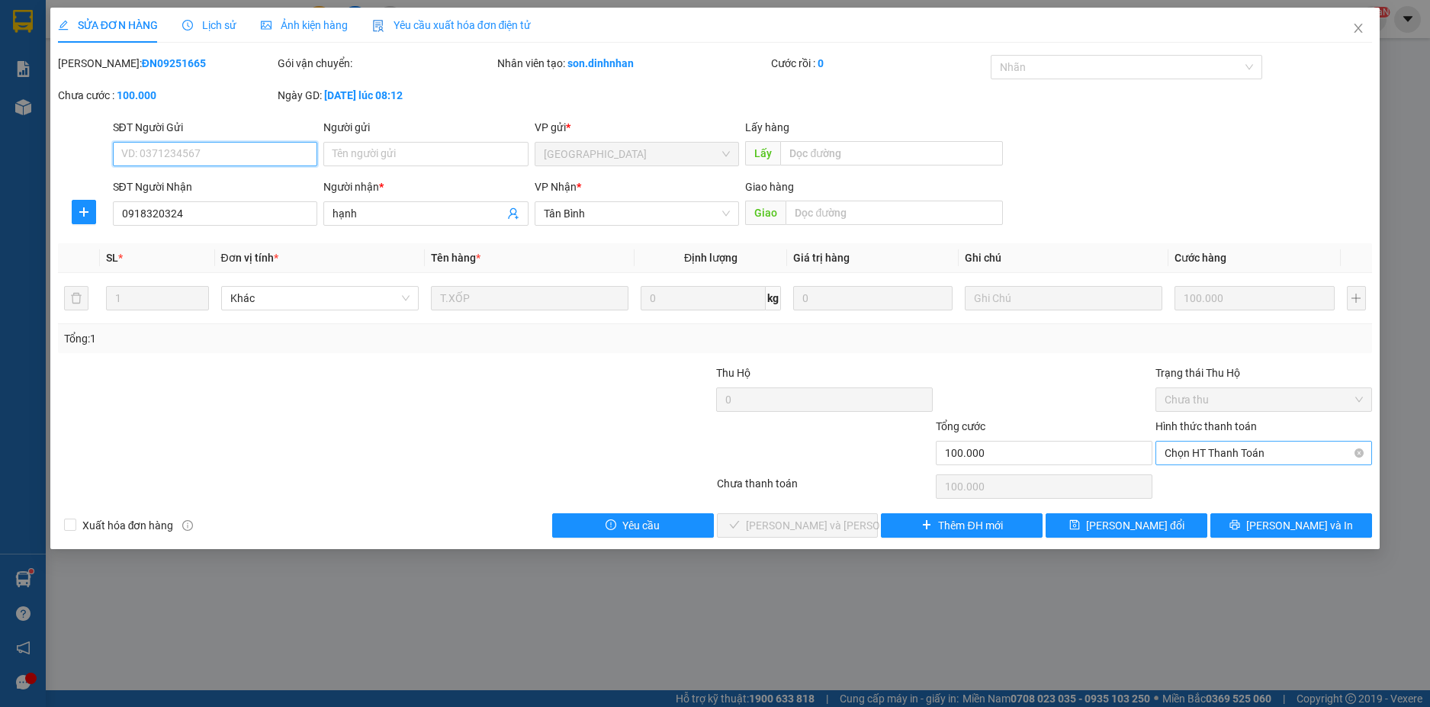
drag, startPoint x: 1169, startPoint y: 442, endPoint x: 1176, endPoint y: 452, distance: 12.1
click at [1173, 448] on span "Chọn HT Thanh Toán" at bounding box center [1263, 452] width 198 height 23
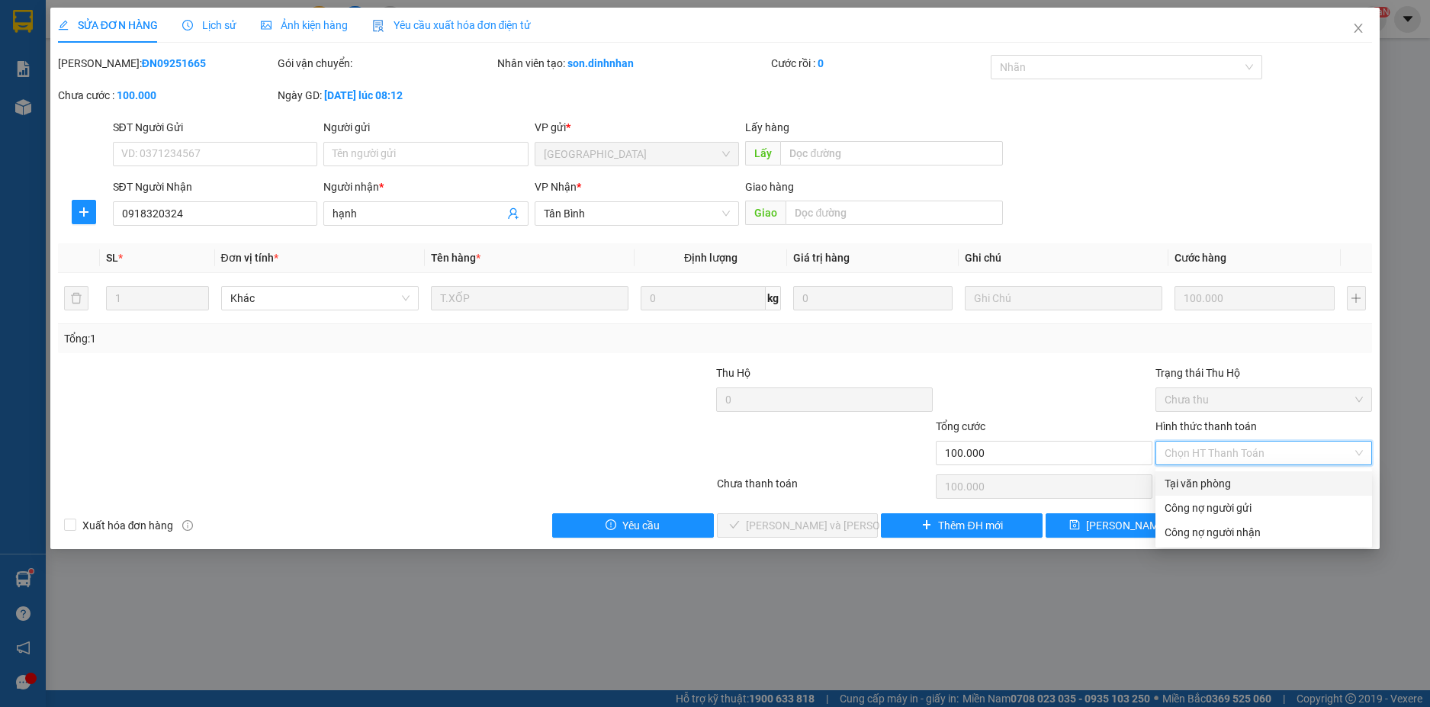
click at [1191, 478] on div "Tại văn phòng" at bounding box center [1263, 483] width 198 height 17
type input "0"
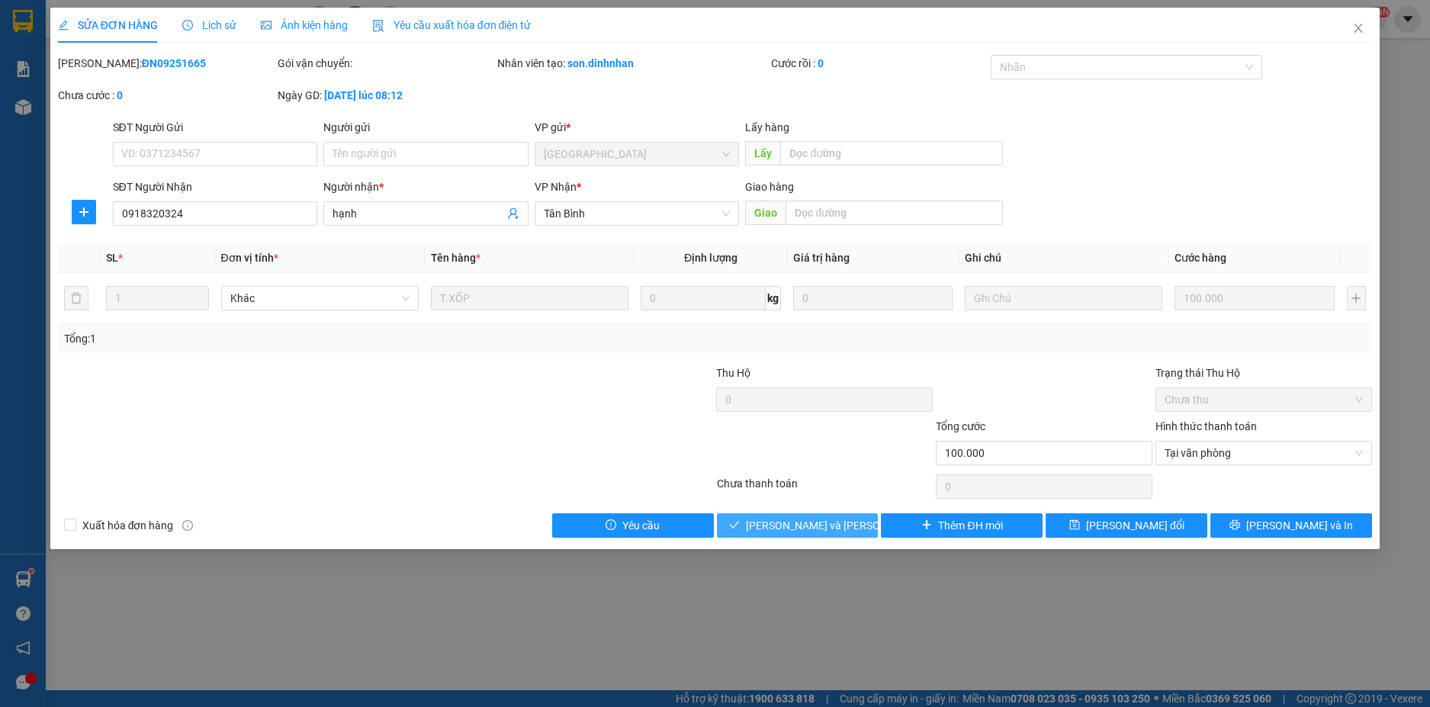
click at [843, 519] on span "[PERSON_NAME] và [PERSON_NAME] hàng" at bounding box center [849, 525] width 206 height 17
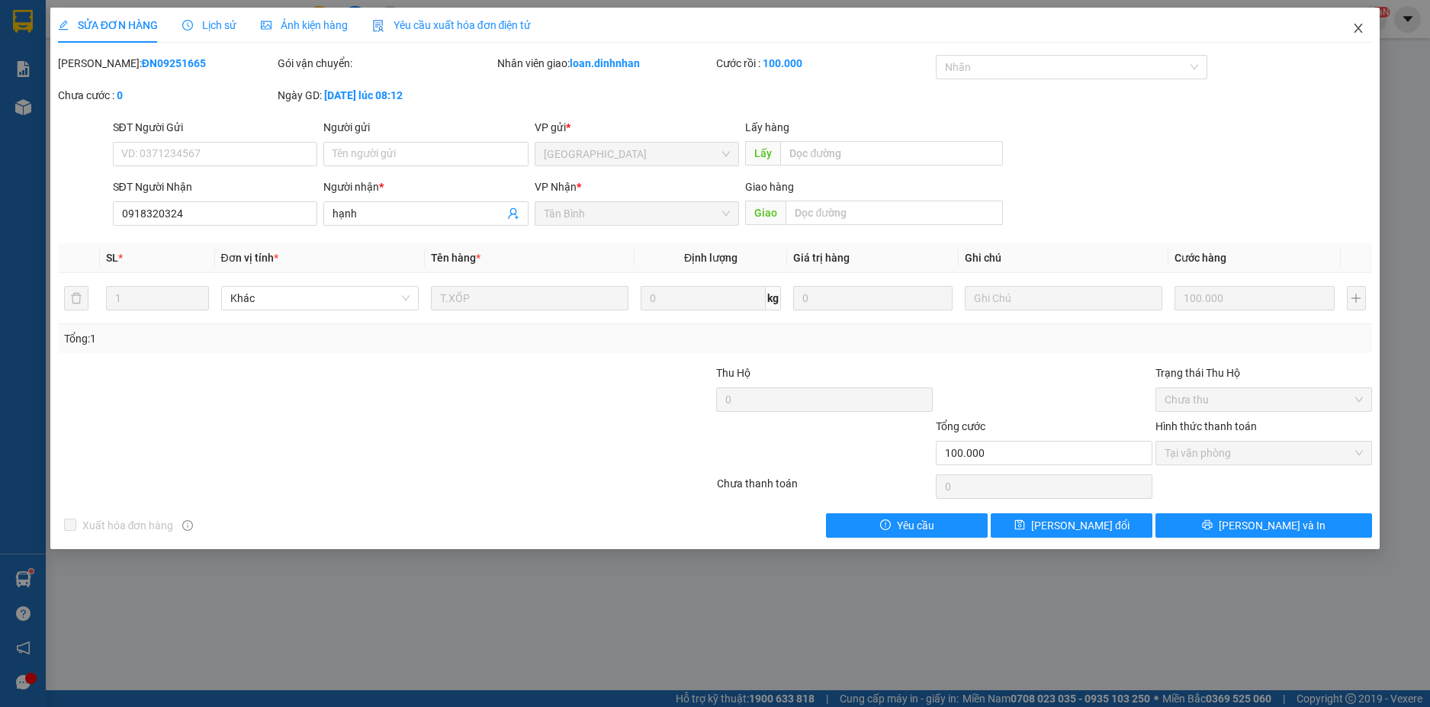
click at [1356, 28] on icon "close" at bounding box center [1358, 28] width 12 height 12
click at [1356, 22] on span "loan.dinhnhan" at bounding box center [1308, 18] width 102 height 19
click at [1356, 26] on span "loan.dinhnhan" at bounding box center [1308, 18] width 102 height 19
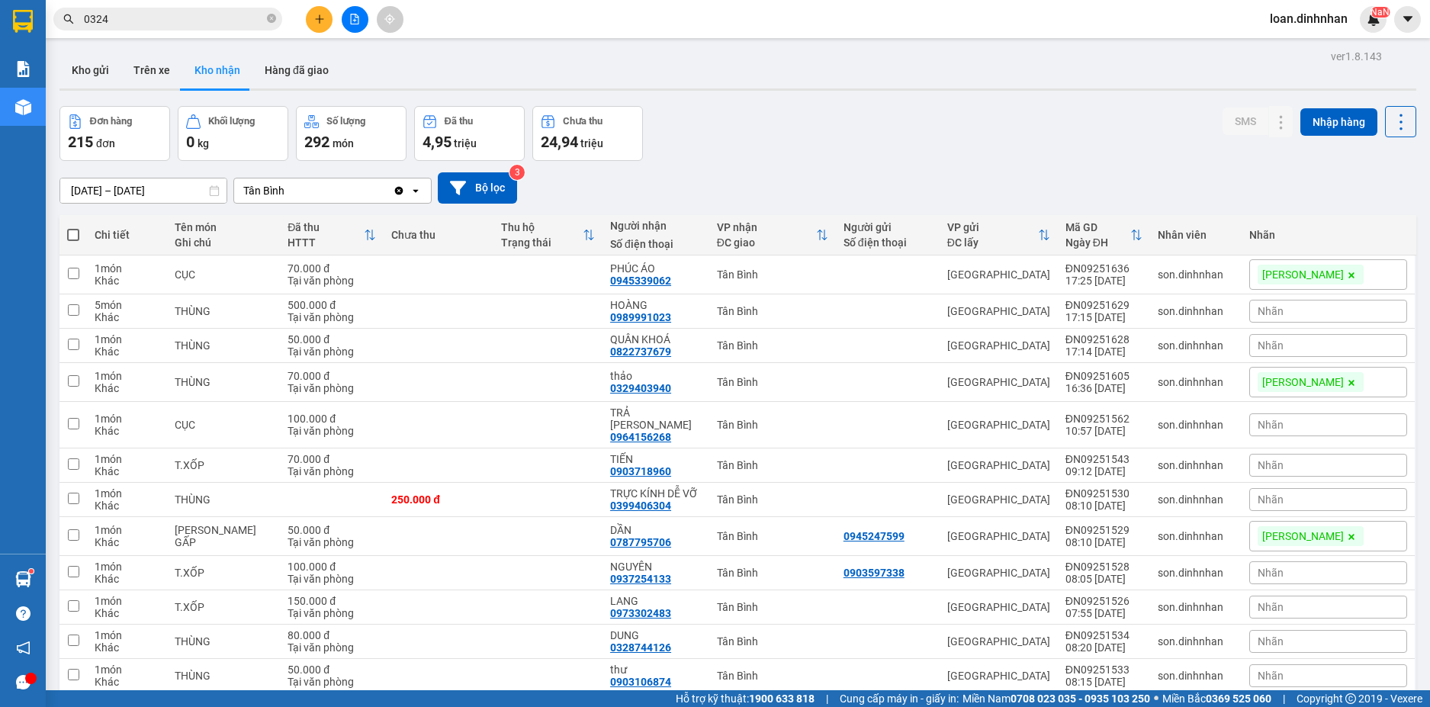
click at [273, 18] on icon "close-circle" at bounding box center [271, 18] width 9 height 9
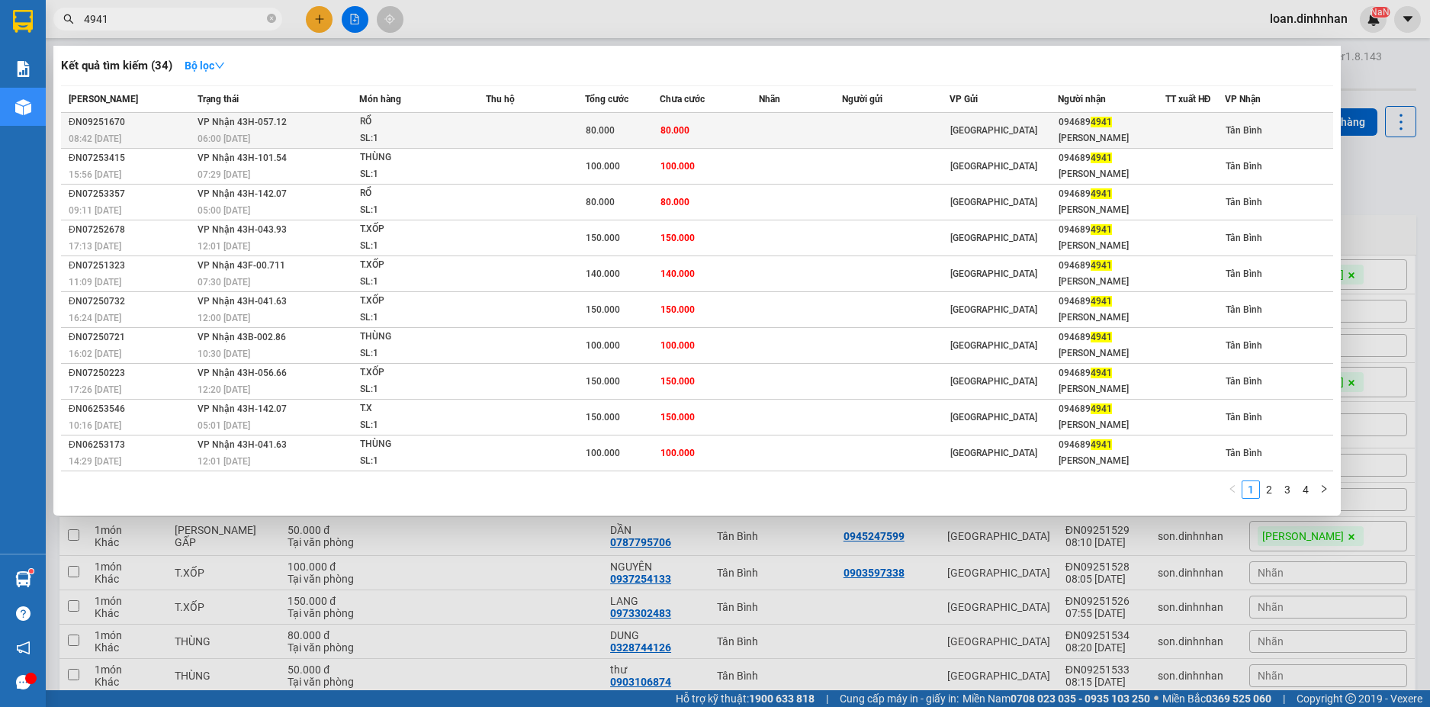
type input "4941"
click at [393, 129] on div "RỔ" at bounding box center [417, 122] width 114 height 17
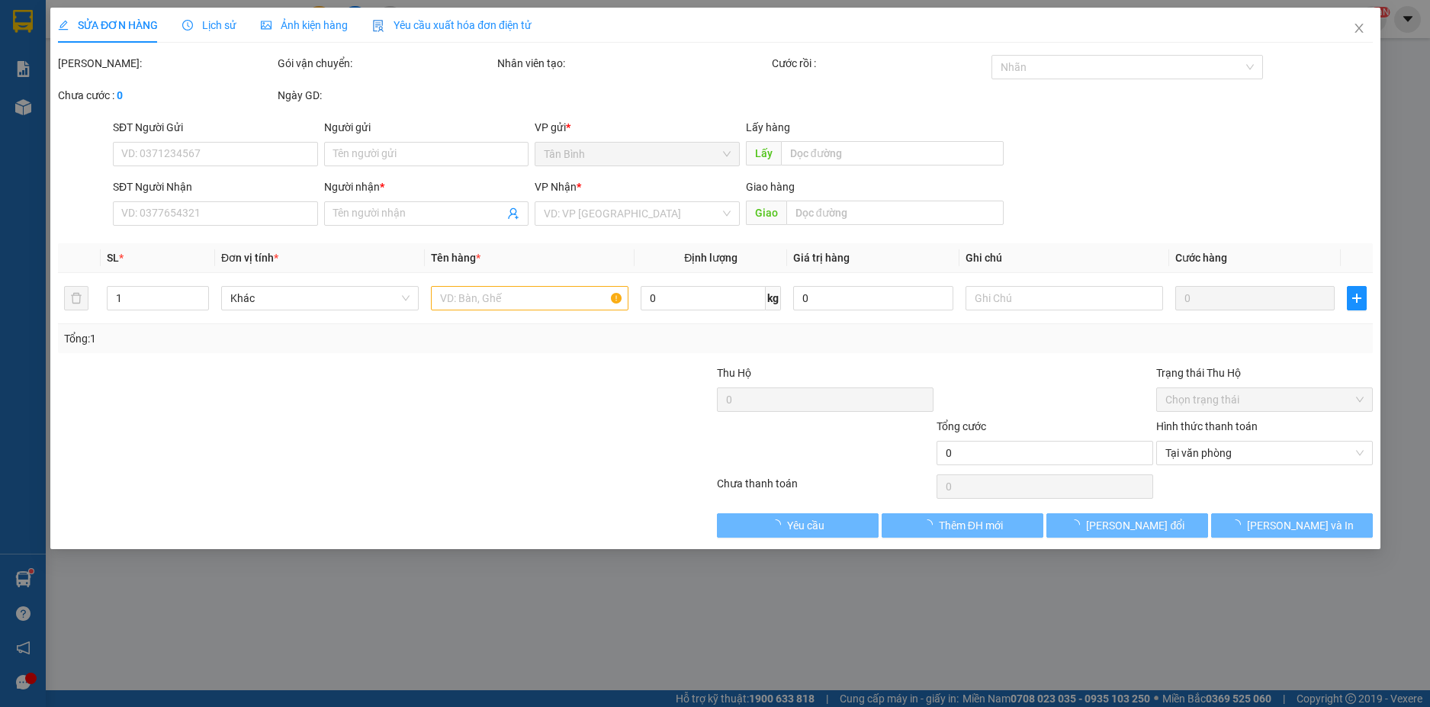
type input "0946894941"
type input "[PERSON_NAME]"
type input "80.000"
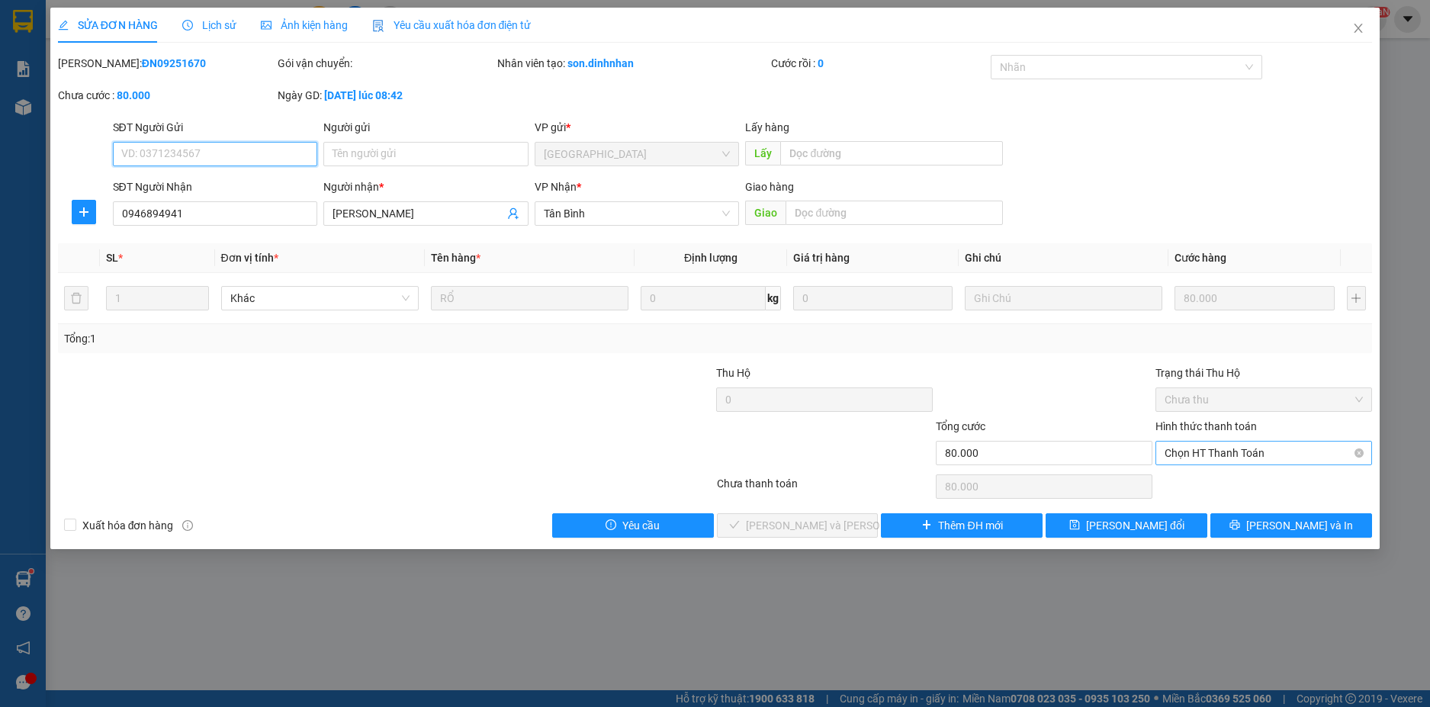
click at [1245, 458] on span "Chọn HT Thanh Toán" at bounding box center [1263, 452] width 198 height 23
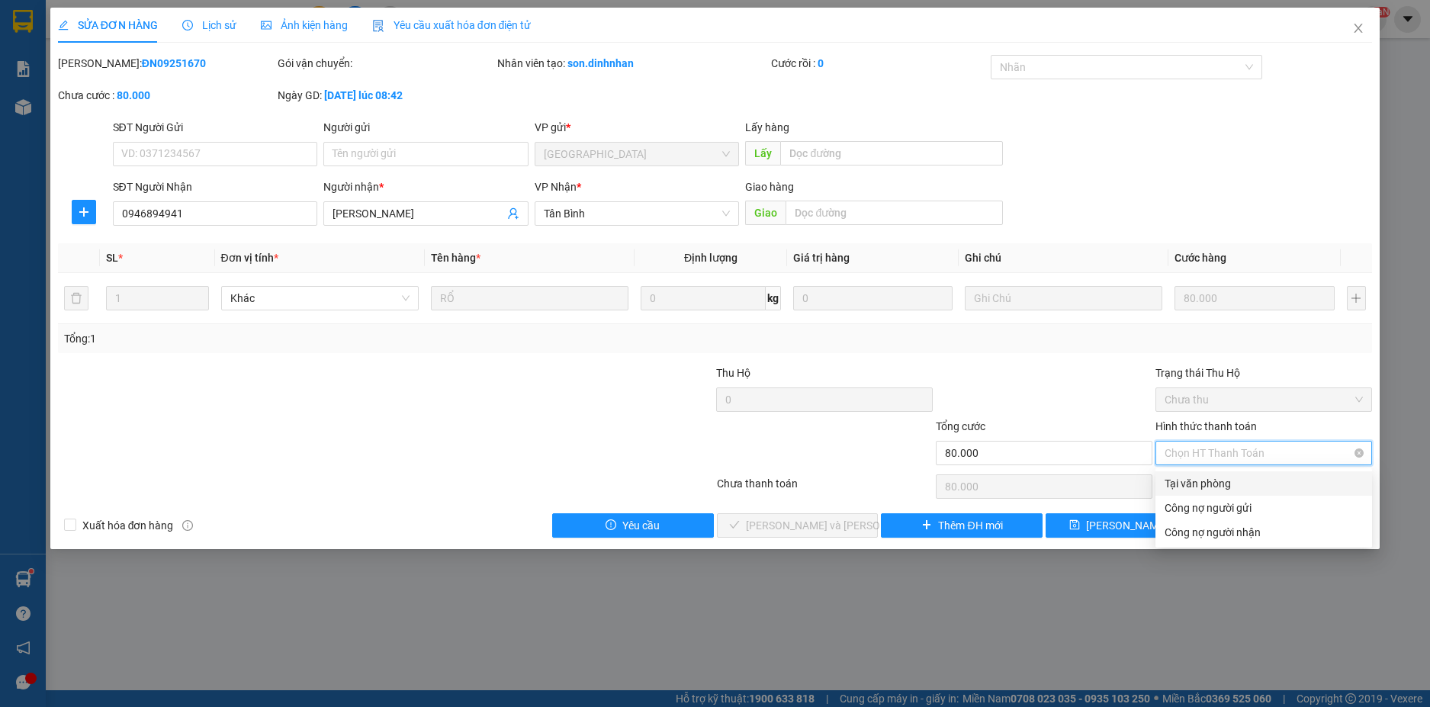
click at [1237, 480] on div "Tại văn phòng" at bounding box center [1263, 483] width 198 height 17
type input "0"
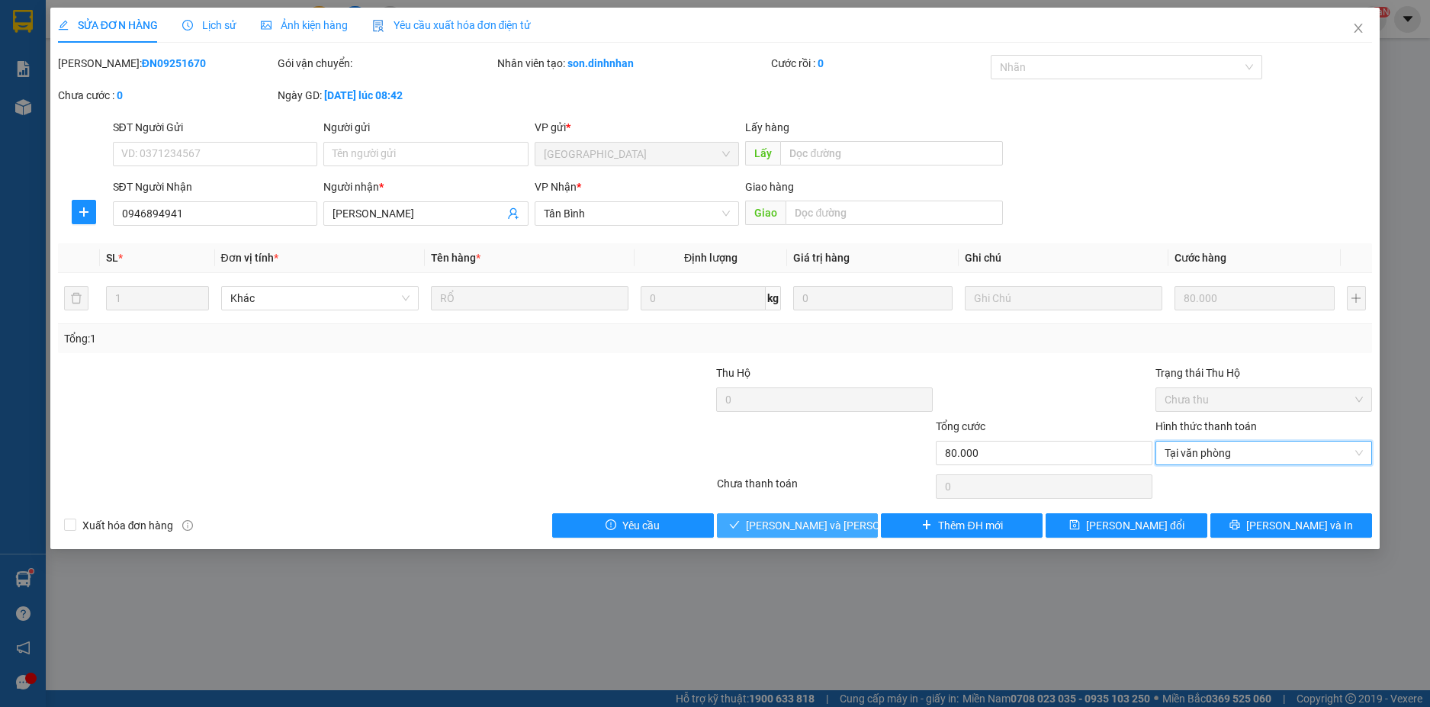
click at [820, 525] on span "[PERSON_NAME] và [PERSON_NAME] hàng" at bounding box center [849, 525] width 206 height 17
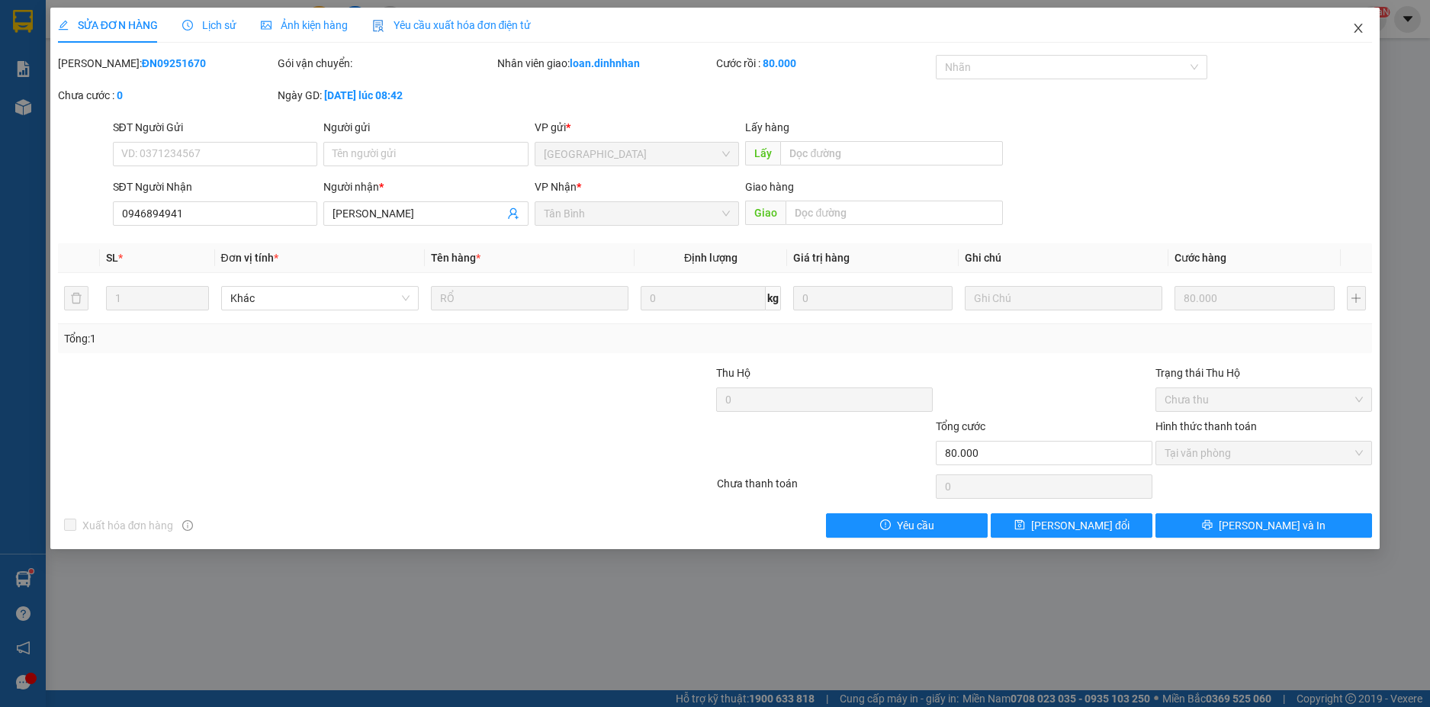
click at [1358, 25] on icon "close" at bounding box center [1358, 28] width 12 height 12
click at [1355, 22] on span "loan.dinhnhan" at bounding box center [1308, 18] width 102 height 19
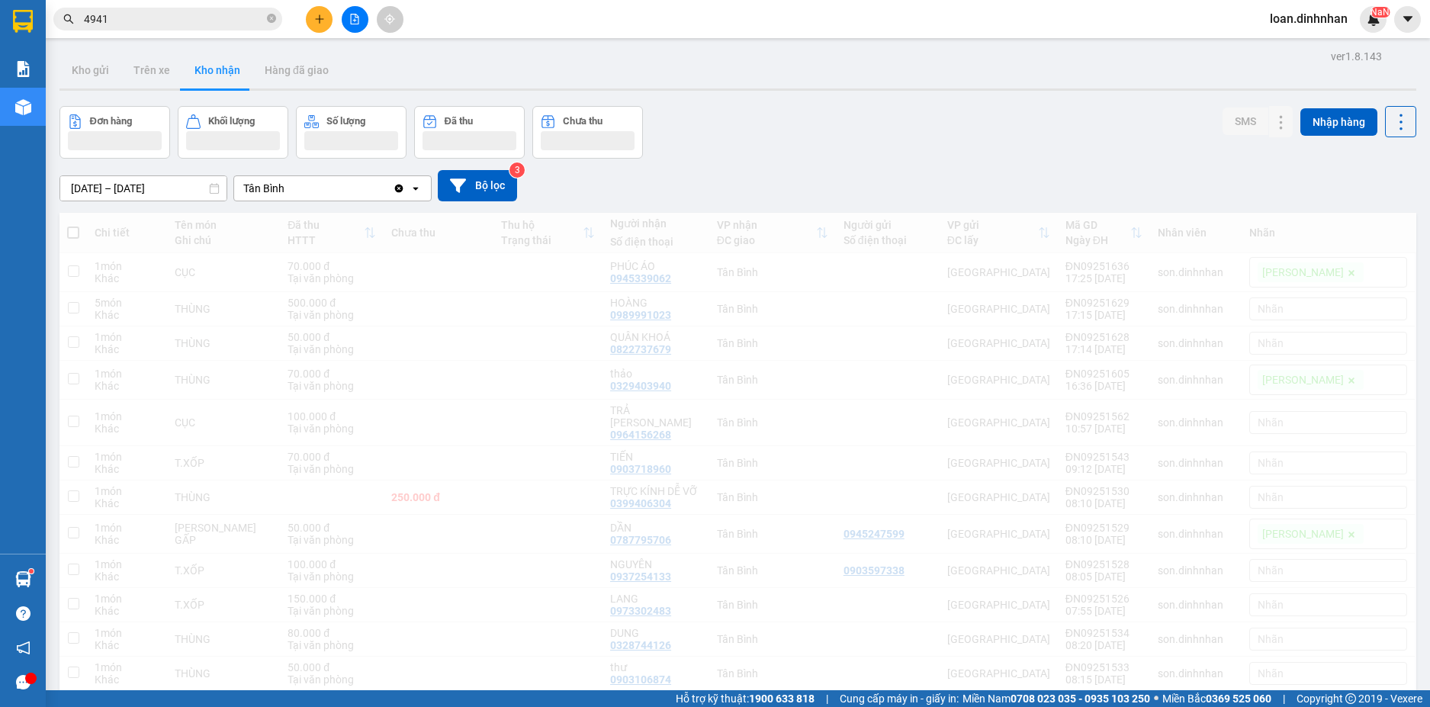
click at [1356, 28] on span "loan.dinhnhan" at bounding box center [1308, 18] width 102 height 19
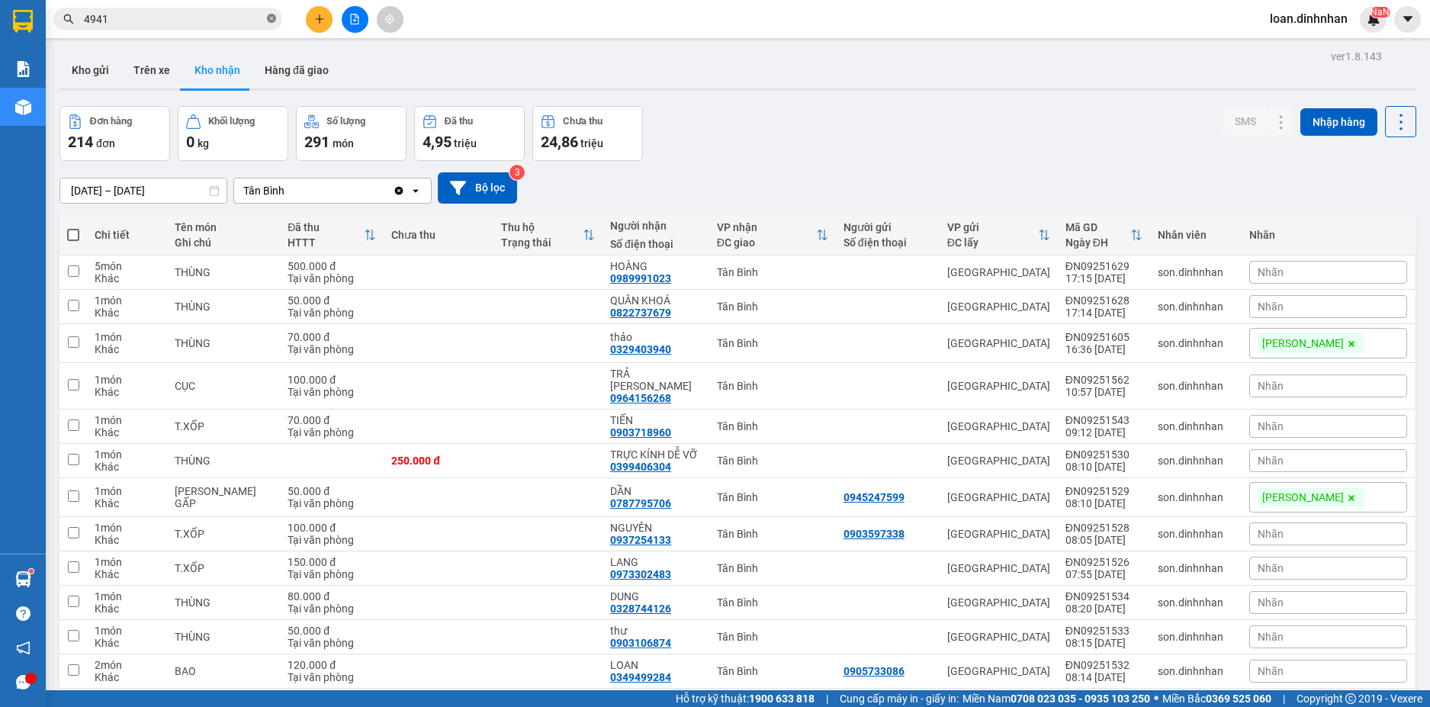
click at [275, 18] on icon "close-circle" at bounding box center [271, 18] width 9 height 9
click at [275, 18] on span at bounding box center [271, 19] width 9 height 17
click at [1273, 307] on button at bounding box center [1279, 307] width 21 height 27
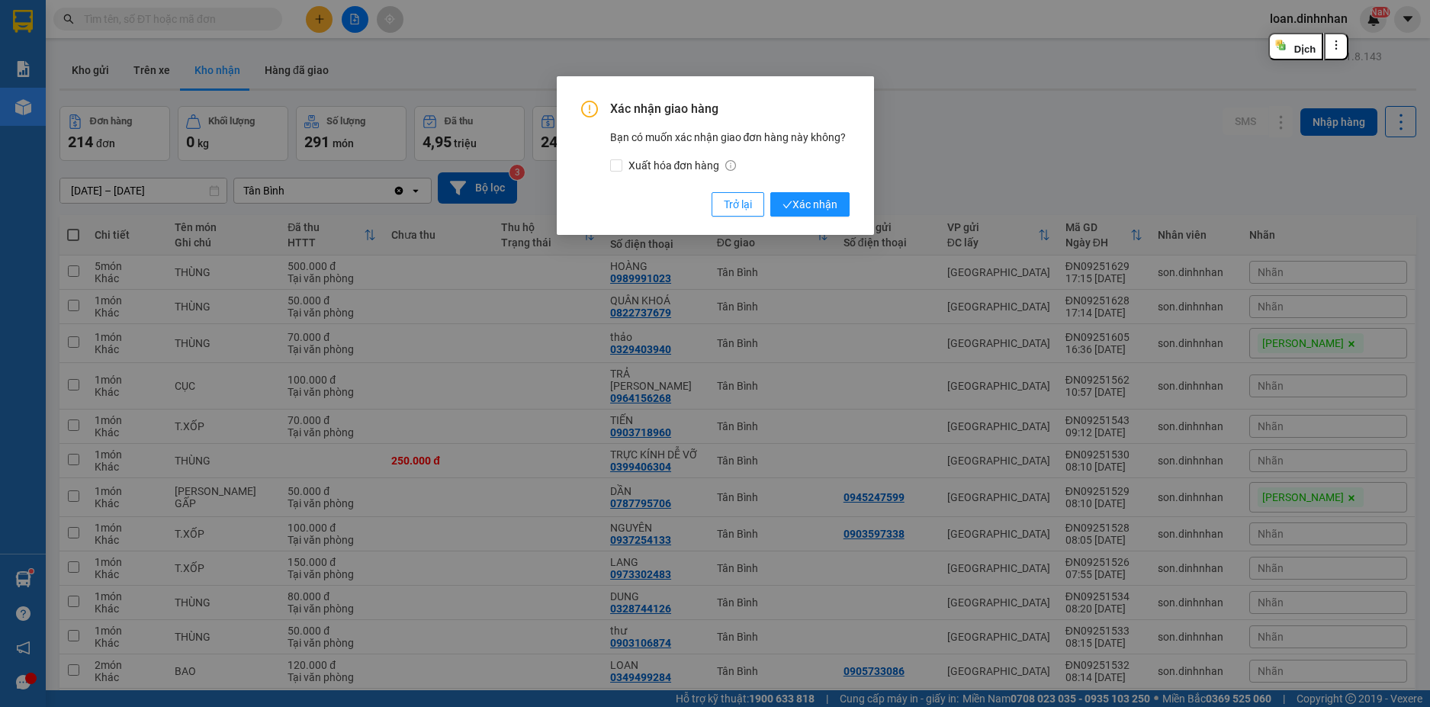
click at [792, 191] on div "Xác nhận giao hàng Bạn có muốn xác nhận giao đơn hàng này không? Xuất hóa đơn h…" at bounding box center [715, 159] width 268 height 116
click at [795, 209] on span "Xác nhận" at bounding box center [809, 204] width 55 height 17
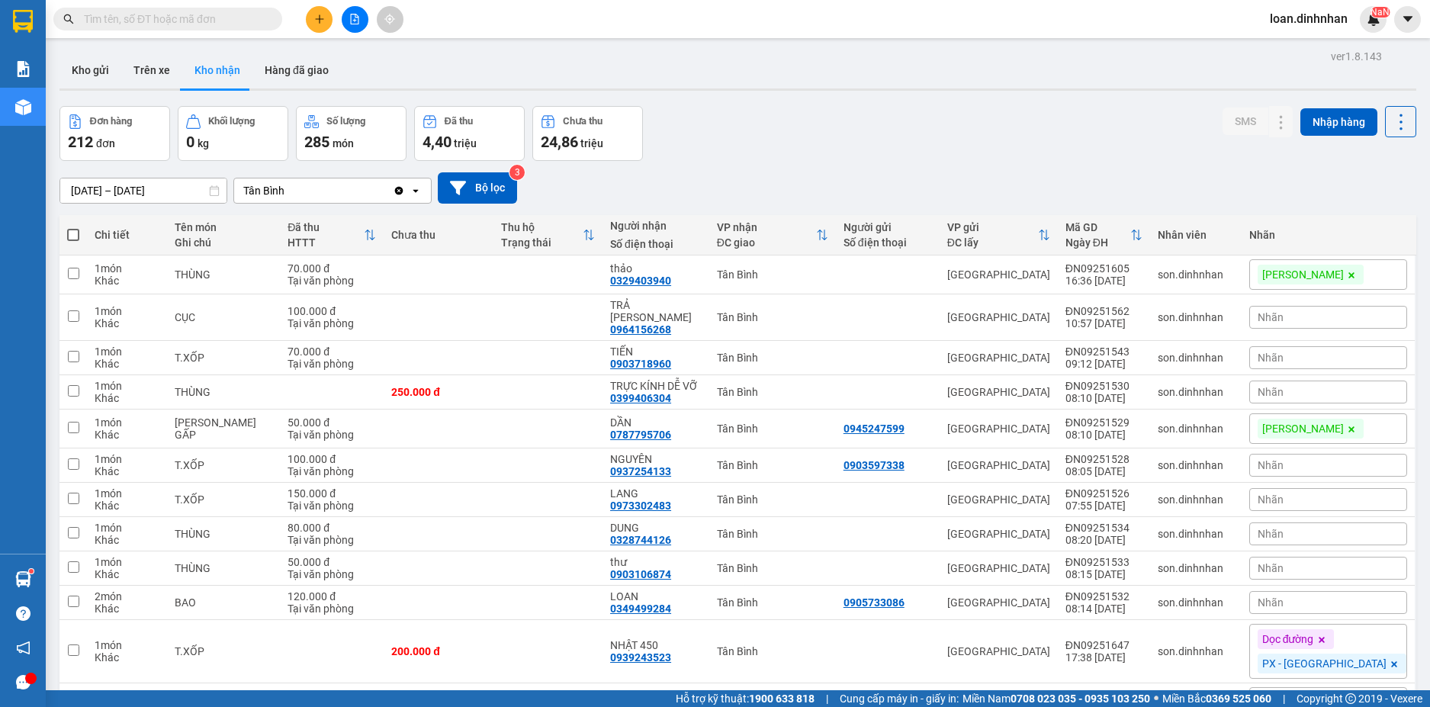
click at [255, 20] on input "text" at bounding box center [174, 19] width 180 height 17
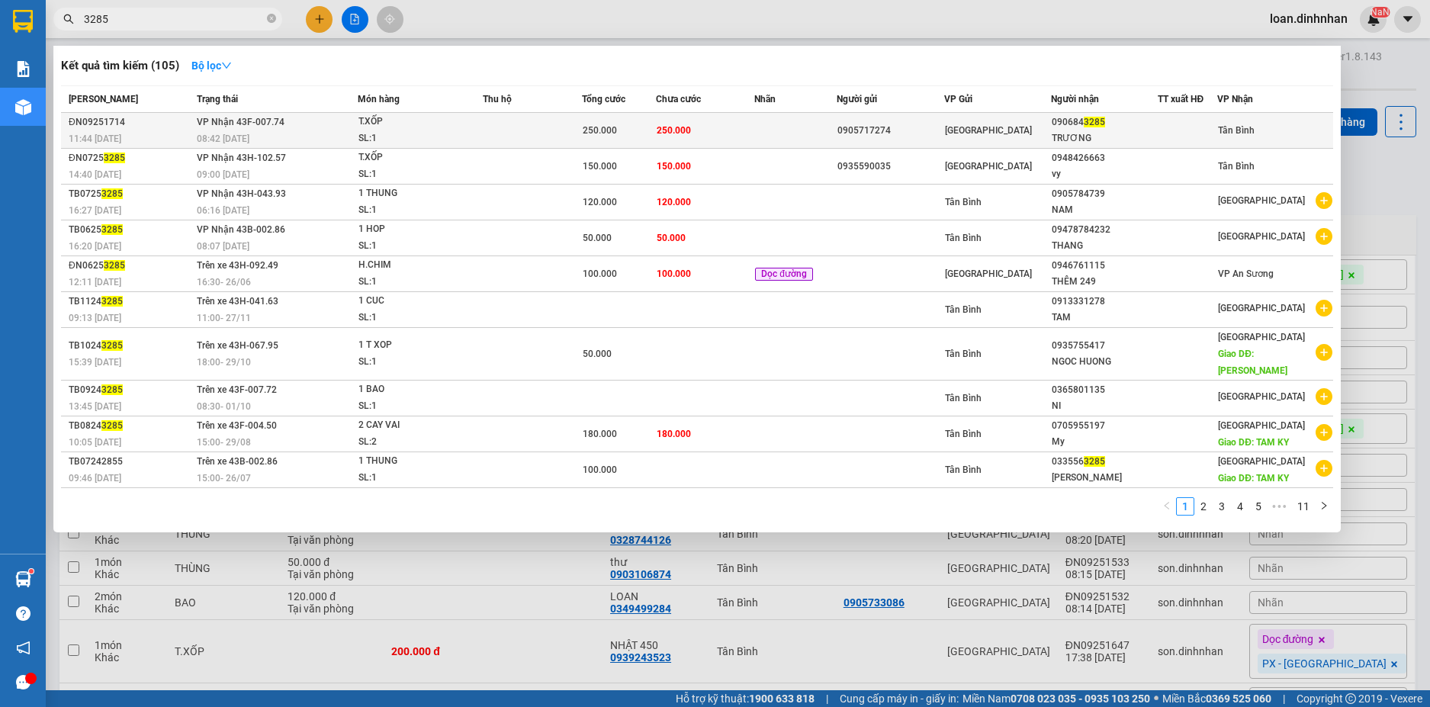
type input "3285"
click at [753, 138] on td "250.000" at bounding box center [705, 131] width 99 height 36
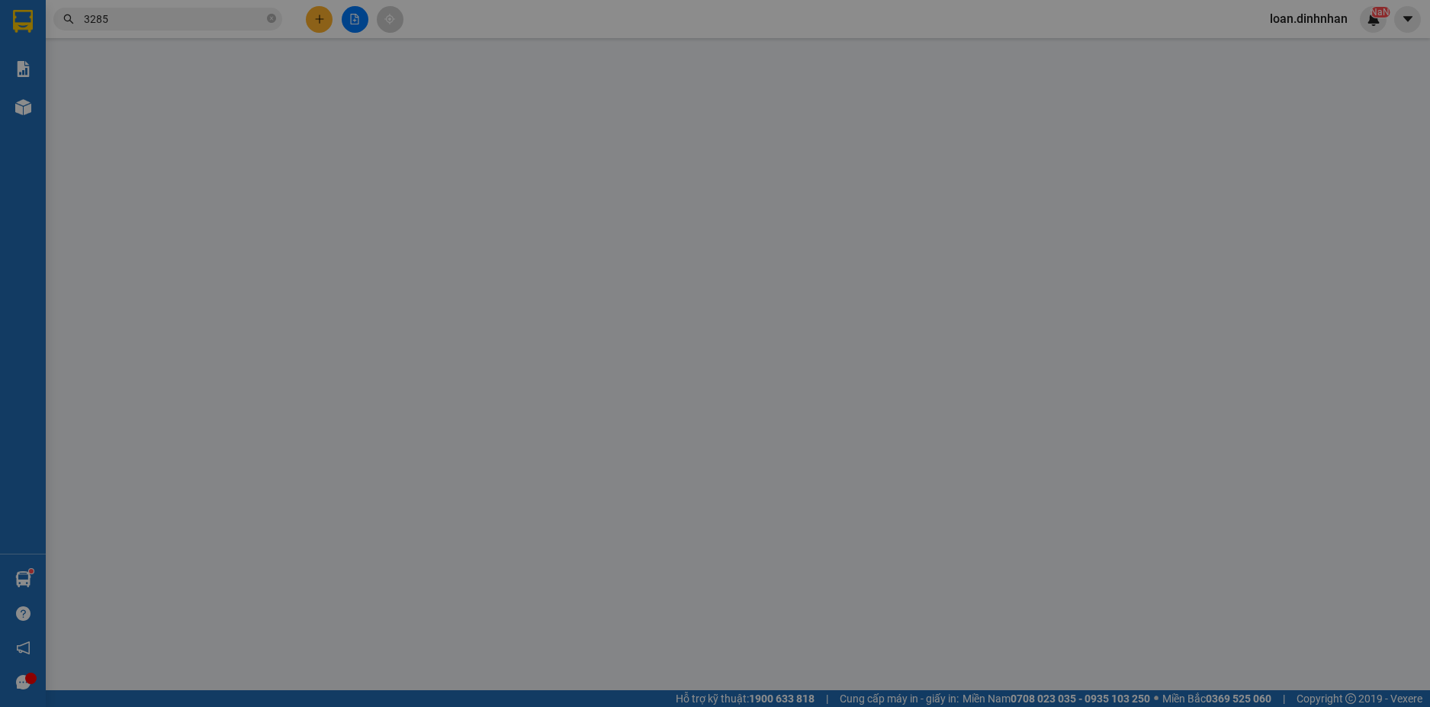
type input "0905717274"
type input "0906843285"
type input "TRƯƠNG"
type input "250.000"
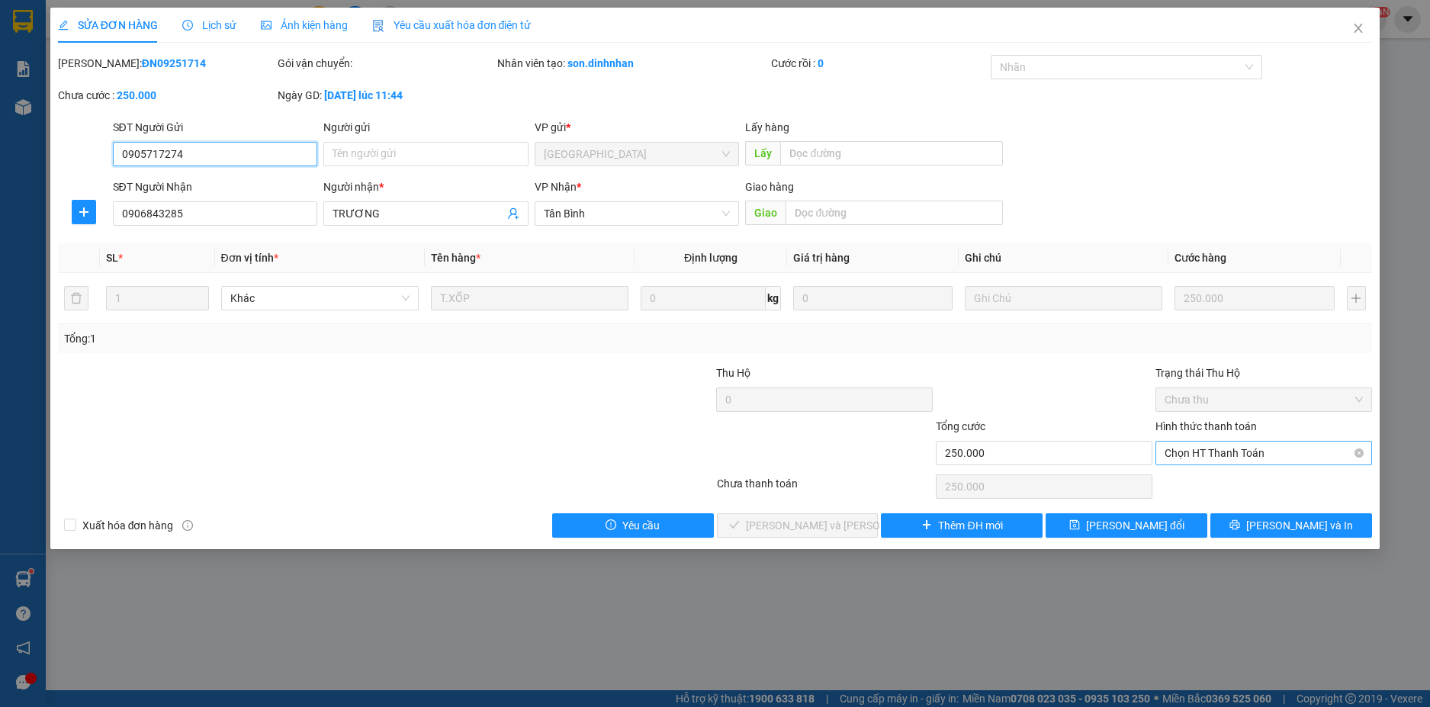
drag, startPoint x: 1210, startPoint y: 450, endPoint x: 1210, endPoint y: 464, distance: 14.5
click at [1210, 450] on span "Chọn HT Thanh Toán" at bounding box center [1263, 452] width 198 height 23
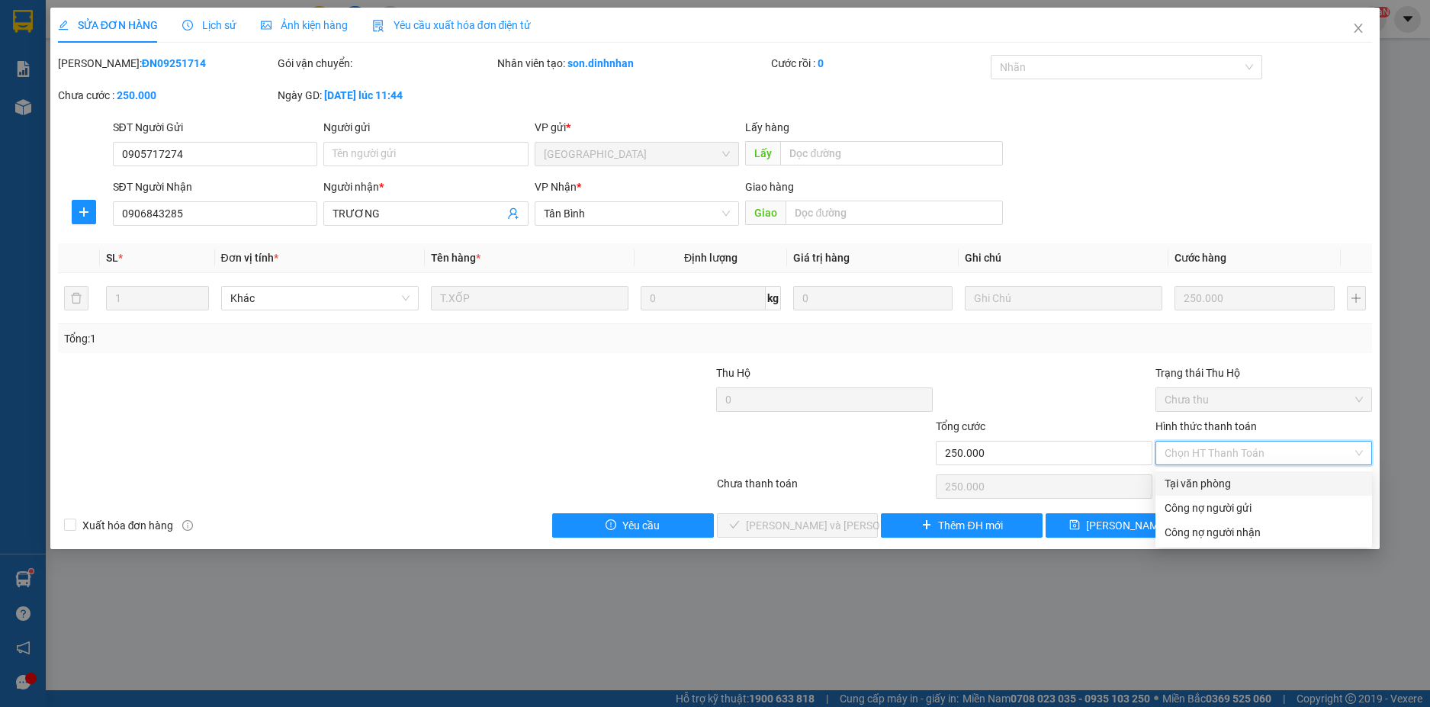
click at [1208, 483] on div "Tại văn phòng" at bounding box center [1263, 483] width 198 height 17
type input "0"
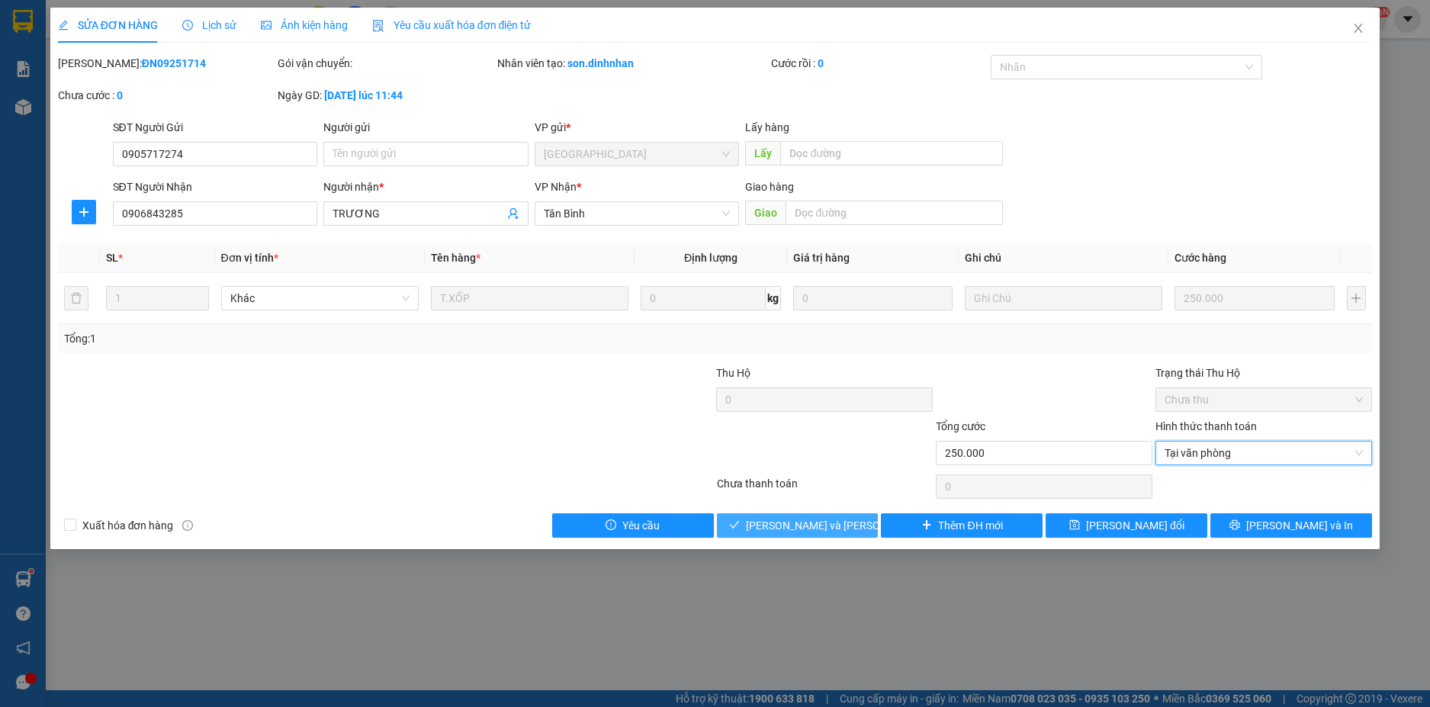
click at [777, 521] on span "[PERSON_NAME] và [PERSON_NAME] hàng" at bounding box center [849, 525] width 206 height 17
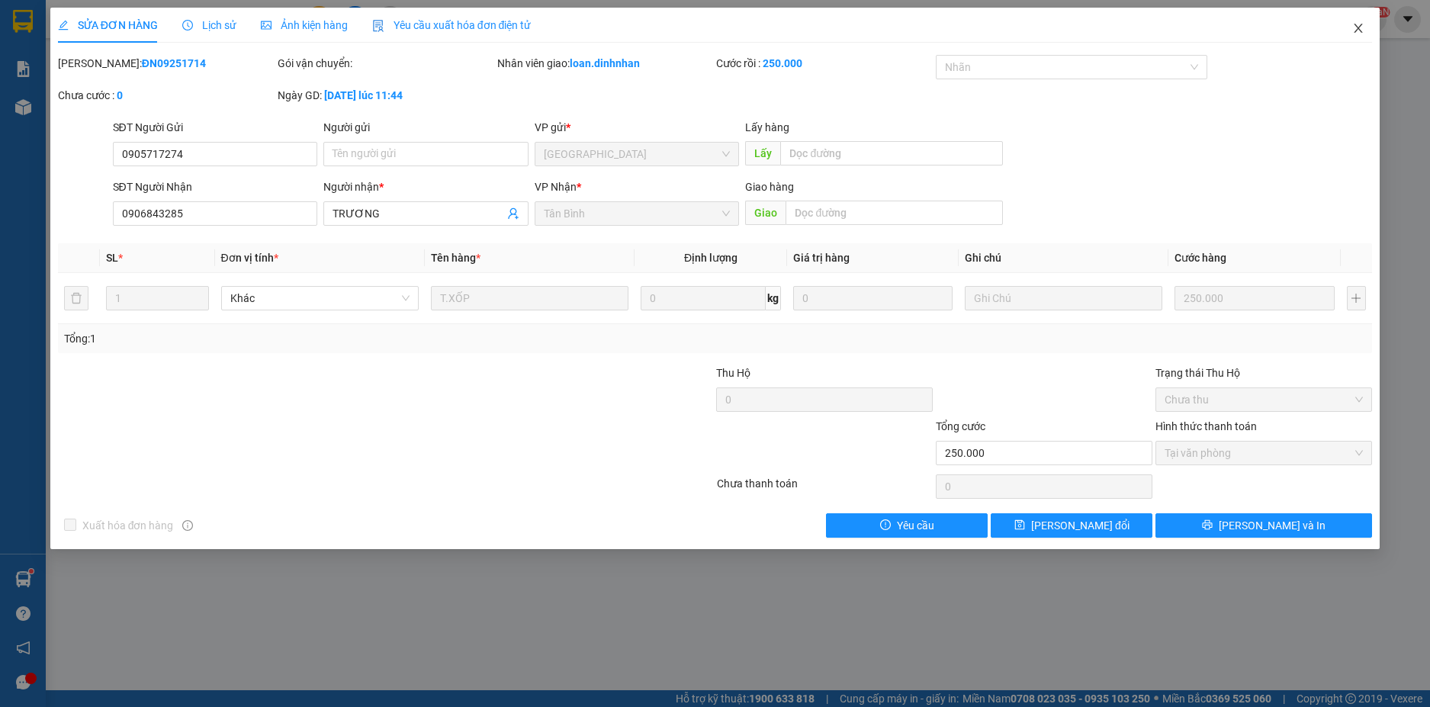
click at [1359, 27] on icon "close" at bounding box center [1358, 28] width 12 height 12
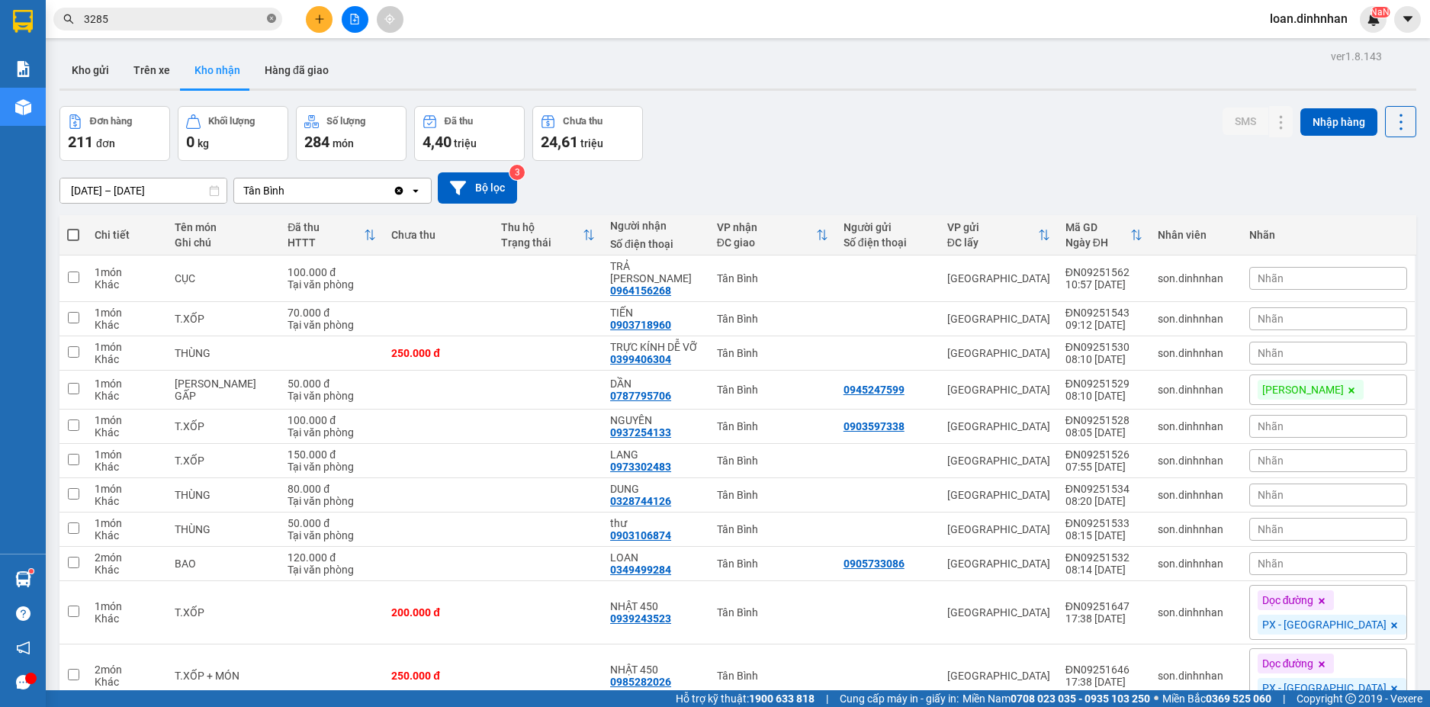
click at [271, 22] on icon "close-circle" at bounding box center [271, 18] width 9 height 9
click at [269, 21] on span at bounding box center [271, 19] width 9 height 17
click at [249, 18] on input "text" at bounding box center [174, 19] width 180 height 17
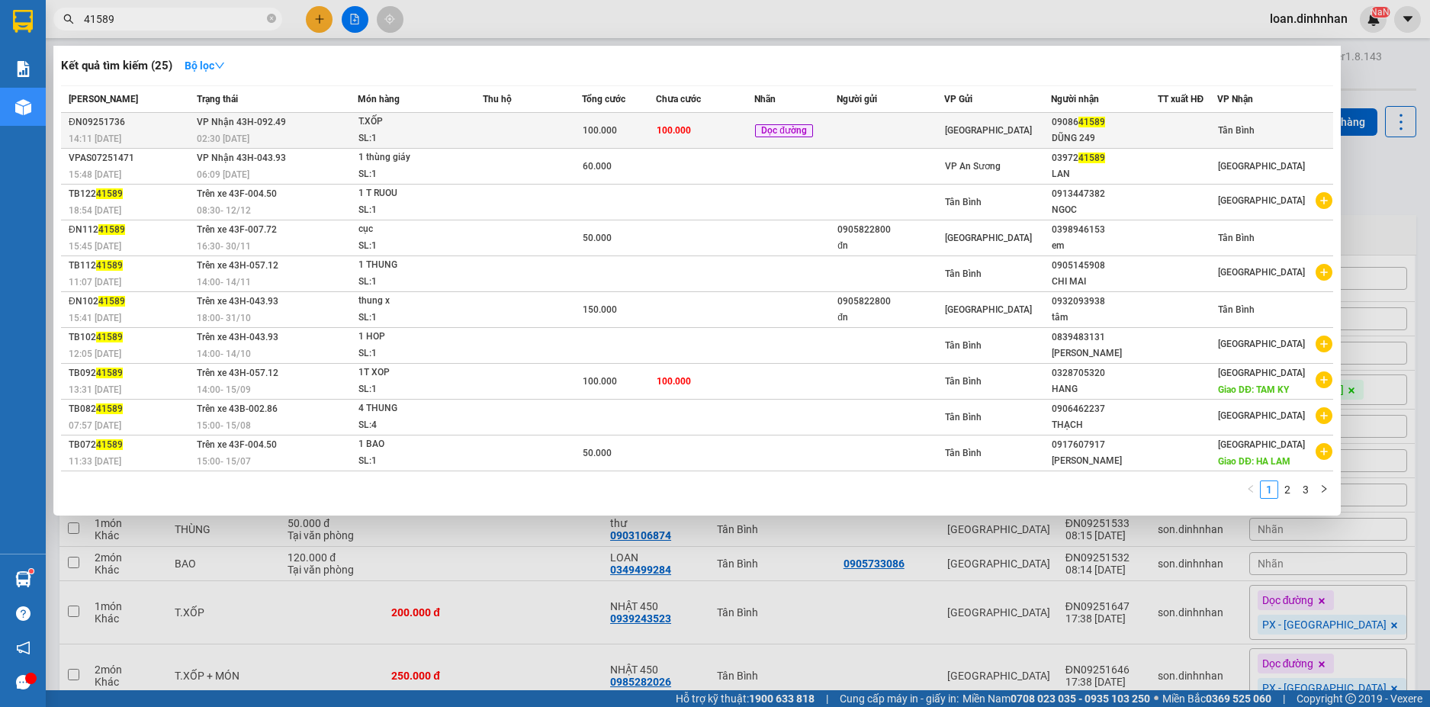
type input "41589"
click at [702, 125] on td "100.000" at bounding box center [705, 131] width 99 height 36
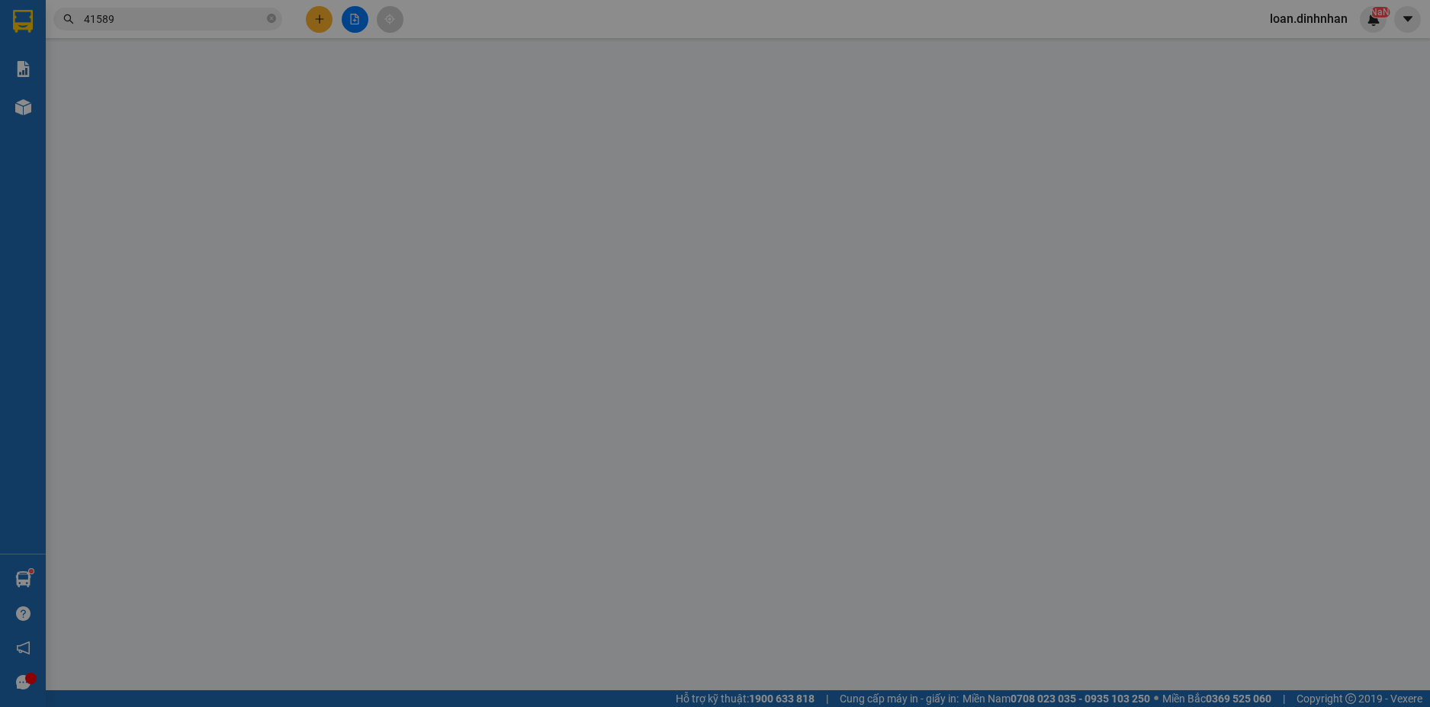
type input "0908641589"
type input "DŨNG 249"
type input "100.000"
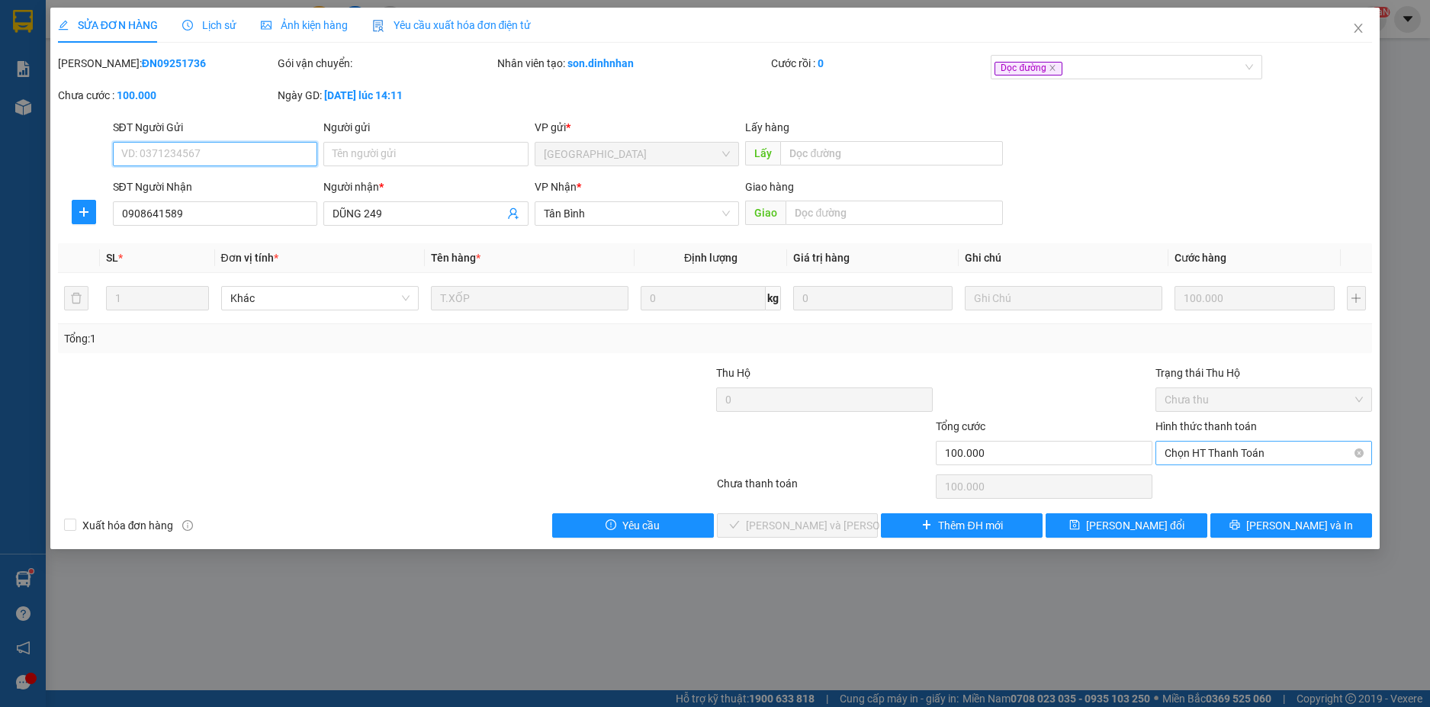
click at [1269, 459] on span "Chọn HT Thanh Toán" at bounding box center [1263, 452] width 198 height 23
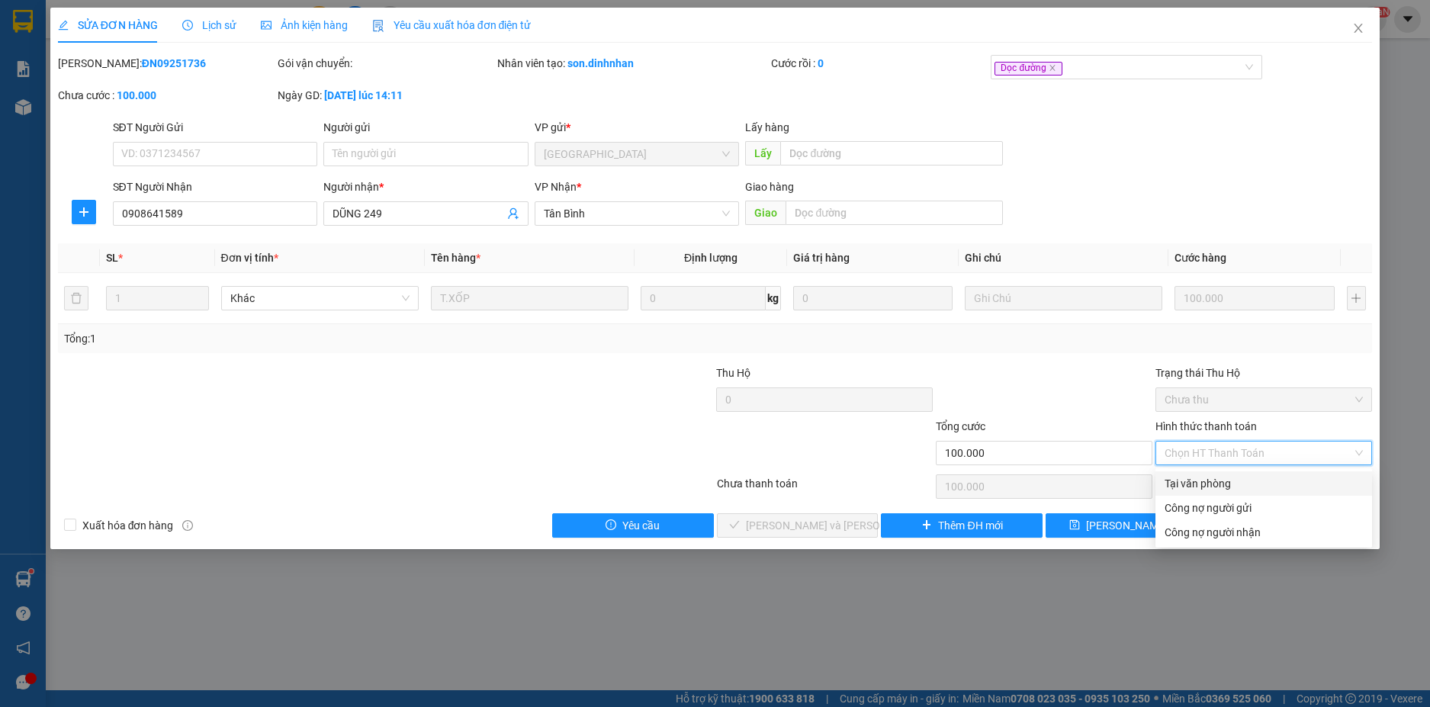
click at [1256, 483] on div "Tại văn phòng" at bounding box center [1263, 483] width 198 height 17
type input "0"
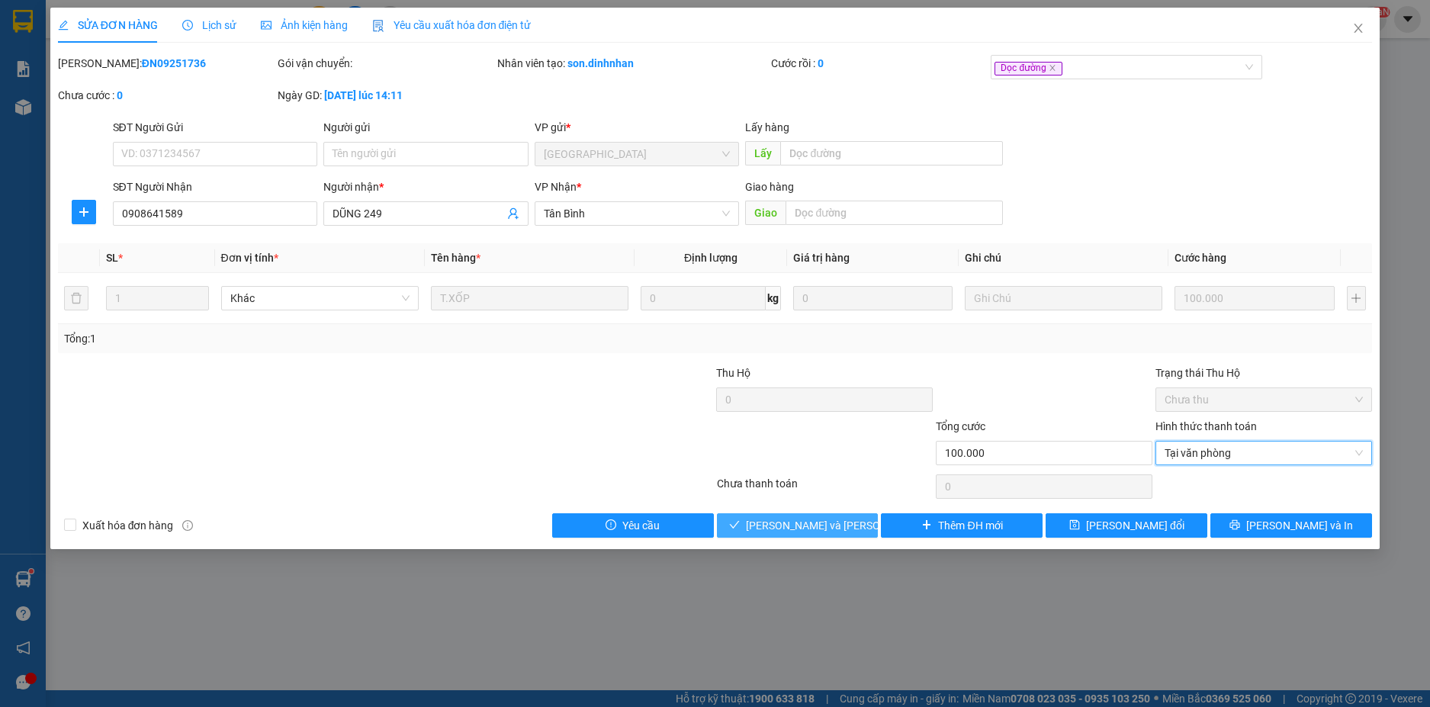
click at [841, 523] on span "[PERSON_NAME] và [PERSON_NAME] hàng" at bounding box center [849, 525] width 206 height 17
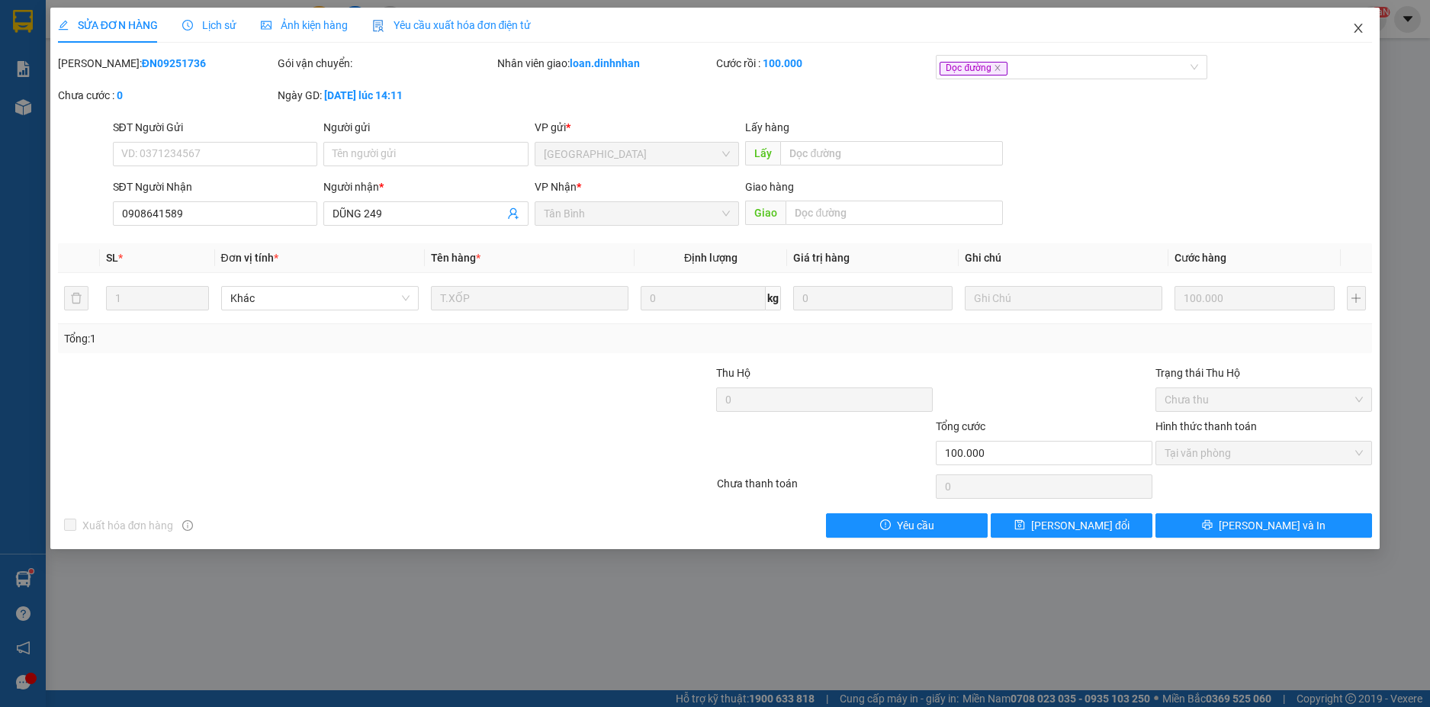
click at [1356, 24] on icon "close" at bounding box center [1358, 28] width 12 height 12
click at [1357, 29] on div "loan.dinhnhan NaN" at bounding box center [1321, 19] width 129 height 27
click at [1353, 22] on span "loan.dinhnhan" at bounding box center [1308, 18] width 102 height 19
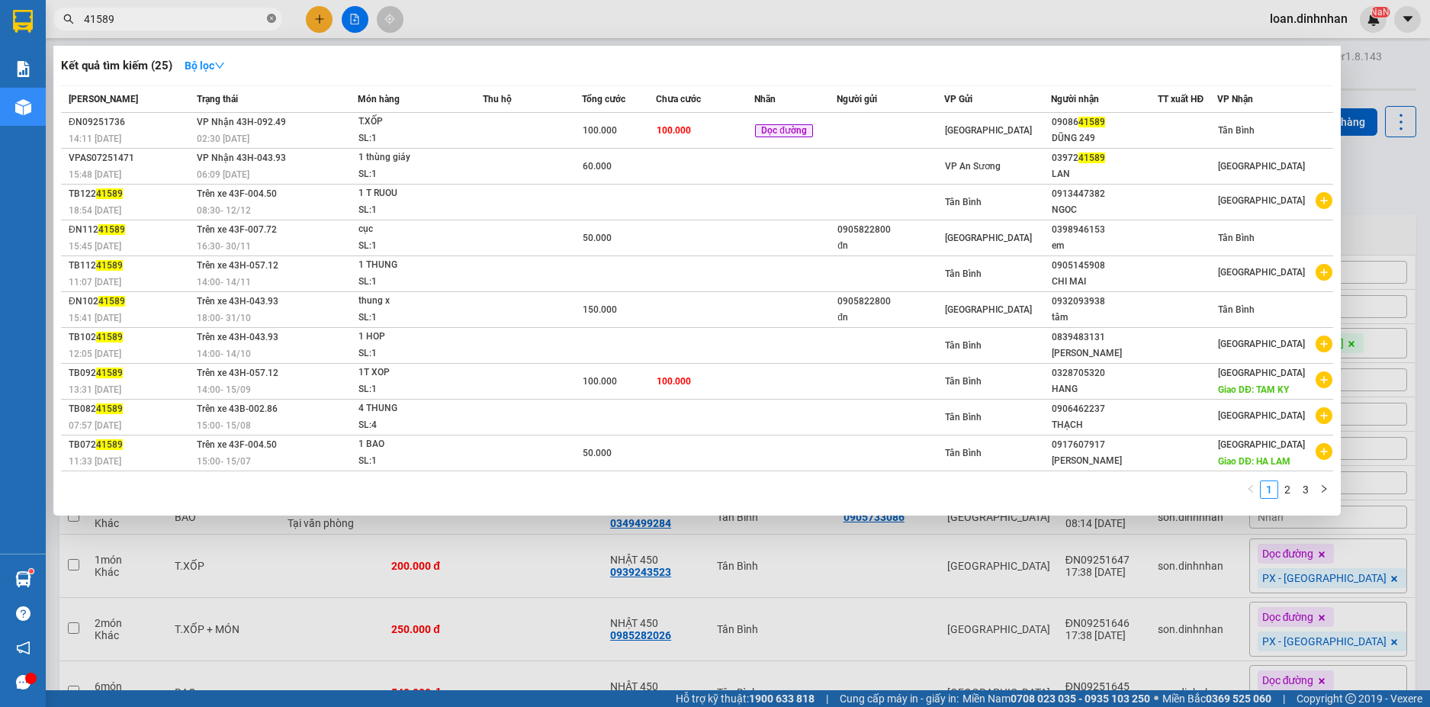
click at [271, 16] on icon "close-circle" at bounding box center [271, 18] width 9 height 9
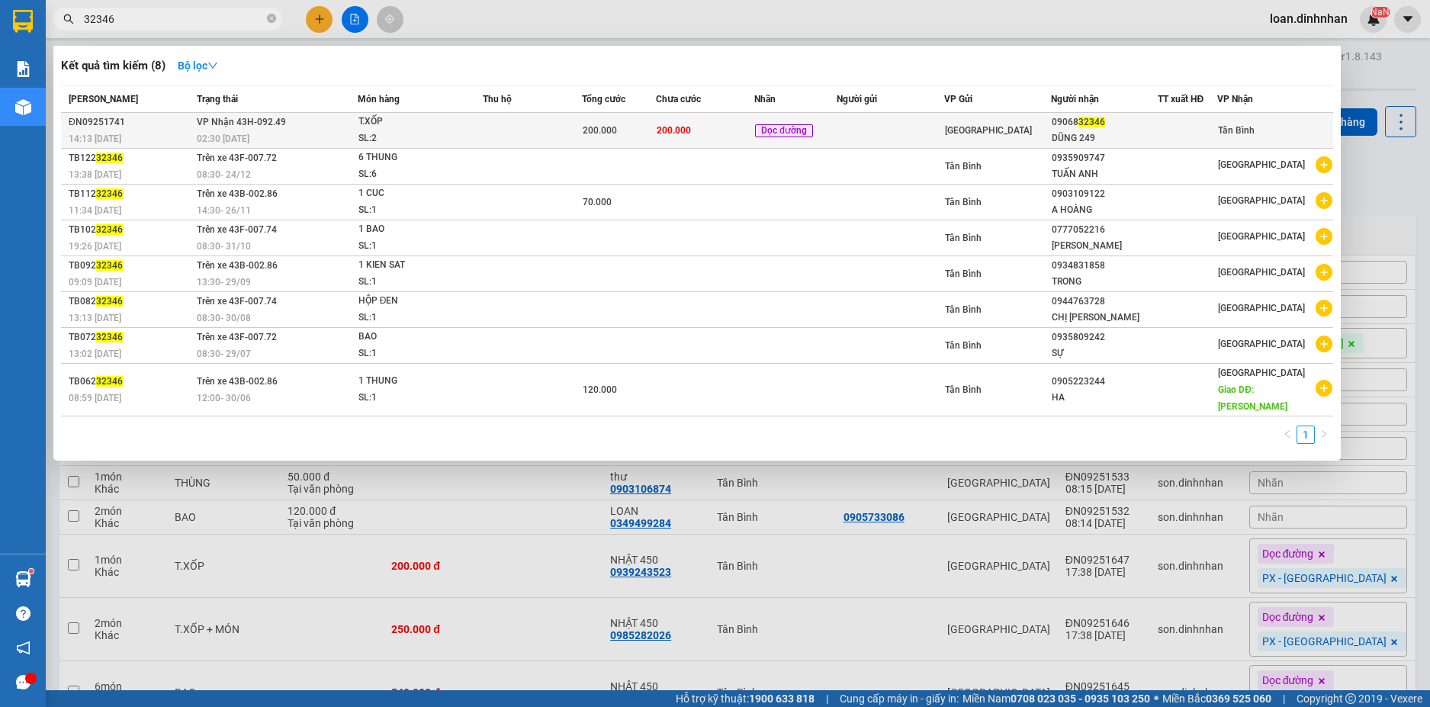
type input "32346"
click at [361, 127] on div "T.XỐP" at bounding box center [415, 122] width 114 height 17
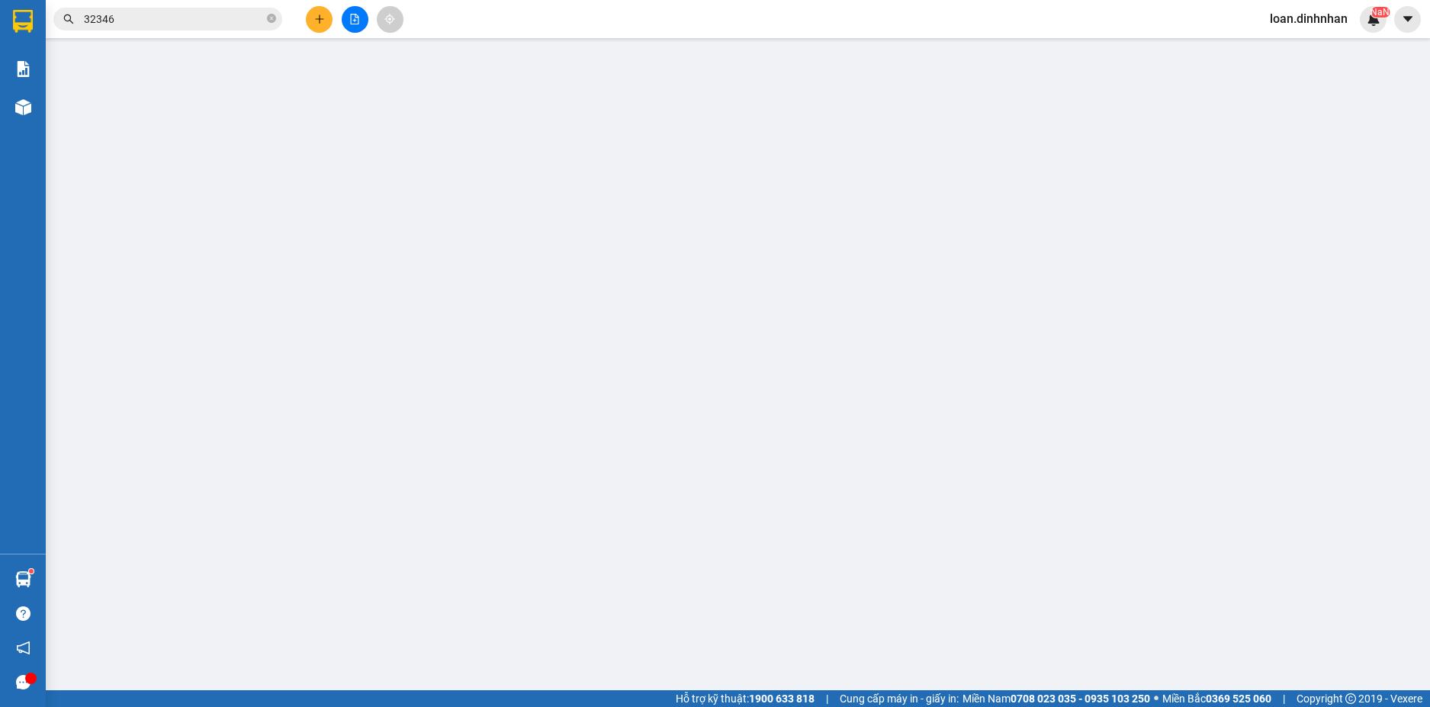
type input "0906832346"
type input "DŨNG 249"
type input "200.000"
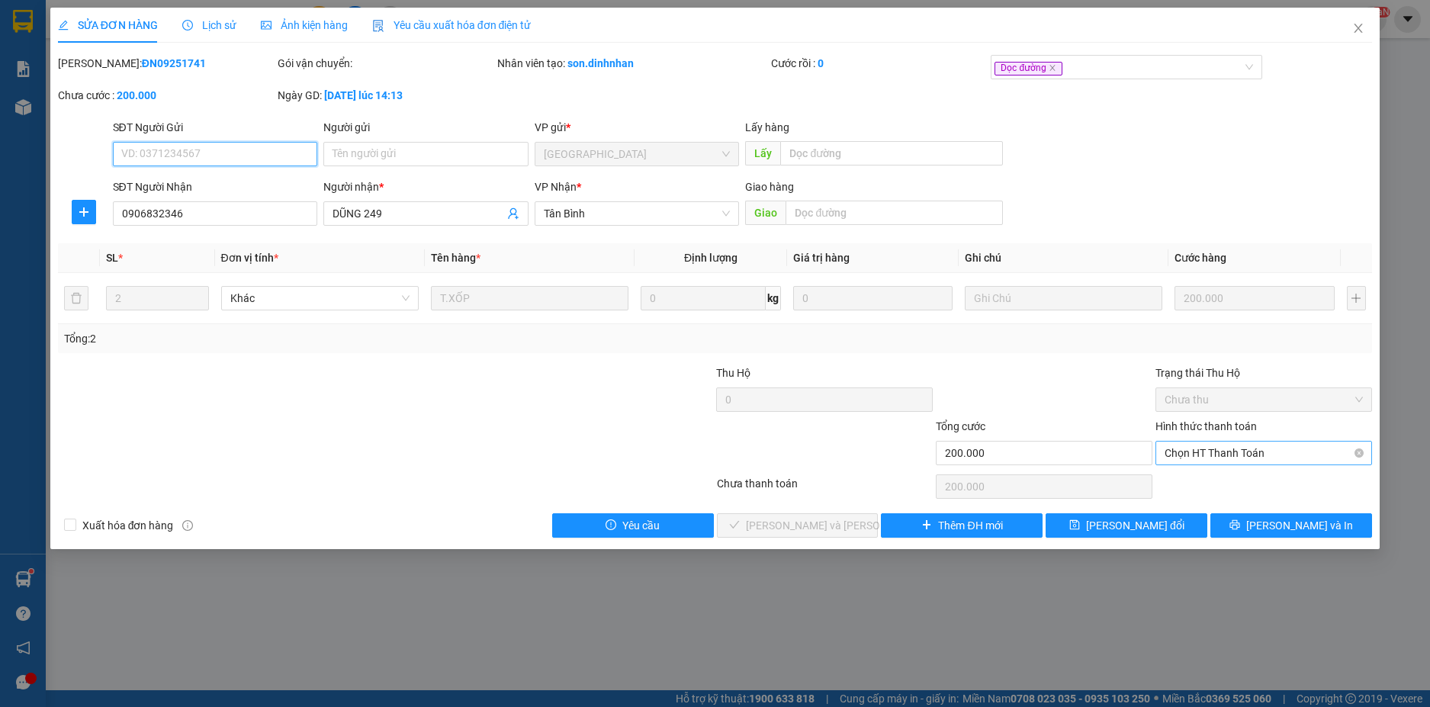
drag, startPoint x: 1212, startPoint y: 449, endPoint x: 1203, endPoint y: 467, distance: 20.1
click at [1212, 450] on span "Chọn HT Thanh Toán" at bounding box center [1263, 452] width 198 height 23
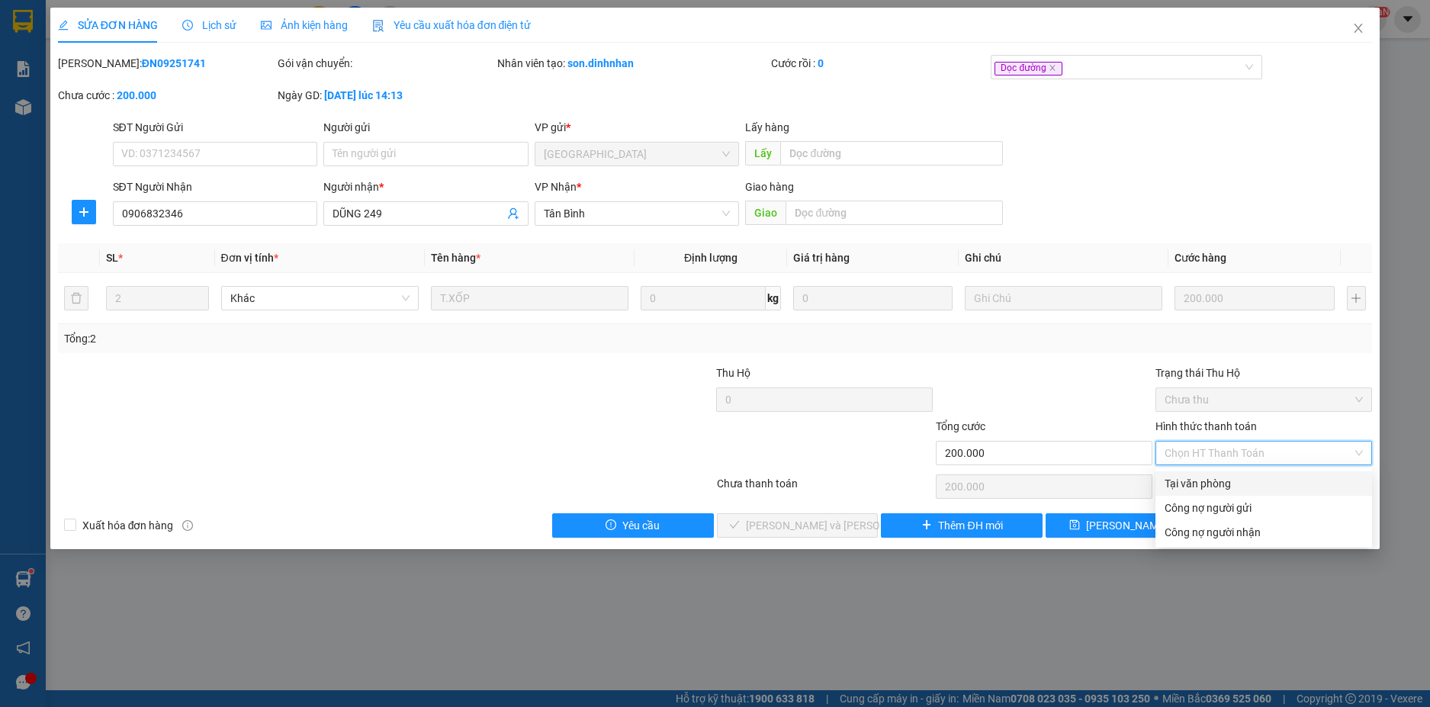
drag, startPoint x: 1201, startPoint y: 479, endPoint x: 1154, endPoint y: 505, distance: 53.9
click at [1199, 482] on div "Tại văn phòng" at bounding box center [1263, 483] width 198 height 17
type input "0"
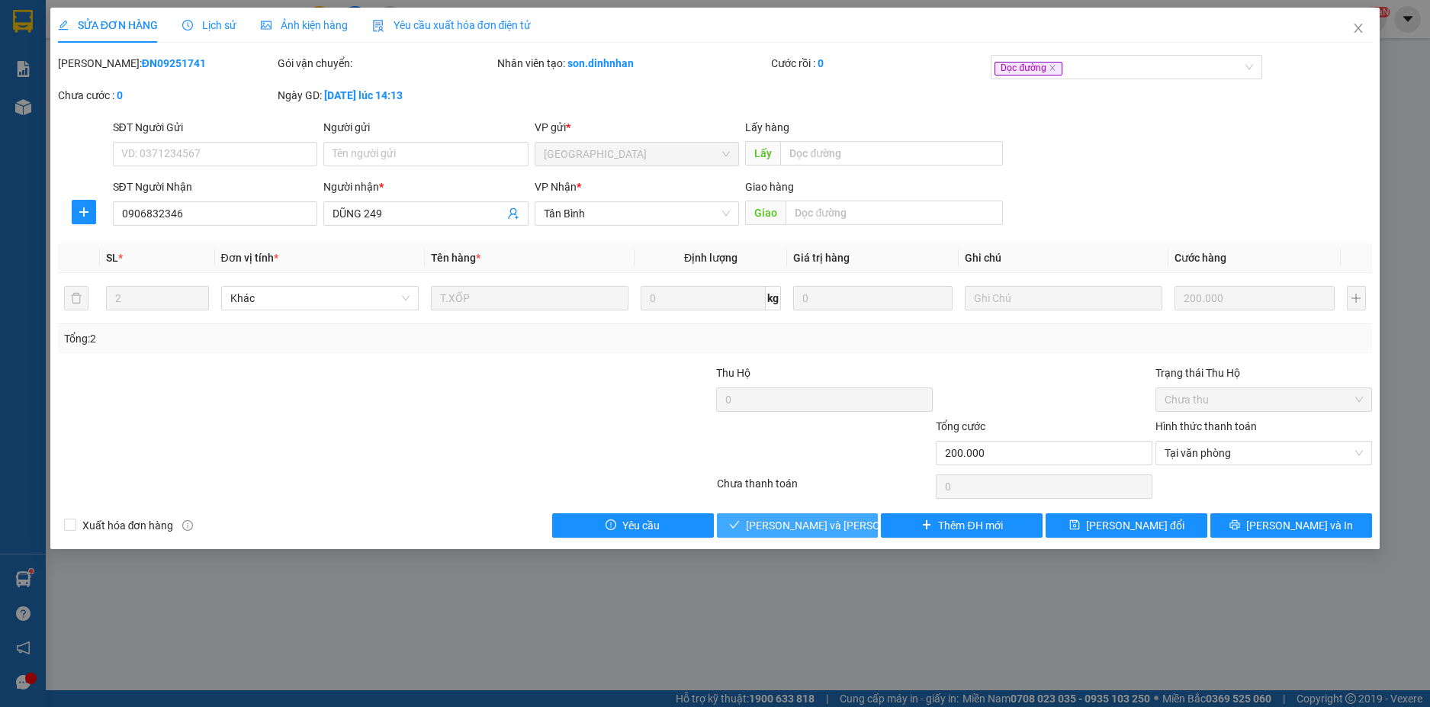
click at [790, 523] on span "[PERSON_NAME] và [PERSON_NAME] hàng" at bounding box center [849, 525] width 206 height 17
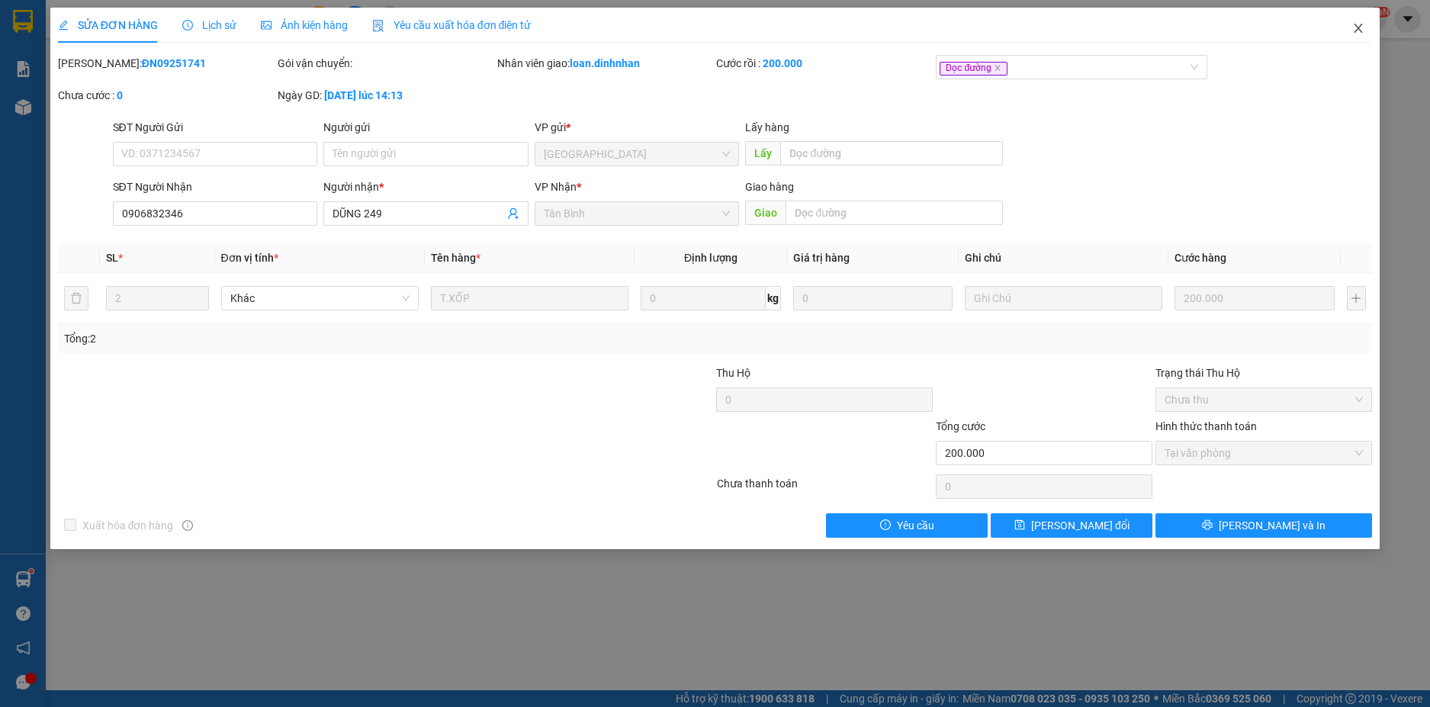
click at [1356, 24] on icon "close" at bounding box center [1358, 28] width 12 height 12
click at [1356, 27] on span "loan.dinhnhan" at bounding box center [1308, 18] width 102 height 19
click at [1356, 15] on span "loan.dinhnhan" at bounding box center [1308, 18] width 102 height 19
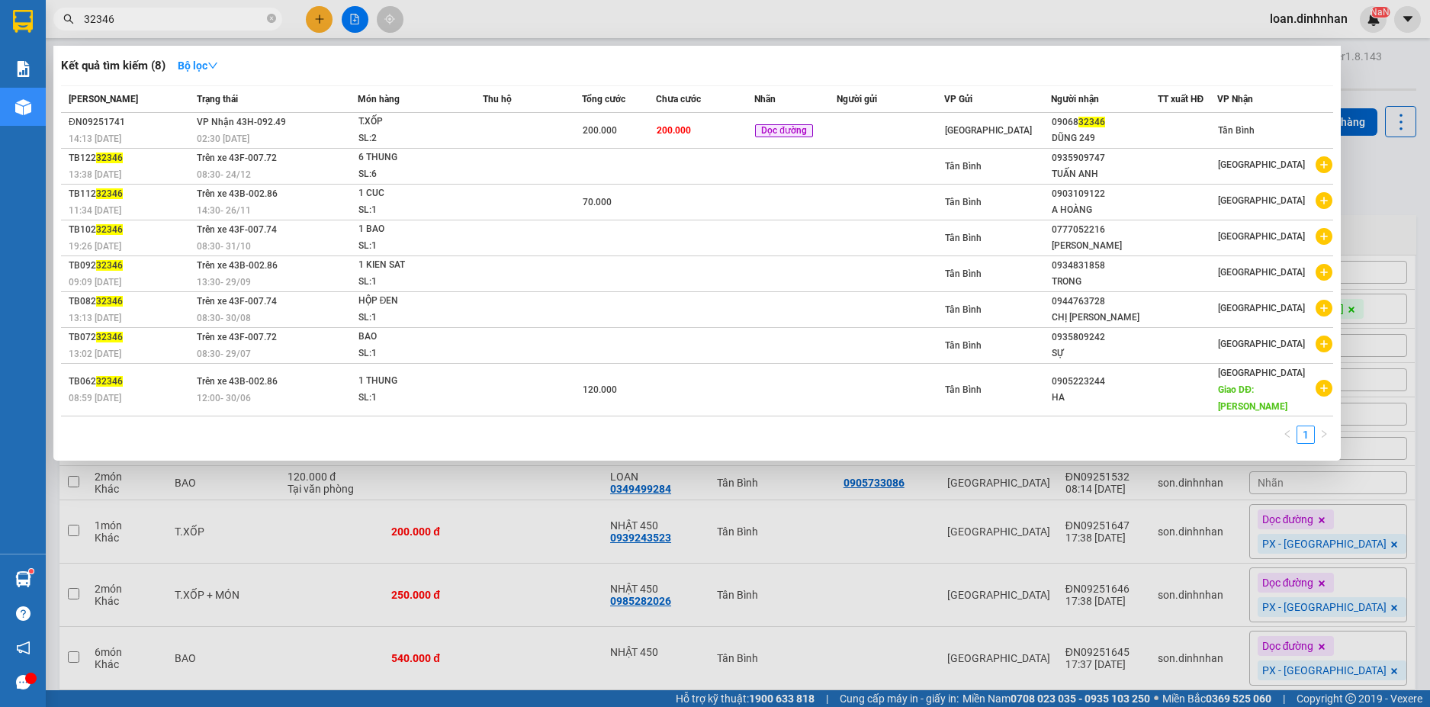
click at [274, 18] on icon "close-circle" at bounding box center [271, 18] width 9 height 9
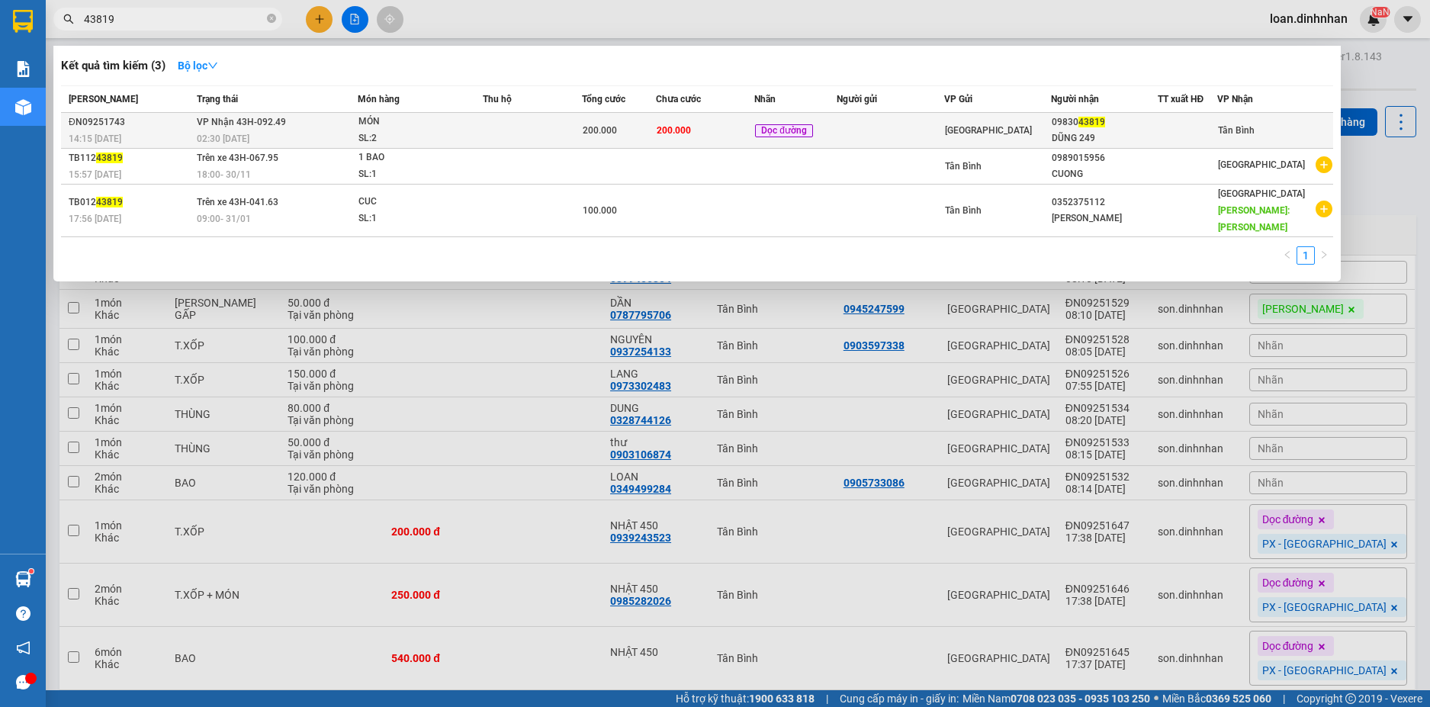
type input "43819"
click at [283, 137] on div "02:30 - 15/09" at bounding box center [277, 138] width 160 height 17
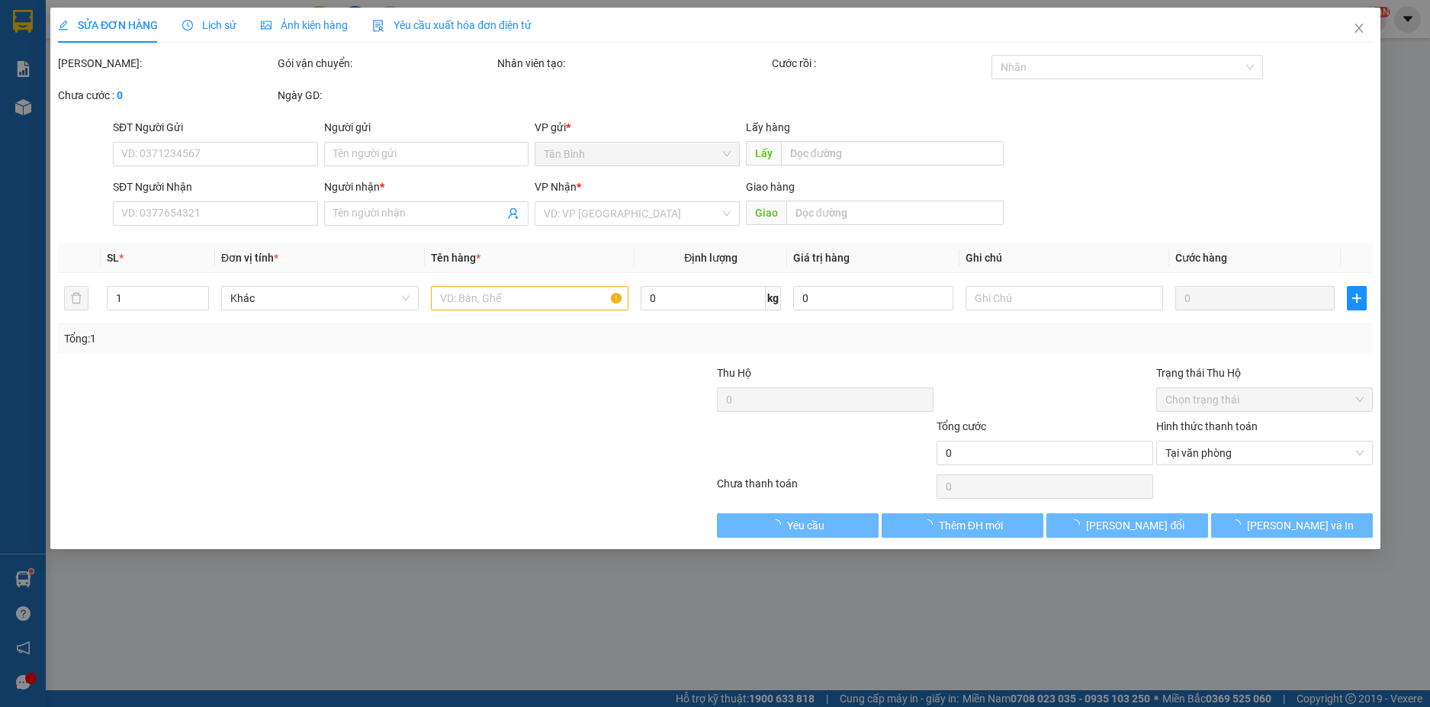
type input "0983043819"
type input "DŨNG 249"
type input "200.000"
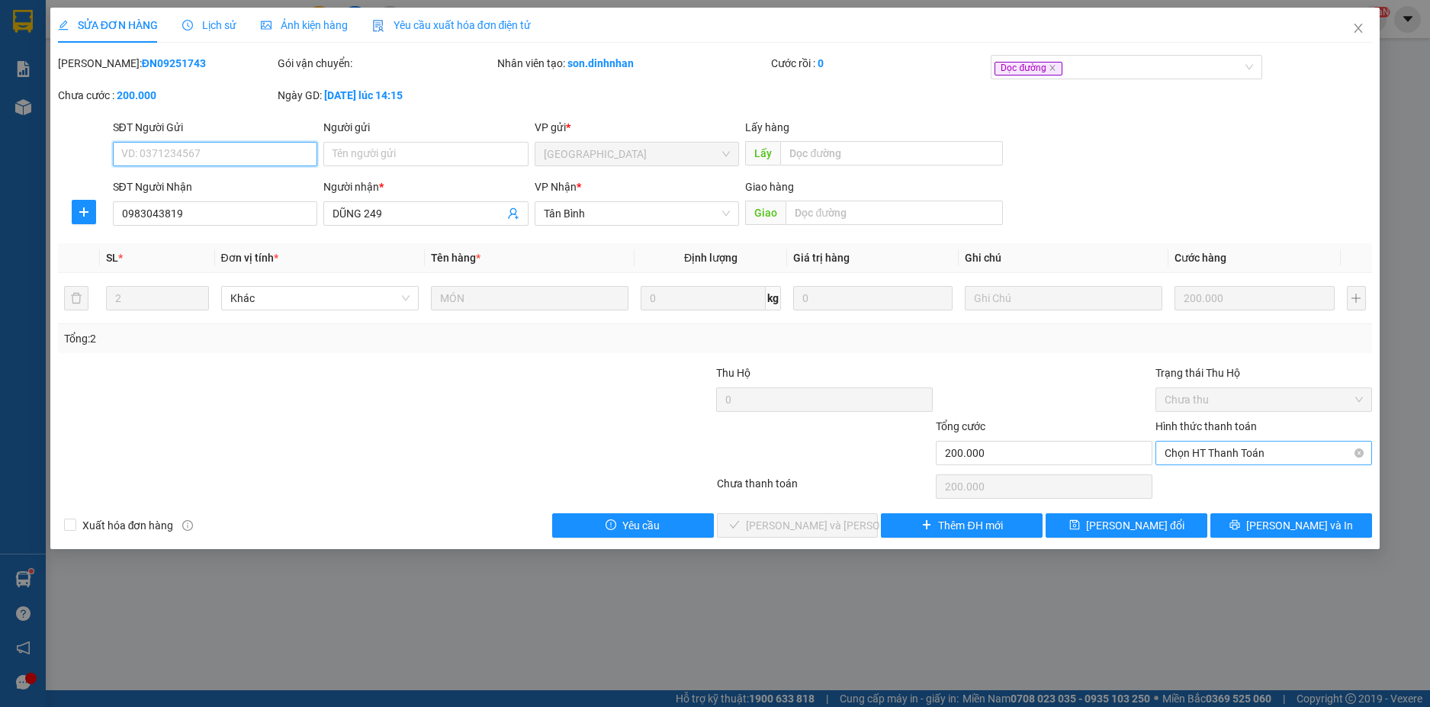
click at [1280, 455] on span "Chọn HT Thanh Toán" at bounding box center [1263, 452] width 198 height 23
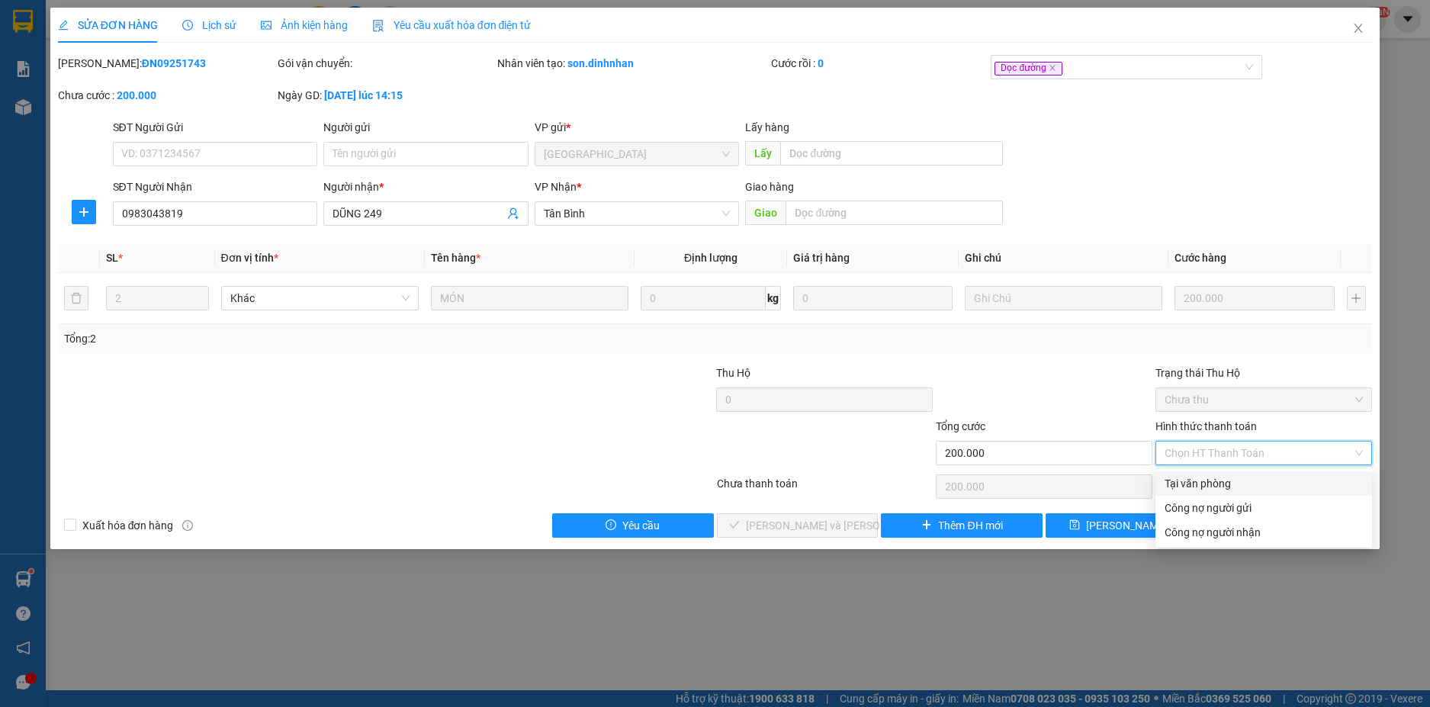
drag, startPoint x: 1263, startPoint y: 477, endPoint x: 1221, endPoint y: 493, distance: 44.9
click at [1263, 477] on div "Tại văn phòng" at bounding box center [1263, 483] width 198 height 17
type input "0"
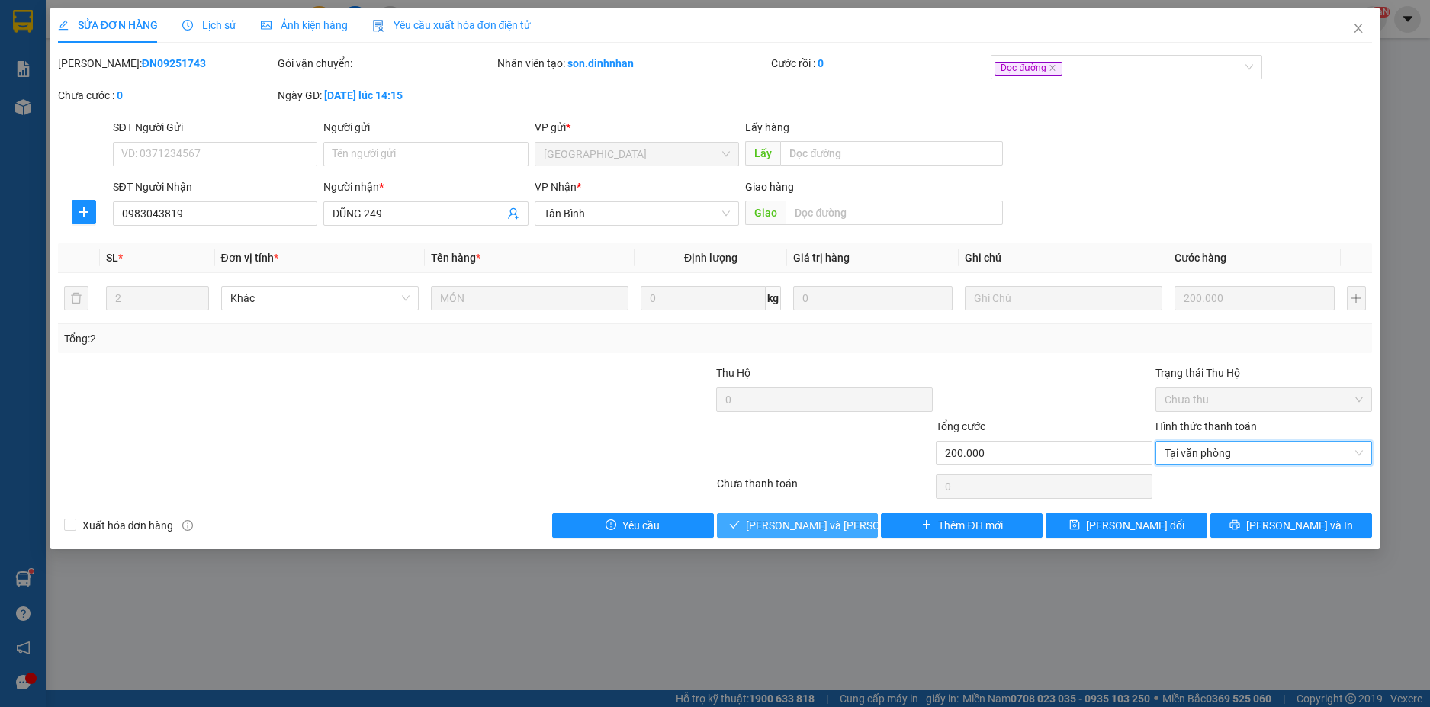
click at [834, 521] on span "[PERSON_NAME] và [PERSON_NAME] hàng" at bounding box center [849, 525] width 206 height 17
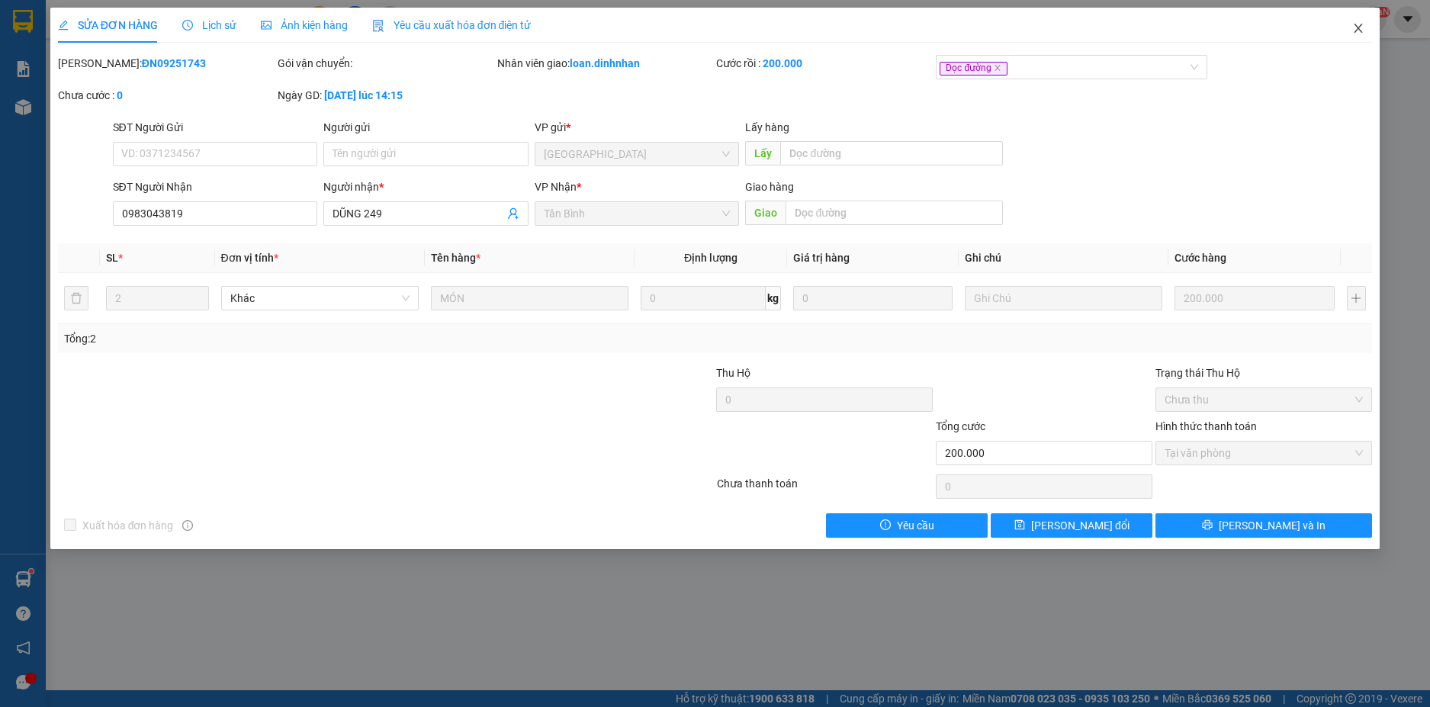
click at [1351, 21] on span "Close" at bounding box center [1358, 29] width 43 height 43
click at [1356, 25] on span "loan.dinhnhan" at bounding box center [1308, 18] width 102 height 19
click at [1361, 18] on div "NaN" at bounding box center [1372, 19] width 27 height 27
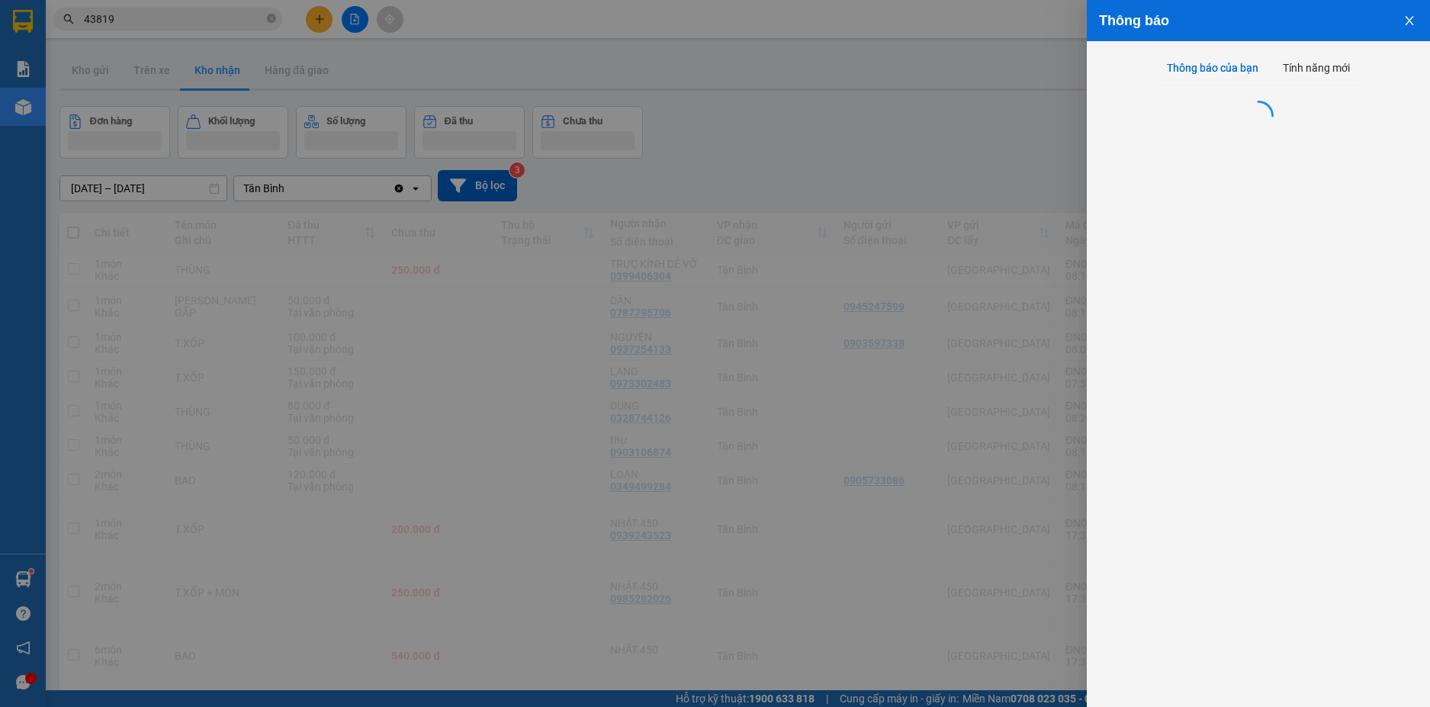
click at [262, 19] on div at bounding box center [715, 353] width 1430 height 707
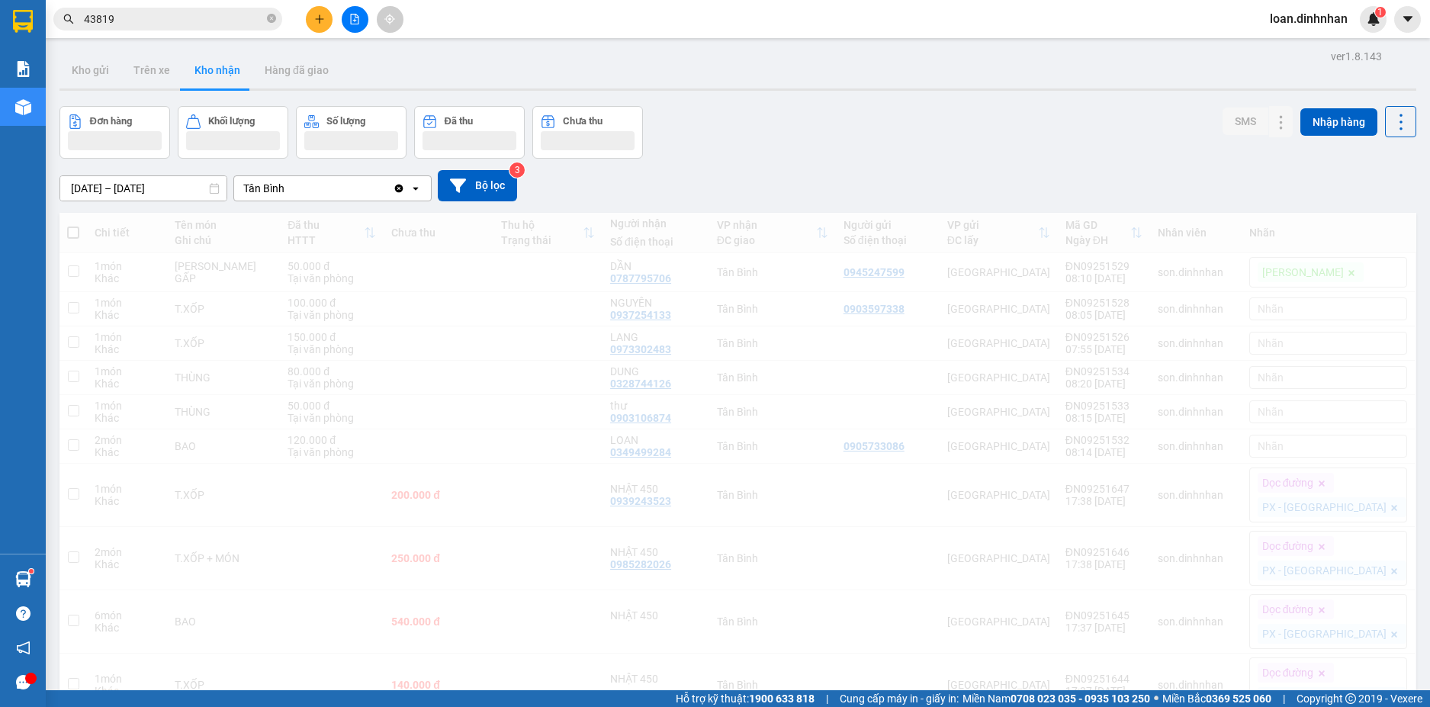
click at [1429, 13] on div "Thông báo Thông báo của bạn Tính năng mới" at bounding box center [1430, 353] width 0 height 707
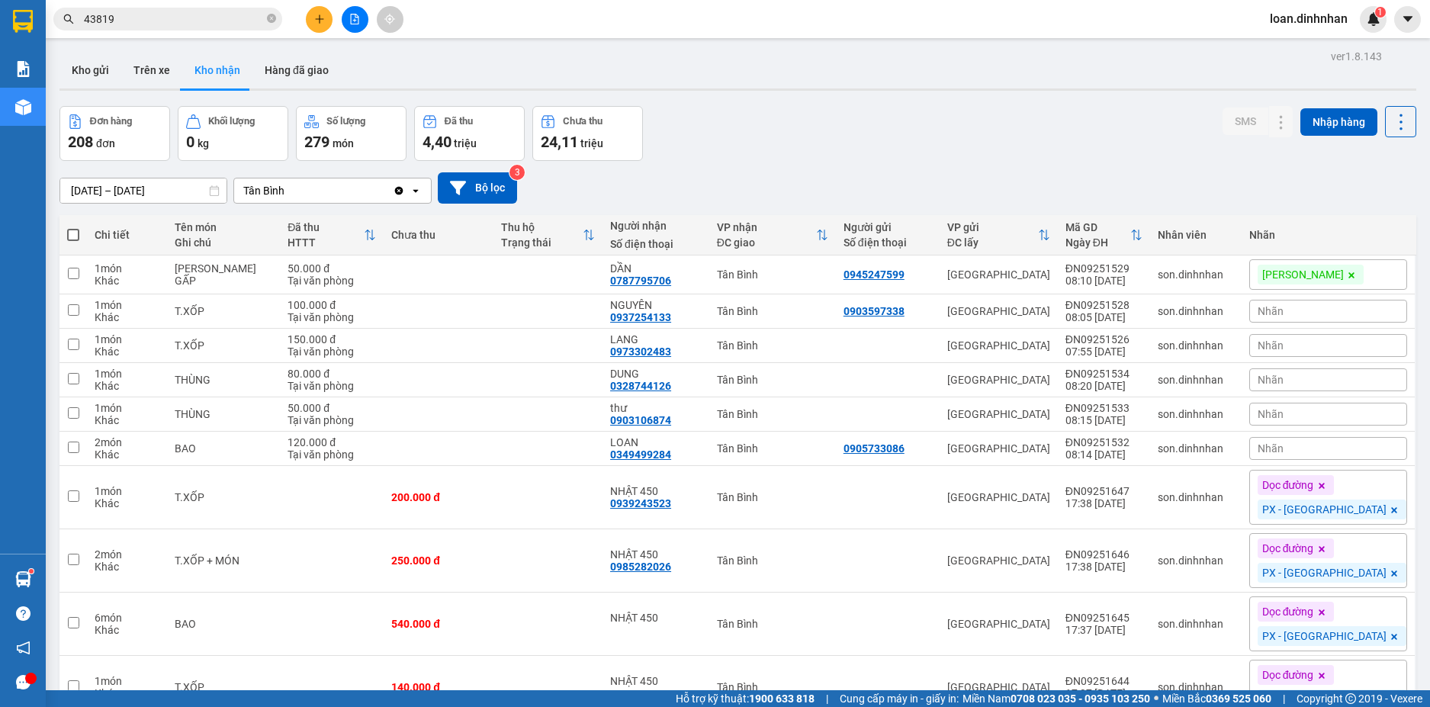
click at [271, 14] on span at bounding box center [271, 19] width 9 height 14
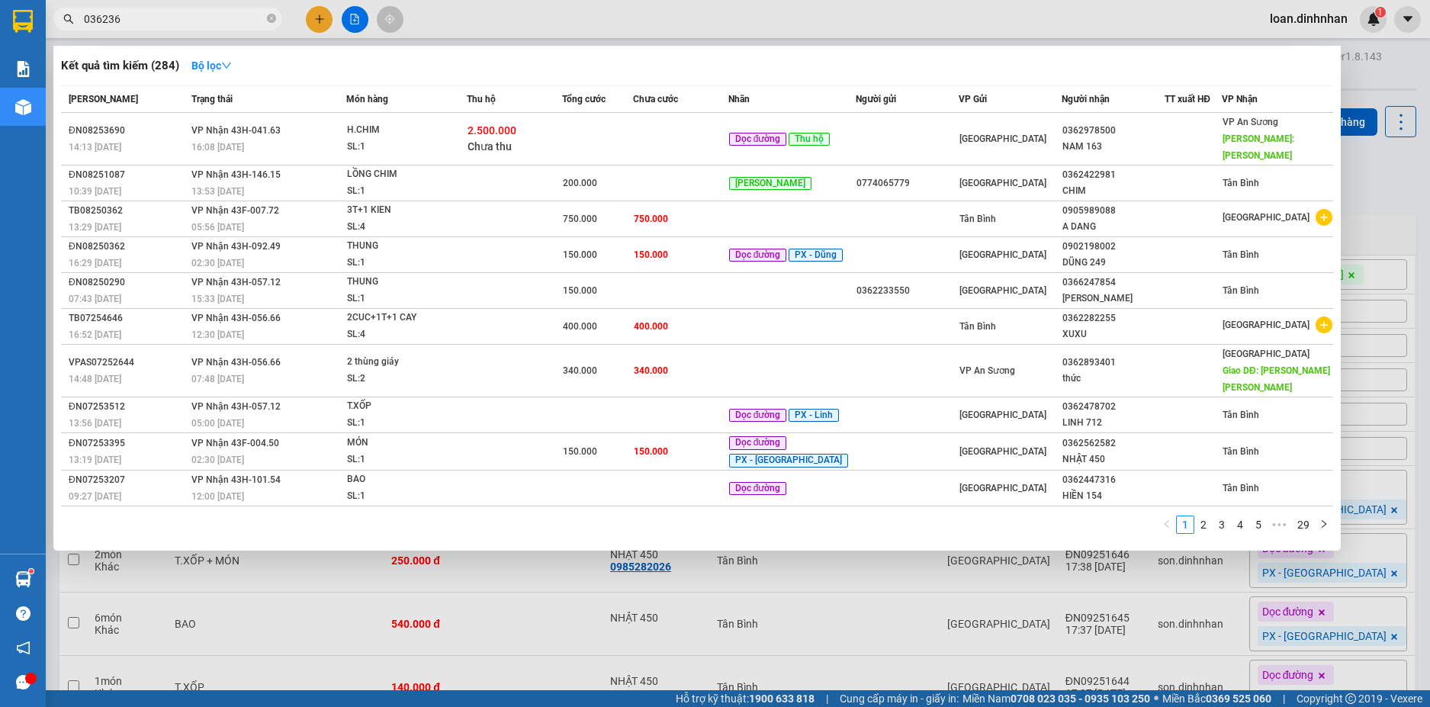
type input "0362363"
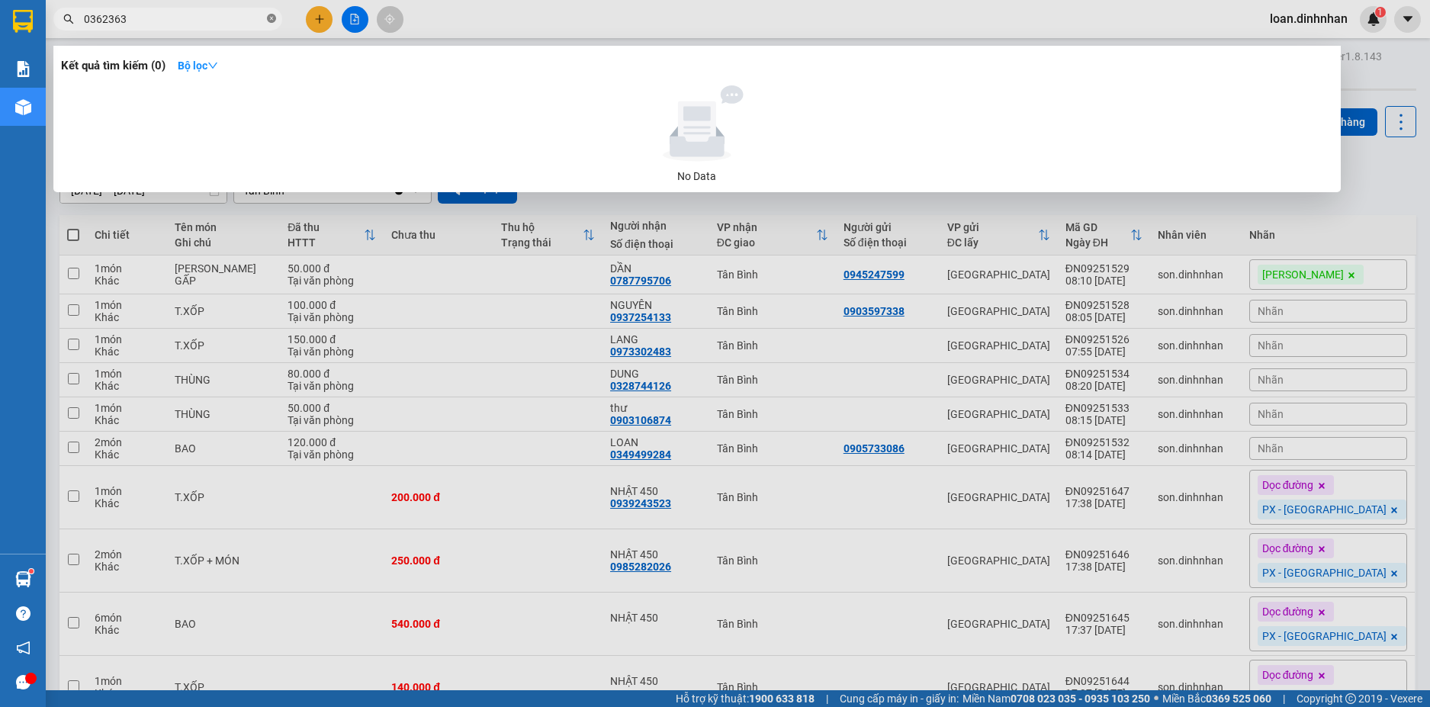
click at [274, 17] on icon "close-circle" at bounding box center [271, 18] width 9 height 9
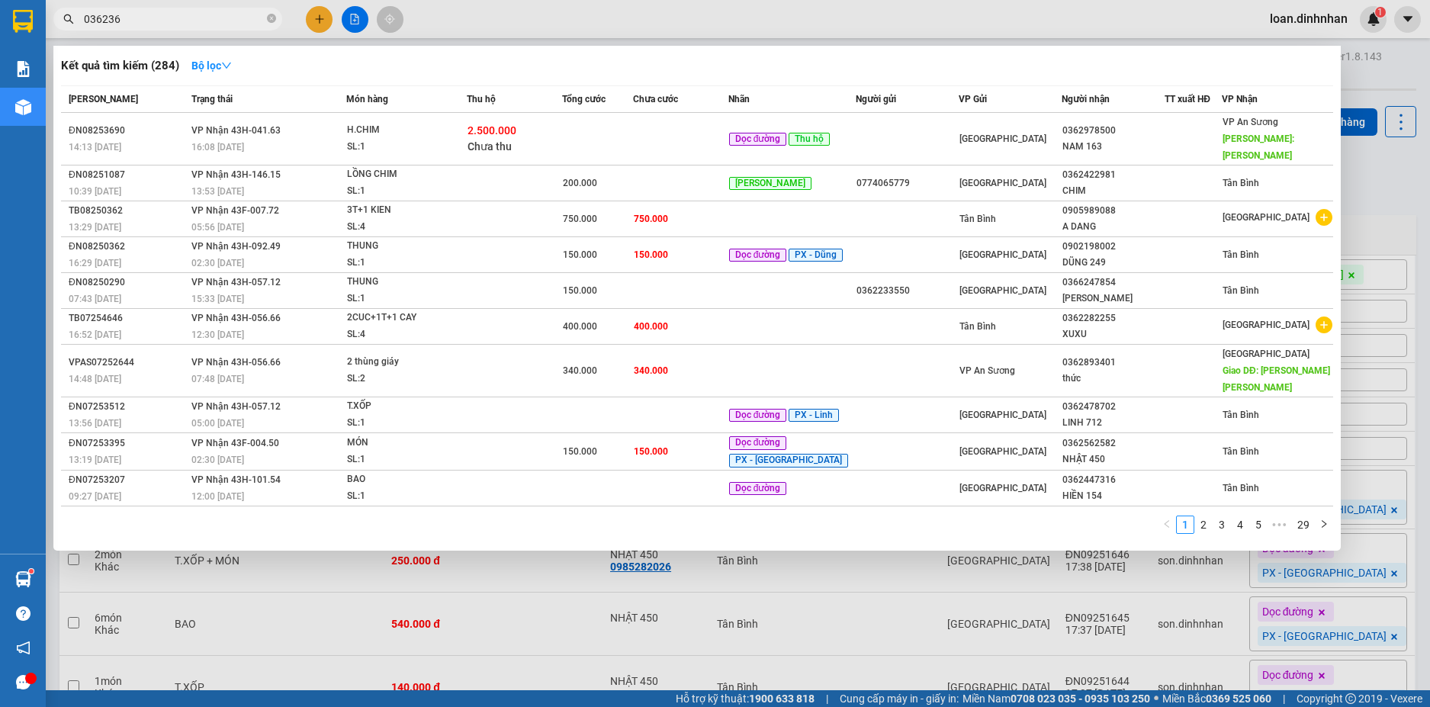
type input "0362363"
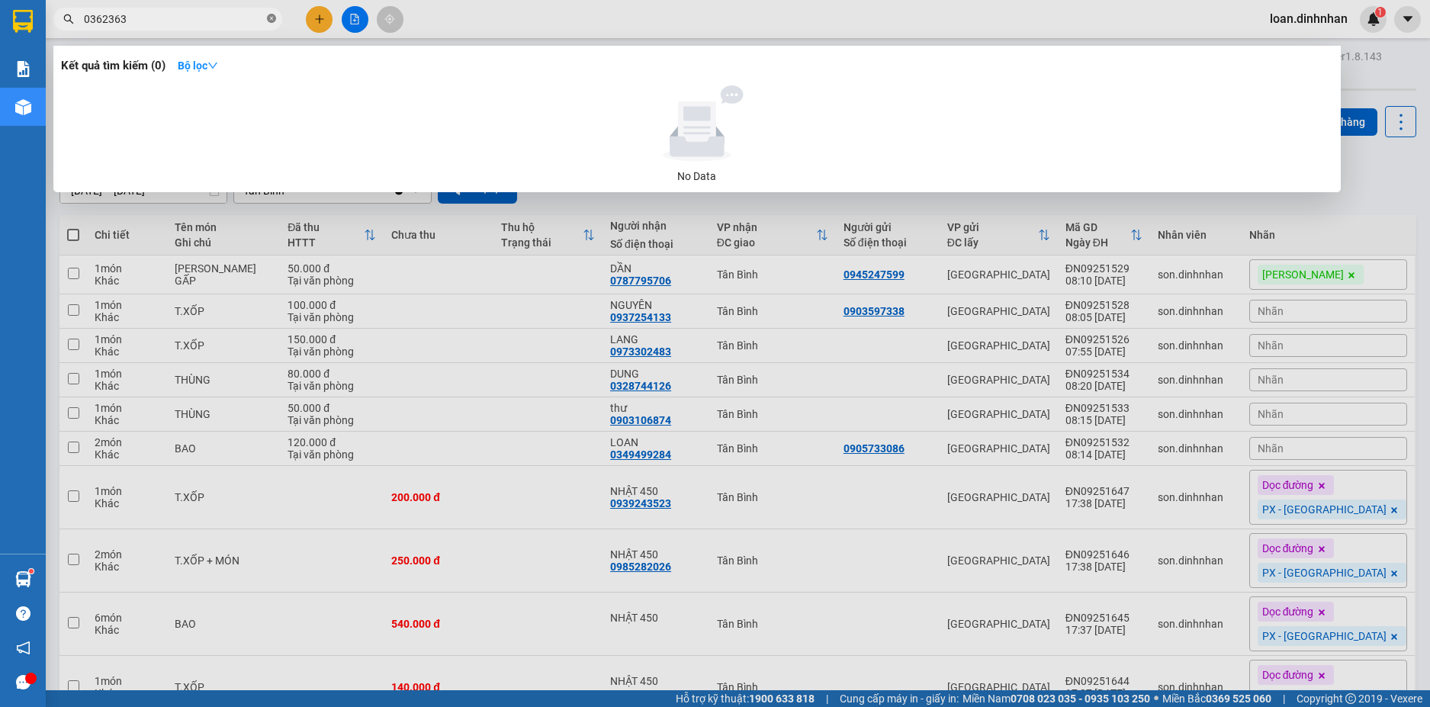
click at [273, 18] on icon "close-circle" at bounding box center [271, 18] width 9 height 9
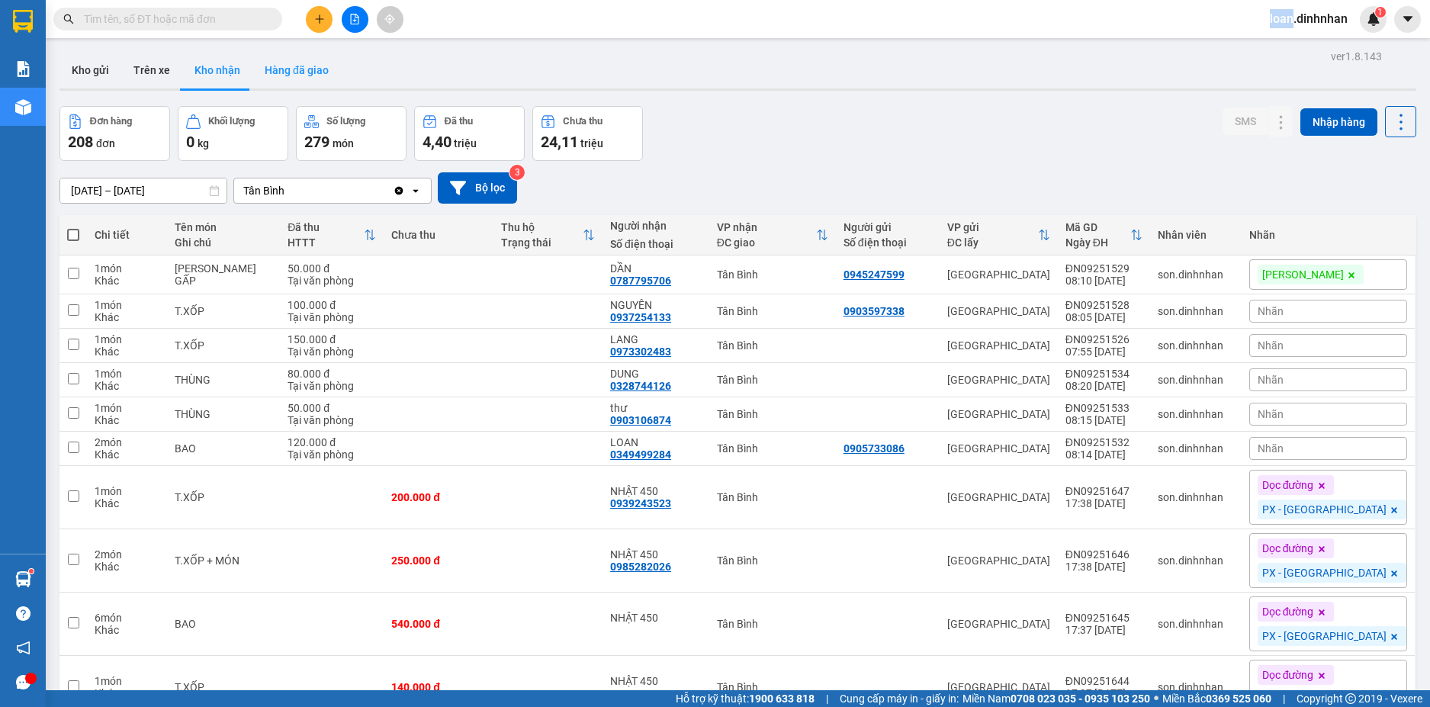
drag, startPoint x: 273, startPoint y: 18, endPoint x: 271, endPoint y: 52, distance: 33.6
click at [273, 23] on span at bounding box center [271, 19] width 9 height 17
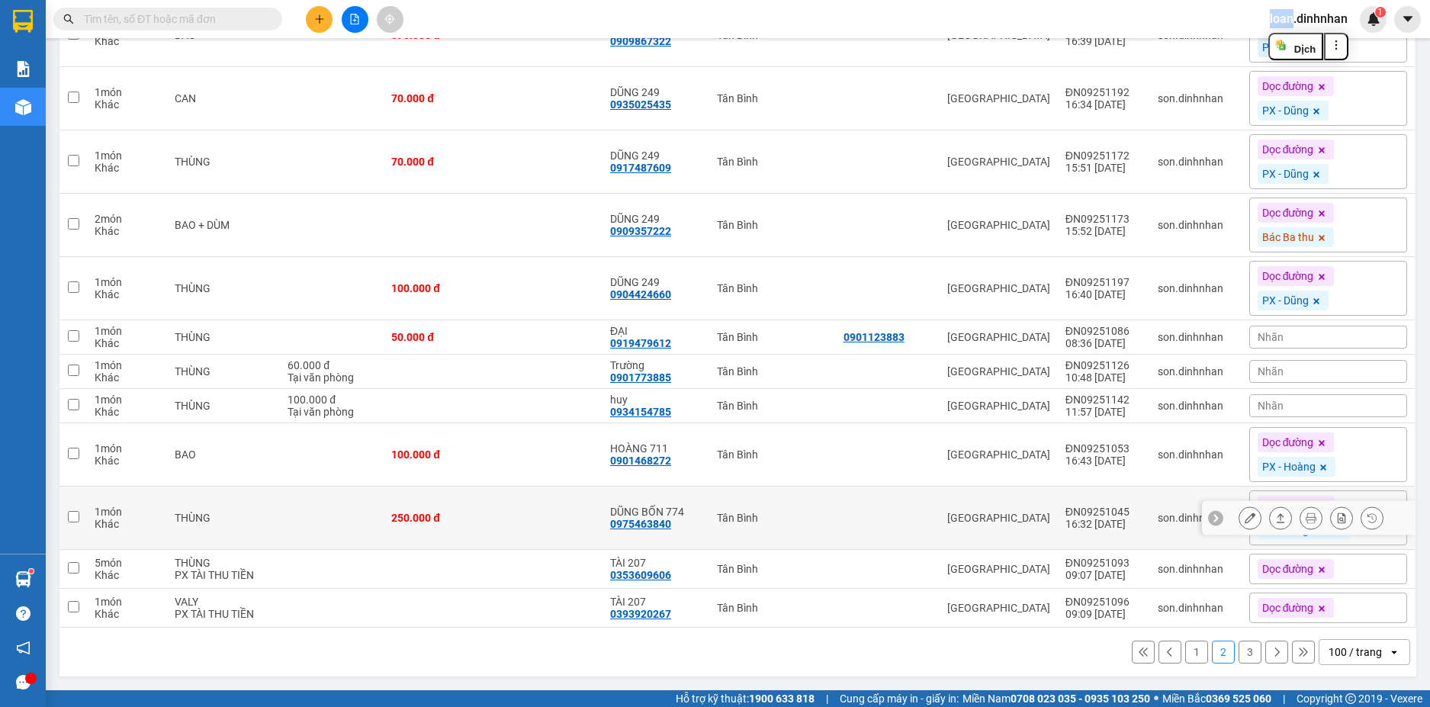
scroll to position [5200, 0]
click at [220, 28] on span at bounding box center [167, 19] width 229 height 23
click at [217, 23] on input "text" at bounding box center [174, 19] width 180 height 17
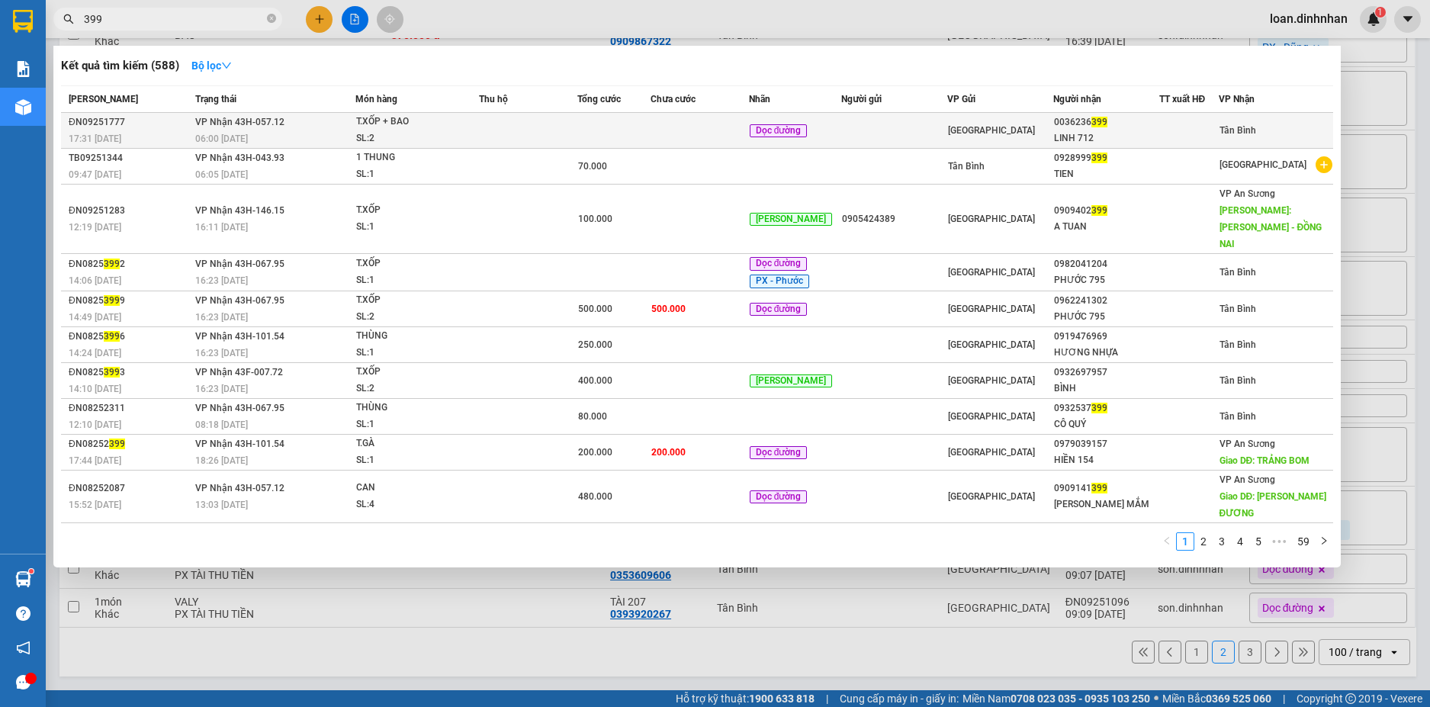
type input "399"
click at [307, 120] on td "VP Nhận 43H-057.12 06:00 - 15/09" at bounding box center [272, 131] width 163 height 36
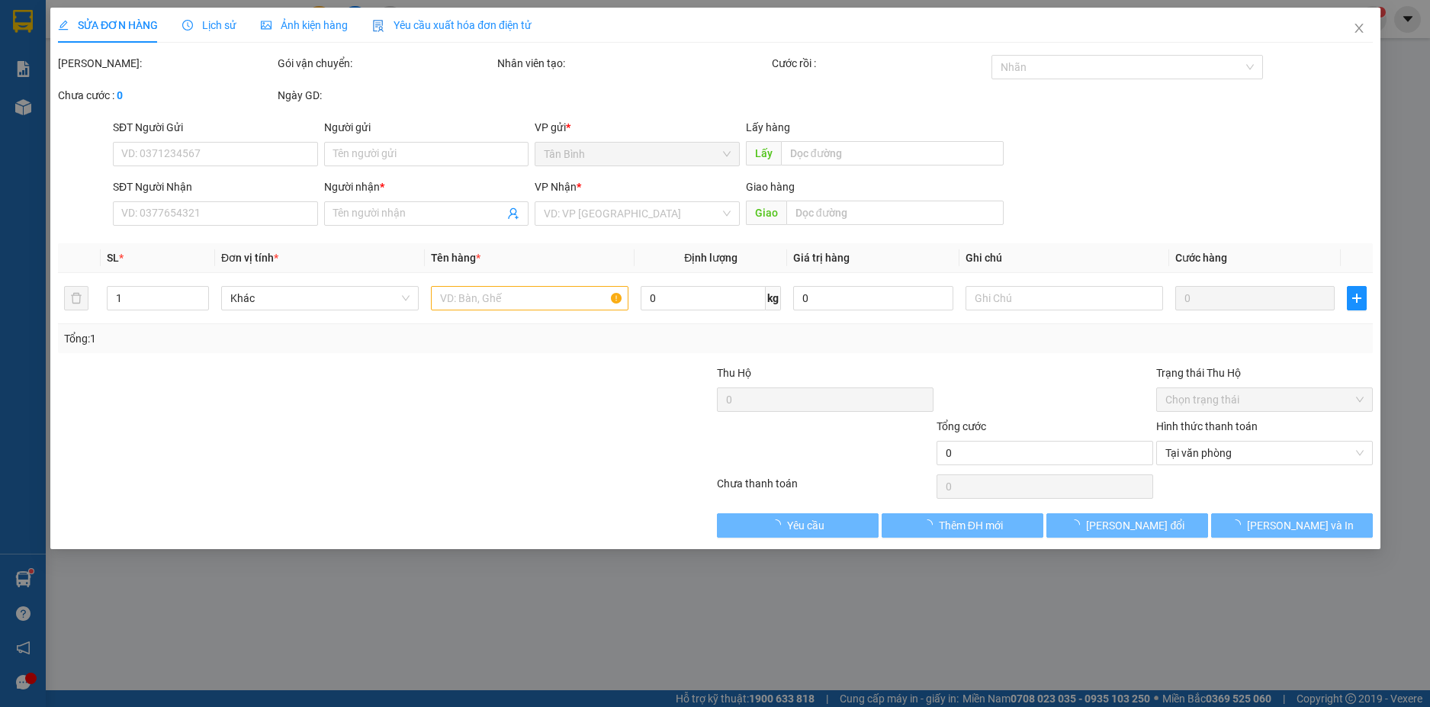
type input "0036236399"
type input "LINH 712"
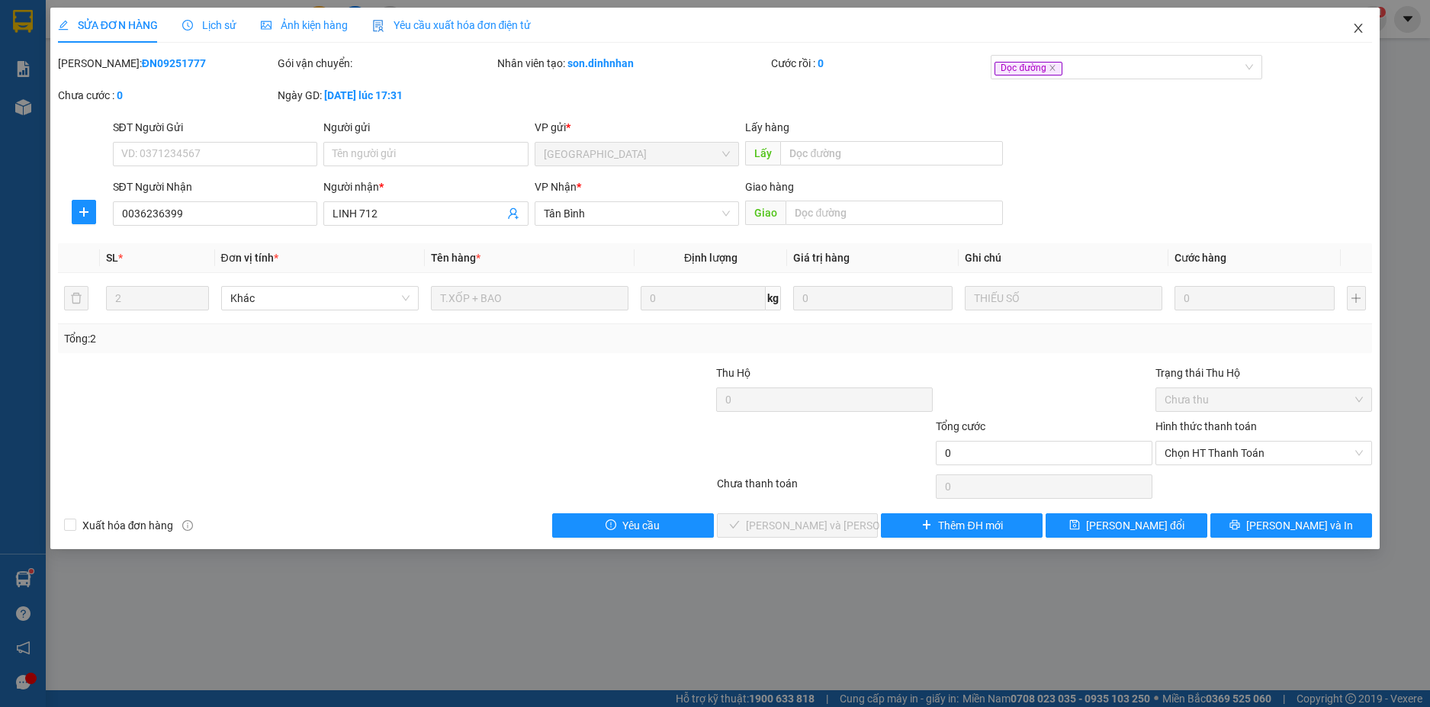
click at [1356, 25] on icon "close" at bounding box center [1358, 28] width 8 height 9
click at [1356, 24] on span "loan.dinhnhan" at bounding box center [1308, 18] width 102 height 19
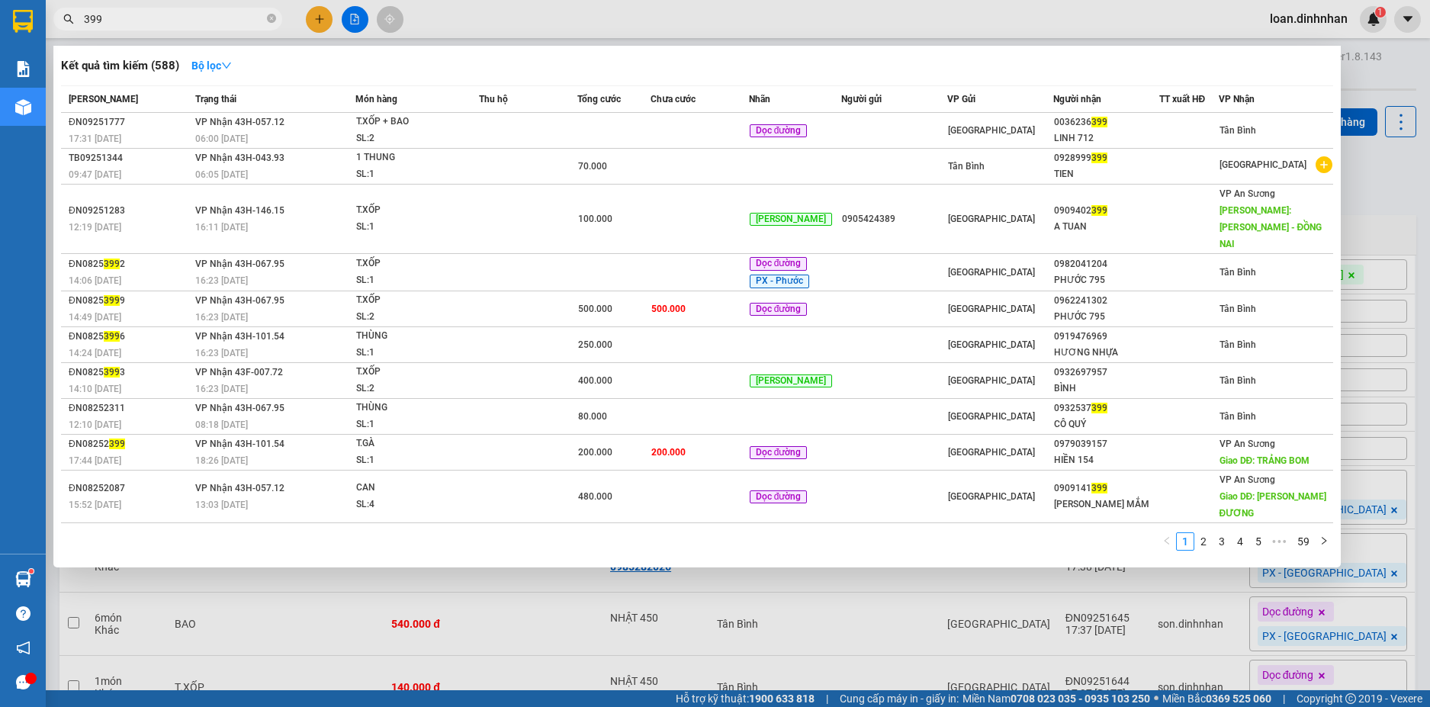
click at [198, 27] on span "399" at bounding box center [167, 19] width 229 height 23
click at [335, 126] on td "VP Nhận 43H-057.12 06:00 - 15/09" at bounding box center [272, 131] width 163 height 36
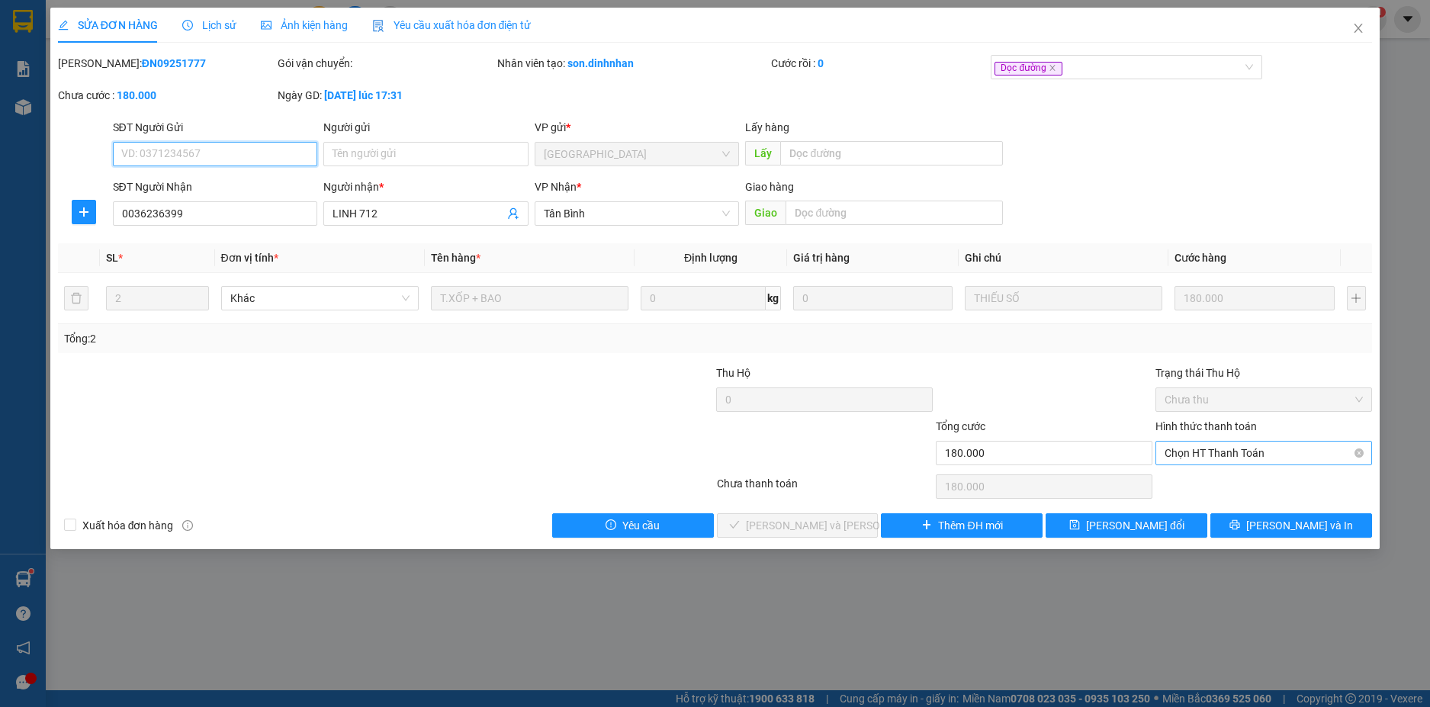
click at [1240, 441] on div "Chọn HT Thanh Toán" at bounding box center [1263, 453] width 217 height 24
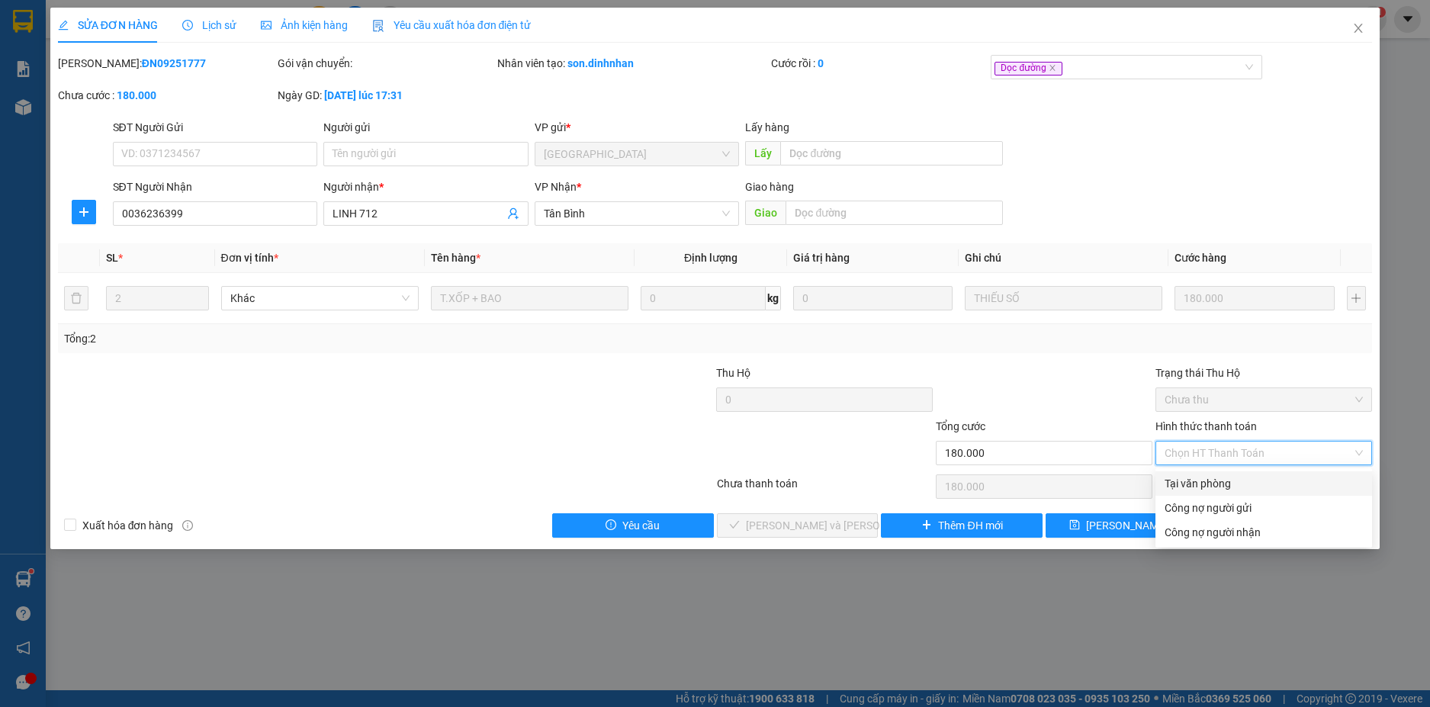
click at [1206, 483] on div "Tại văn phòng" at bounding box center [1263, 483] width 198 height 17
type input "0"
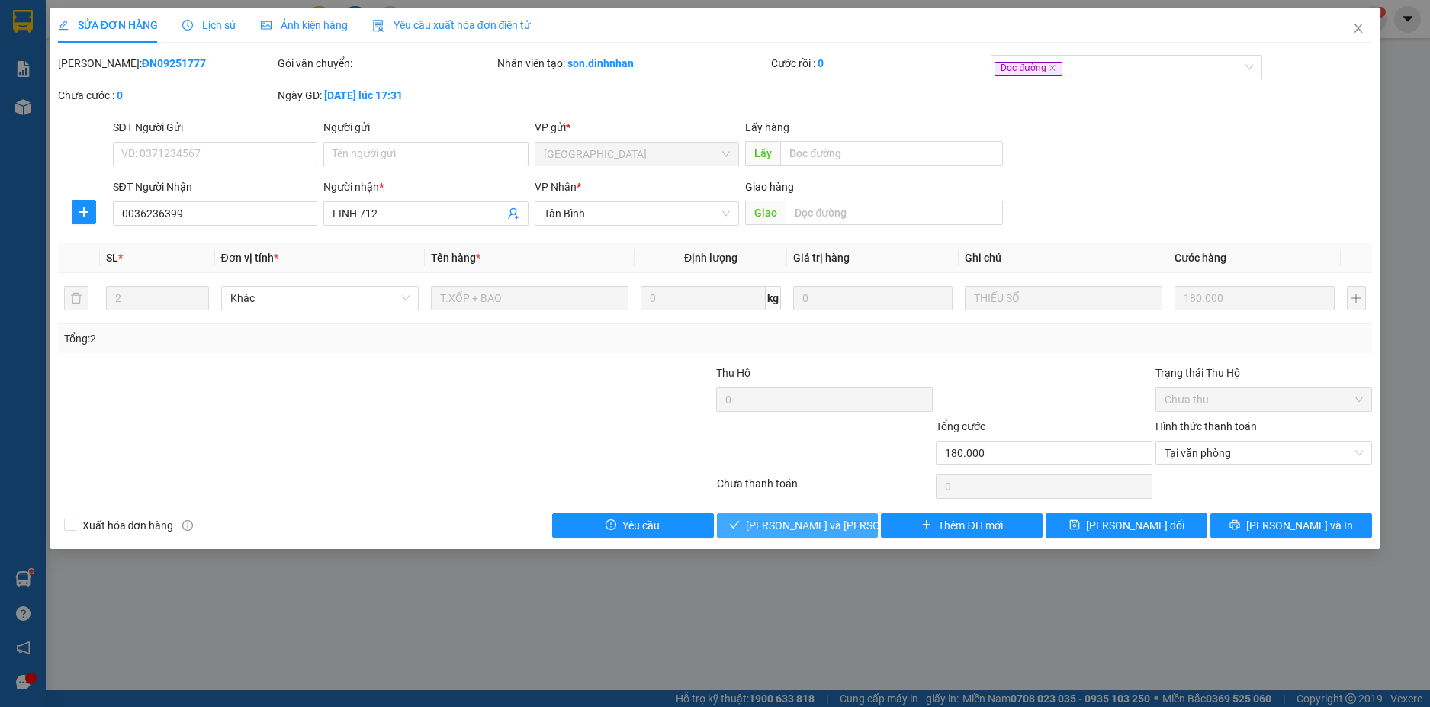
click at [823, 525] on span "[PERSON_NAME] và [PERSON_NAME] hàng" at bounding box center [849, 525] width 206 height 17
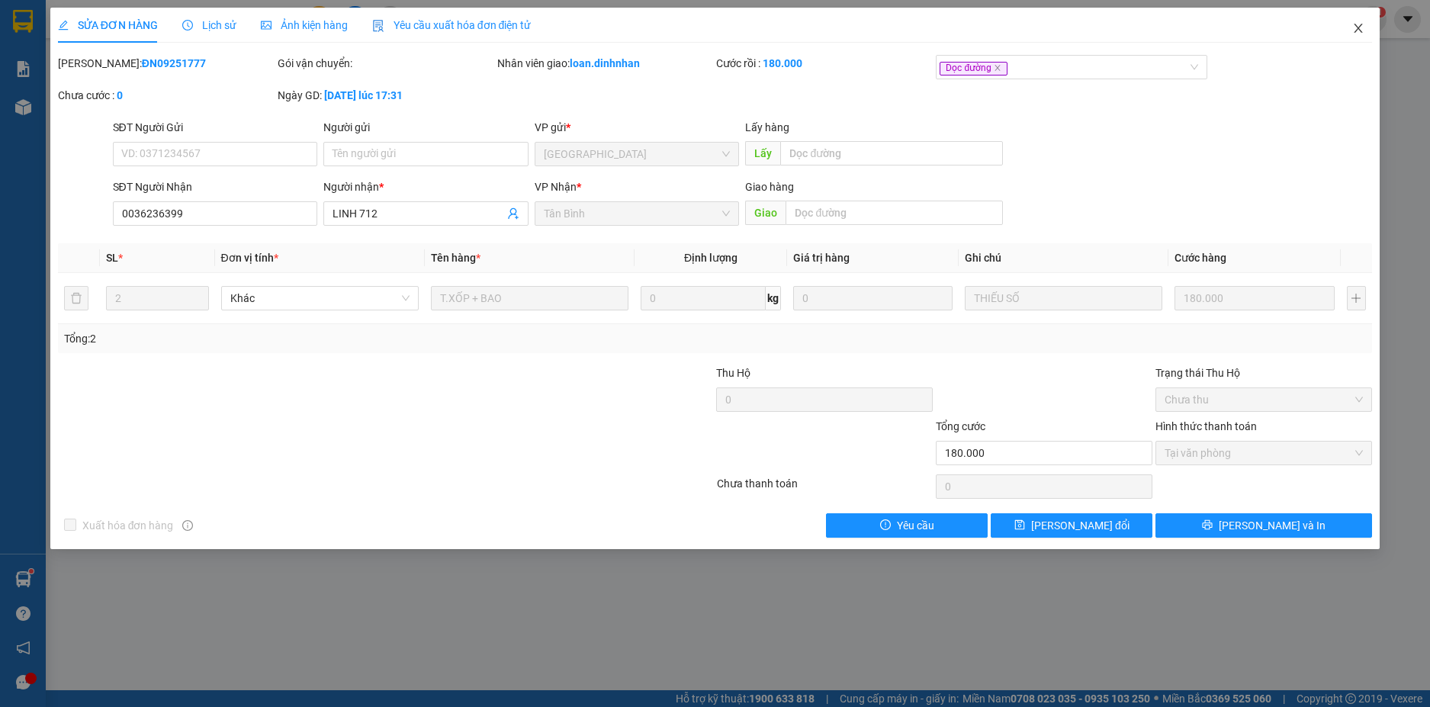
click at [1358, 24] on icon "close" at bounding box center [1358, 28] width 12 height 12
click at [1358, 24] on span "loan.dinhnhan" at bounding box center [1308, 18] width 102 height 19
click at [1350, 21] on span "loan.dinhnhan" at bounding box center [1308, 18] width 102 height 19
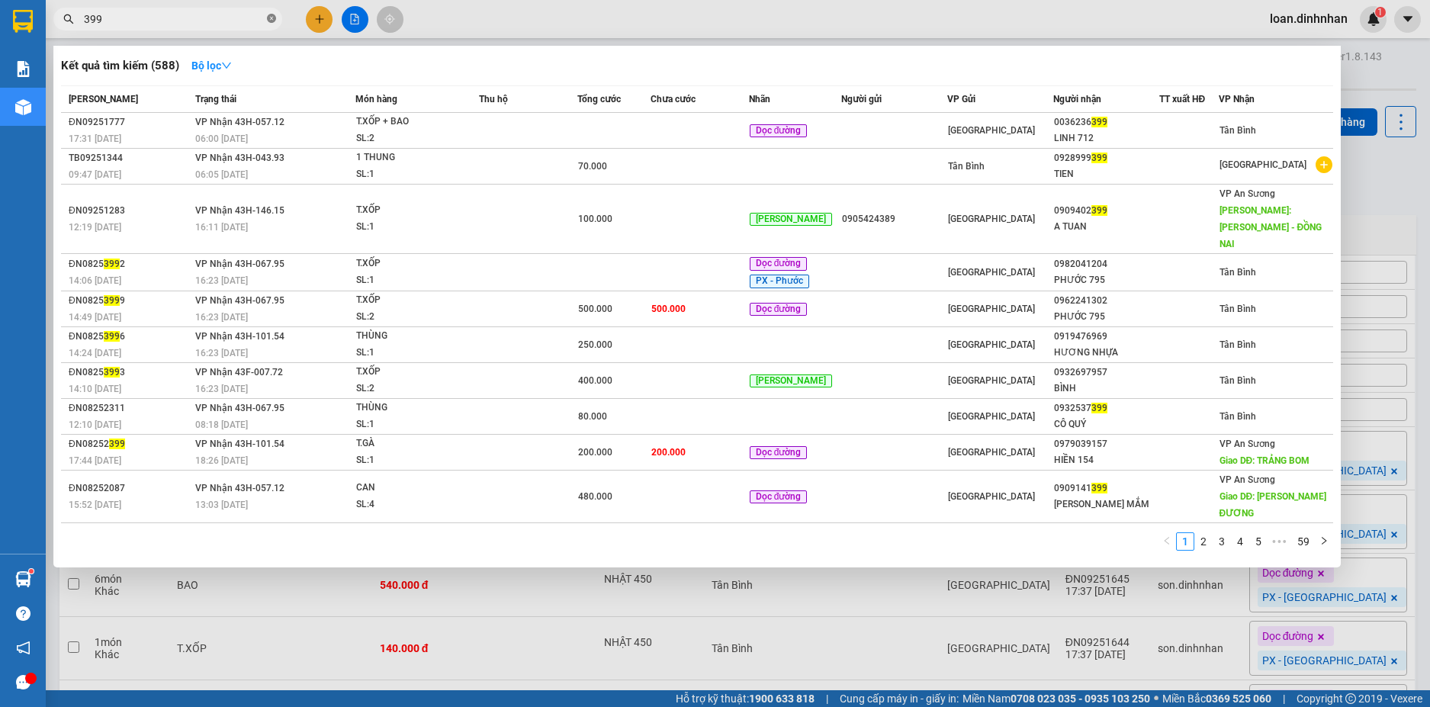
click at [271, 16] on icon "close-circle" at bounding box center [271, 18] width 9 height 9
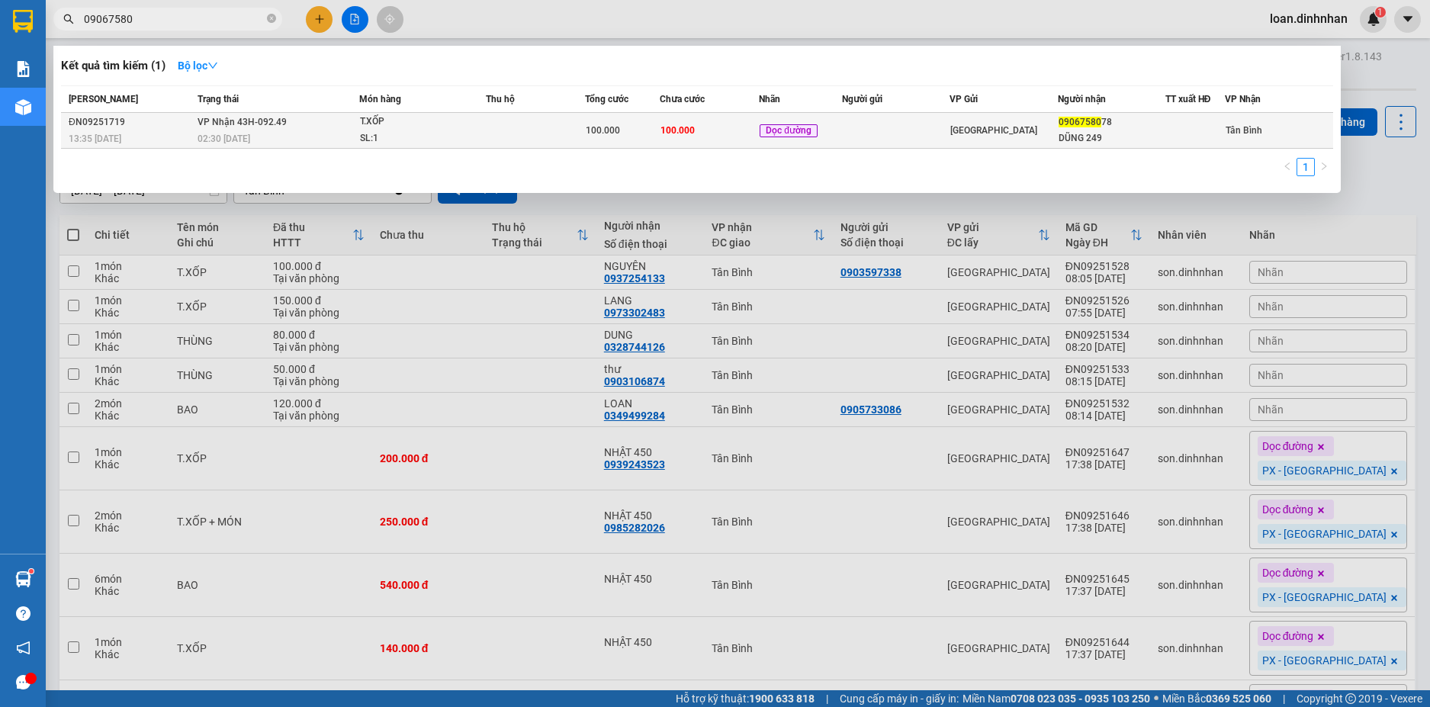
type input "09067580"
click at [547, 128] on td at bounding box center [535, 131] width 99 height 36
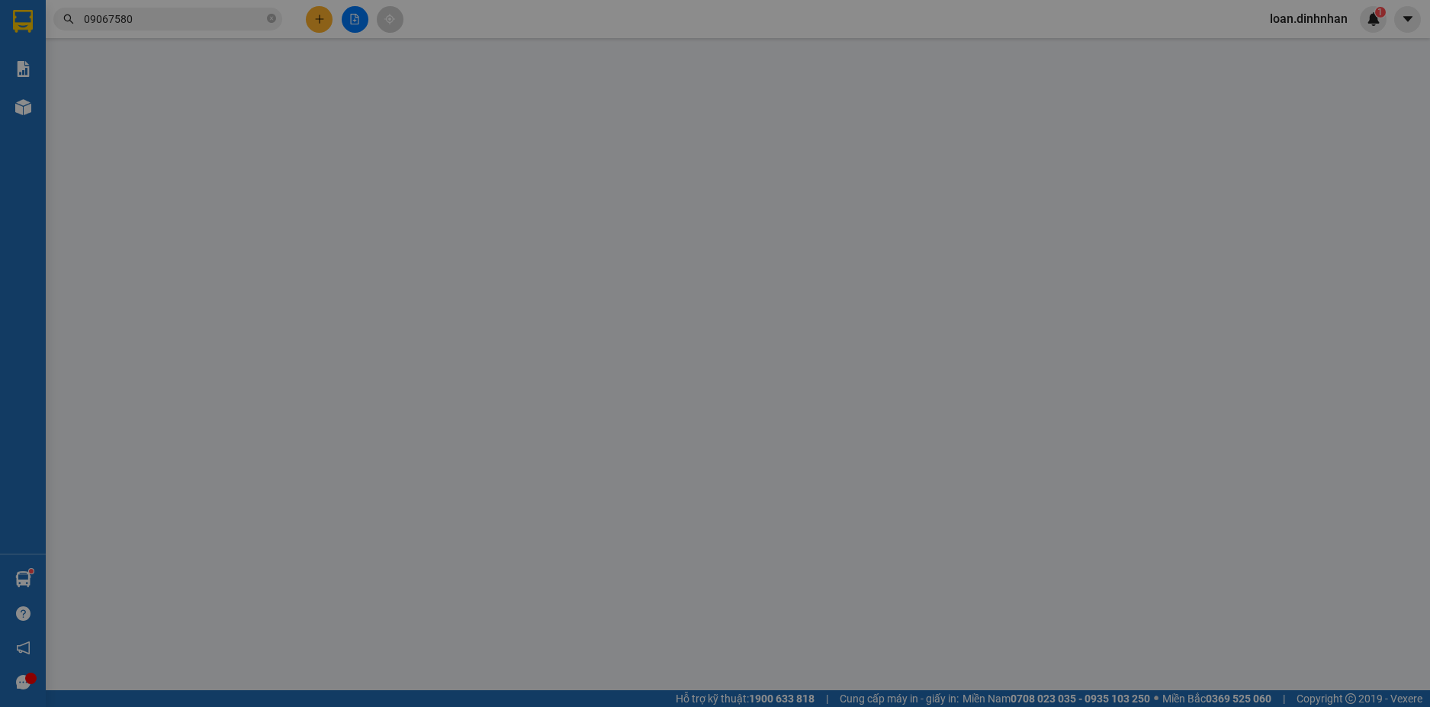
type input "0906758078"
type input "DŨNG 249"
type input "100.000"
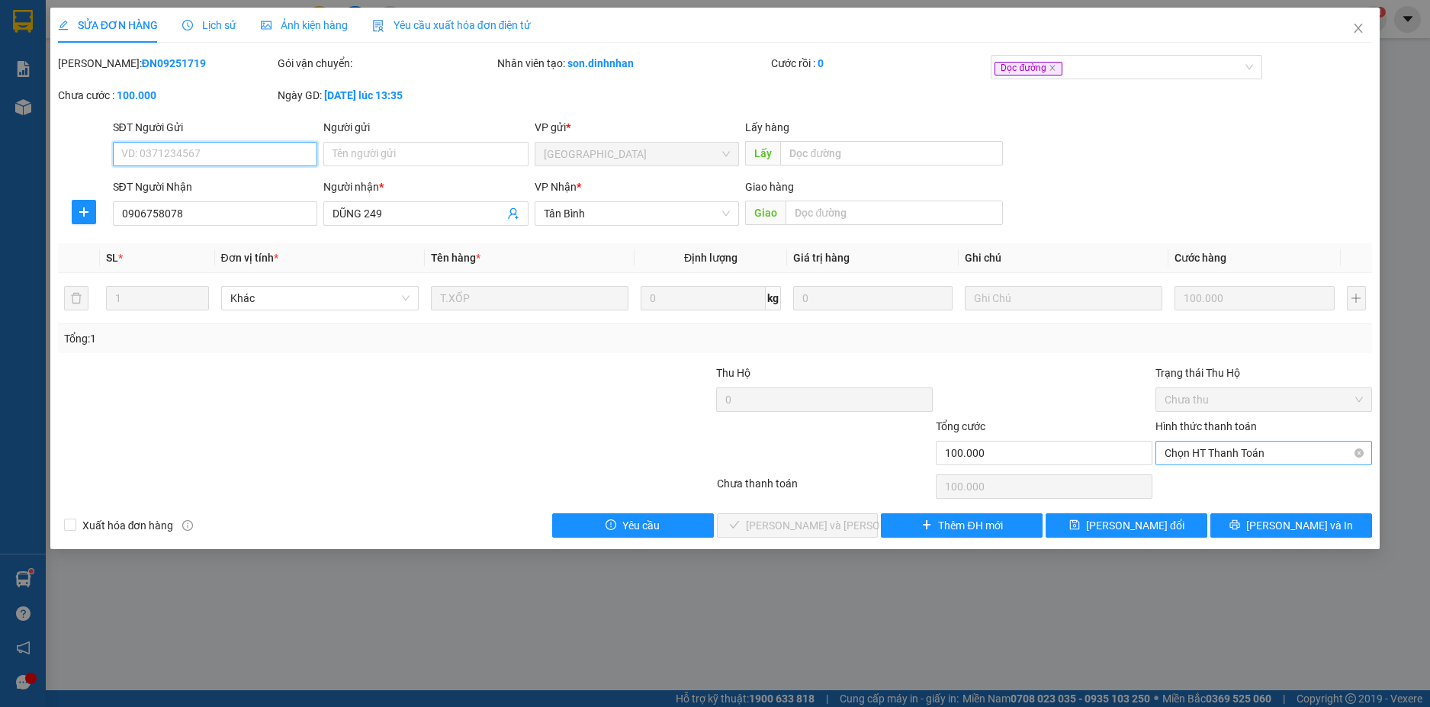
click at [1206, 447] on span "Chọn HT Thanh Toán" at bounding box center [1263, 452] width 198 height 23
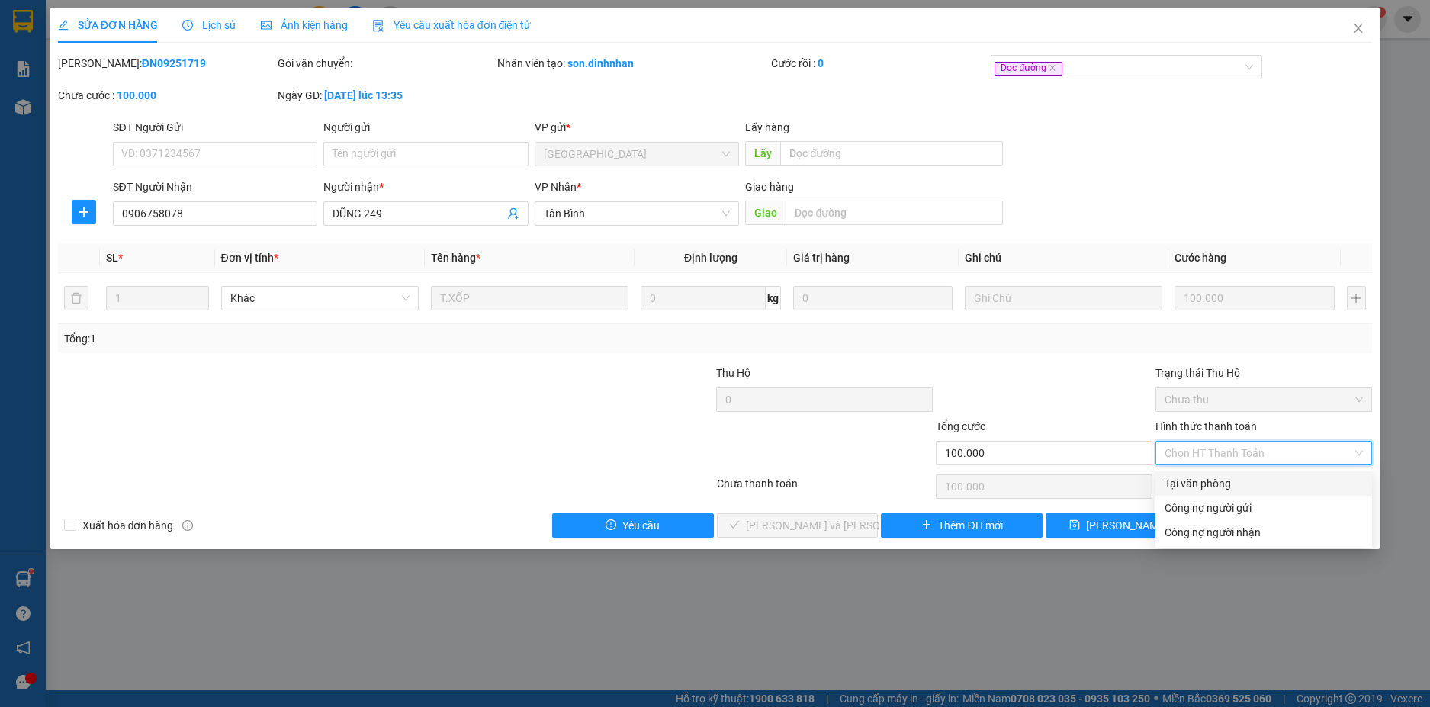
click at [1205, 474] on div "Tại văn phòng" at bounding box center [1263, 483] width 217 height 24
type input "0"
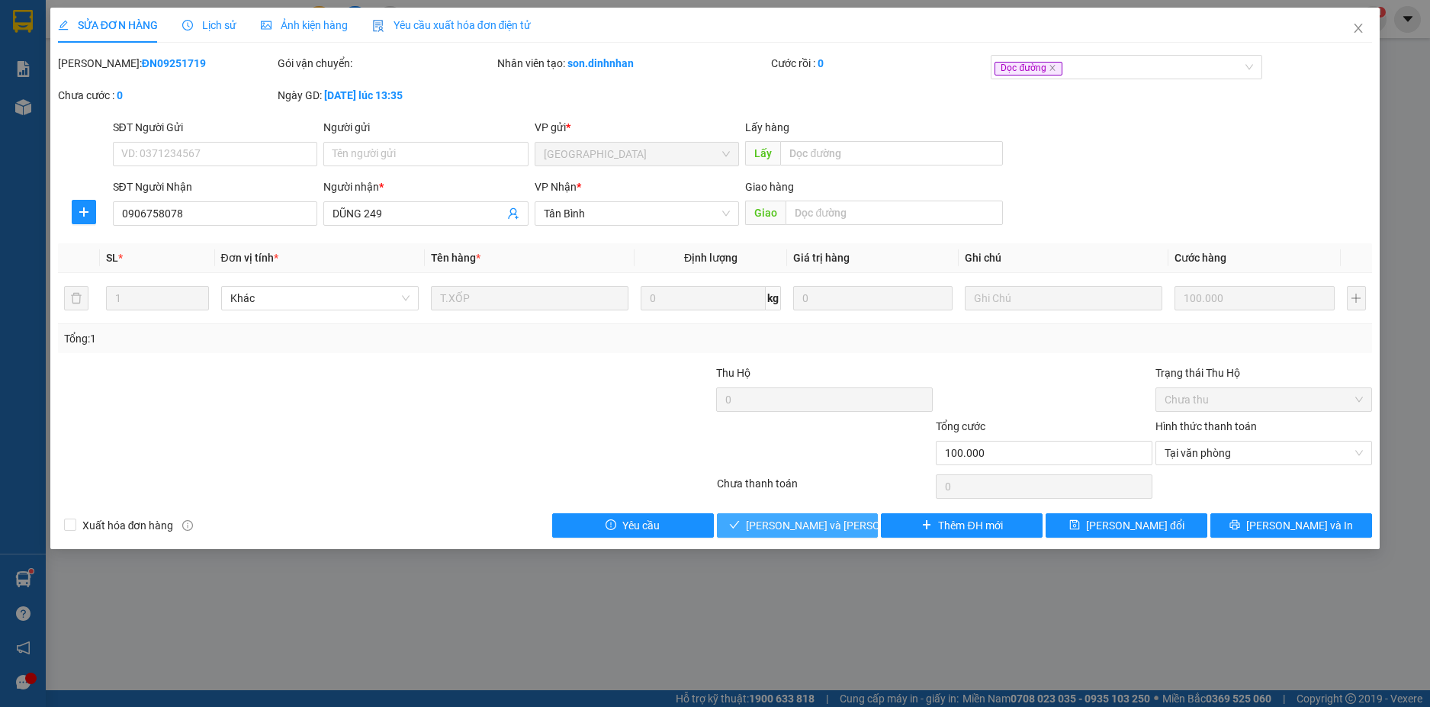
click at [833, 520] on span "[PERSON_NAME] và [PERSON_NAME] hàng" at bounding box center [849, 525] width 206 height 17
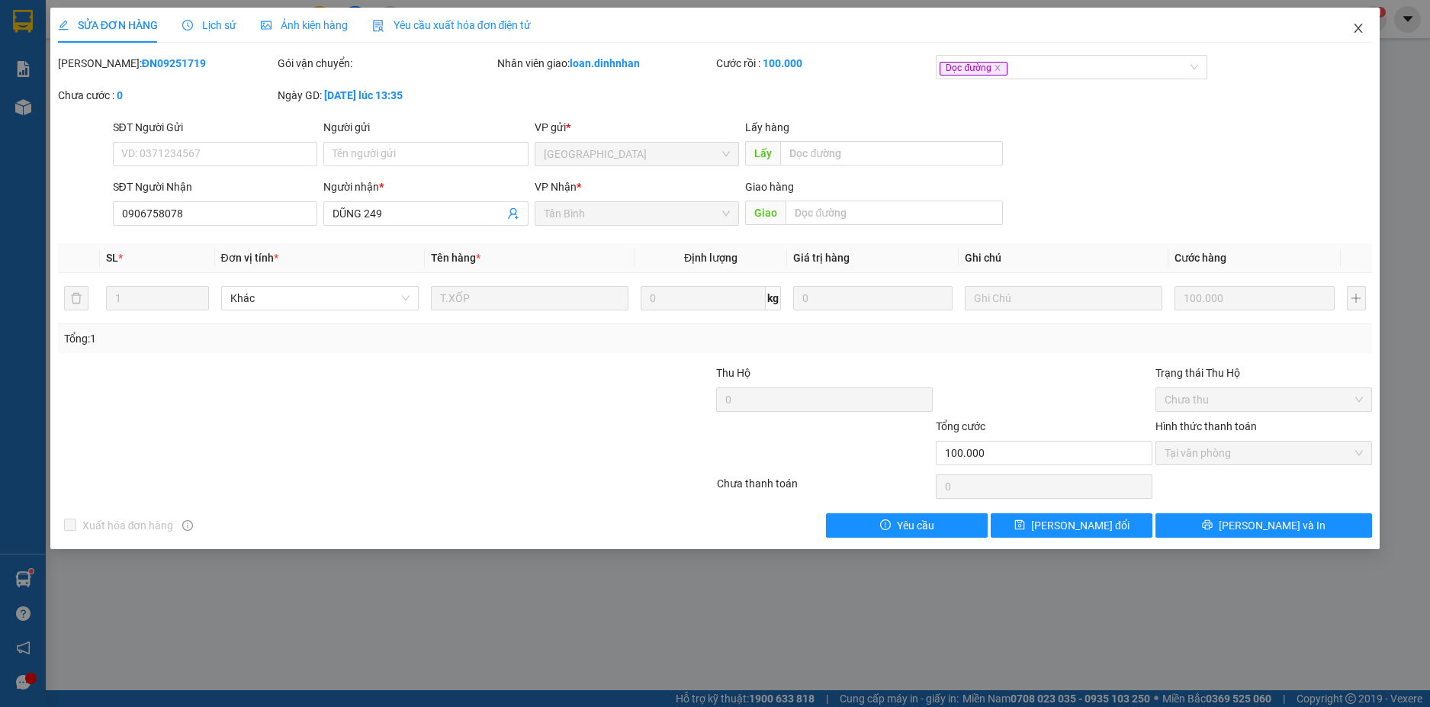
click at [1356, 23] on icon "close" at bounding box center [1358, 28] width 12 height 12
click at [1356, 23] on span "loan.dinhnhan" at bounding box center [1308, 18] width 102 height 19
click at [1366, 24] on img at bounding box center [1373, 19] width 14 height 14
click at [1355, 21] on body "Kết quả tìm kiếm ( 1 ) Bộ lọc Mã ĐH Trạng thái Món hàng Thu hộ Tổng cước Chưa c…" at bounding box center [715, 353] width 1430 height 707
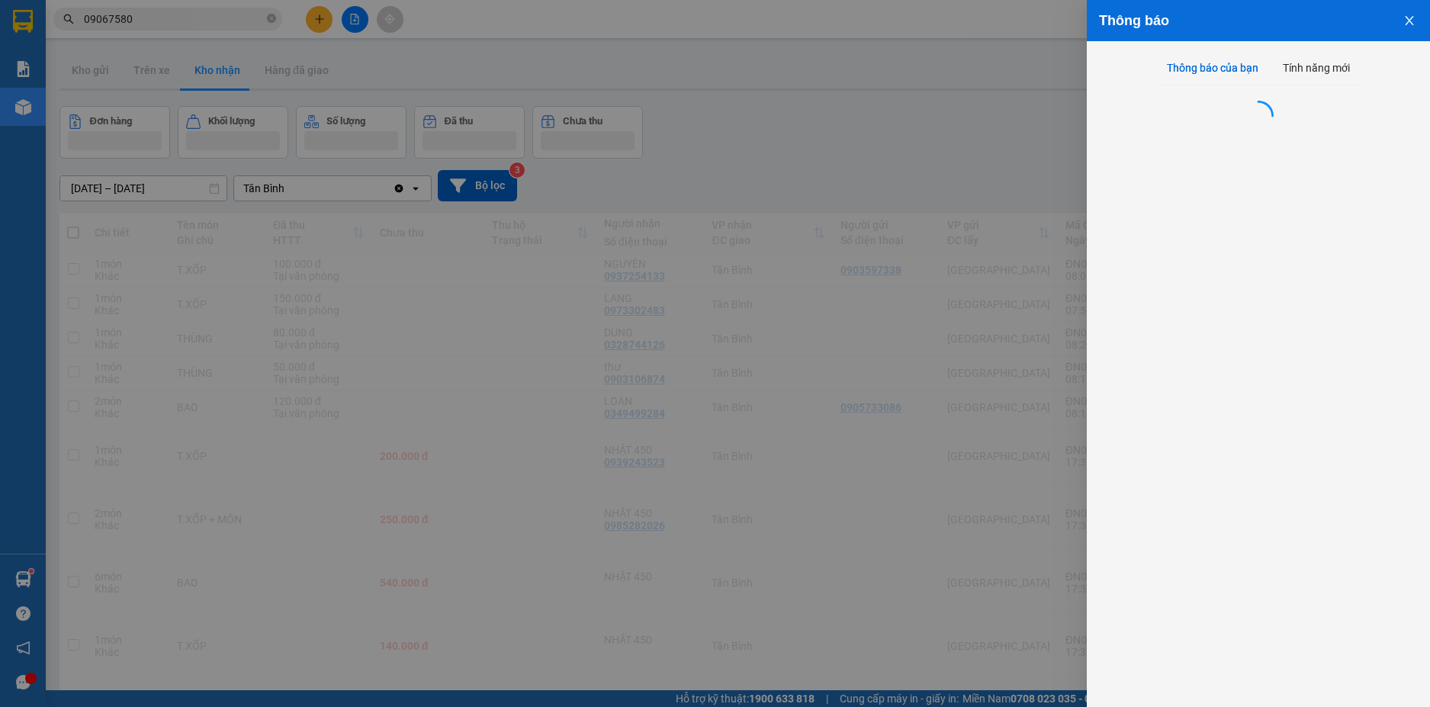
click at [1357, 20] on div at bounding box center [715, 353] width 1430 height 707
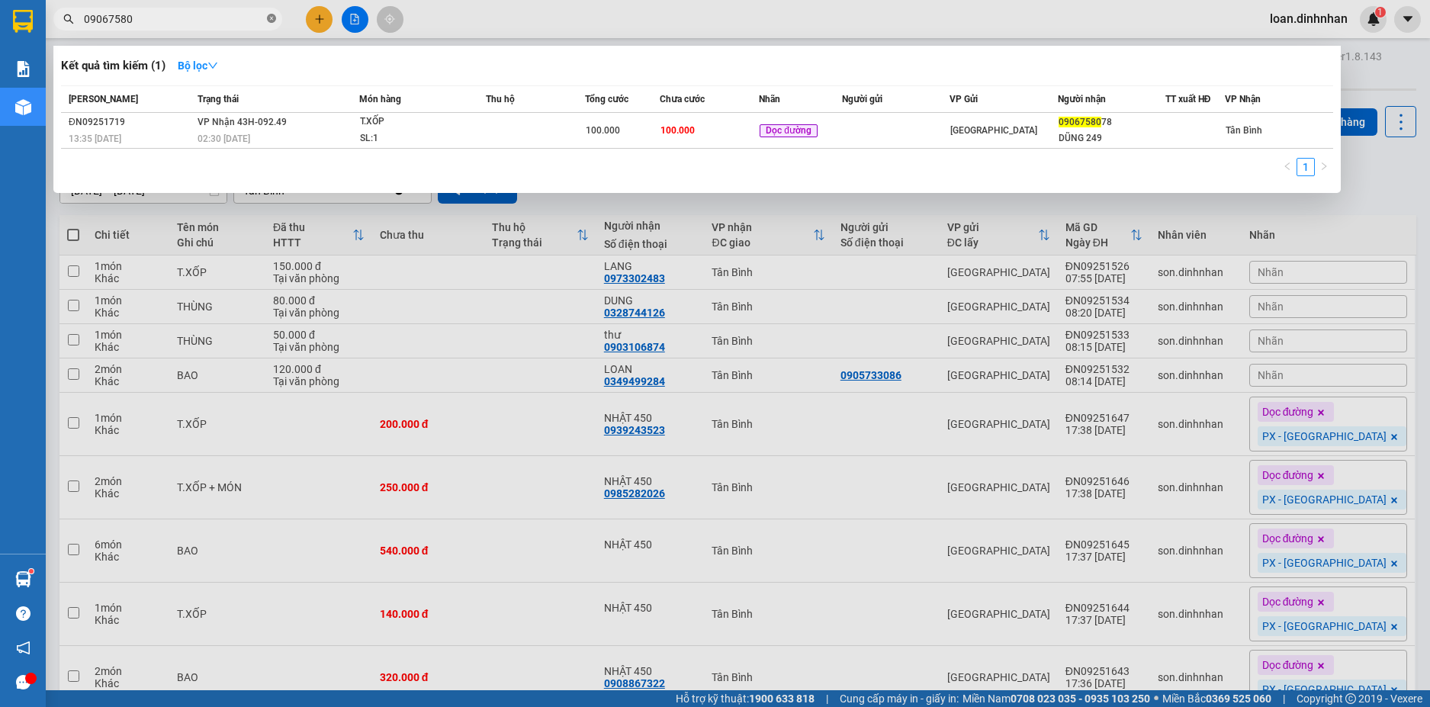
click at [269, 14] on span at bounding box center [271, 19] width 9 height 14
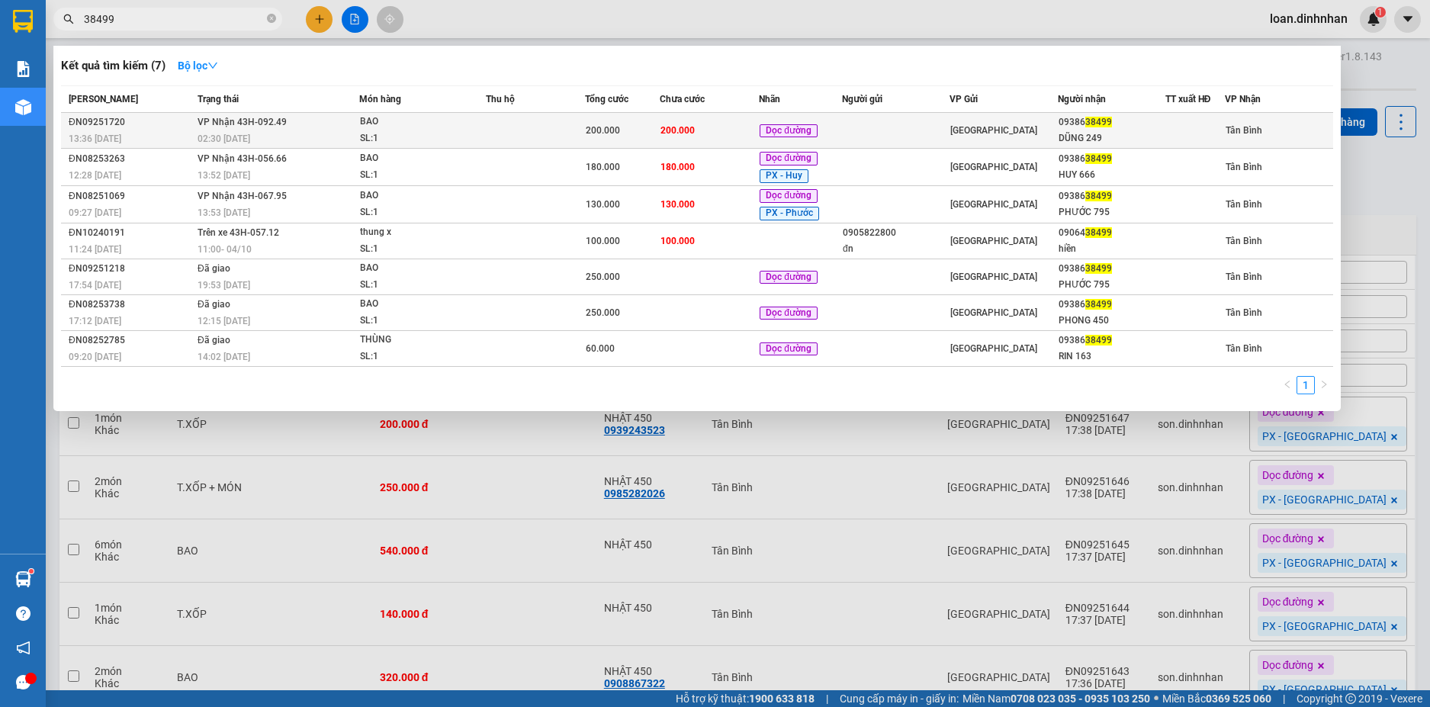
type input "38499"
click at [607, 123] on div "200.000" at bounding box center [622, 130] width 73 height 17
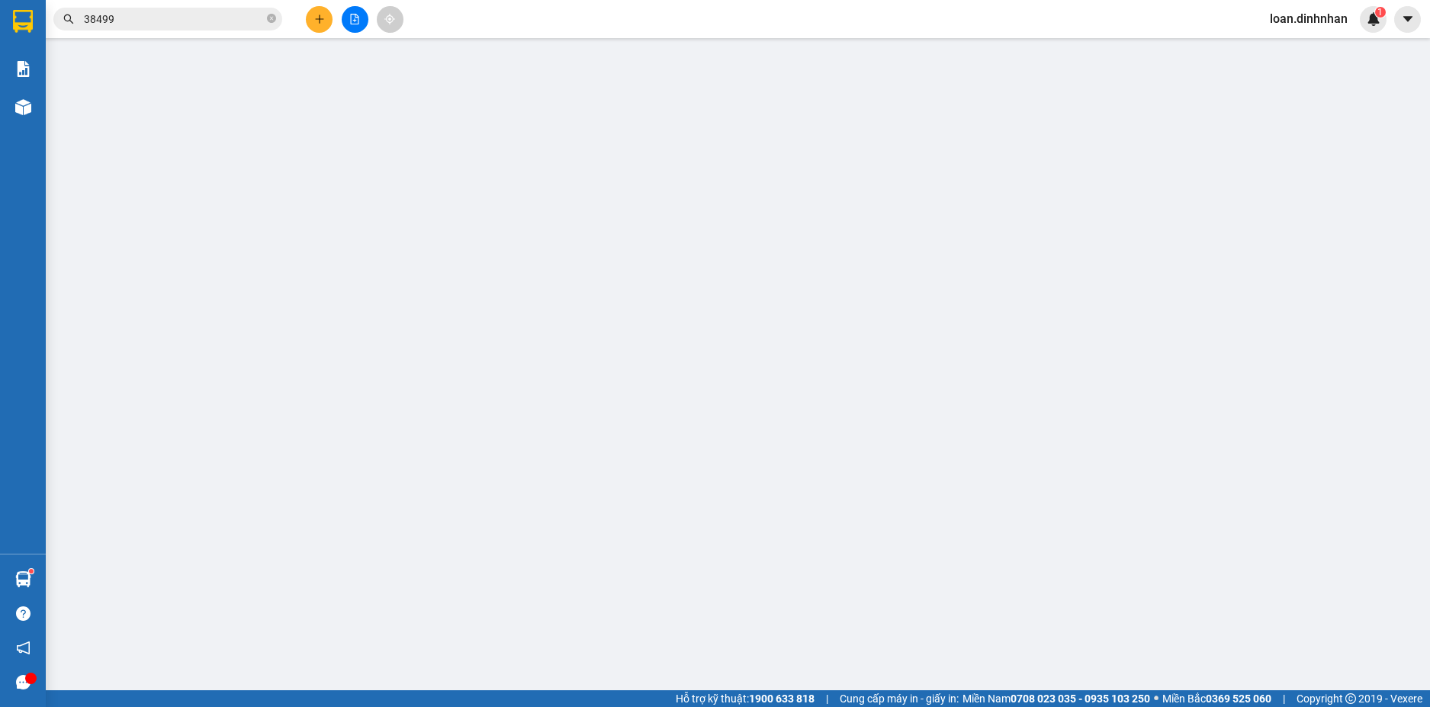
type input "0938638499"
type input "DŨNG 249"
type input "200.000"
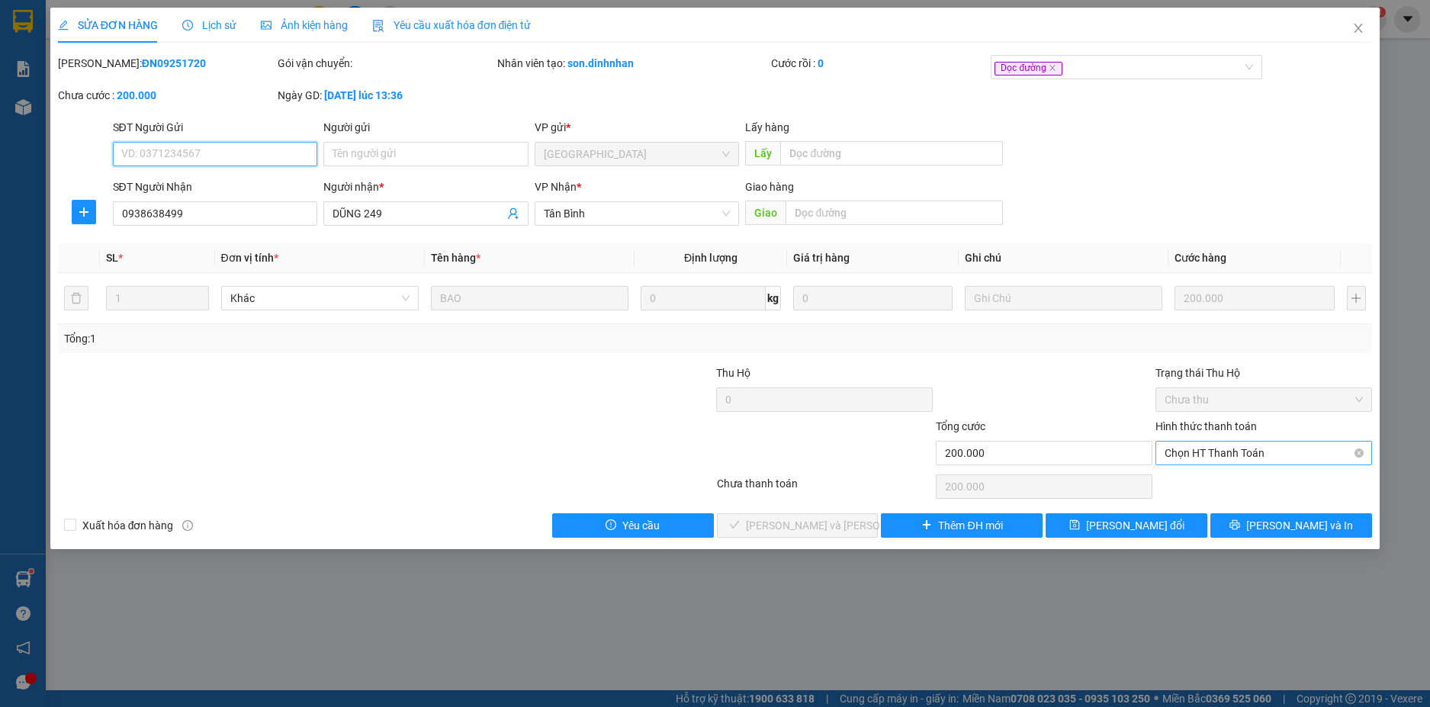
drag, startPoint x: 1302, startPoint y: 450, endPoint x: 1298, endPoint y: 462, distance: 12.8
click at [1302, 451] on span "Chọn HT Thanh Toán" at bounding box center [1263, 452] width 198 height 23
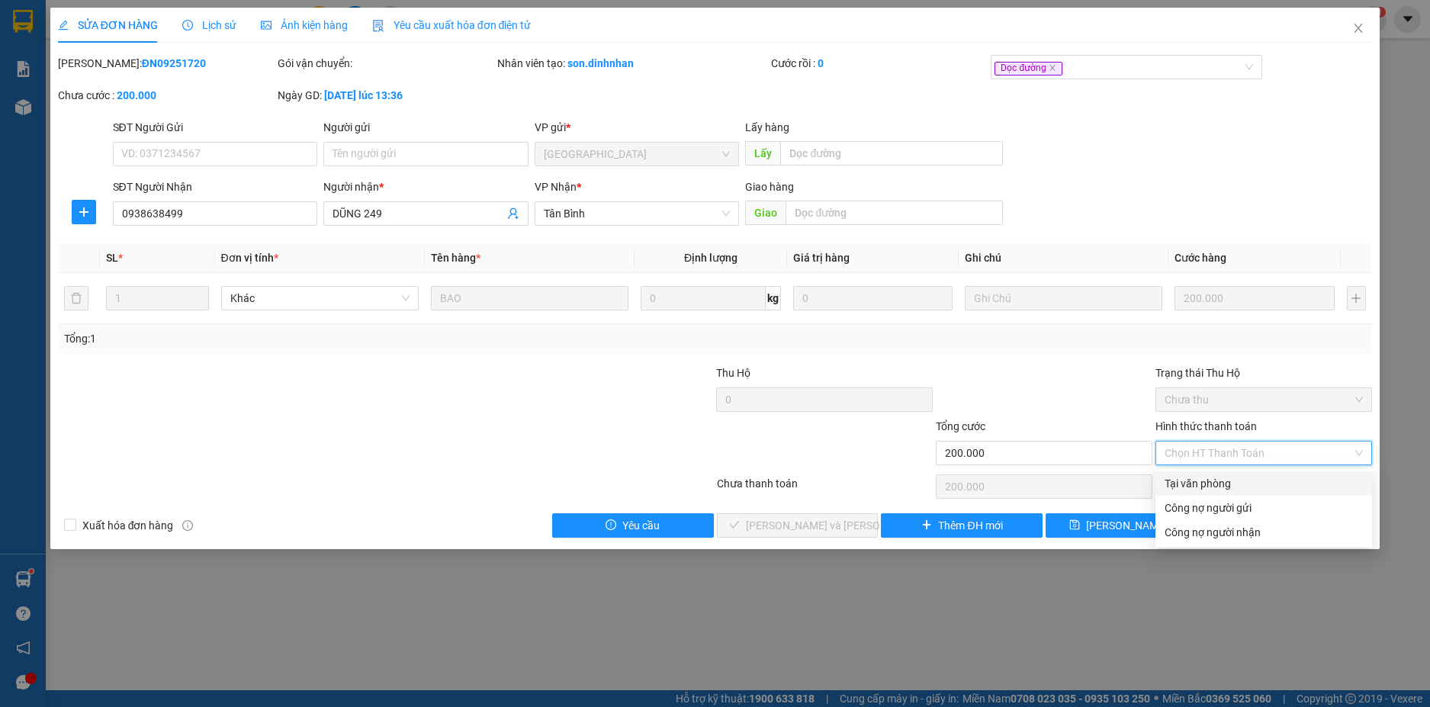
drag, startPoint x: 1263, startPoint y: 483, endPoint x: 1239, endPoint y: 486, distance: 24.5
click at [1263, 483] on div "Tại văn phòng" at bounding box center [1263, 483] width 198 height 17
type input "0"
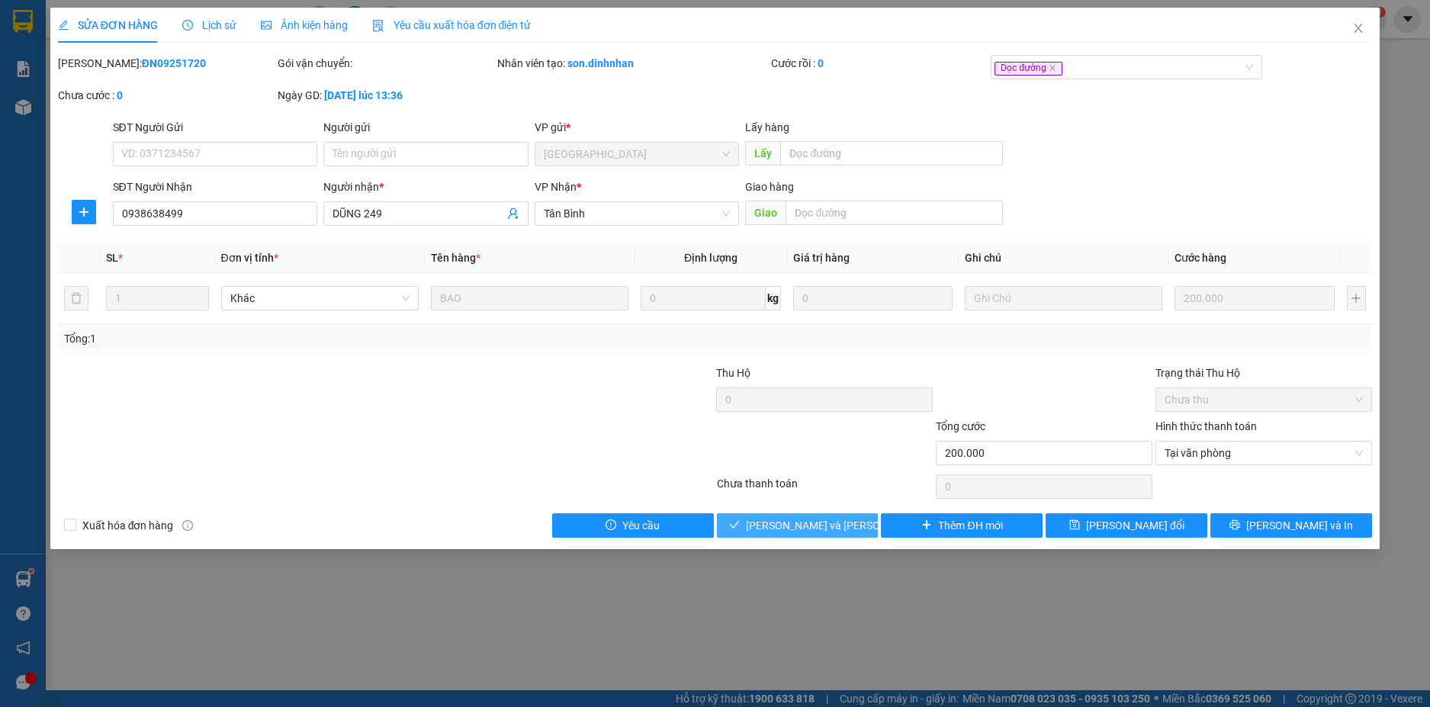
click at [833, 521] on span "[PERSON_NAME] và [PERSON_NAME] hàng" at bounding box center [849, 525] width 206 height 17
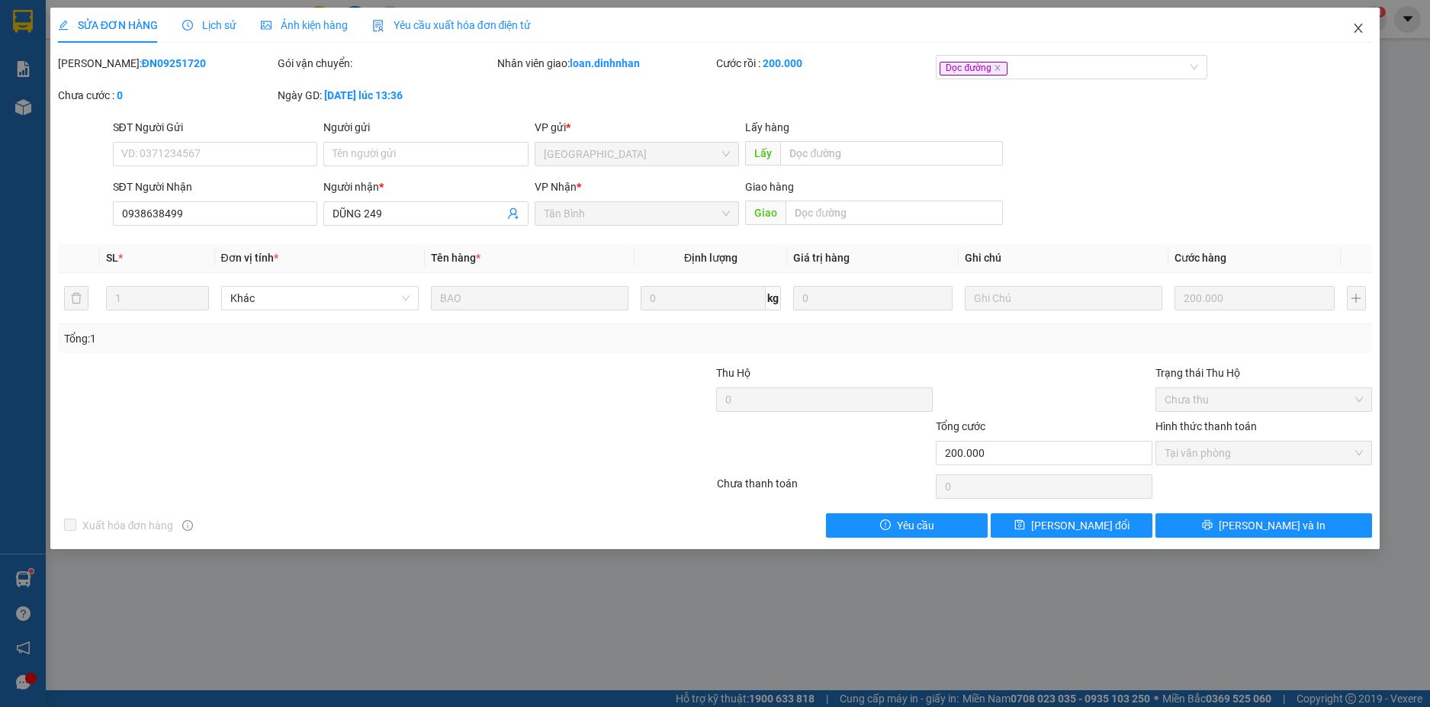
drag, startPoint x: 1330, startPoint y: 14, endPoint x: 1346, endPoint y: 18, distance: 16.5
click at [1331, 14] on div "SỬA ĐƠN HÀNG Lịch sử Ảnh kiện hàng Yêu cầu xuất hóa đơn điện tử" at bounding box center [715, 25] width 1314 height 35
click at [1353, 20] on span "Close" at bounding box center [1358, 29] width 43 height 43
click at [1356, 27] on span "loan.dinhnhan" at bounding box center [1308, 18] width 102 height 19
click at [1361, 25] on div "loan.dinhnhan 1" at bounding box center [1321, 19] width 129 height 27
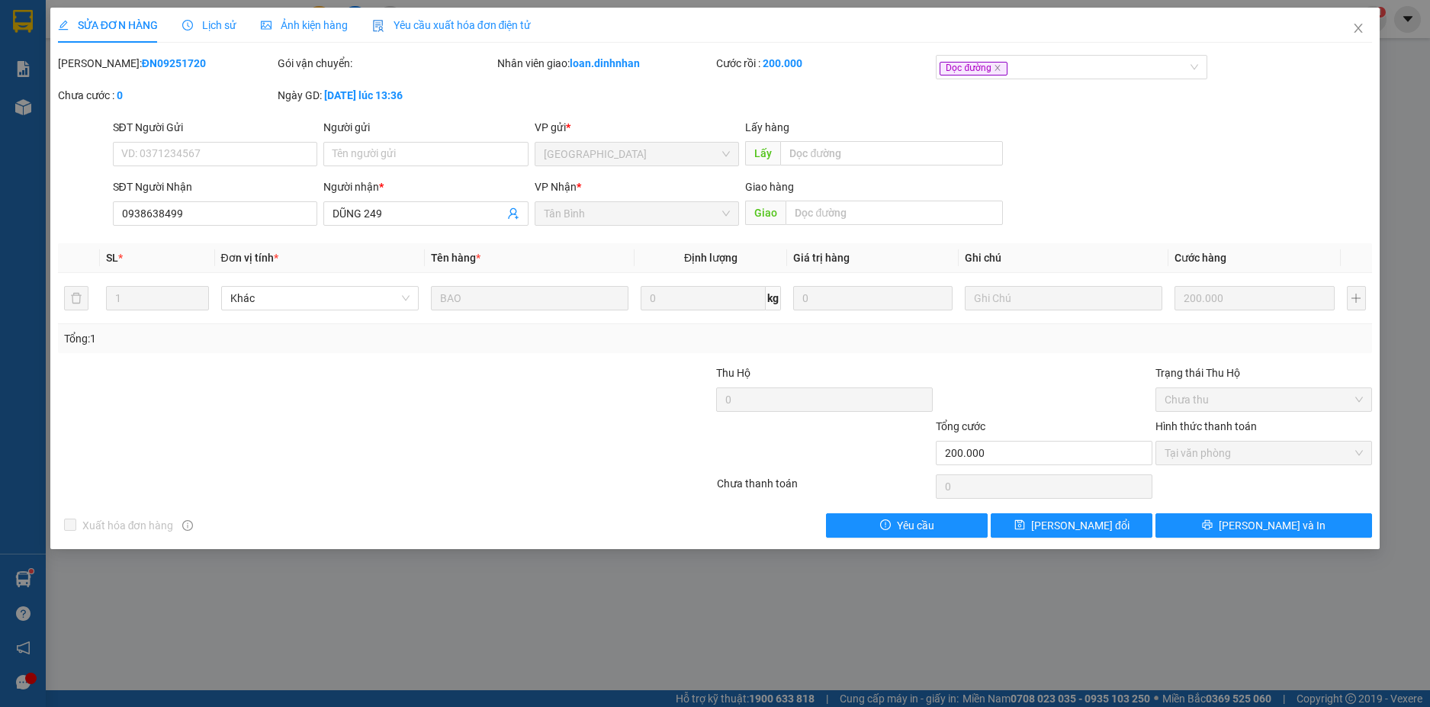
click at [1358, 24] on div "loan.dinhnhan 1" at bounding box center [1321, 19] width 129 height 27
click at [1358, 24] on span "loan.dinhnhan" at bounding box center [1308, 18] width 102 height 19
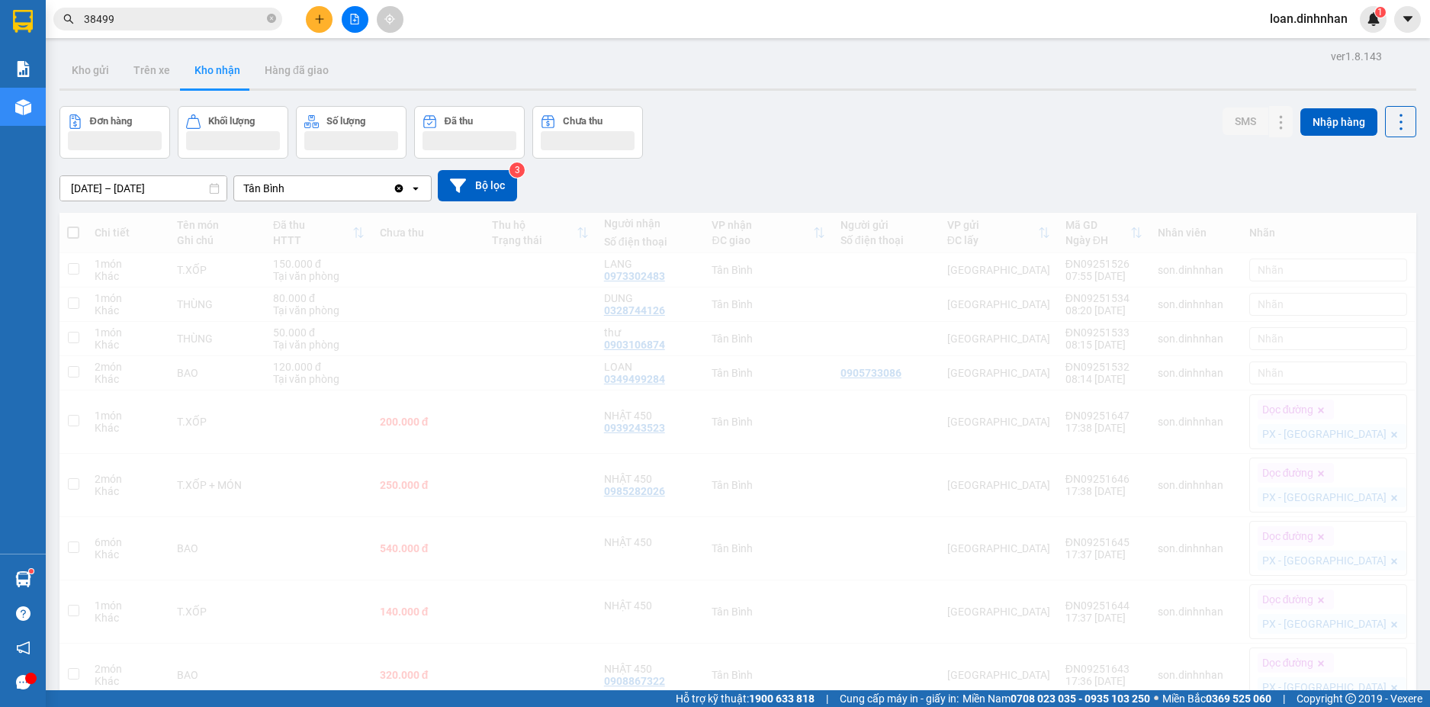
click at [1358, 24] on span "loan.dinhnhan" at bounding box center [1308, 18] width 102 height 19
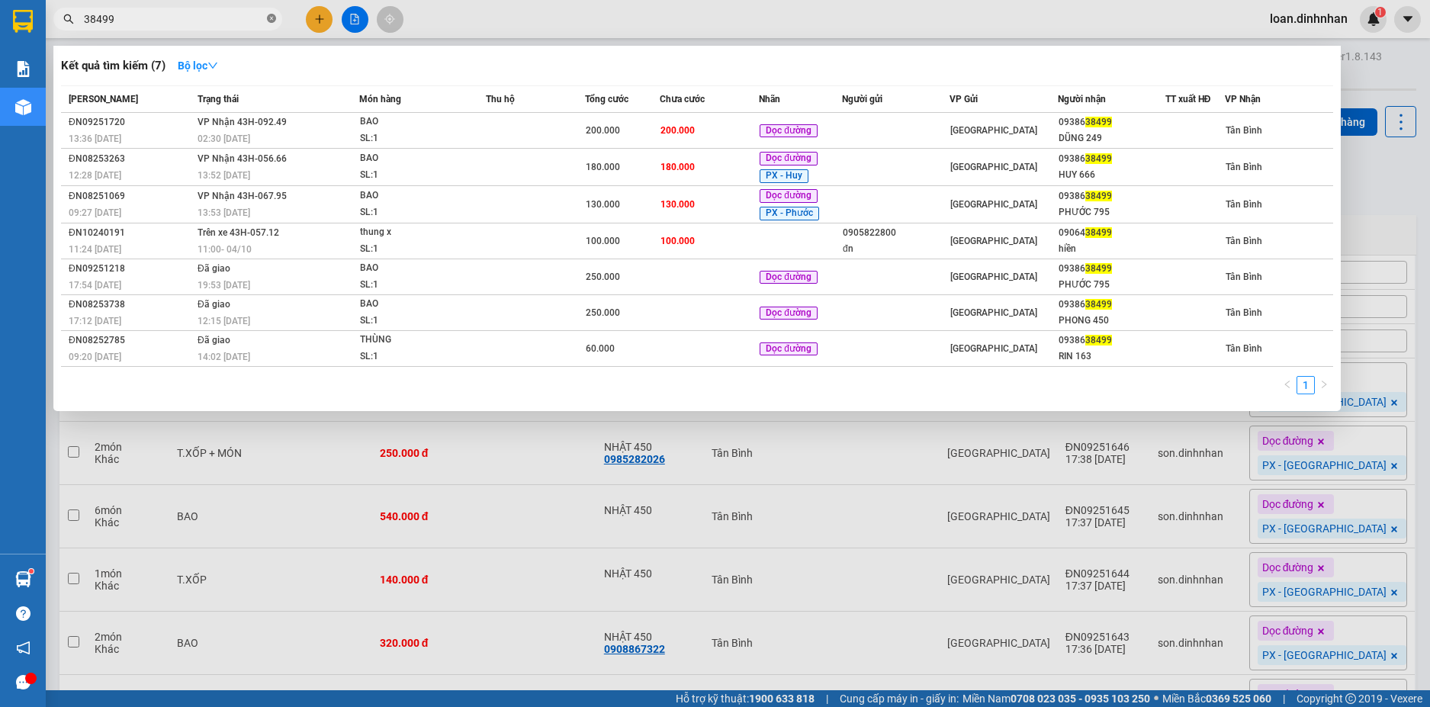
click at [269, 21] on icon "close-circle" at bounding box center [271, 18] width 9 height 9
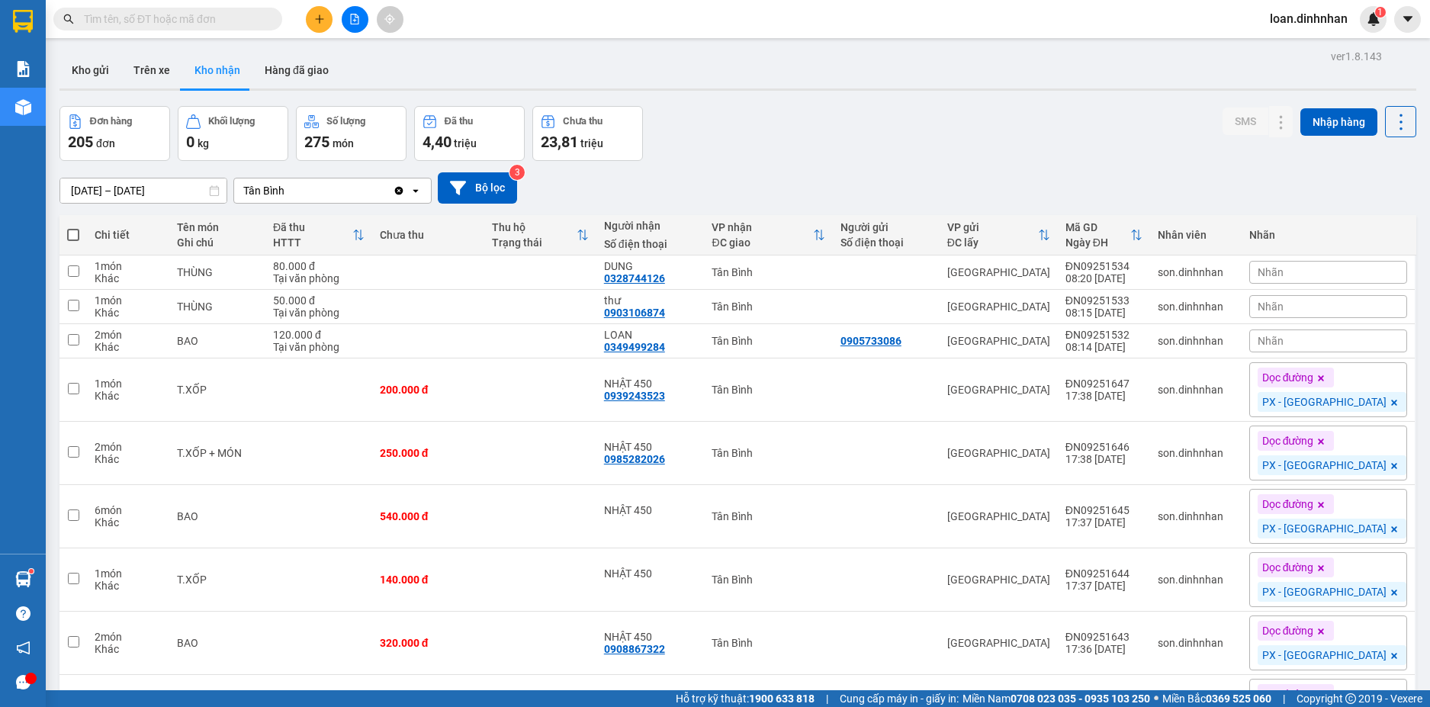
click at [319, 14] on button at bounding box center [319, 19] width 27 height 27
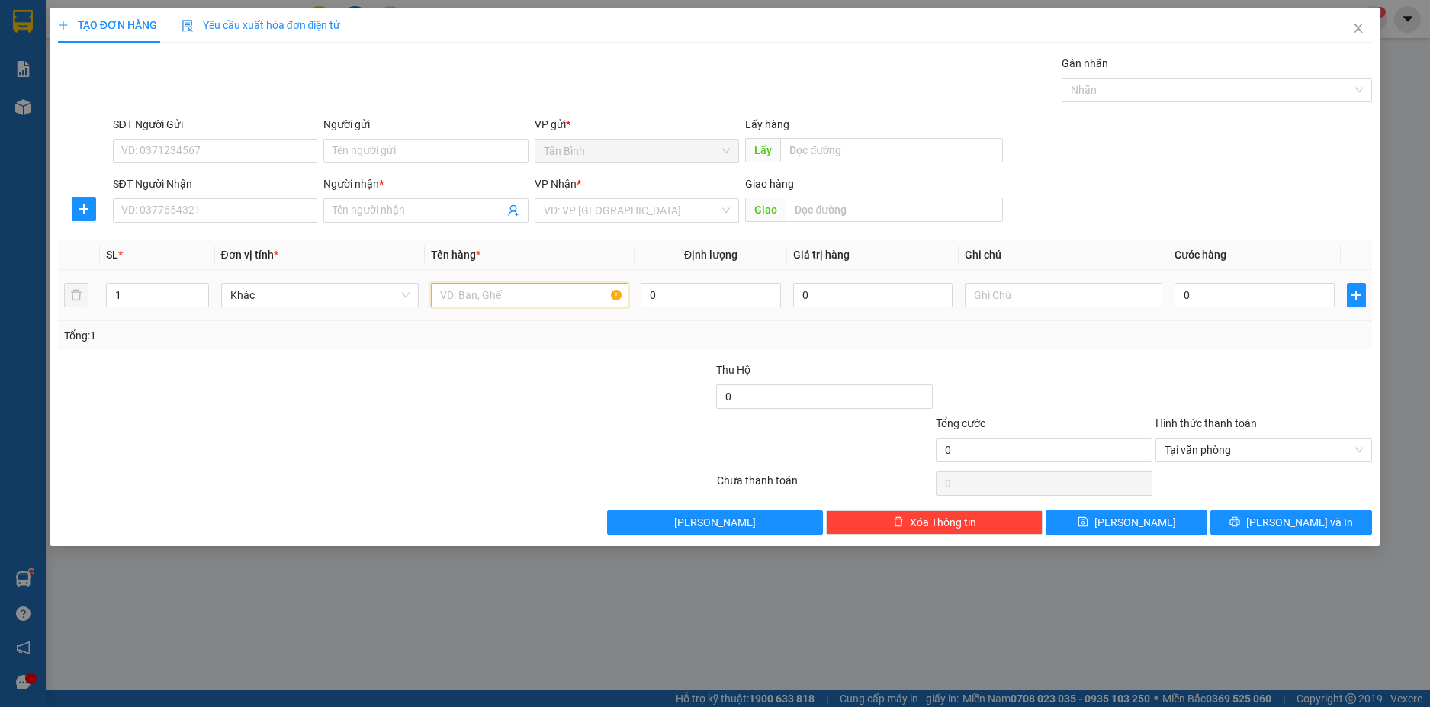
click at [538, 287] on input "text" at bounding box center [529, 295] width 197 height 24
type input "1bao"
click at [295, 209] on input "SĐT Người Nhận" at bounding box center [215, 210] width 205 height 24
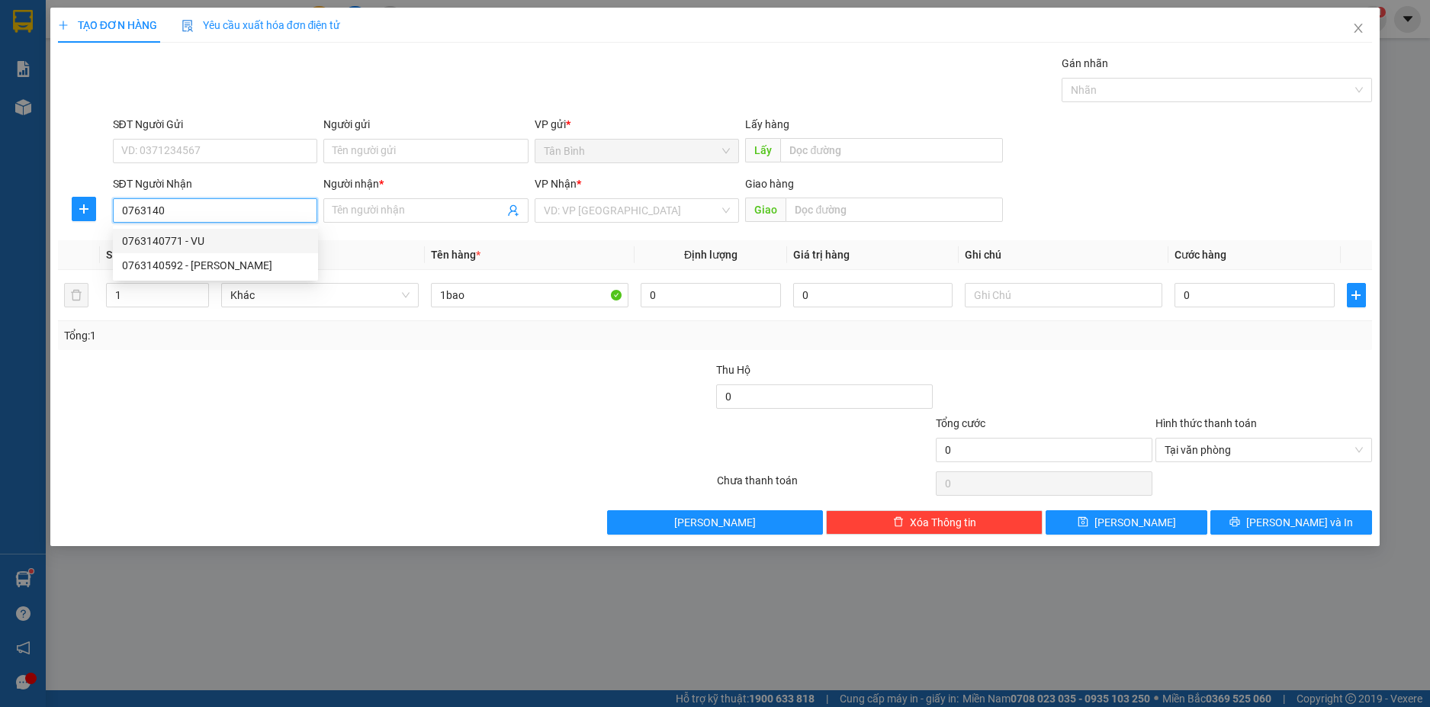
click at [223, 235] on div "0763140771 - VU" at bounding box center [215, 241] width 187 height 17
type input "0763140771"
type input "VU"
type input "0763140771"
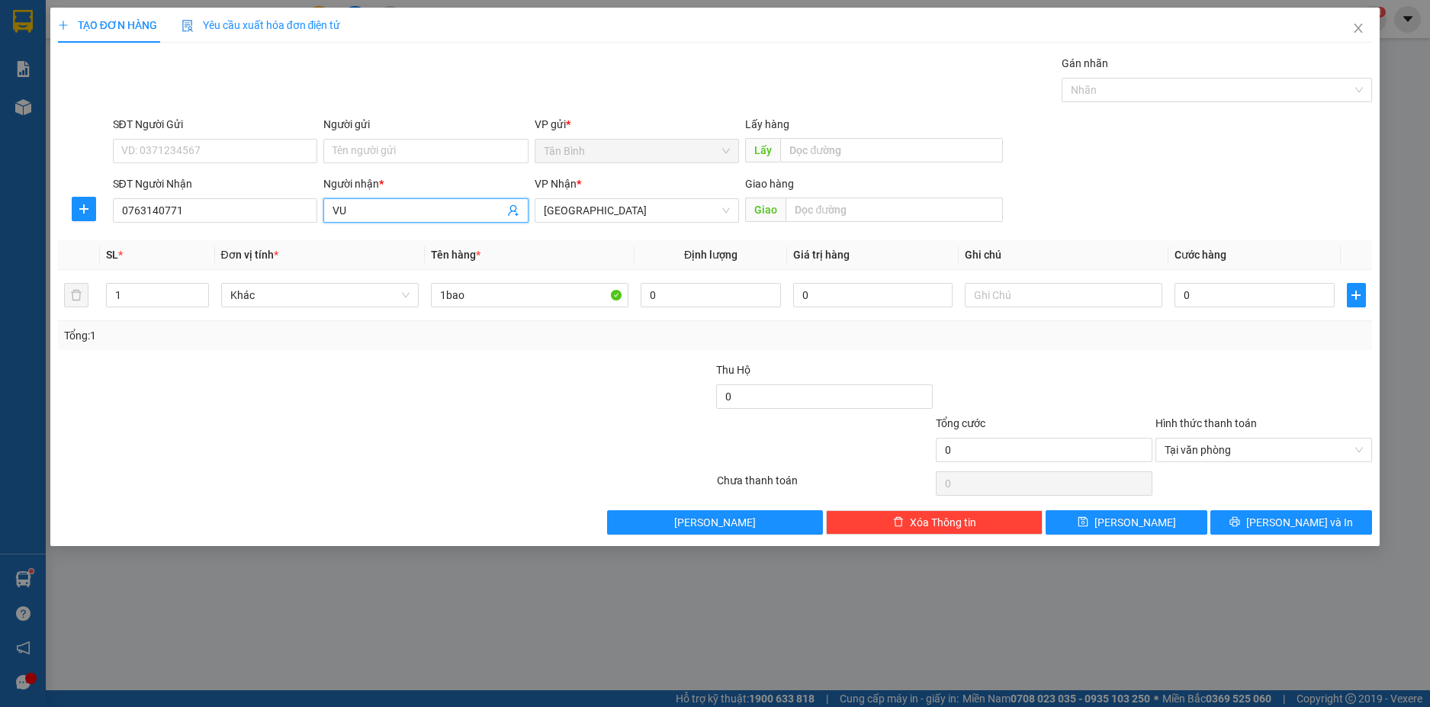
click at [375, 213] on input "VU" at bounding box center [418, 210] width 172 height 17
type input "VU"
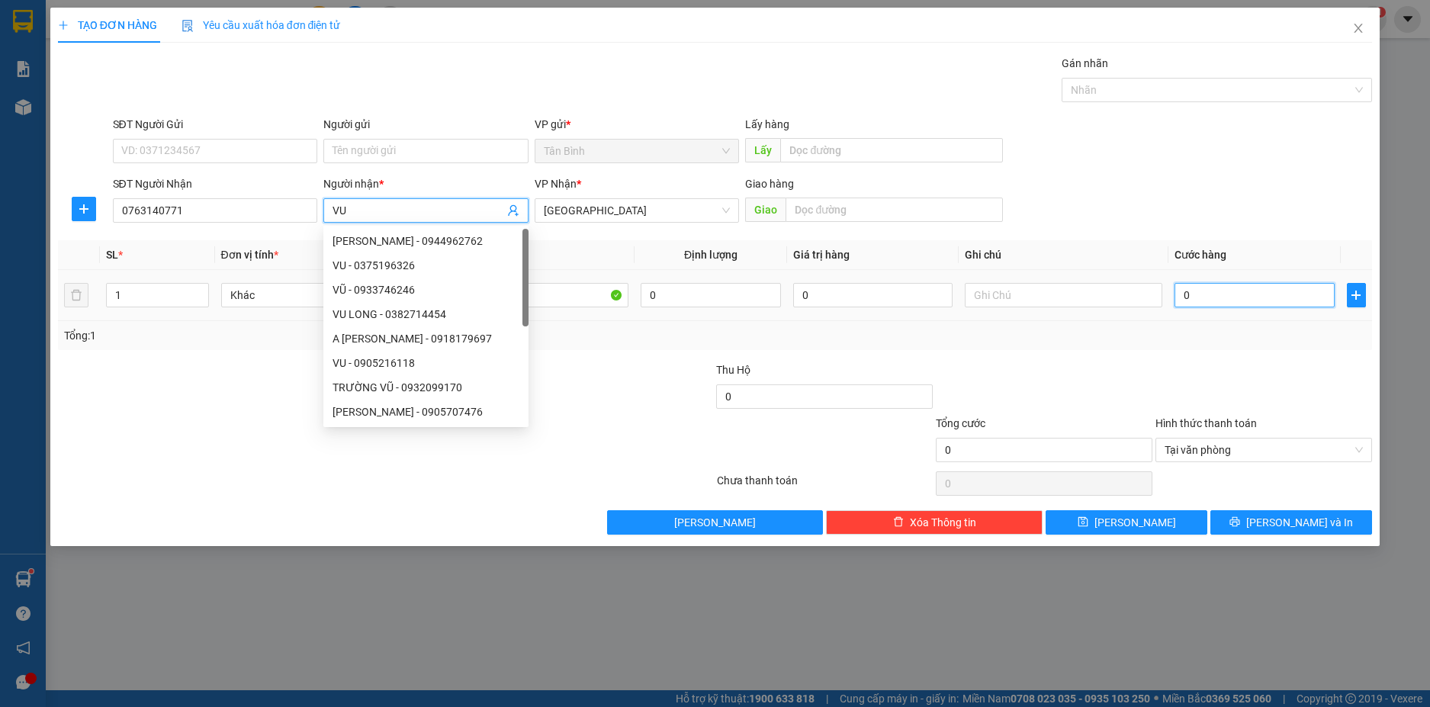
click at [1221, 286] on input "0" at bounding box center [1253, 295] width 159 height 24
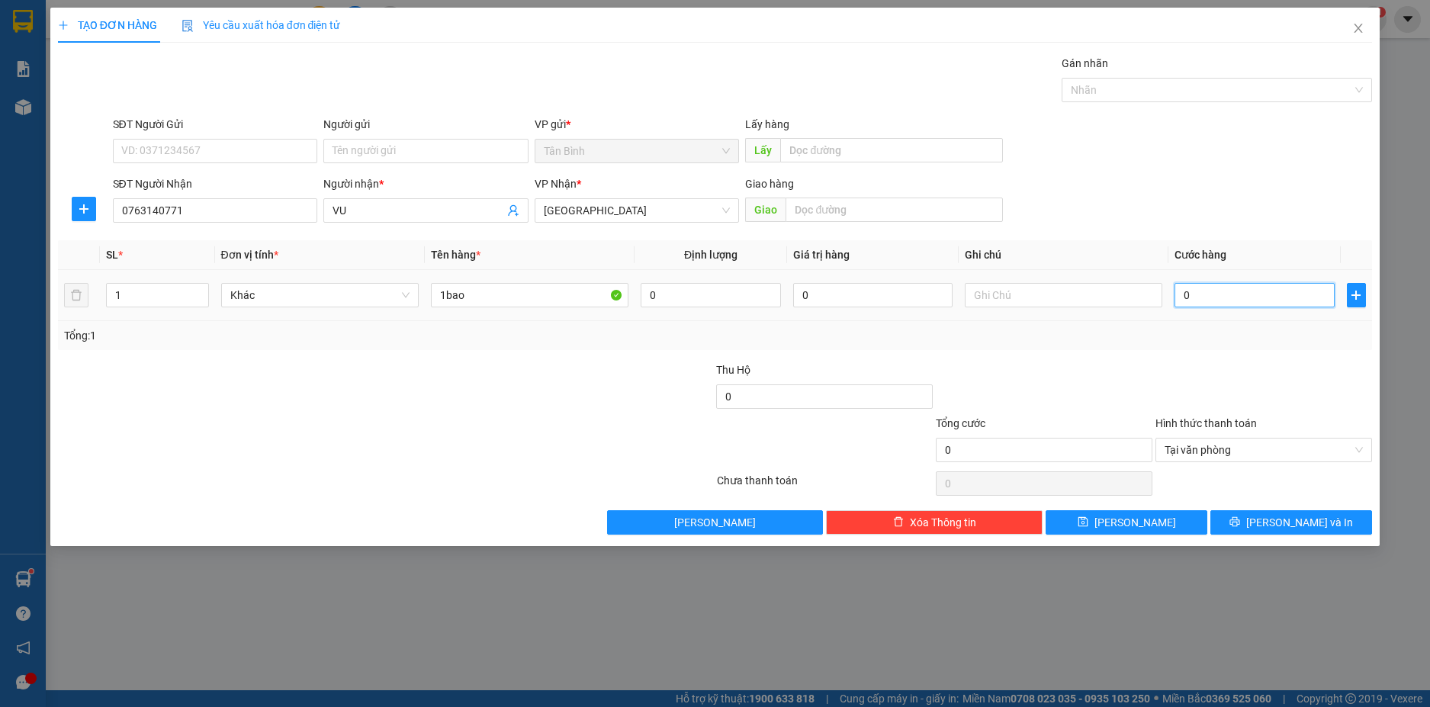
type input "7"
type input "70"
type input "70.000"
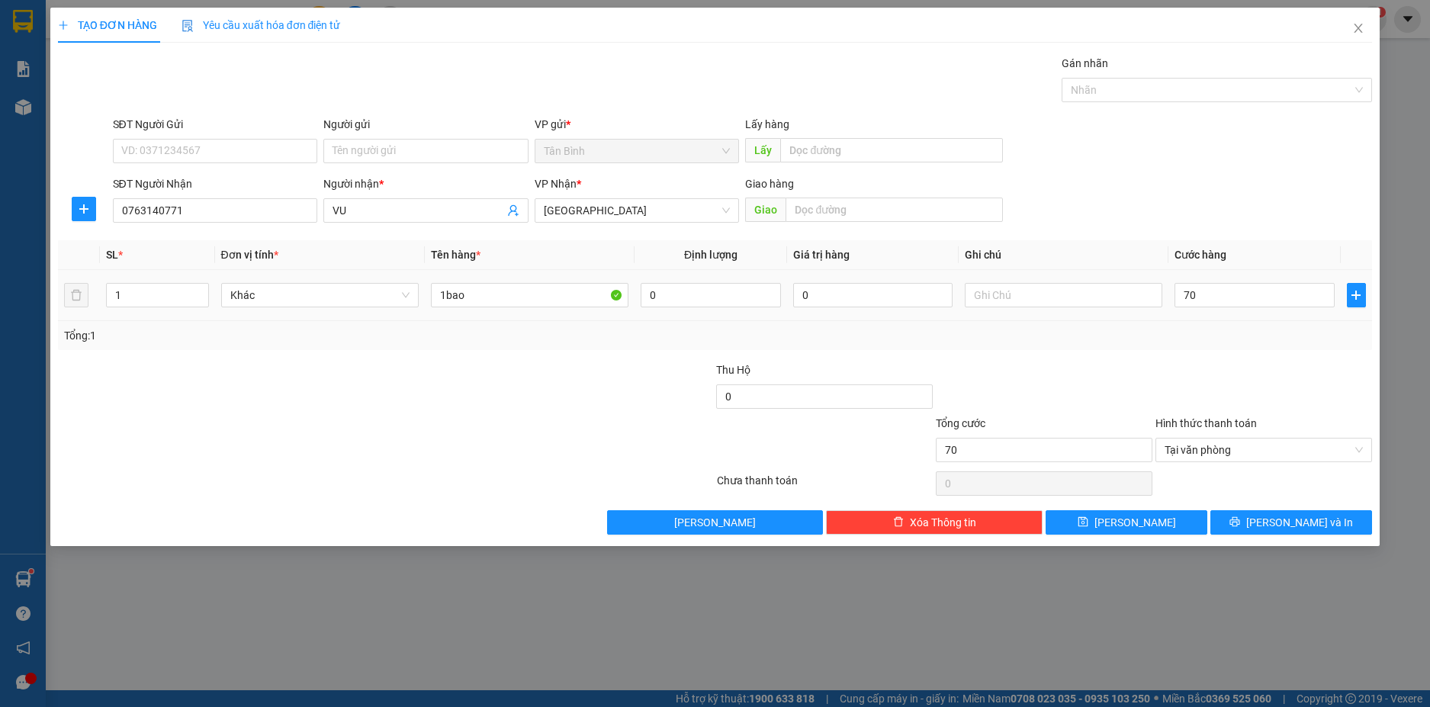
type input "70.000"
drag, startPoint x: 1206, startPoint y: 325, endPoint x: 1266, endPoint y: 425, distance: 116.6
click at [1228, 358] on div "Transit Pickup Surcharge Ids Transit Deliver Surcharge Ids Transit Deliver Surc…" at bounding box center [715, 295] width 1314 height 480
click at [1353, 445] on span "Tại văn phòng" at bounding box center [1263, 449] width 198 height 23
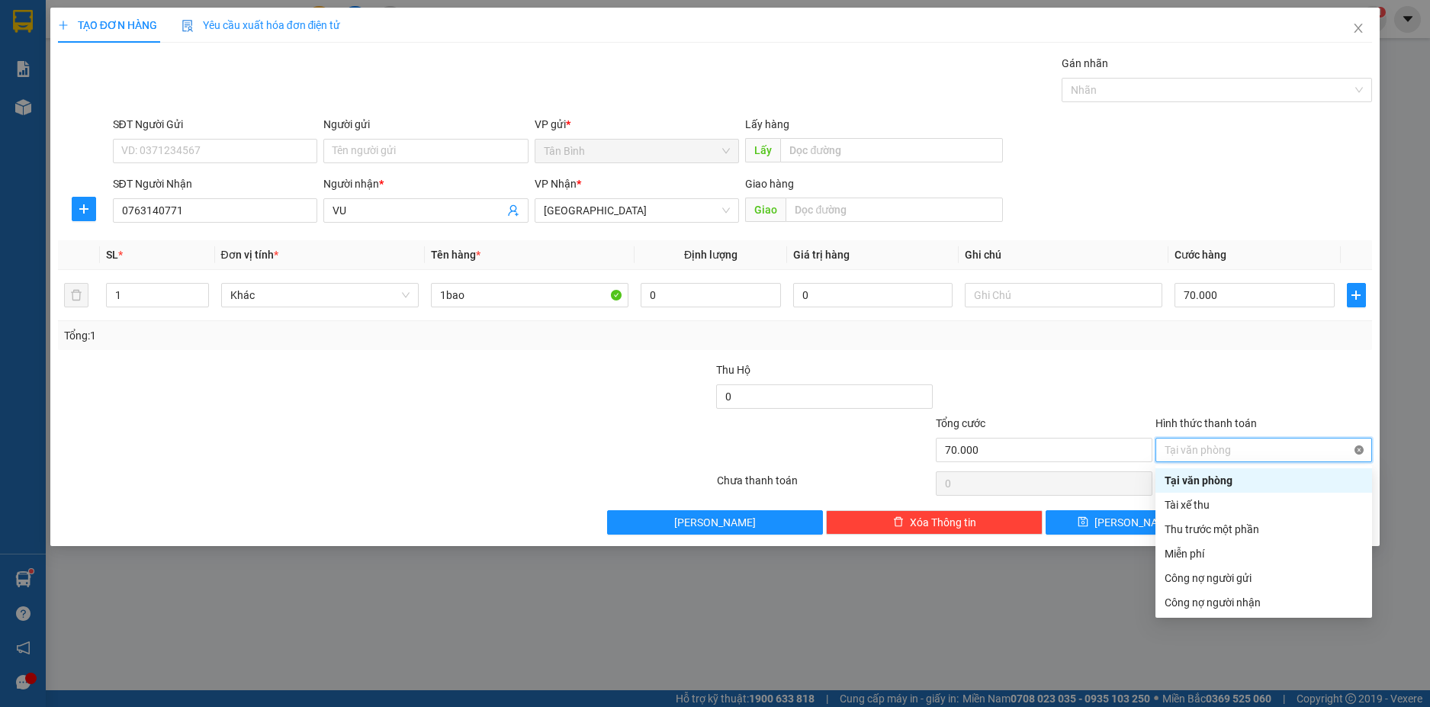
type input "70.000"
click at [1304, 396] on div at bounding box center [1264, 387] width 220 height 53
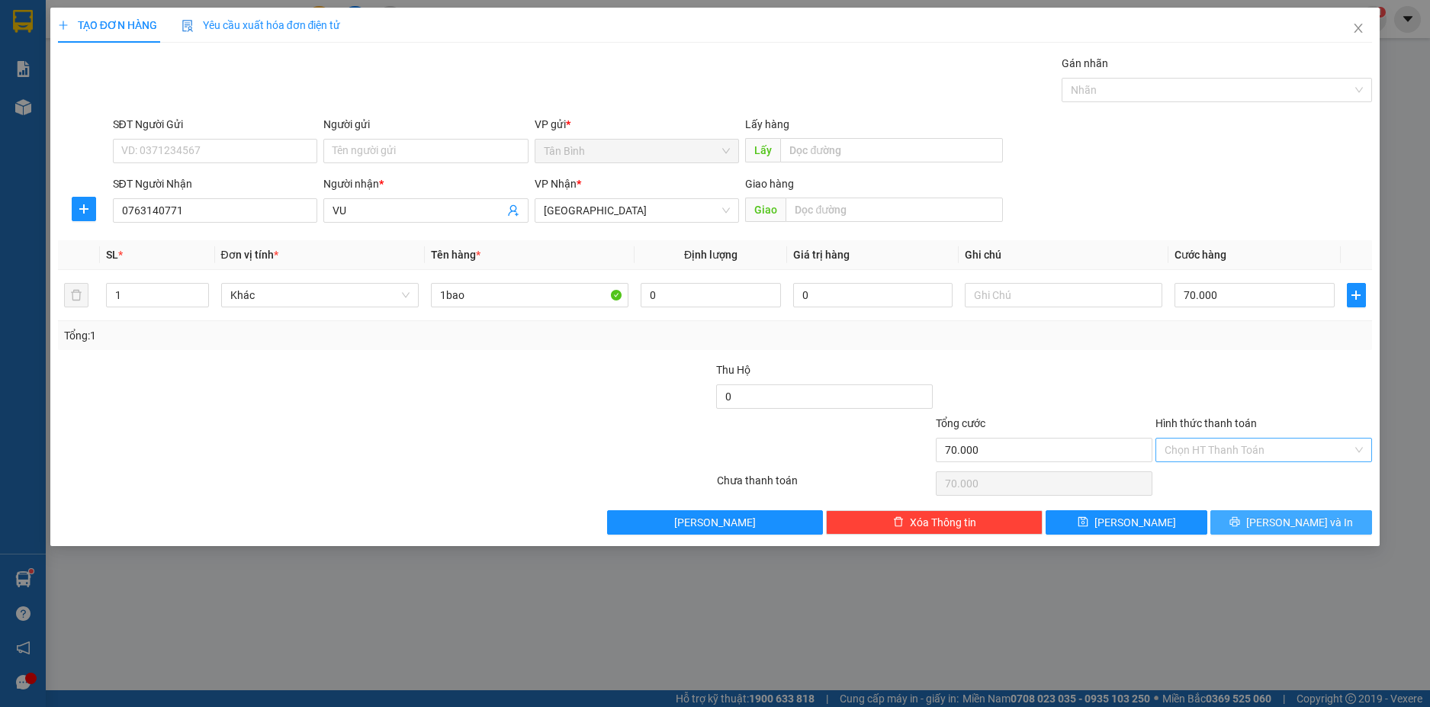
click at [1292, 524] on span "[PERSON_NAME] và In" at bounding box center [1299, 522] width 107 height 17
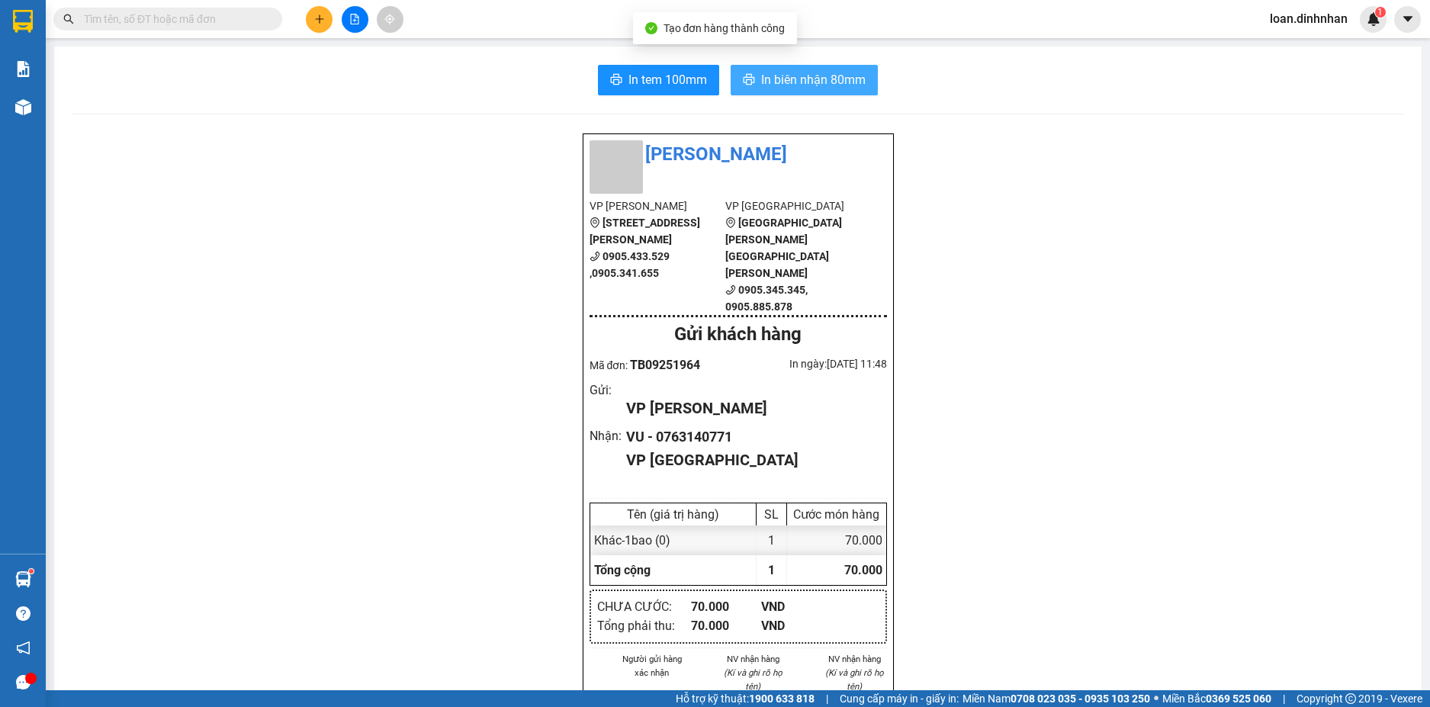
click at [787, 72] on span "In biên nhận 80mm" at bounding box center [813, 79] width 104 height 19
click at [795, 79] on span "In biên nhận 80mm" at bounding box center [813, 79] width 104 height 19
